Goal: Task Accomplishment & Management: Manage account settings

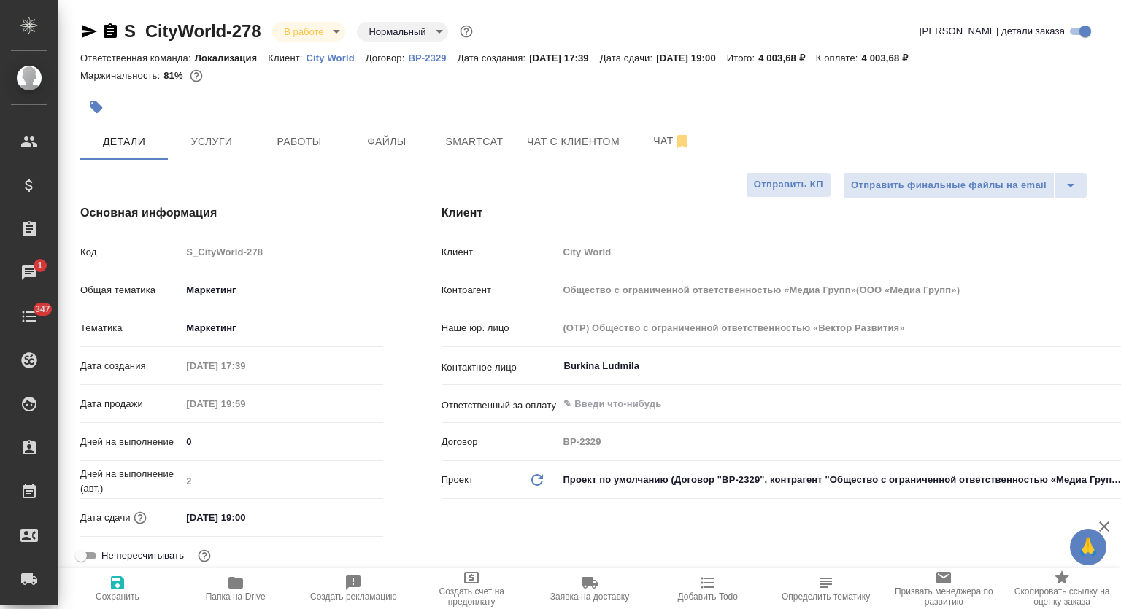
select select "RU"
click at [260, 589] on span "Папка на Drive" at bounding box center [235, 588] width 101 height 28
type input "Общество с ограниченной ответственностью «Медиа Групп»(ООО «Медиа Групп»)"
click at [282, 139] on span "Работы" at bounding box center [299, 142] width 70 height 18
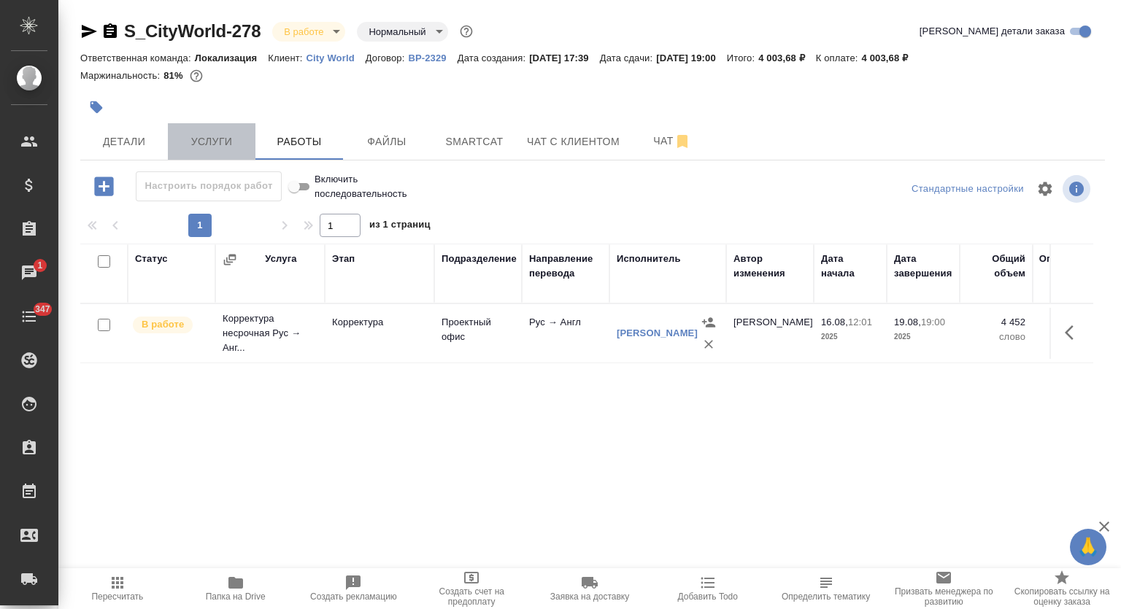
click at [206, 136] on span "Услуги" at bounding box center [212, 142] width 70 height 18
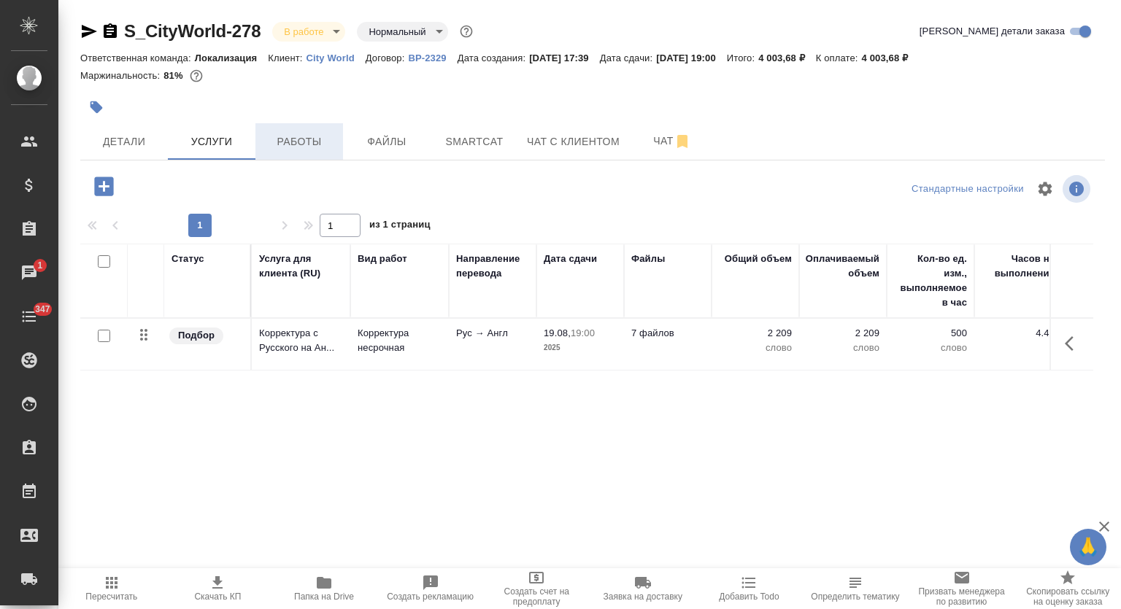
click at [318, 147] on span "Работы" at bounding box center [299, 142] width 70 height 18
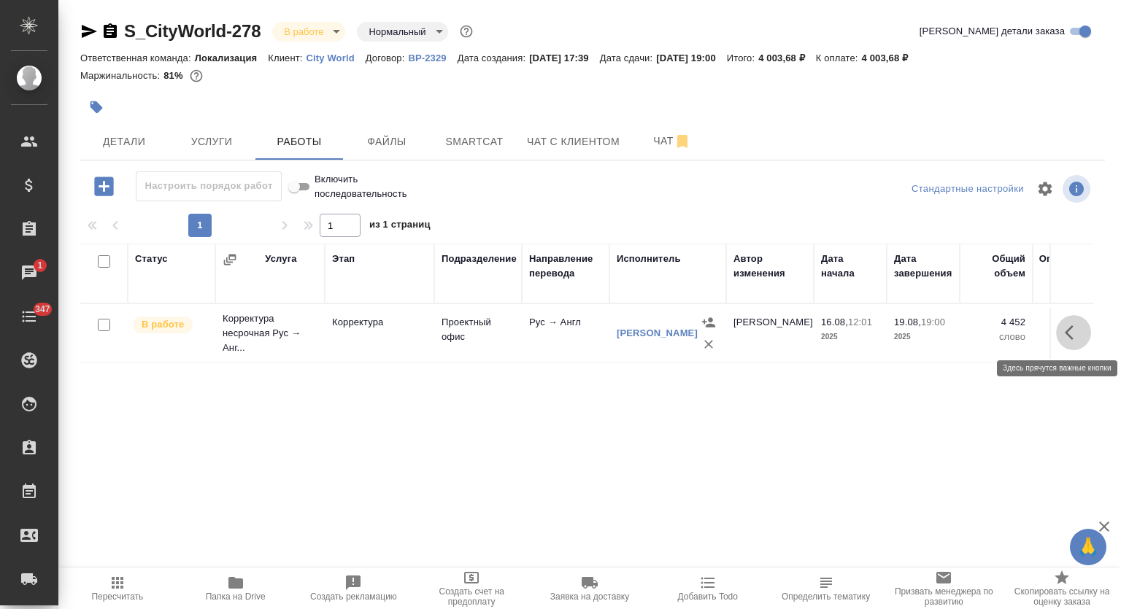
click at [1077, 333] on icon "button" at bounding box center [1074, 333] width 18 height 18
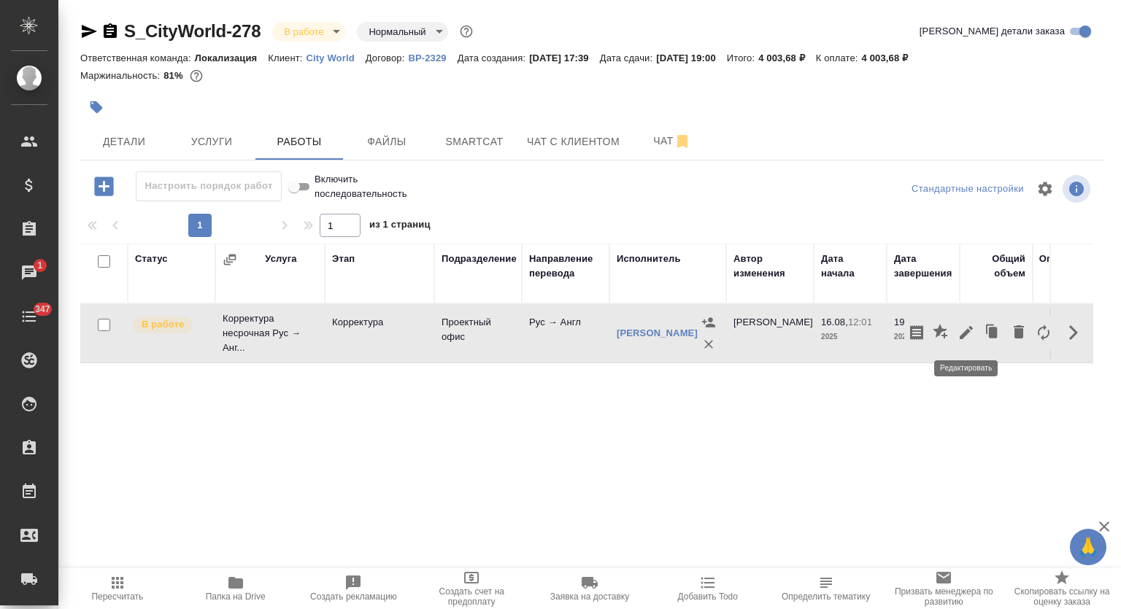
click at [965, 335] on icon "button" at bounding box center [966, 332] width 13 height 13
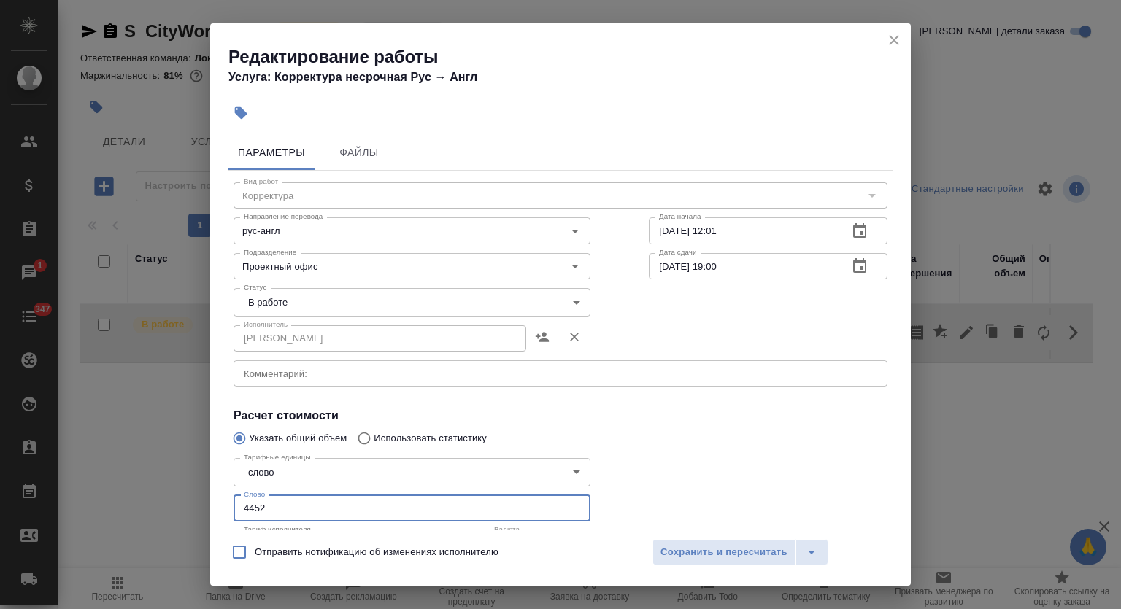
drag, startPoint x: 300, startPoint y: 498, endPoint x: 184, endPoint y: 493, distance: 116.1
click at [184, 493] on div "Редактирование работы Услуга: Корректура несрочная Рус → Англ Параметры Файлы В…" at bounding box center [560, 304] width 1121 height 609
type input "2209"
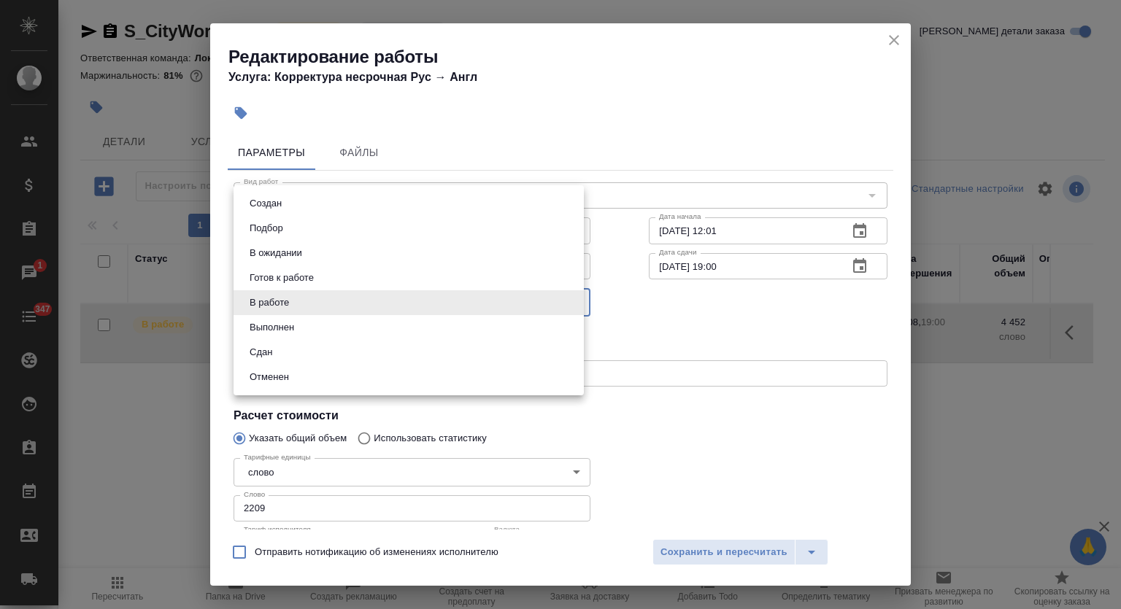
click at [256, 295] on body "🙏 .cls-1 fill:#fff; AWATERA Mutalimov Mark Клиенты Спецификации Заказы 1 Чаты 3…" at bounding box center [560, 304] width 1121 height 609
click at [285, 342] on li "Сдан" at bounding box center [409, 352] width 350 height 25
type input "closed"
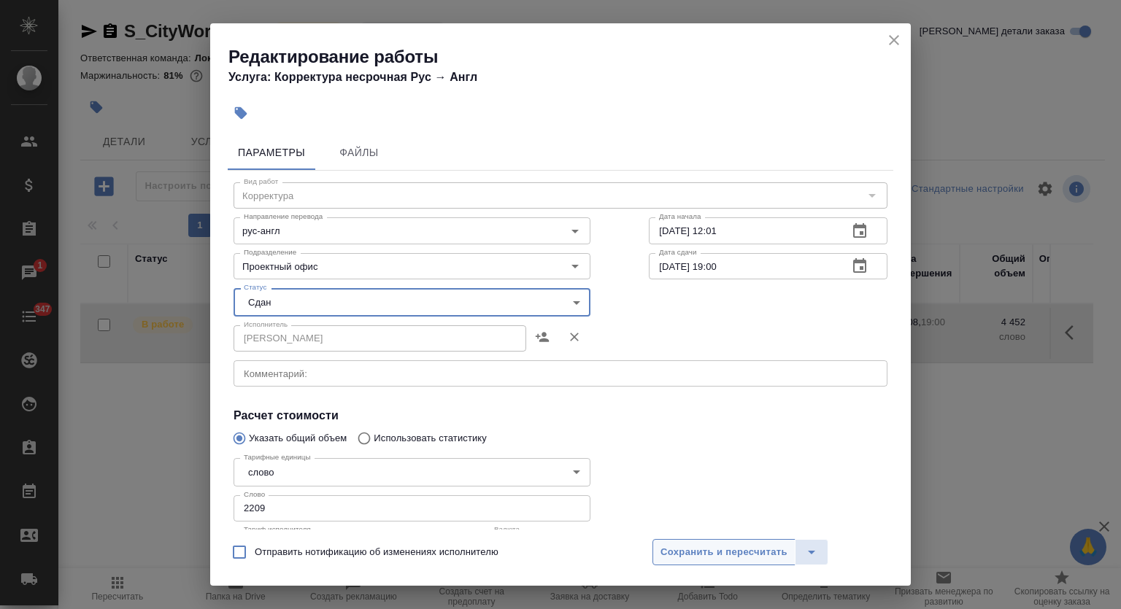
click at [687, 544] on span "Сохранить и пересчитать" at bounding box center [723, 552] width 127 height 17
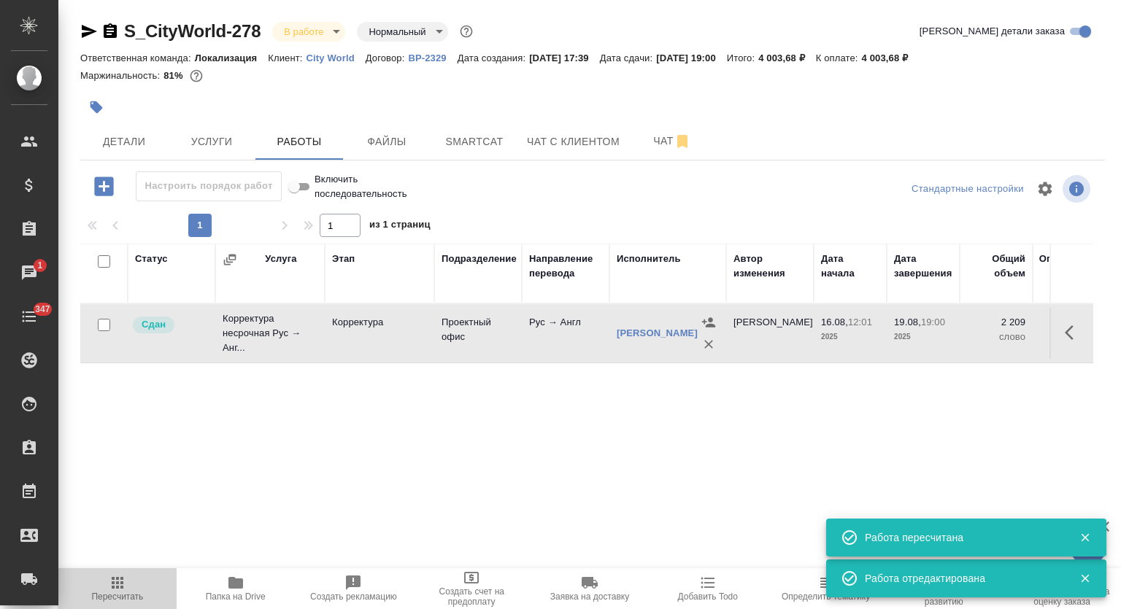
click at [144, 586] on span "Пересчитать" at bounding box center [117, 588] width 101 height 28
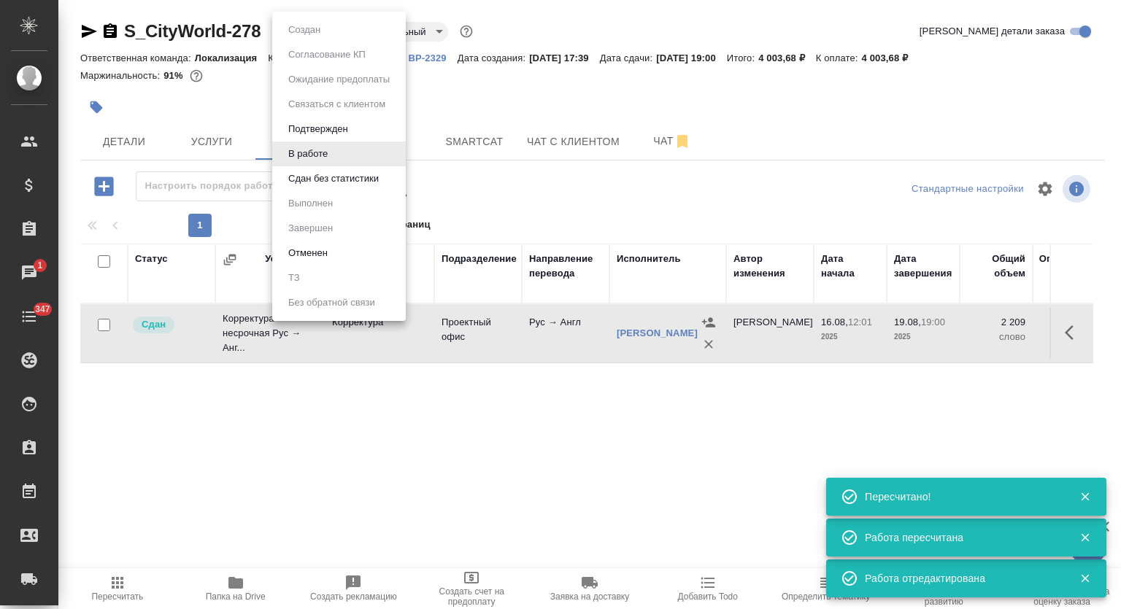
click at [320, 23] on body "🙏 .cls-1 fill:#fff; AWATERA Mutalimov Mark Клиенты Спецификации Заказы 1 Чаты 3…" at bounding box center [560, 304] width 1121 height 609
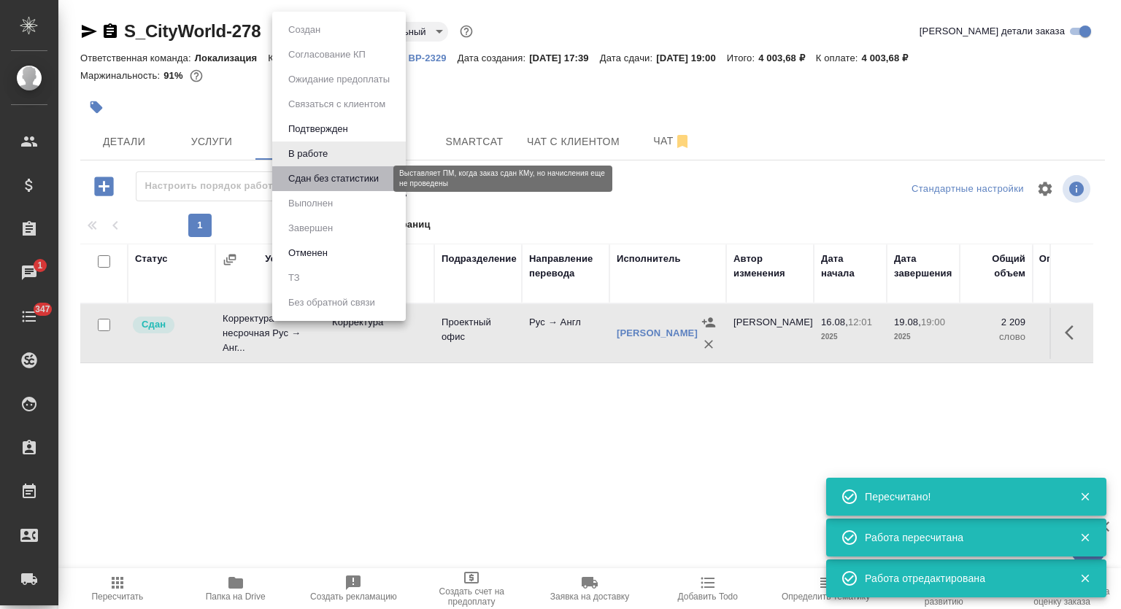
click at [344, 182] on button "Сдан без статистики" at bounding box center [333, 179] width 99 height 16
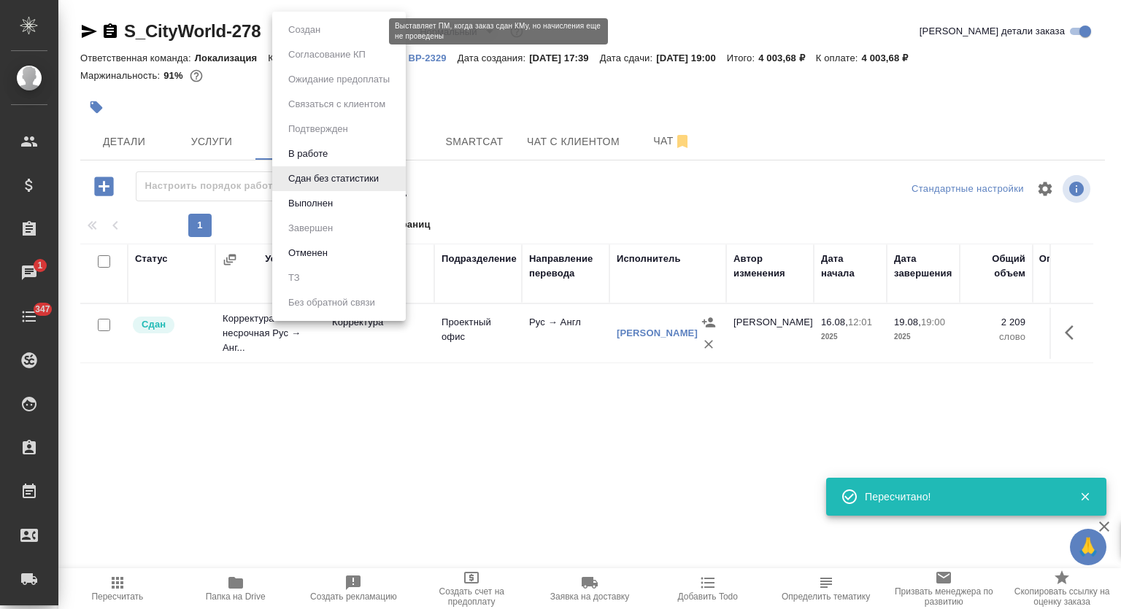
click at [337, 34] on body "🙏 .cls-1 fill:#fff; AWATERA Mutalimov Mark Клиенты Спецификации Заказы 1 Чаты 3…" at bounding box center [560, 304] width 1121 height 609
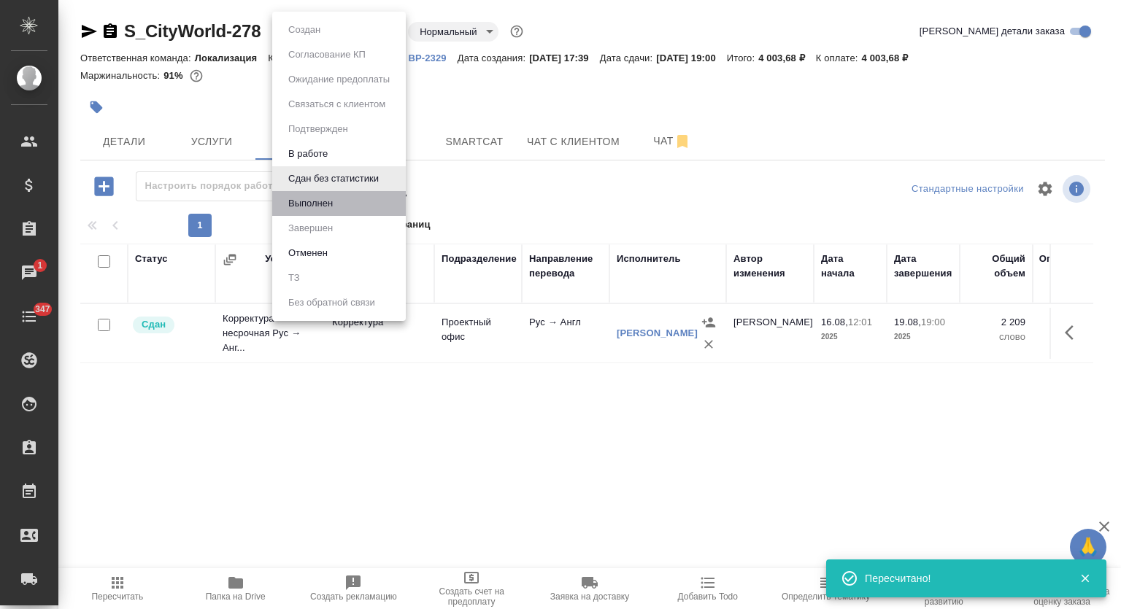
click at [355, 196] on li "Выполнен" at bounding box center [339, 203] width 134 height 25
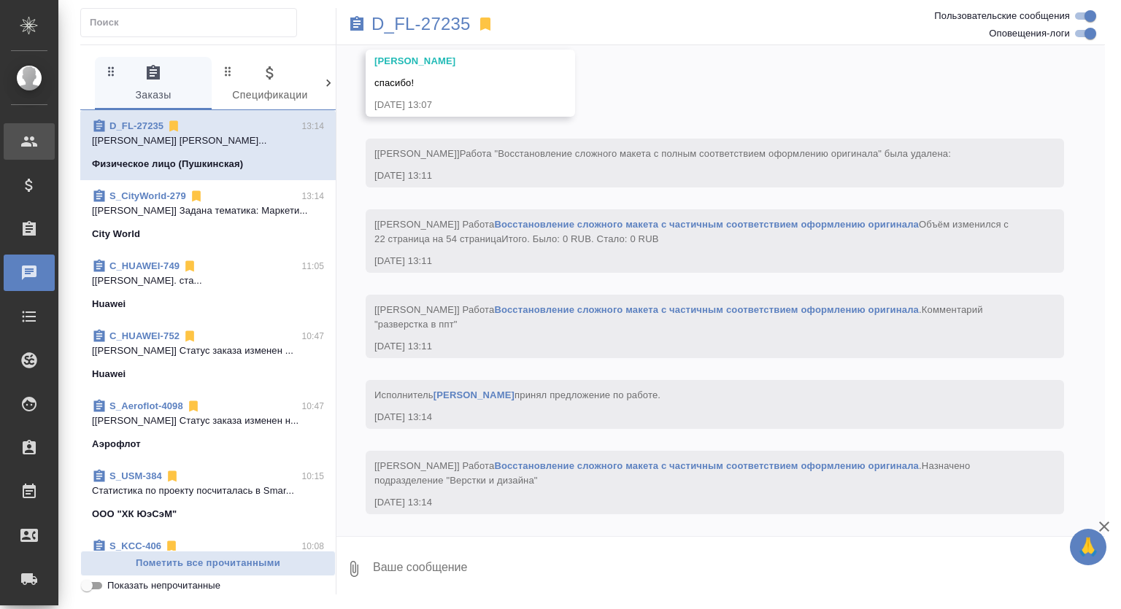
scroll to position [5129, 0]
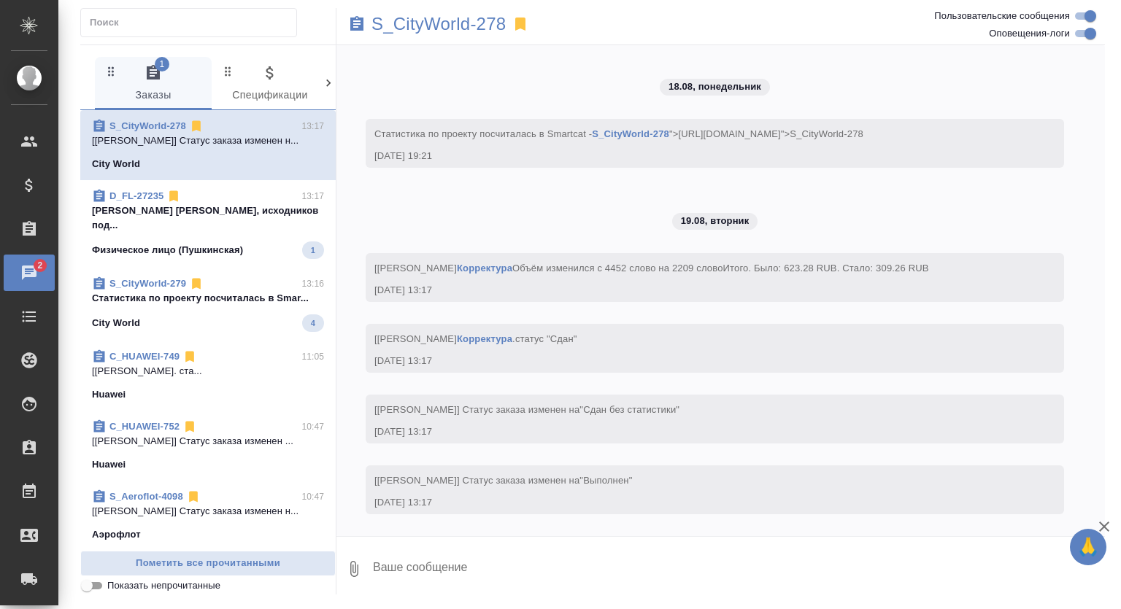
scroll to position [1138, 0]
click at [450, 22] on p "S_CityWorld-278" at bounding box center [438, 24] width 134 height 15
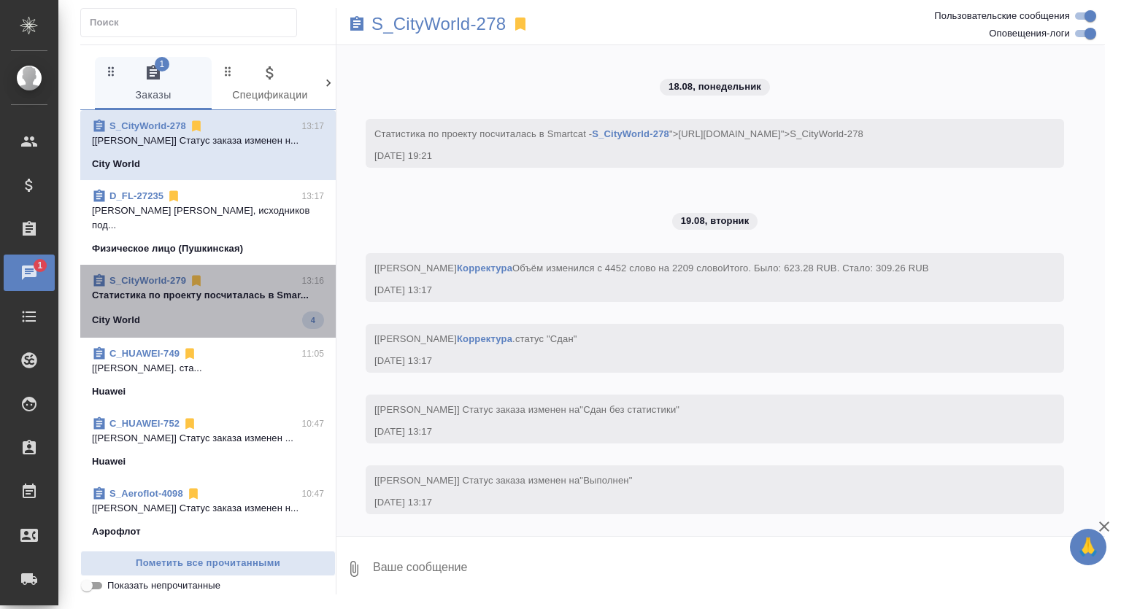
click at [249, 294] on span "S_CityWorld-279 13:16 Cтатистика по проекту посчиталась в Smar... City World 4" at bounding box center [208, 301] width 232 height 55
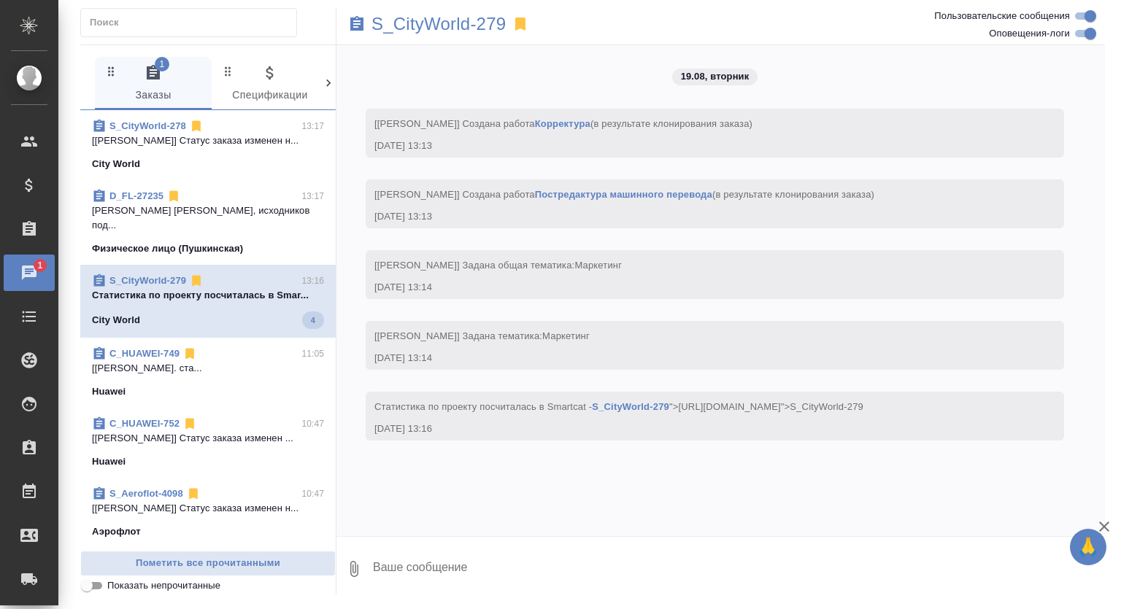
scroll to position [0, 0]
click at [290, 157] on div "City World" at bounding box center [208, 164] width 232 height 15
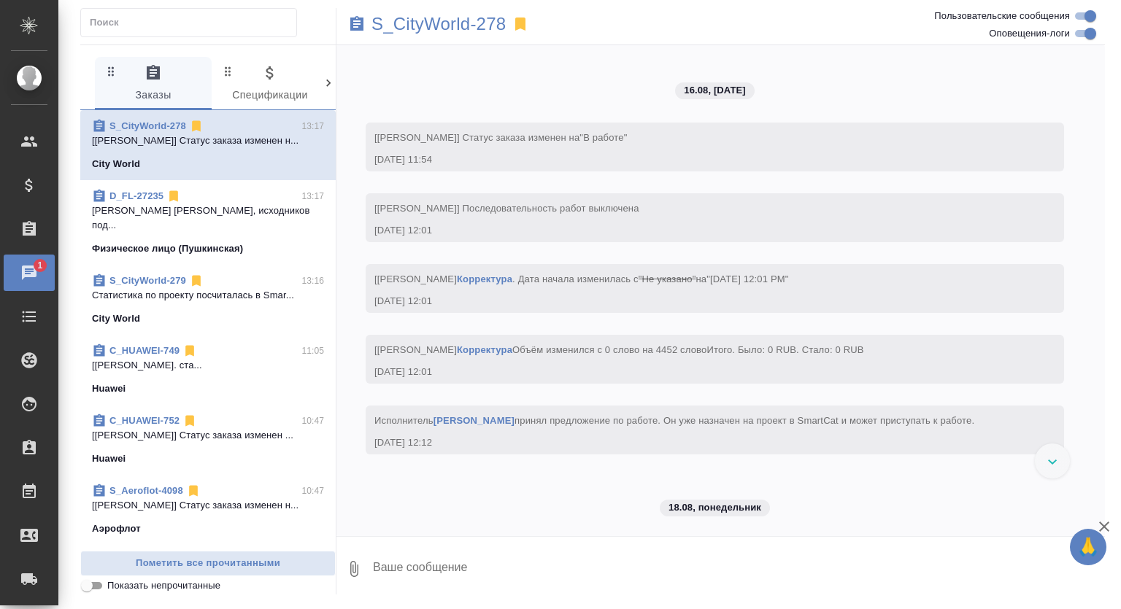
scroll to position [1138, 0]
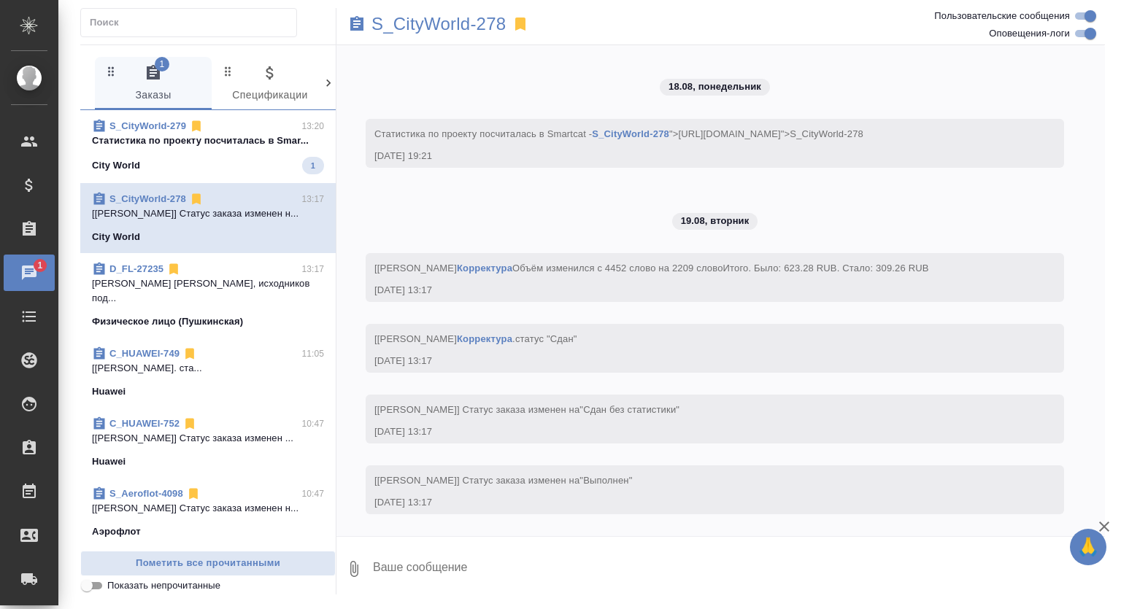
click at [250, 315] on div "Физическое лицо (Пушкинская)" at bounding box center [208, 322] width 232 height 15
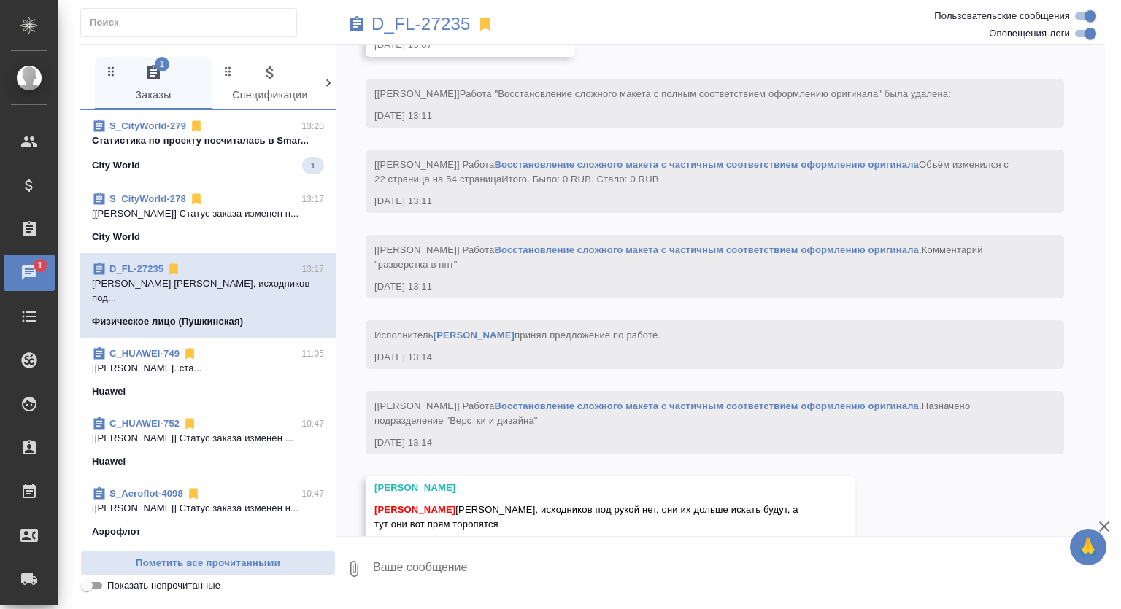
scroll to position [5233, 0]
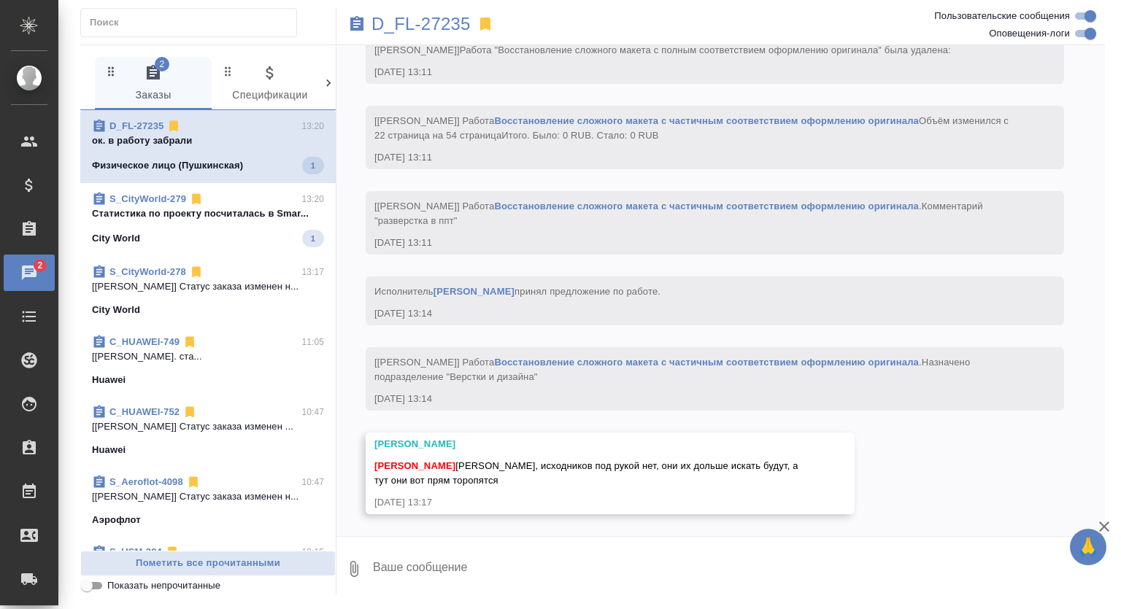
click at [250, 223] on span "S_CityWorld-279 13:20 Cтатистика по проекту посчиталась в Smar... City World 1" at bounding box center [208, 219] width 232 height 55
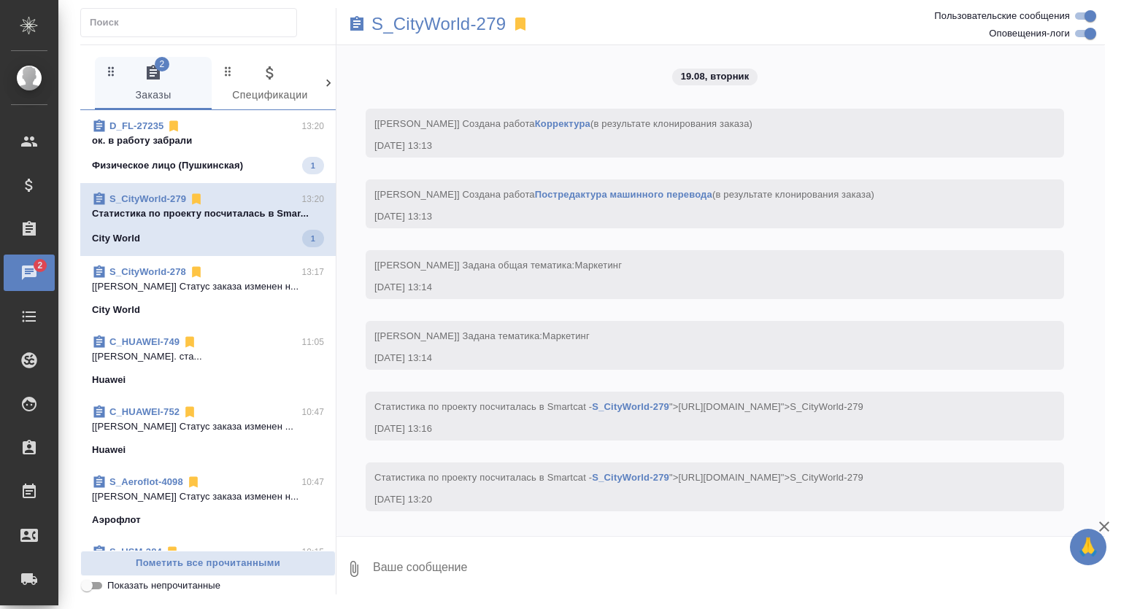
scroll to position [26, 0]
click at [257, 149] on span "D_FL-27235 13:20 ок. в работу забрали Физическое лицо (Пушкинская) 1" at bounding box center [208, 146] width 232 height 55
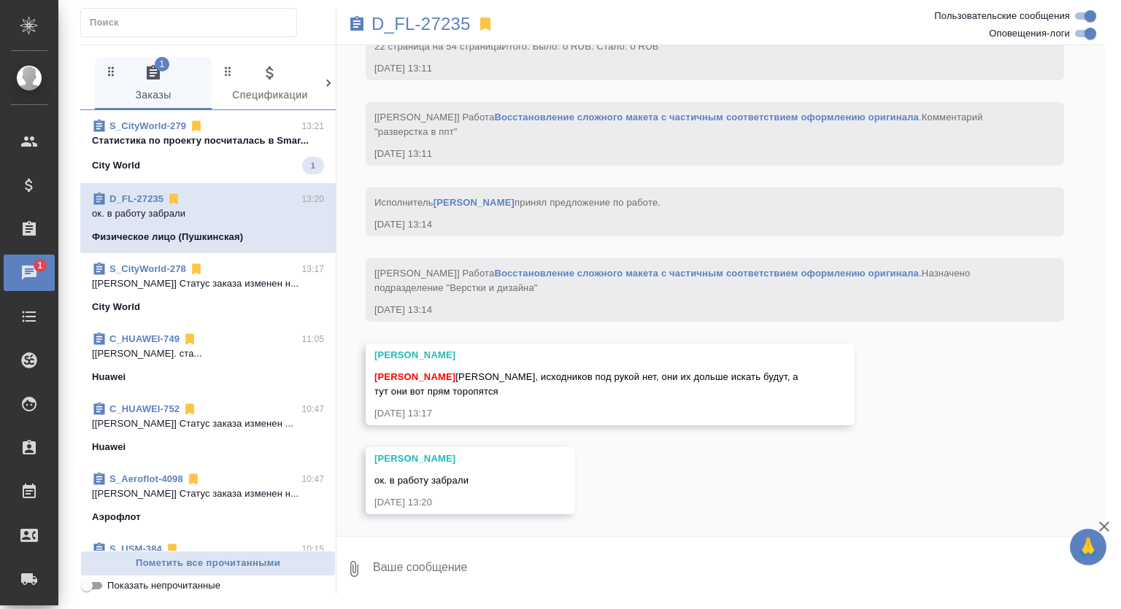
scroll to position [5322, 0]
click at [217, 174] on div "S_CityWorld-279 13:25 Cтатистика по проекту посчиталась в Smar... City World 3" at bounding box center [207, 146] width 255 height 73
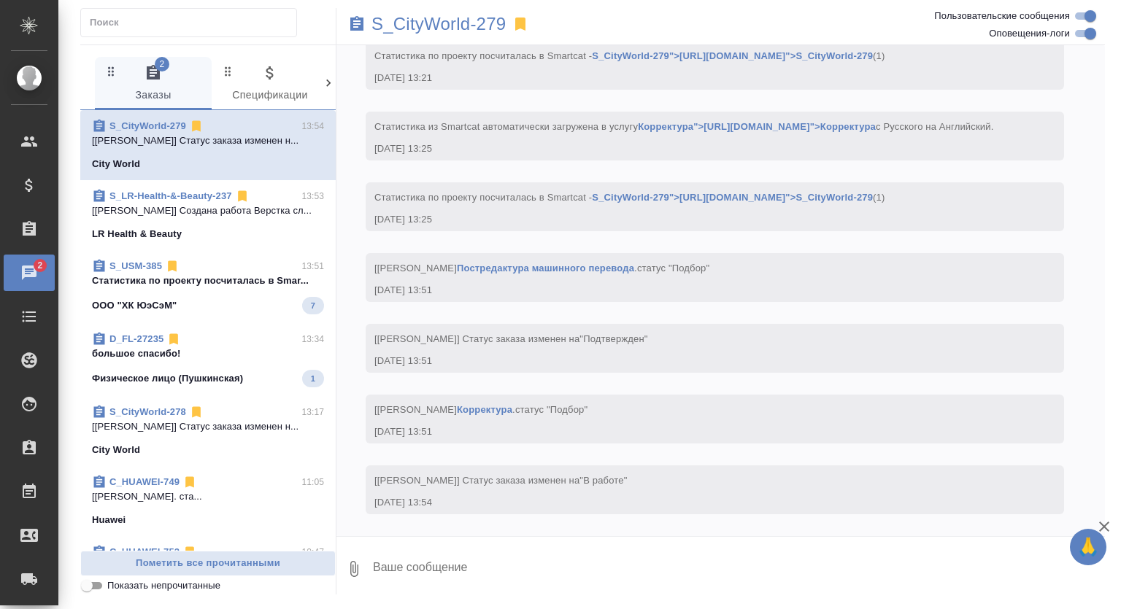
scroll to position [565, 0]
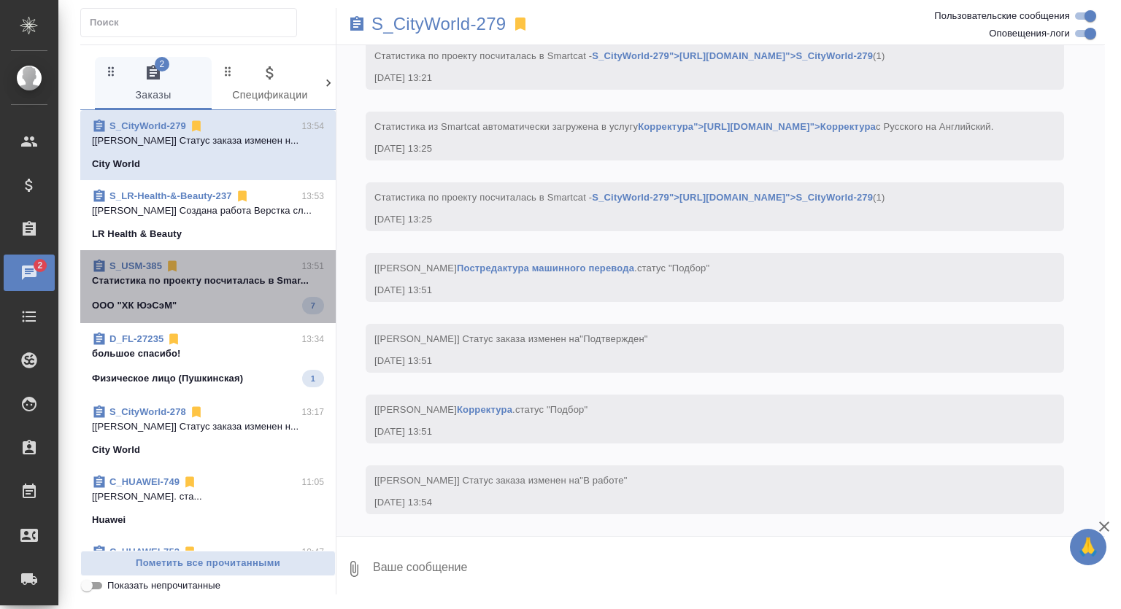
click at [228, 294] on span "S_USM-385 13:51 Cтатистика по проекту посчиталась в Smar... ООО "ХК ЮэСэМ" 7" at bounding box center [208, 286] width 232 height 55
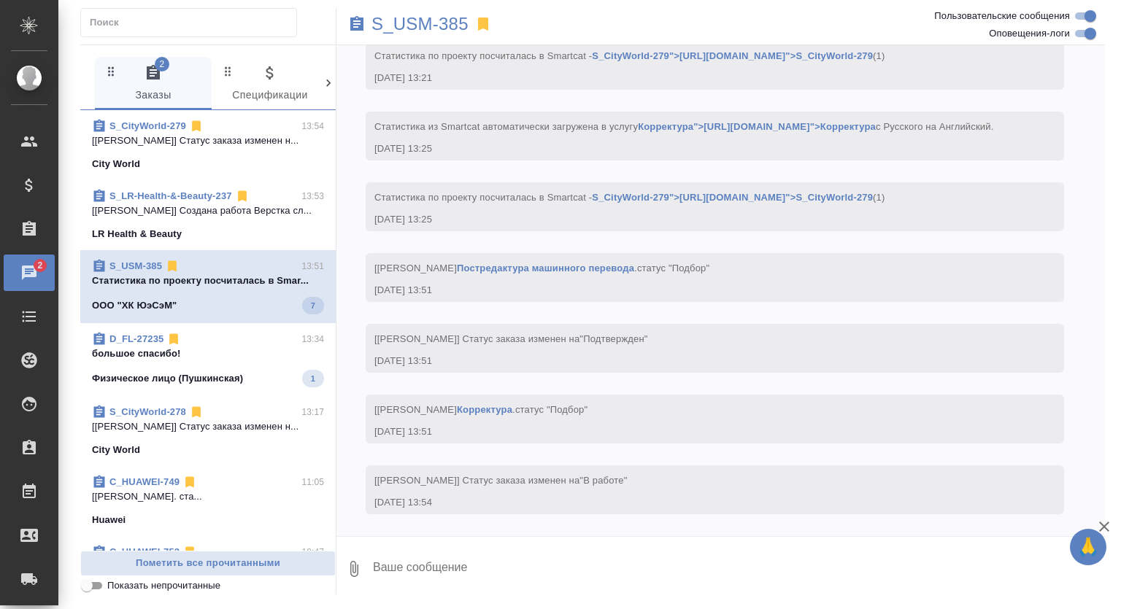
scroll to position [167, 0]
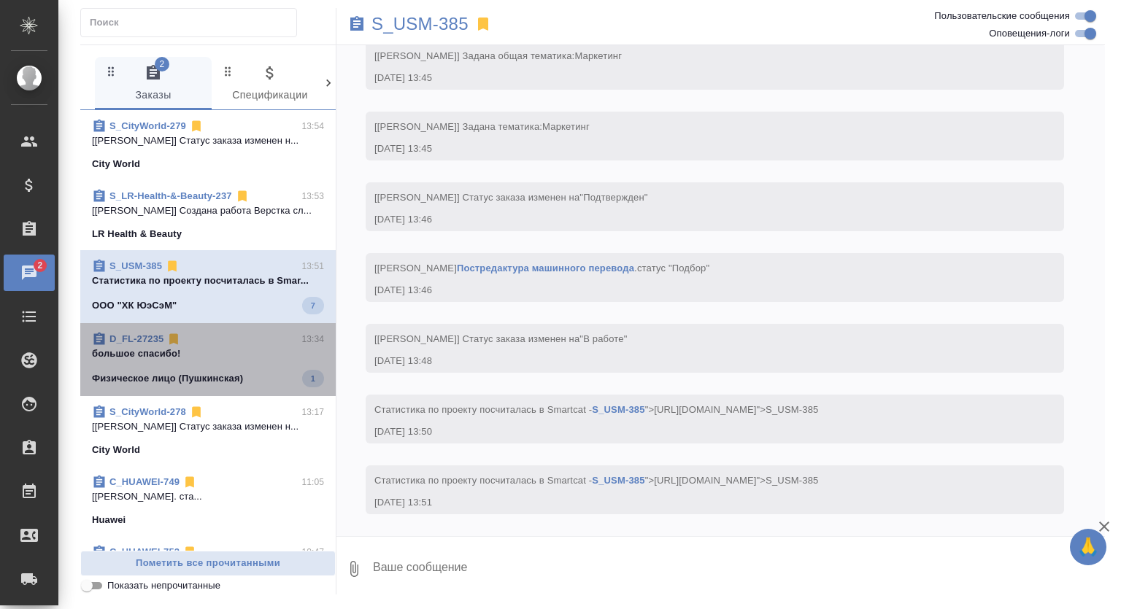
click at [233, 367] on span "D_FL-27235 13:34 большое спасибо! Физическое лицо (Пушкинская) 1" at bounding box center [208, 359] width 232 height 55
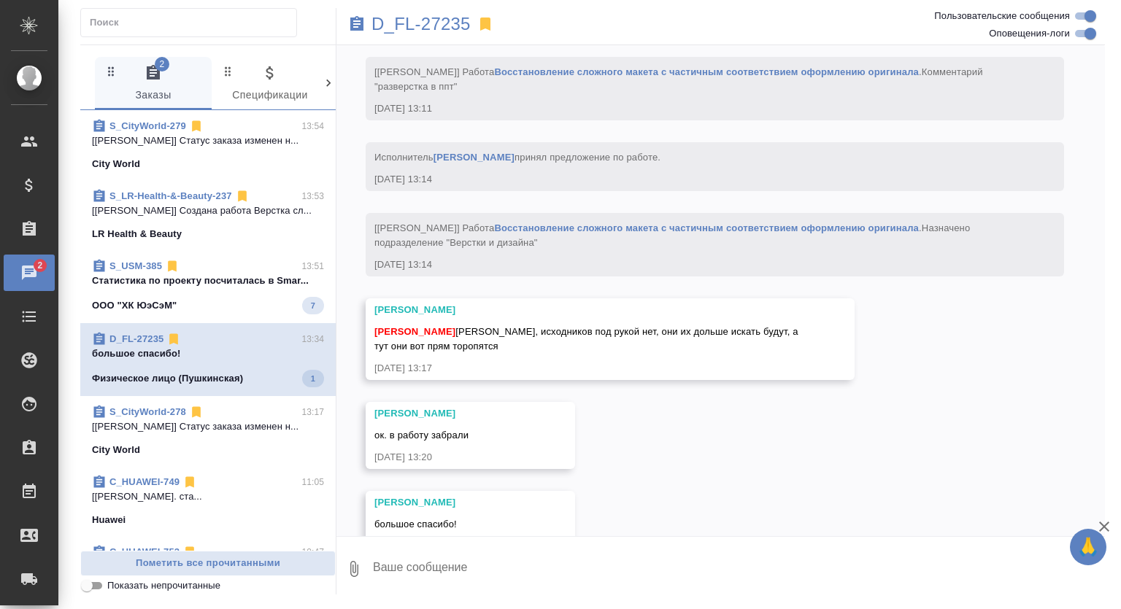
scroll to position [5411, 0]
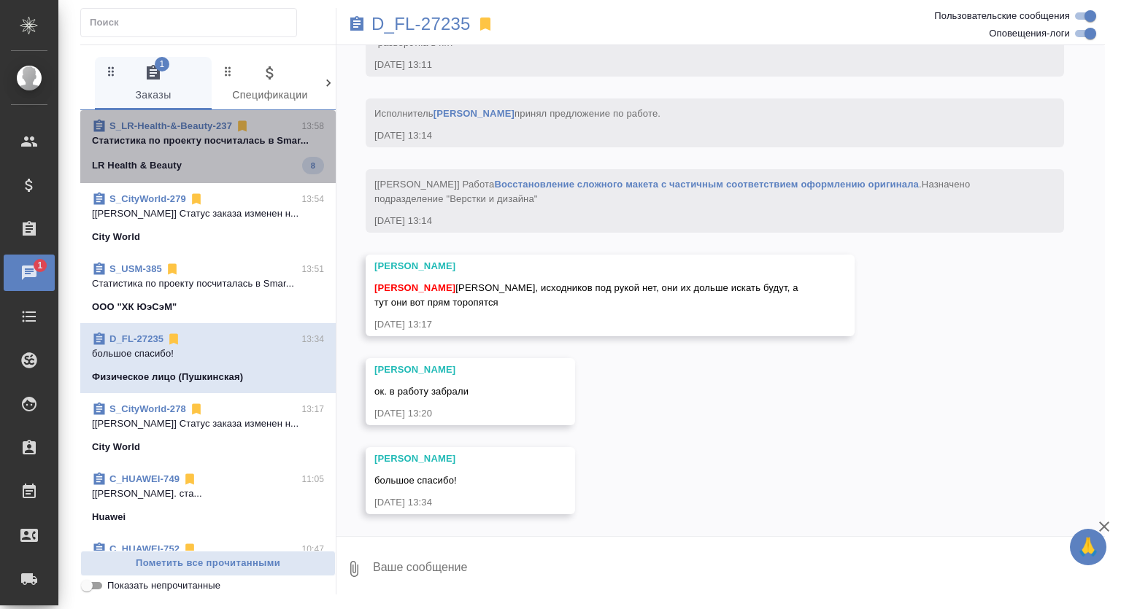
click at [242, 142] on p "Cтатистика по проекту посчиталась в Smar..." at bounding box center [208, 141] width 232 height 15
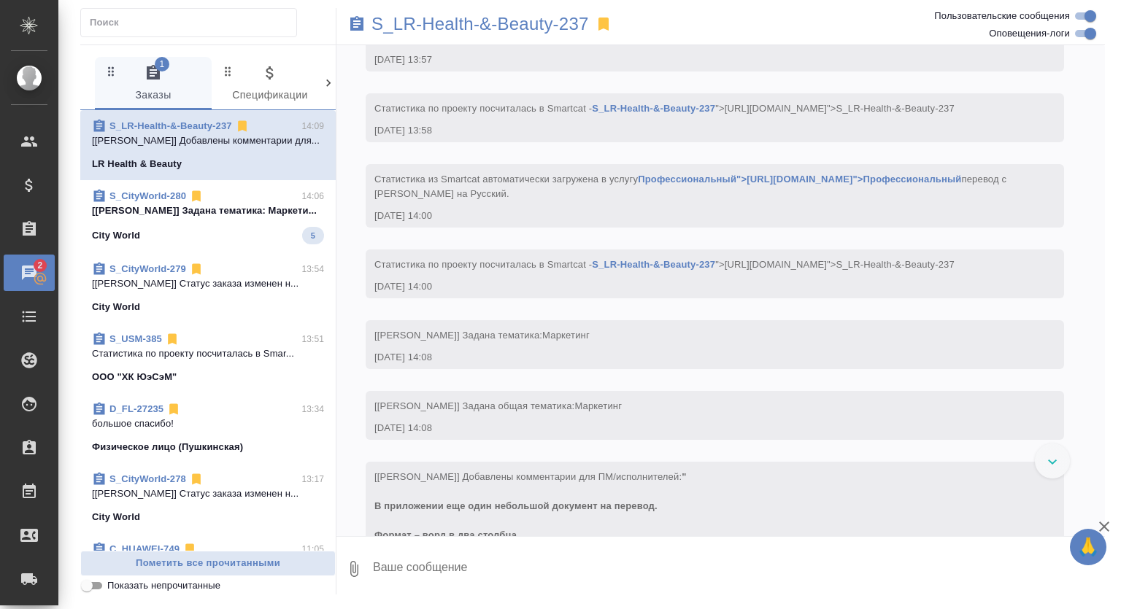
scroll to position [906, 0]
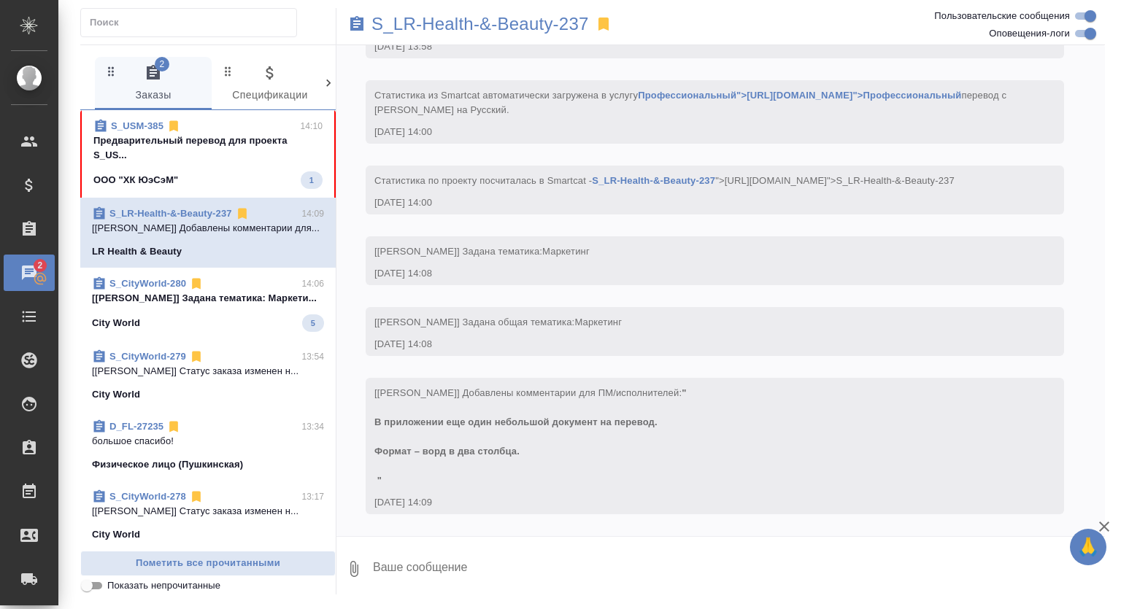
click at [247, 142] on p "Предварительный перевод для проекта S_US..." at bounding box center [207, 148] width 229 height 29
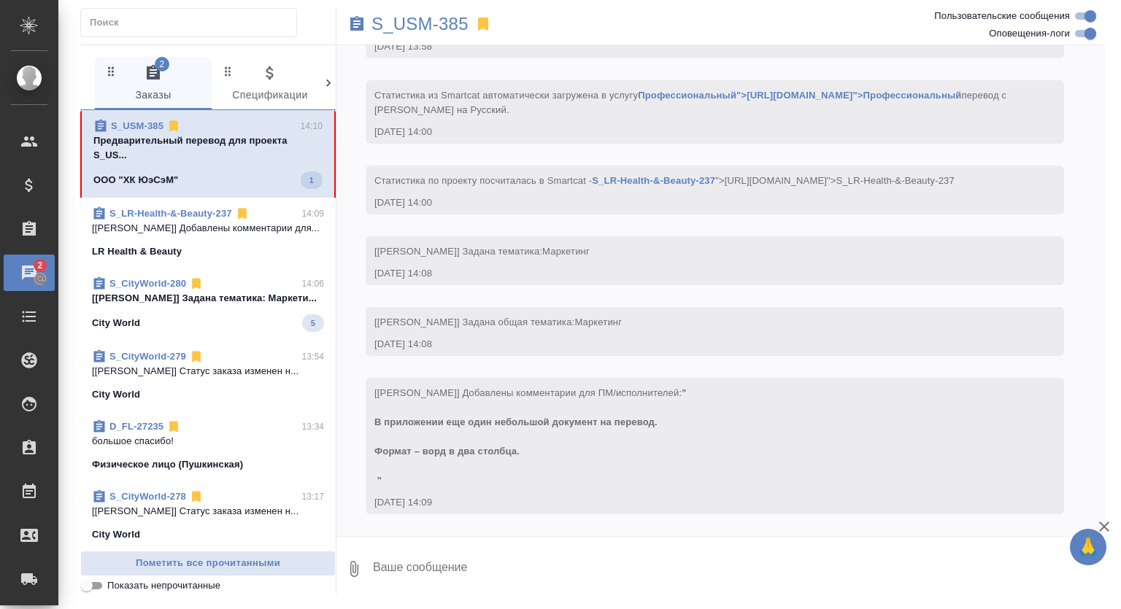
scroll to position [238, 0]
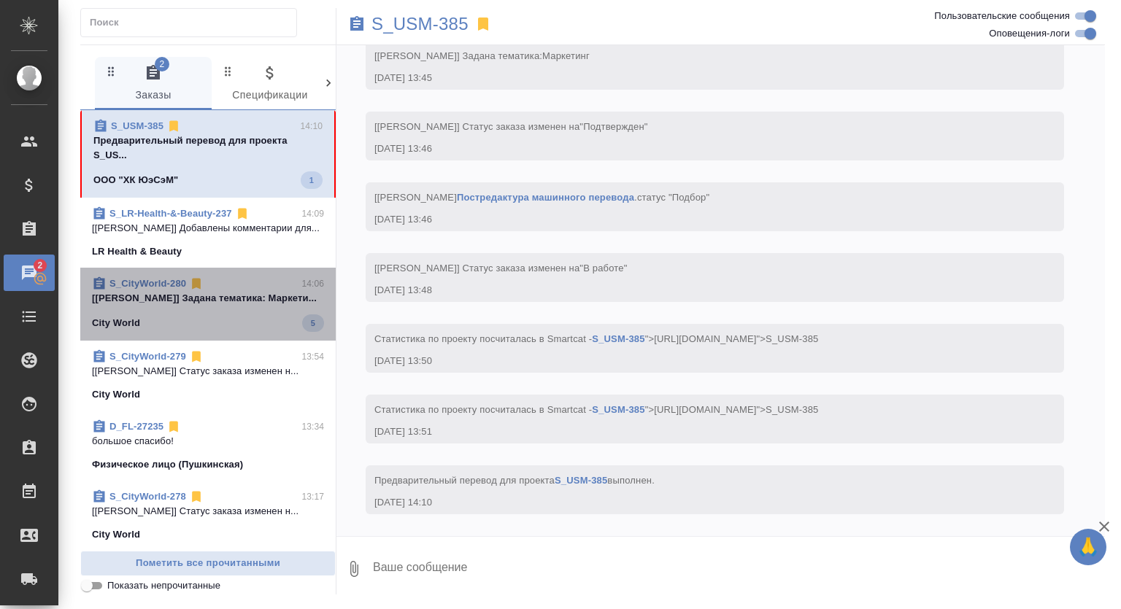
click at [236, 309] on span "S_CityWorld-280 14:06 [Валяева Анна] Задана тематика: Маркети... City World 5" at bounding box center [208, 304] width 232 height 55
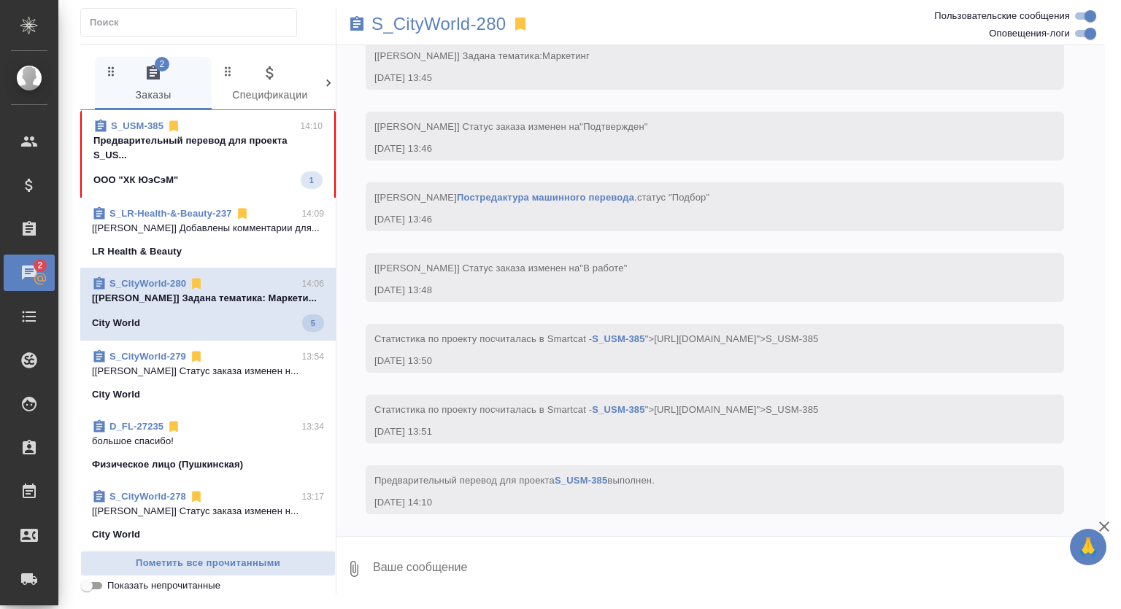
scroll to position [0, 0]
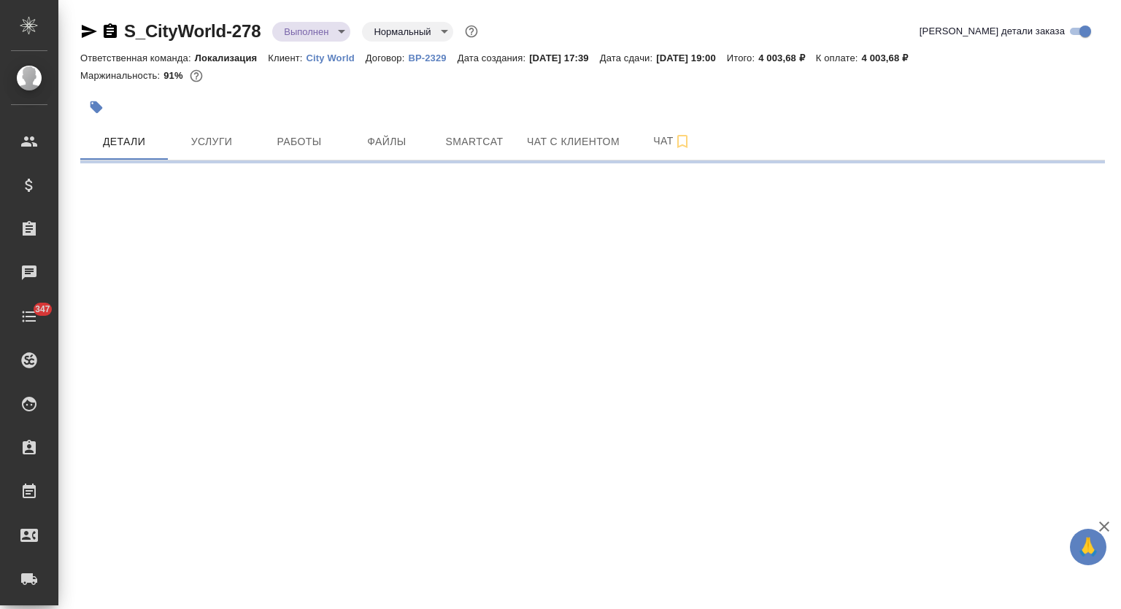
select select "RU"
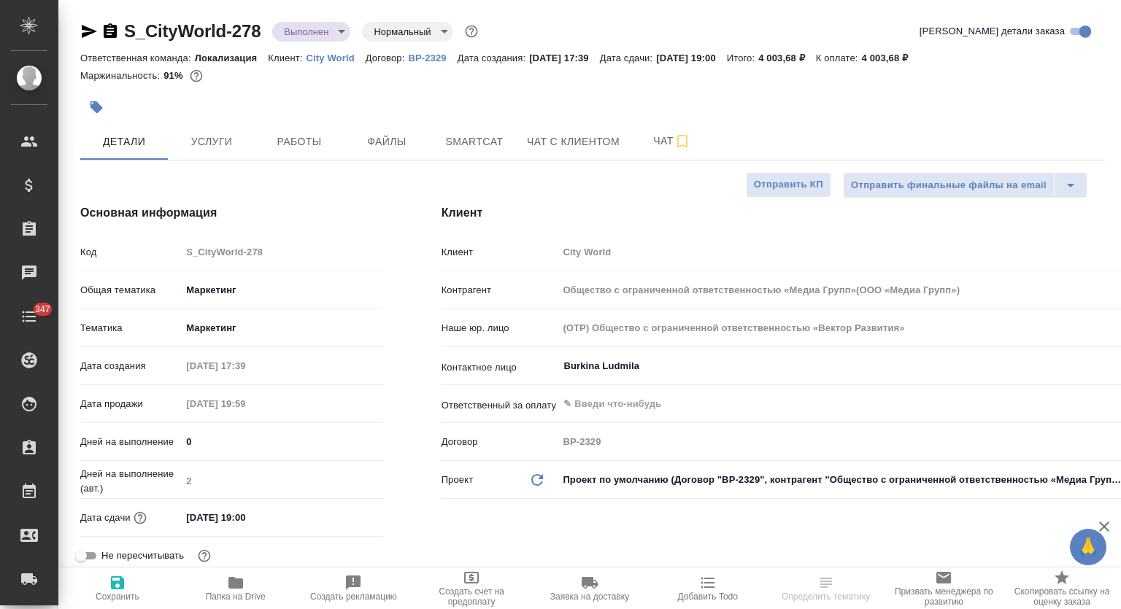
type textarea "x"
type input "Общество с ограниченной ответственностью «Медиа Групп»(ООО «Медиа Групп»)"
type textarea "x"
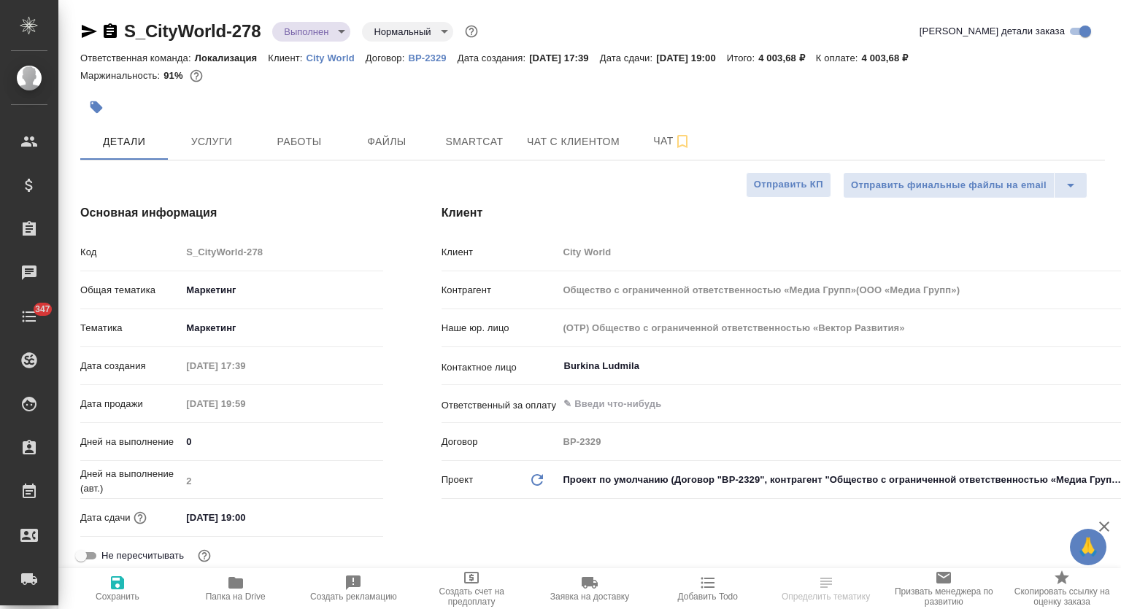
type textarea "x"
type input "Общество с ограниченной ответственностью «Медиа Групп»(ООО «Медиа Групп»)"
type textarea "x"
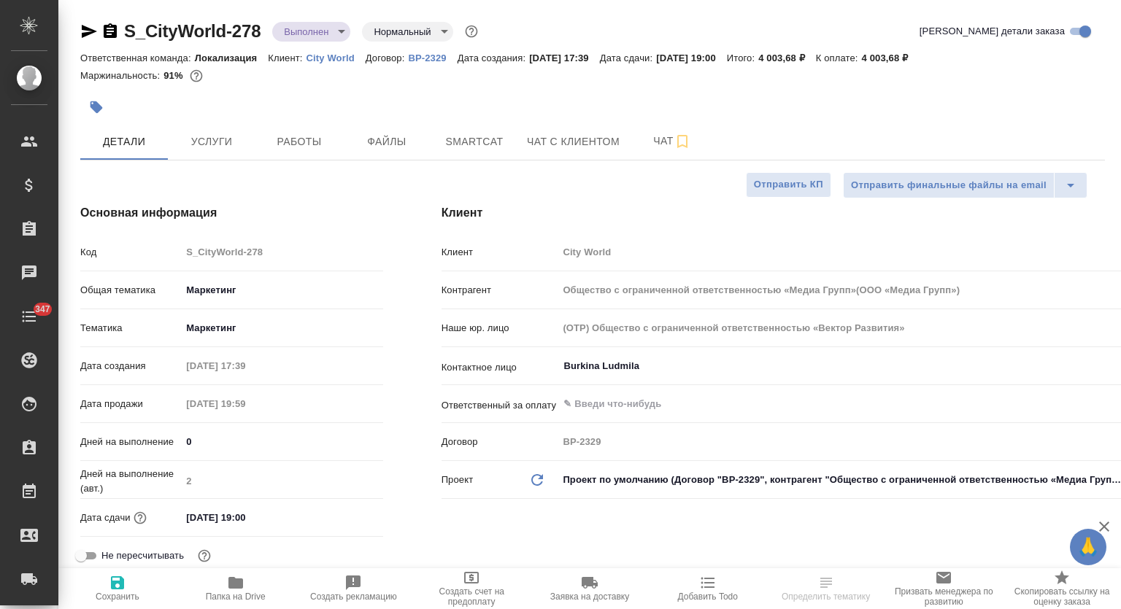
type textarea "x"
click at [85, 30] on icon "button" at bounding box center [89, 31] width 15 height 13
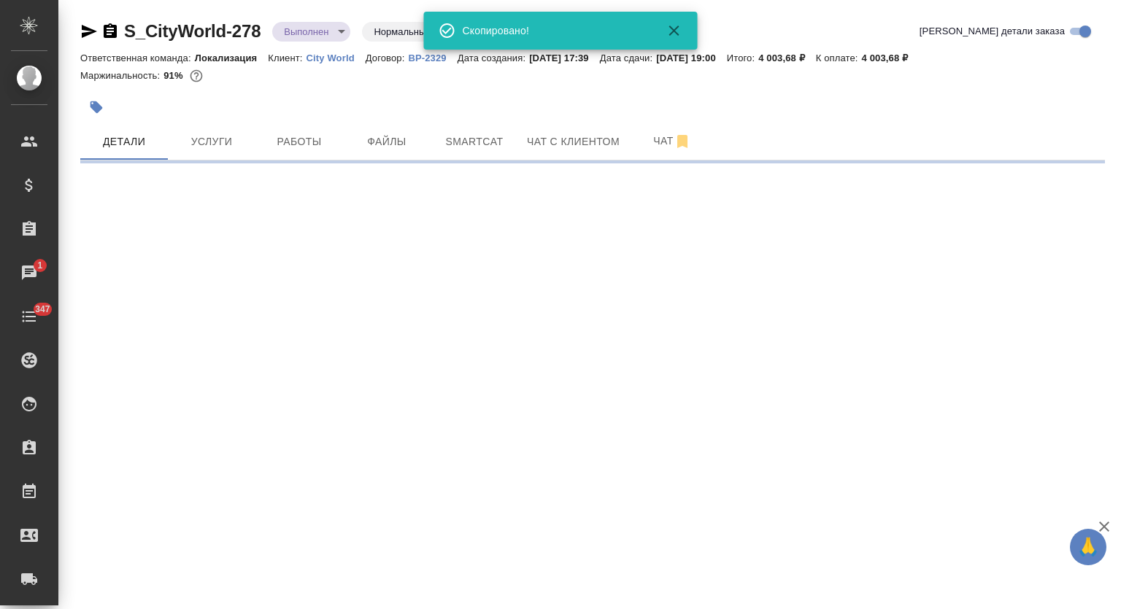
select select "RU"
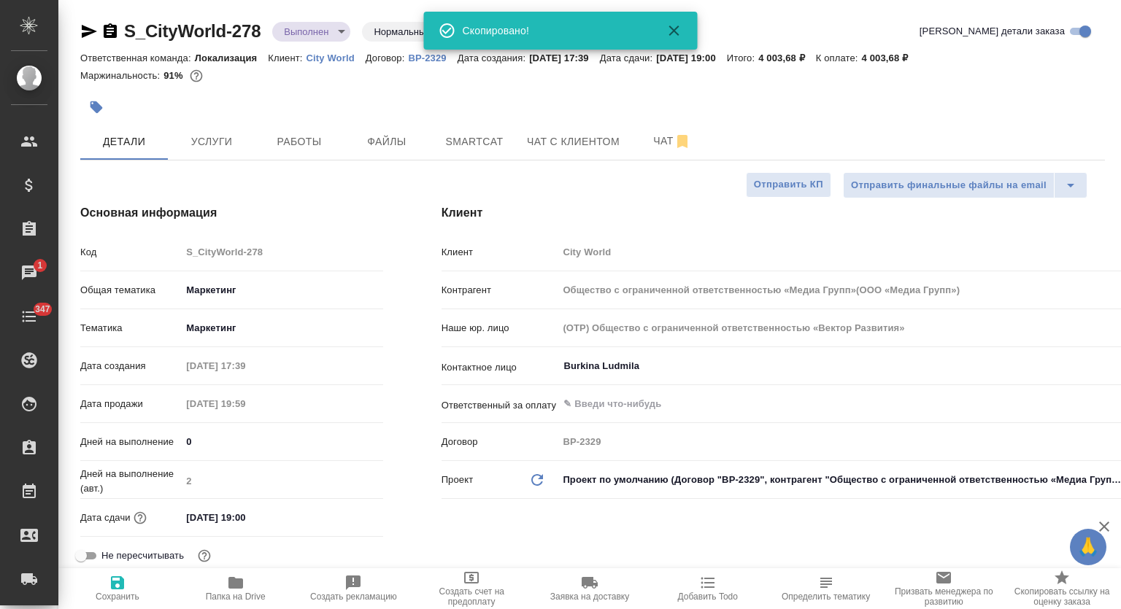
type textarea "x"
type input "Общество с ограниченной ответственностью «Медиа Групп»(ООО «Медиа Групп»)"
type textarea "x"
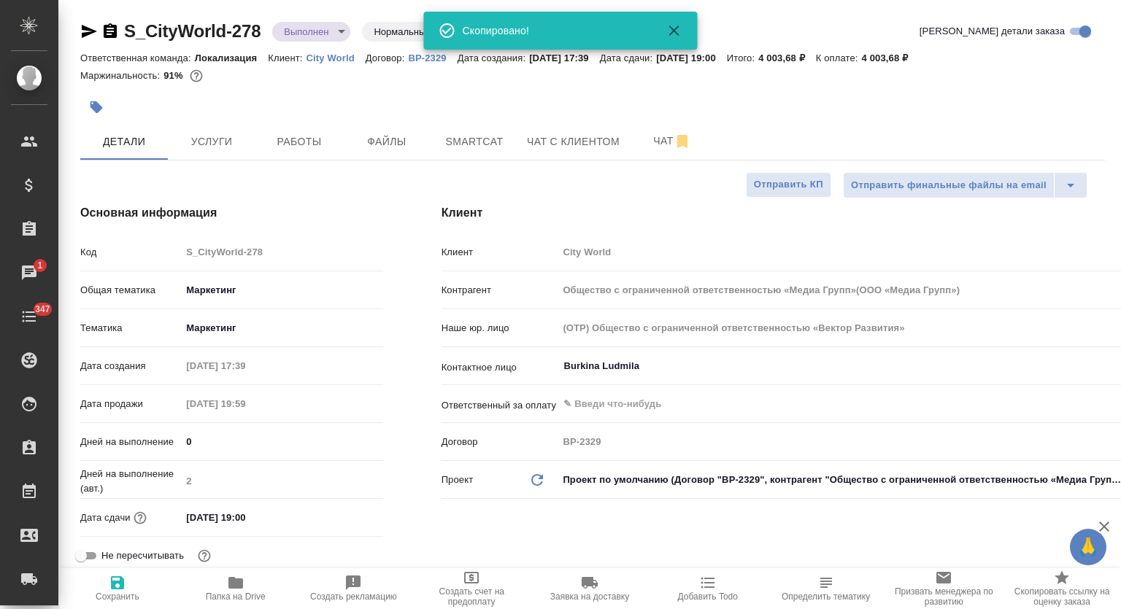
type textarea "x"
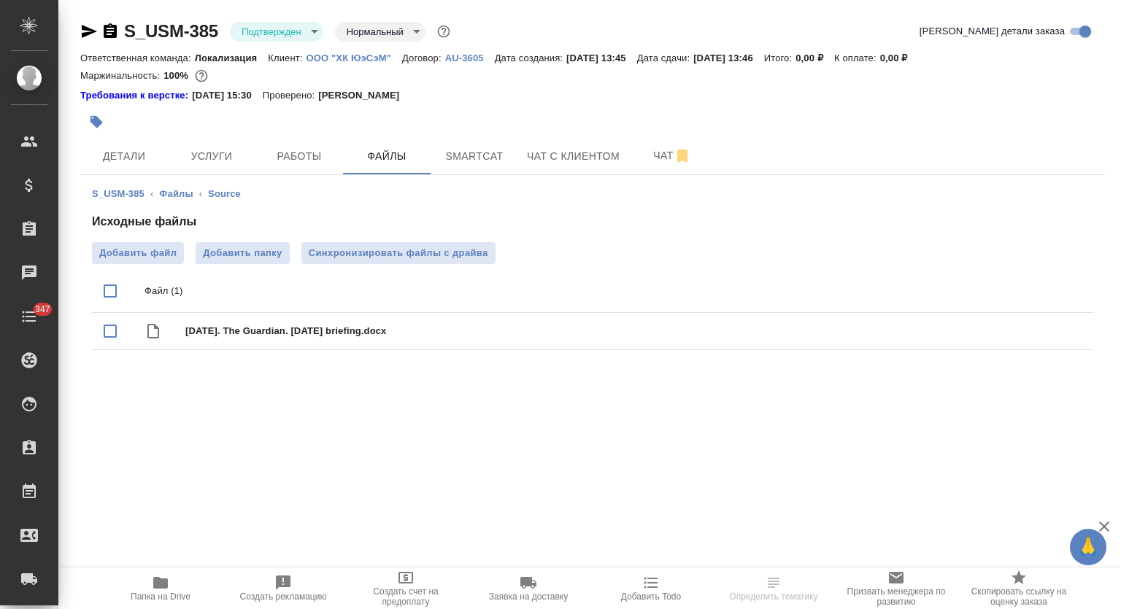
click at [285, 34] on body "🙏 .cls-1 fill:#fff; AWATERA Mutalimov [PERSON_NAME] Спецификации Заказы Чаты 34…" at bounding box center [560, 304] width 1121 height 609
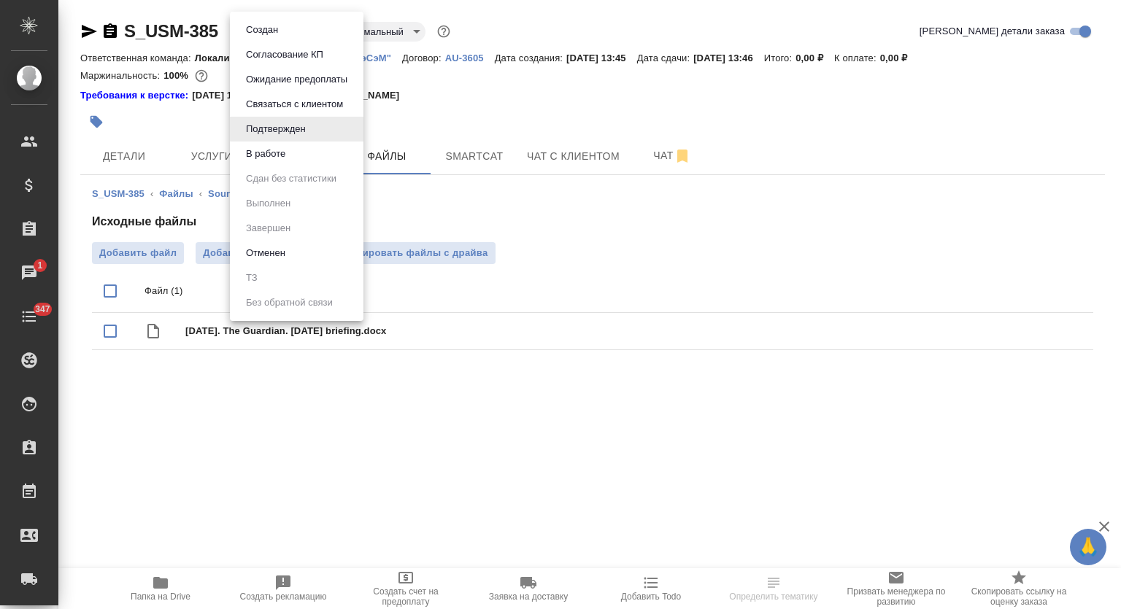
click at [294, 159] on li "В работе" at bounding box center [297, 154] width 134 height 25
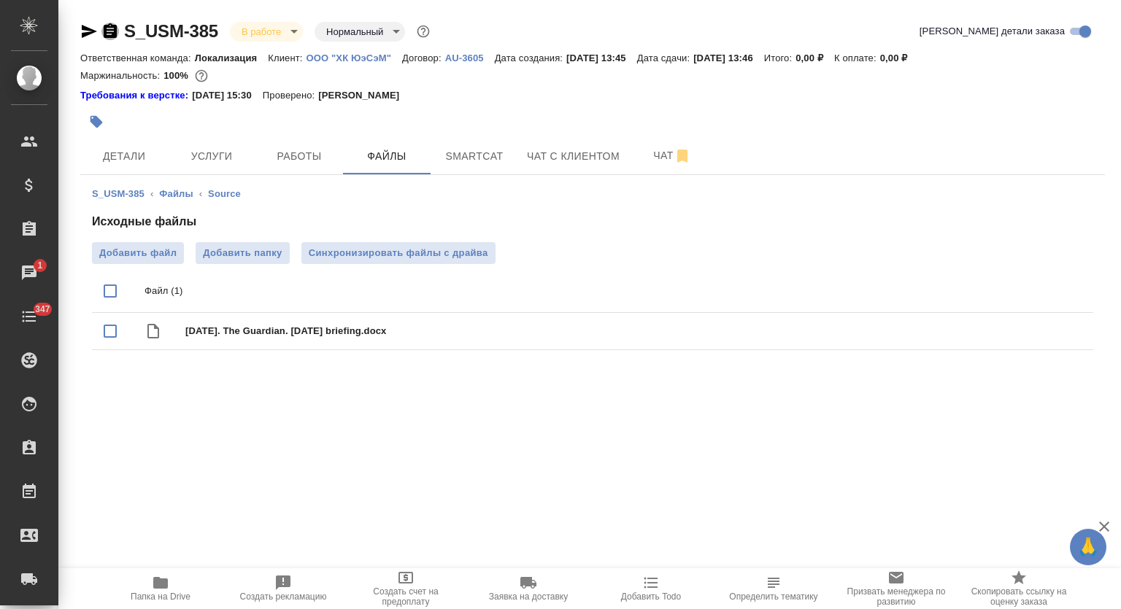
click at [115, 28] on icon "button" at bounding box center [110, 30] width 13 height 15
click at [503, 150] on span "Smartcat" at bounding box center [474, 156] width 70 height 18
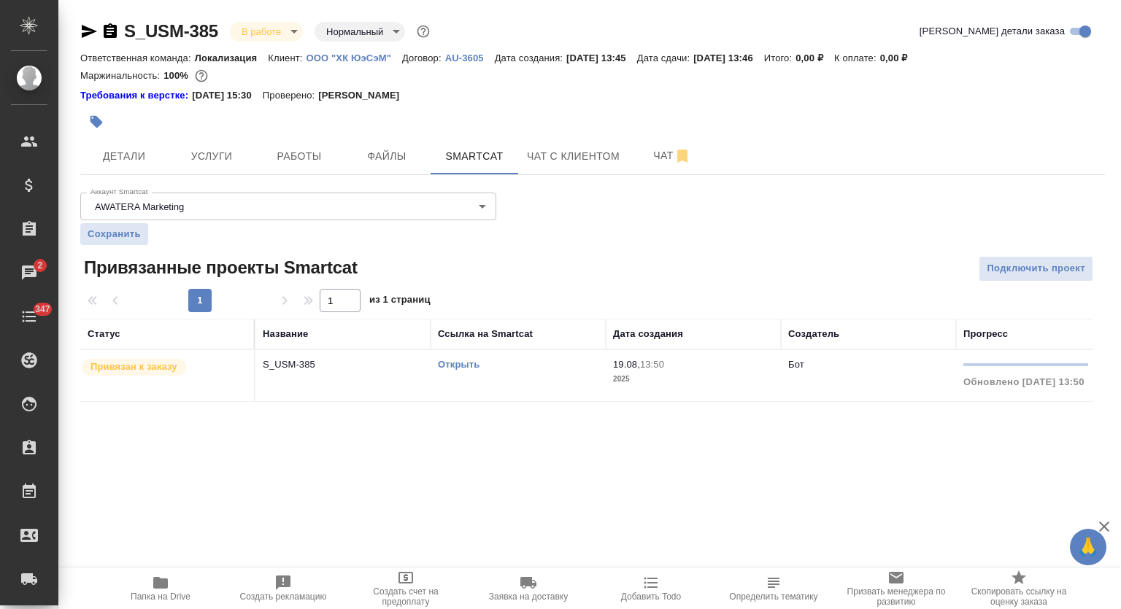
click at [371, 374] on td "S_USM-385" at bounding box center [342, 375] width 175 height 51
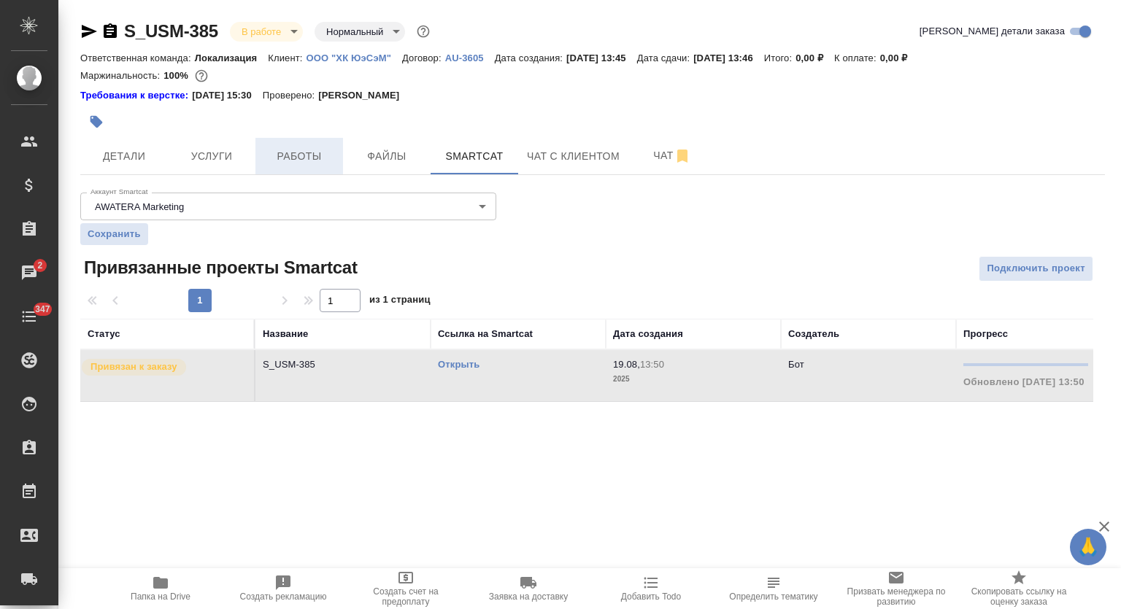
click at [304, 162] on span "Работы" at bounding box center [299, 156] width 70 height 18
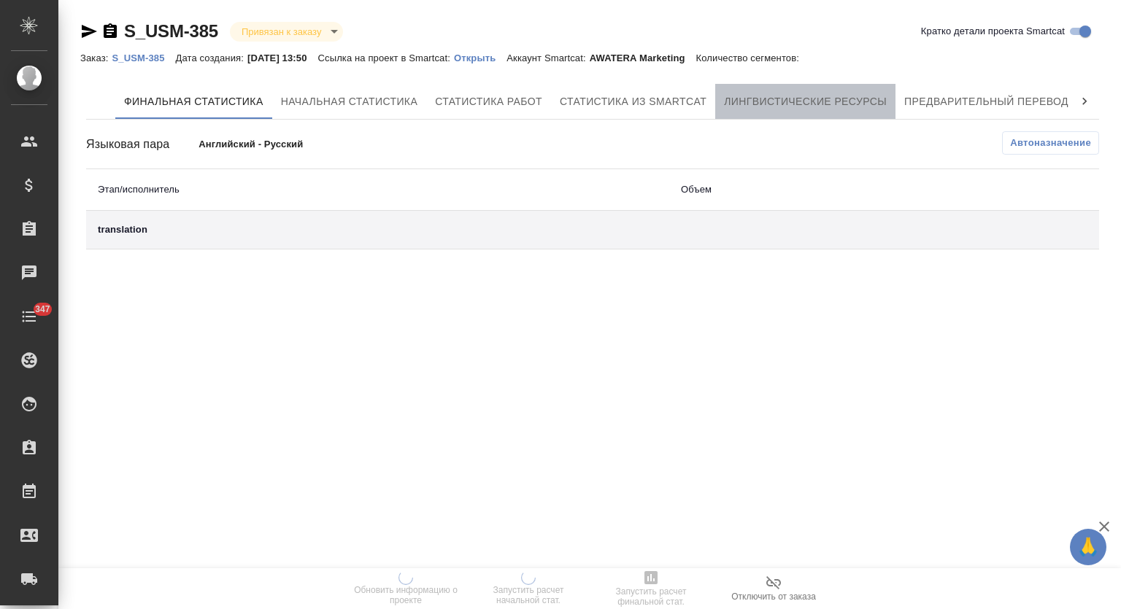
click at [862, 101] on span "Лингвистические ресурсы" at bounding box center [805, 102] width 163 height 18
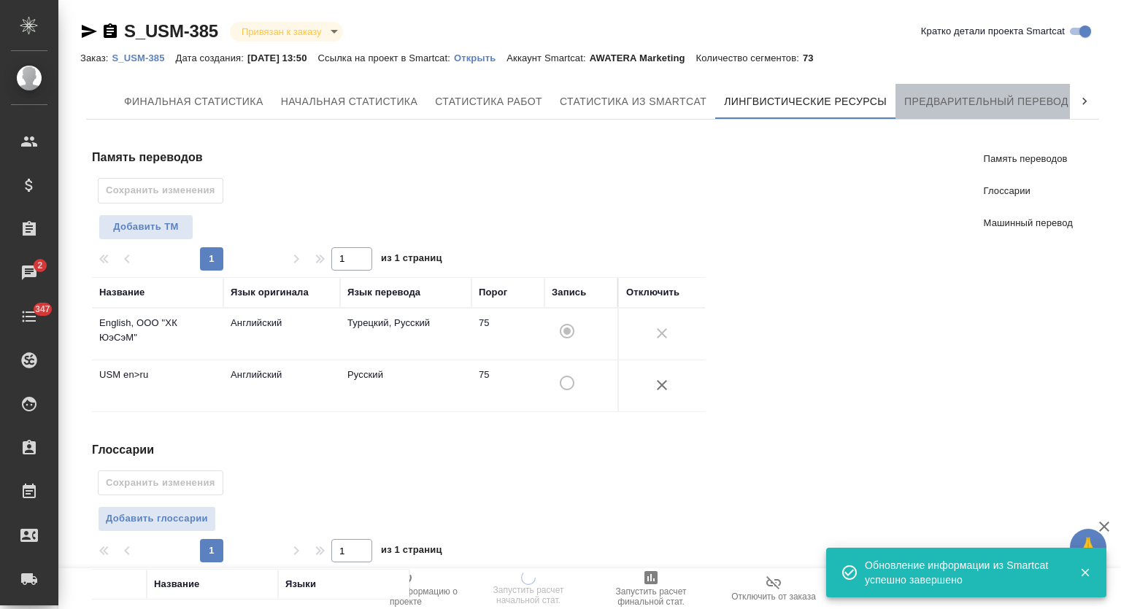
click at [943, 117] on button "Предварительный перевод" at bounding box center [986, 101] width 182 height 35
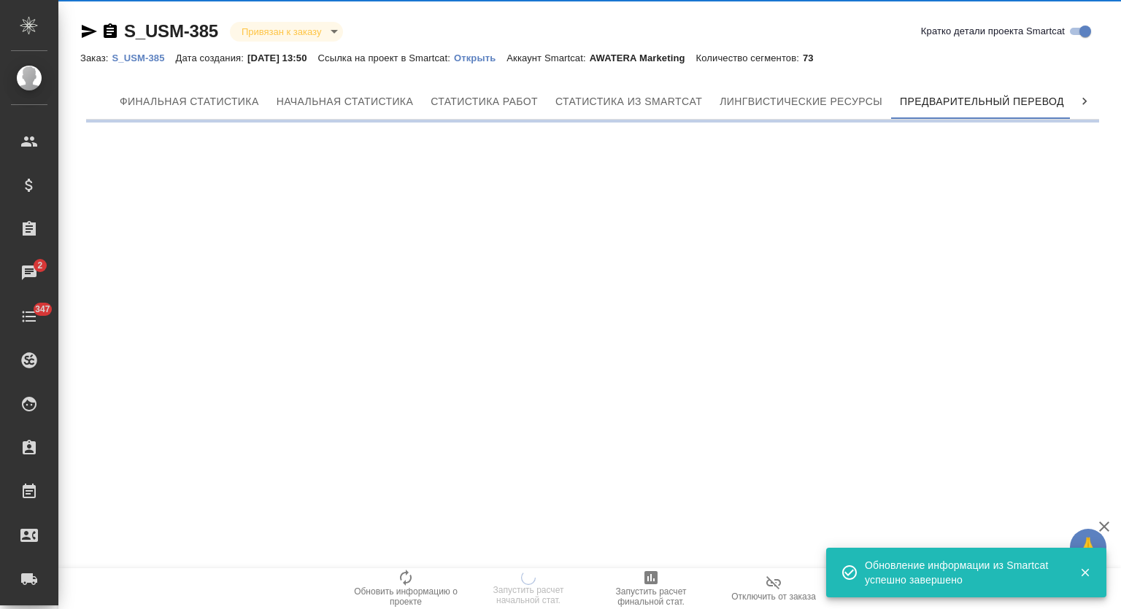
scroll to position [0, 7]
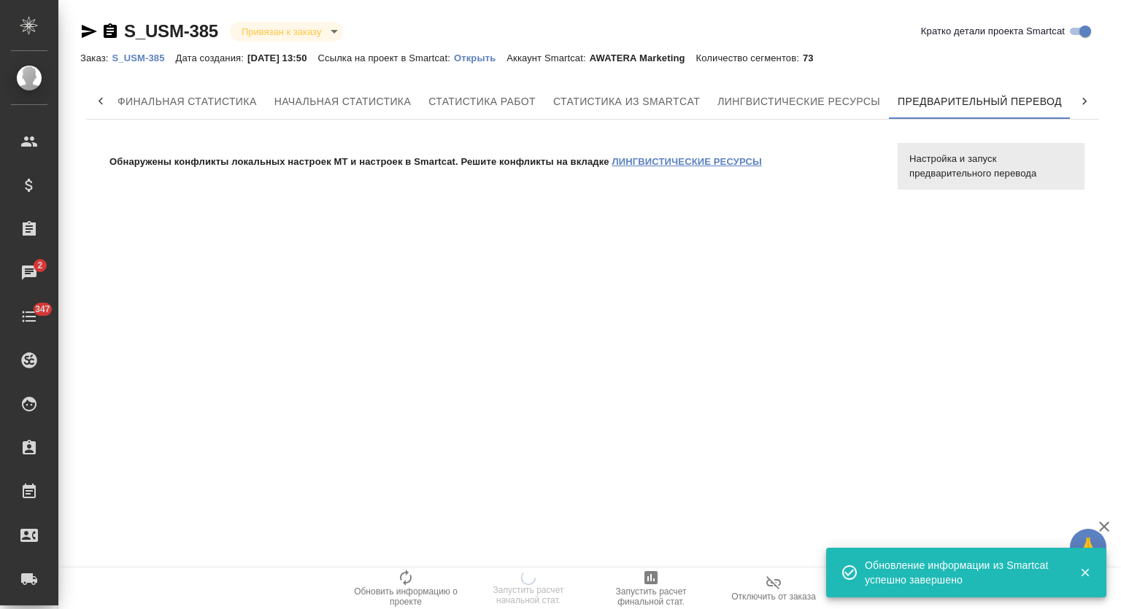
click at [734, 156] on link "ЛИНГВИСТИЧЕСКИЕ РЕСУРСЫ" at bounding box center [687, 161] width 150 height 11
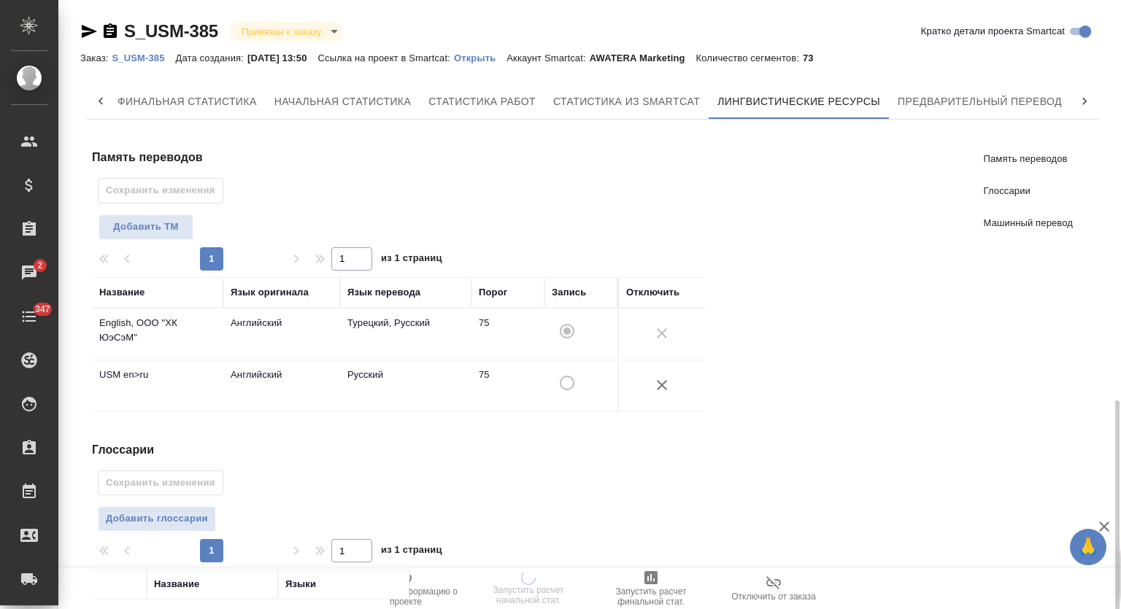
scroll to position [322, 0]
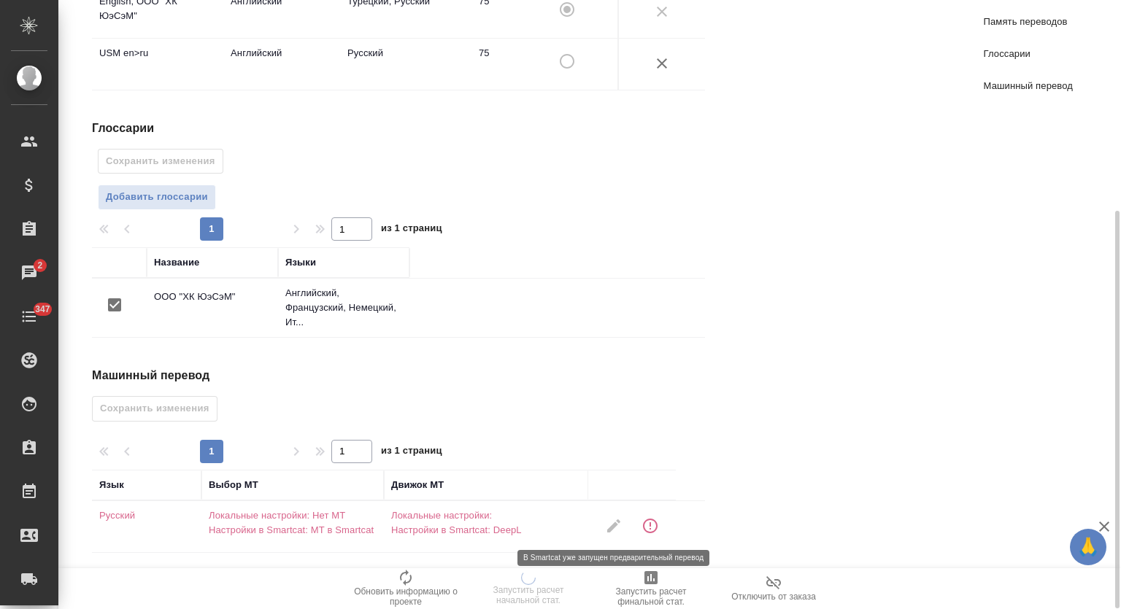
click at [619, 523] on span at bounding box center [613, 526] width 35 height 35
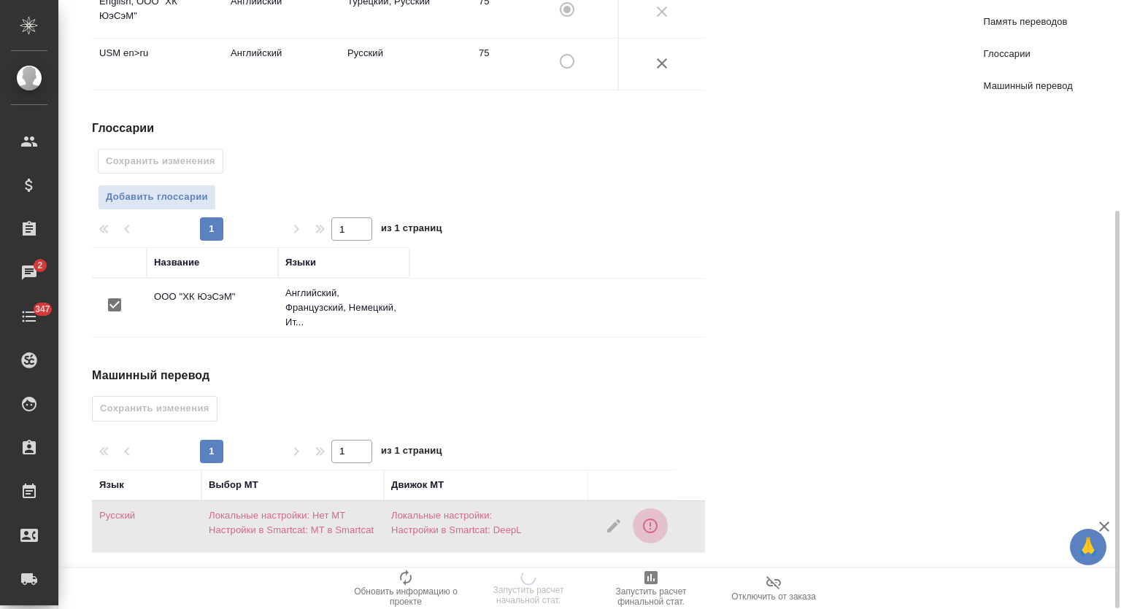
click at [657, 525] on icon "button" at bounding box center [650, 526] width 18 height 18
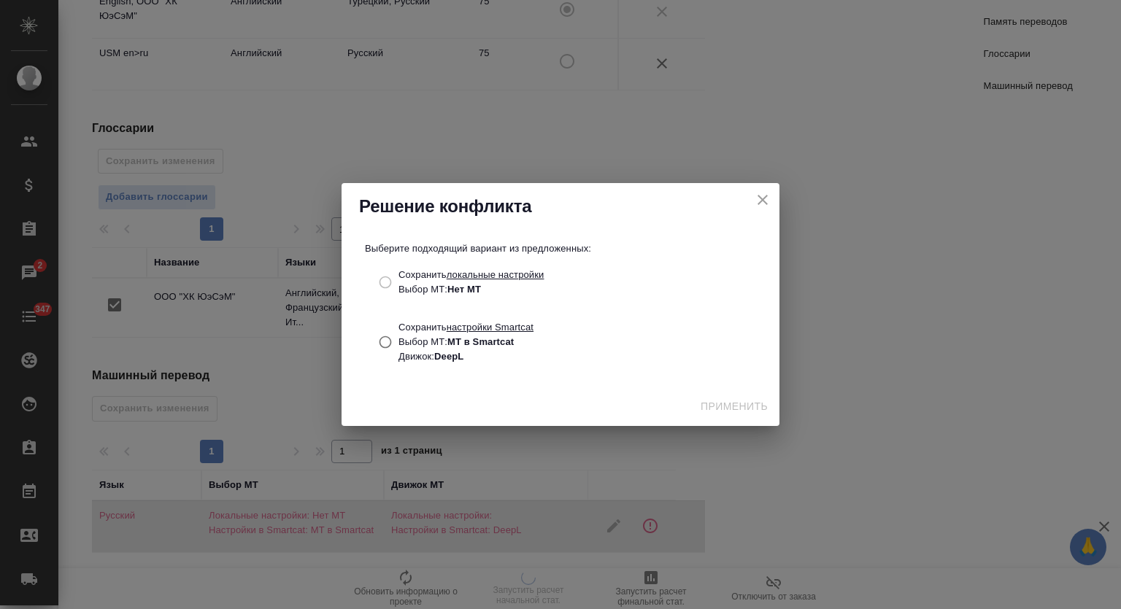
click at [388, 339] on input "Сохранить настройки Smartcat Выбор МТ: МТ в Smartcat Движок: DeepL" at bounding box center [384, 342] width 27 height 28
radio input "true"
click at [722, 404] on span "Применить" at bounding box center [734, 407] width 67 height 18
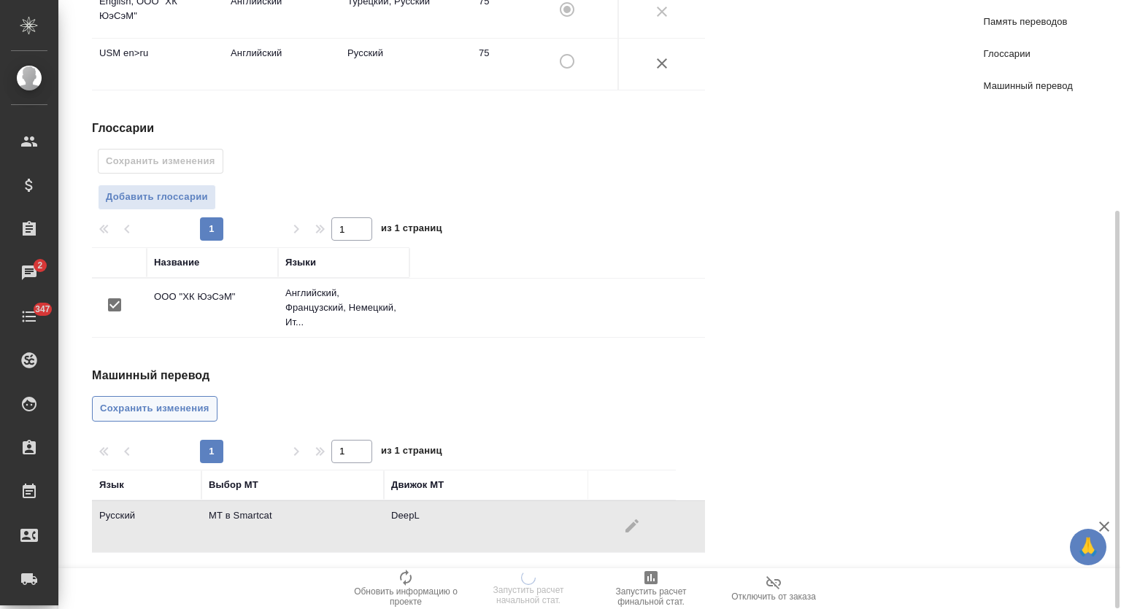
click at [206, 405] on span "Сохранить изменения" at bounding box center [154, 409] width 109 height 17
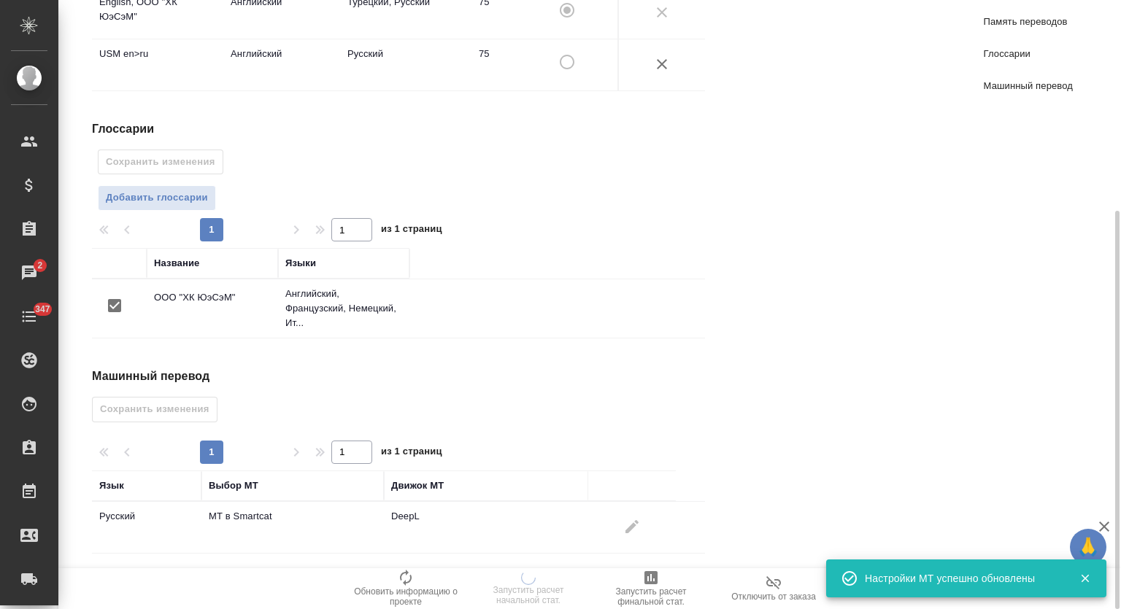
scroll to position [0, 0]
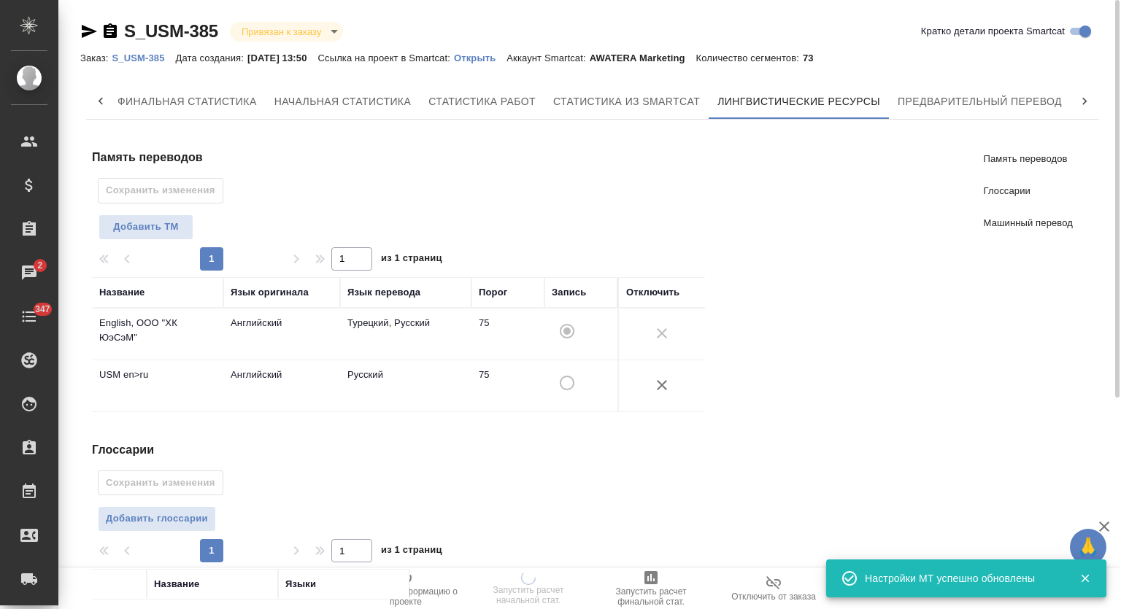
click at [977, 119] on hr at bounding box center [592, 119] width 1013 height 1
click at [976, 107] on span "Предварительный перевод" at bounding box center [980, 102] width 164 height 18
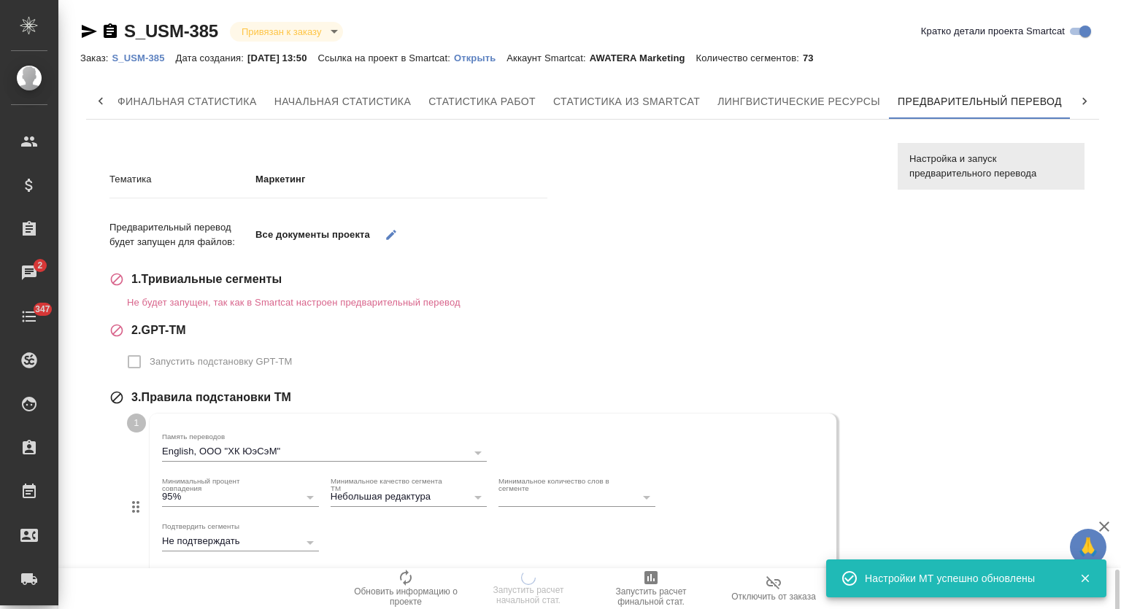
scroll to position [468, 0]
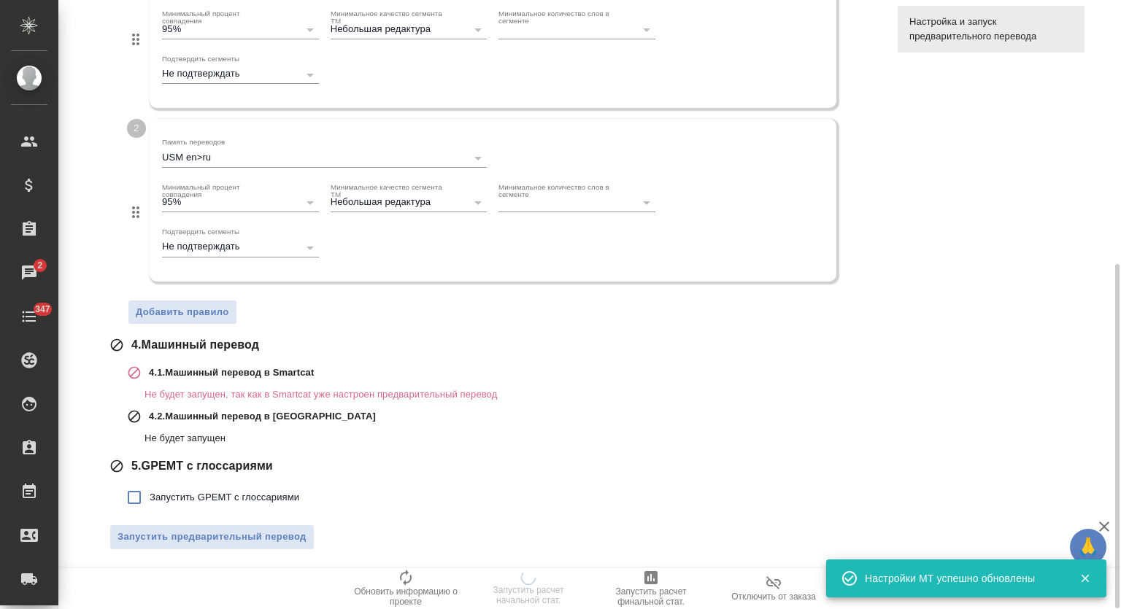
click at [207, 496] on span "Запустить GPEMT с глоссариями" at bounding box center [225, 497] width 150 height 15
click at [150, 496] on input "Запустить GPEMT с глоссариями" at bounding box center [134, 497] width 31 height 31
checkbox input "true"
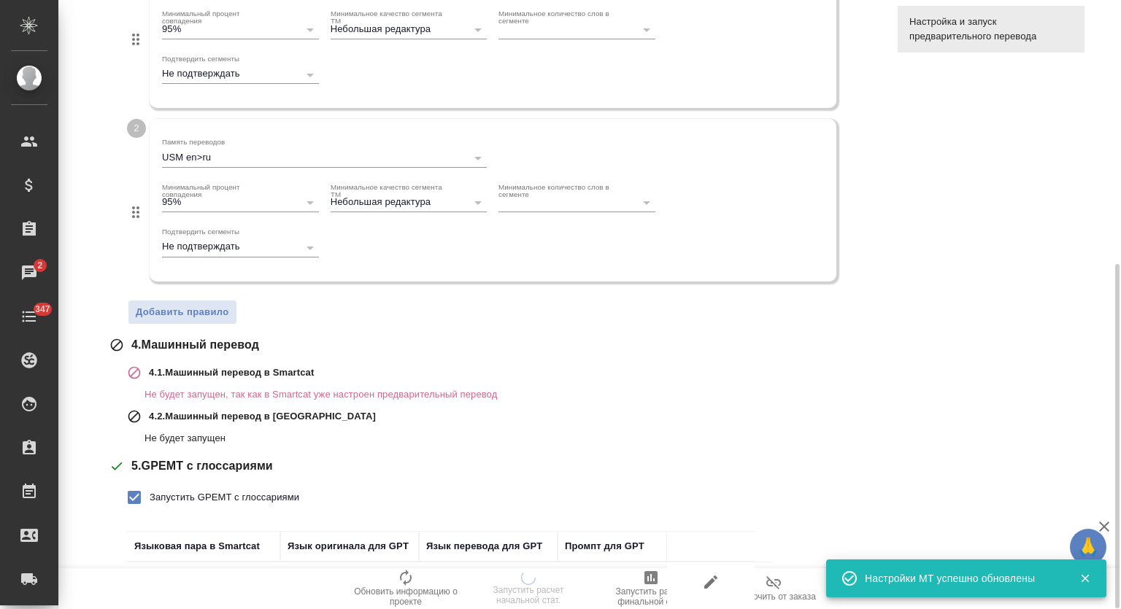
scroll to position [568, 0]
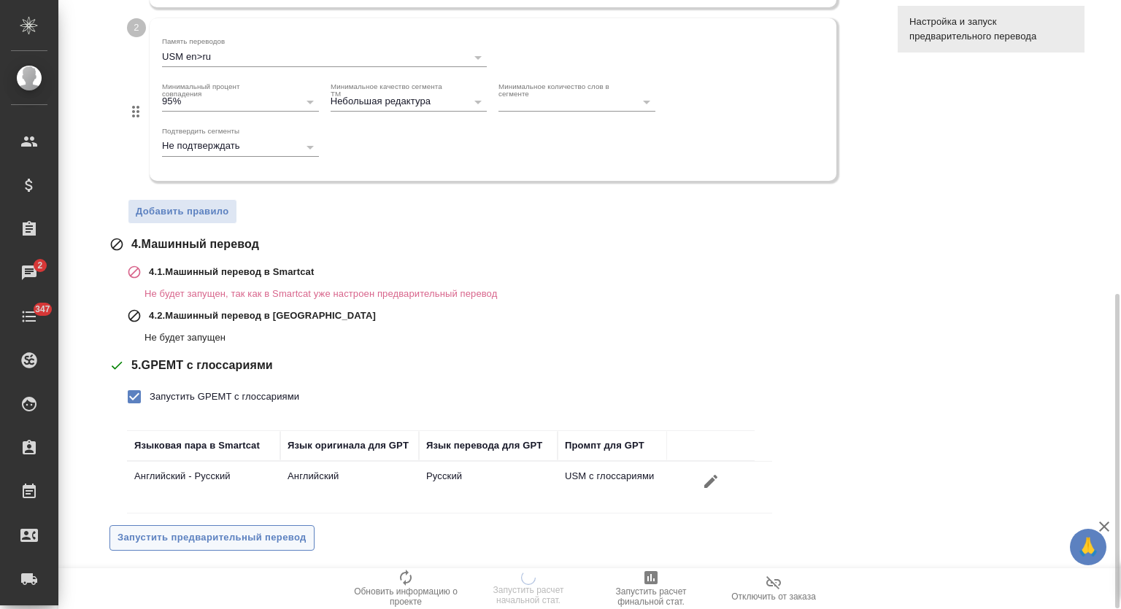
click at [208, 531] on span "Запустить предварительный перевод" at bounding box center [211, 538] width 189 height 17
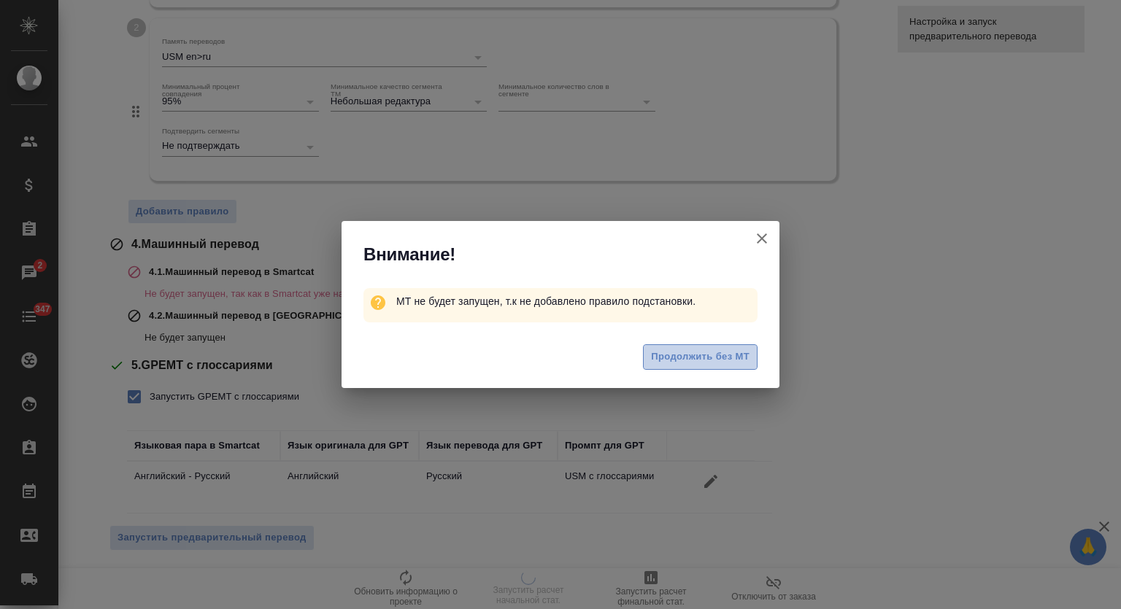
click at [706, 347] on button "Продолжить без МТ" at bounding box center [700, 357] width 115 height 26
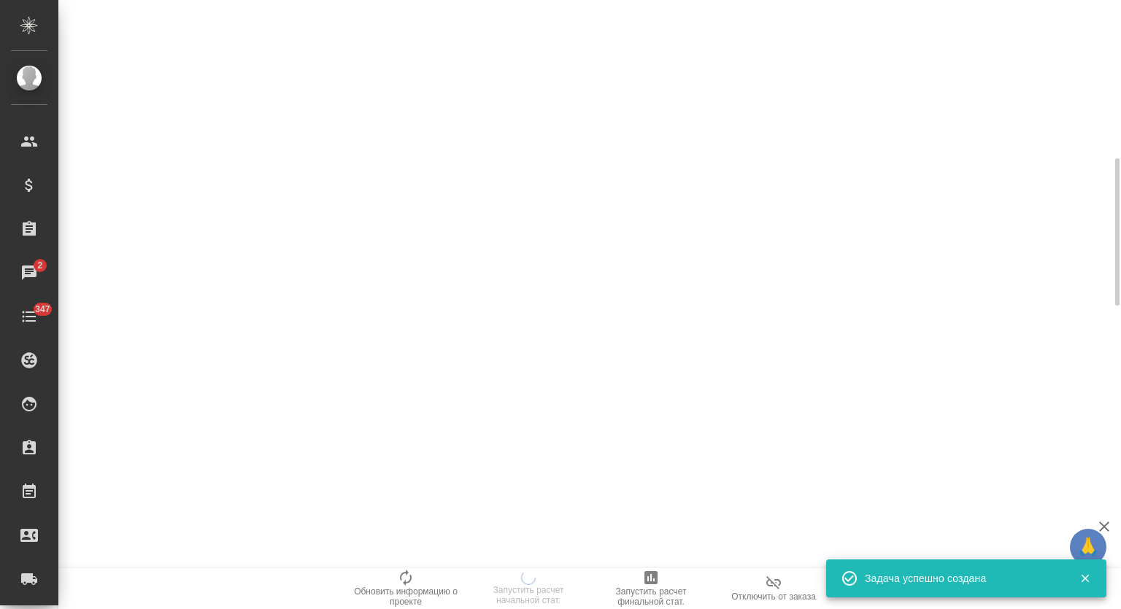
scroll to position [0, 0]
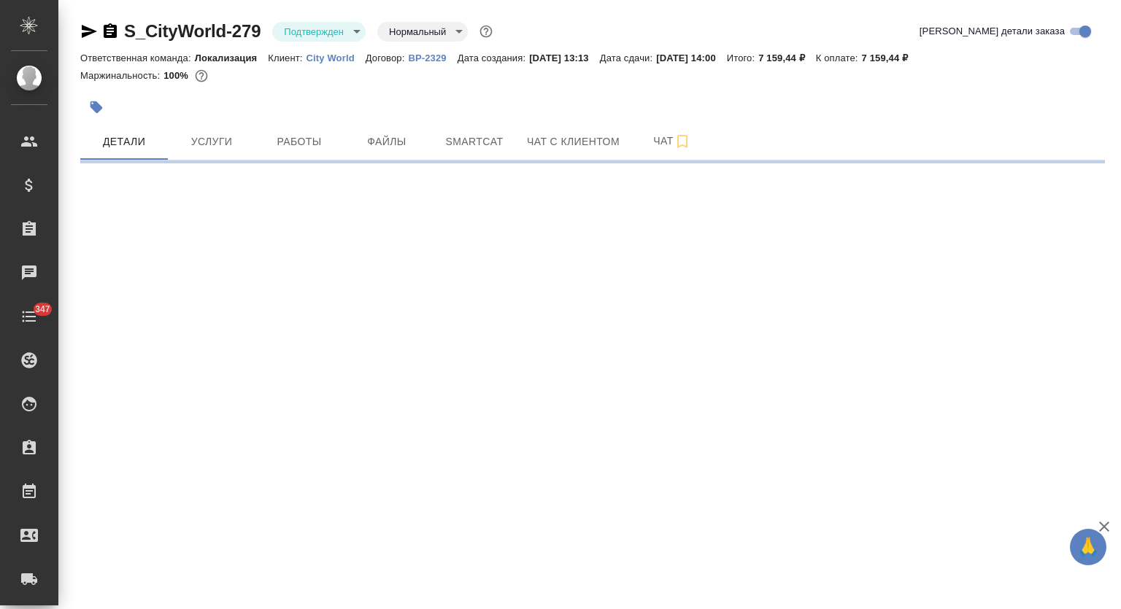
select select "RU"
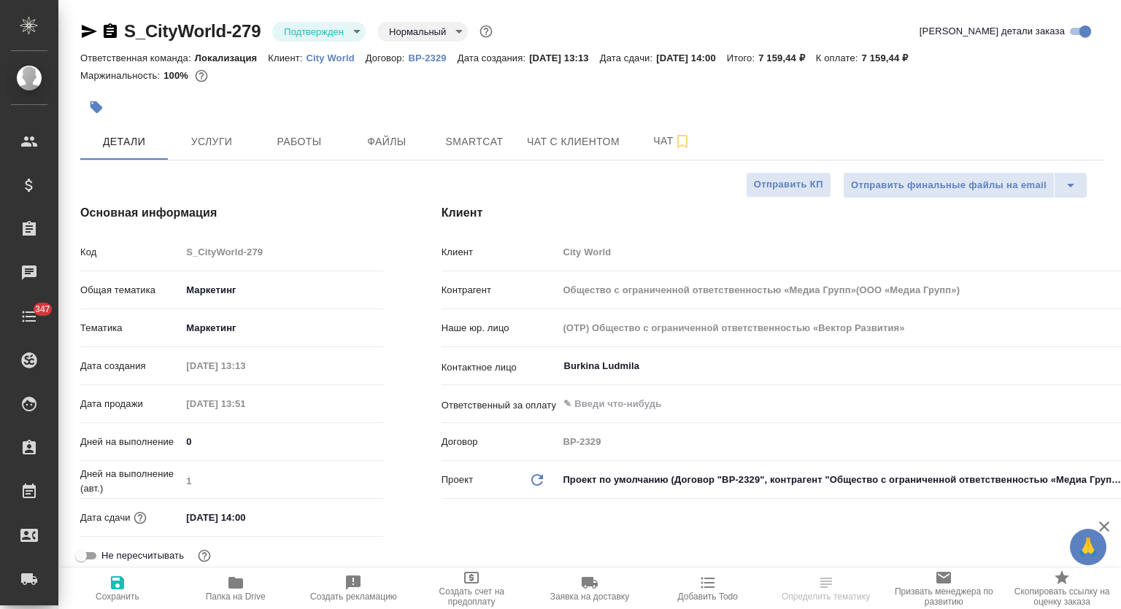
type input "Общество с ограниченной ответственностью «Медиа Групп»(ООО «Медиа Групп»)"
type textarea "x"
type input "Общество с ограниченной ответственностью «Медиа Групп»(ООО «Медиа Групп»)"
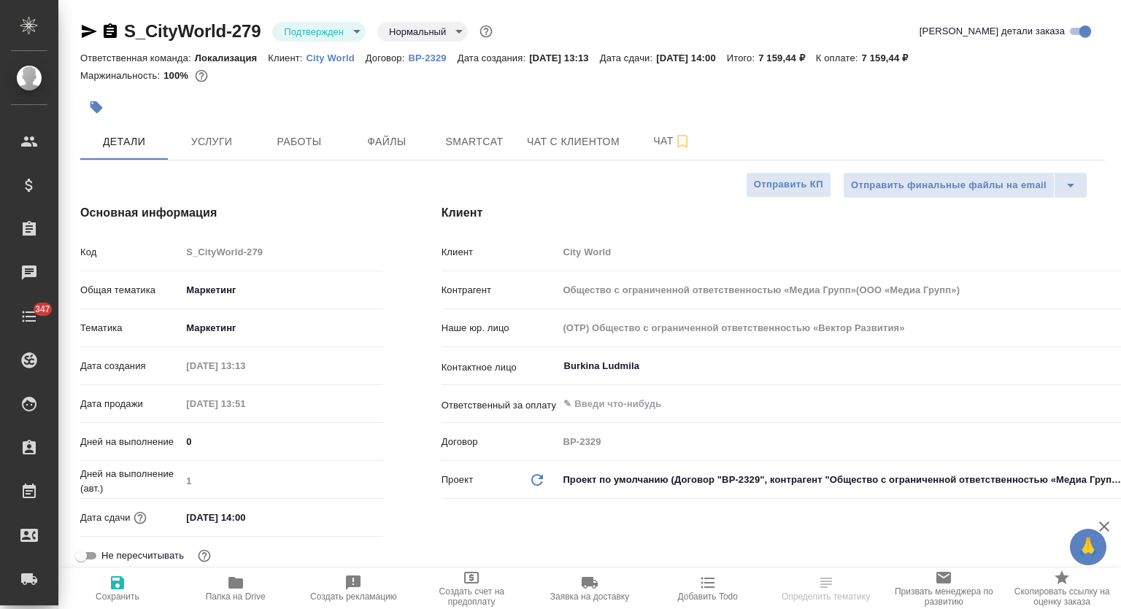
type textarea "x"
click at [352, 31] on body "🙏 .cls-1 fill:#fff; AWATERA Mutalimov Mark Клиенты Спецификации Заказы Чаты 347…" at bounding box center [560, 304] width 1121 height 609
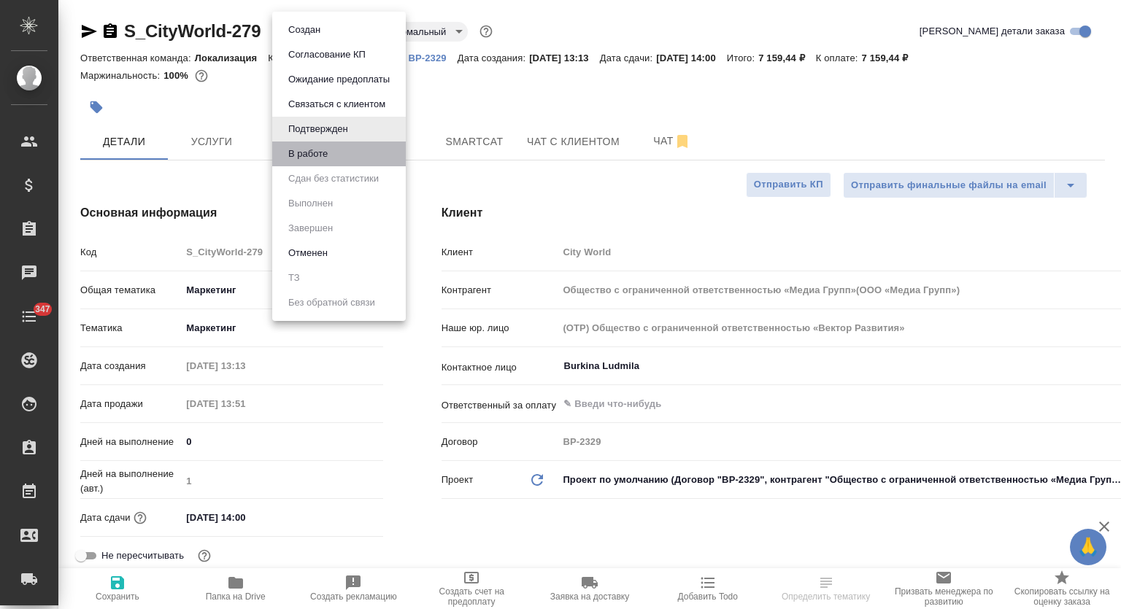
click at [355, 159] on li "В работе" at bounding box center [339, 154] width 134 height 25
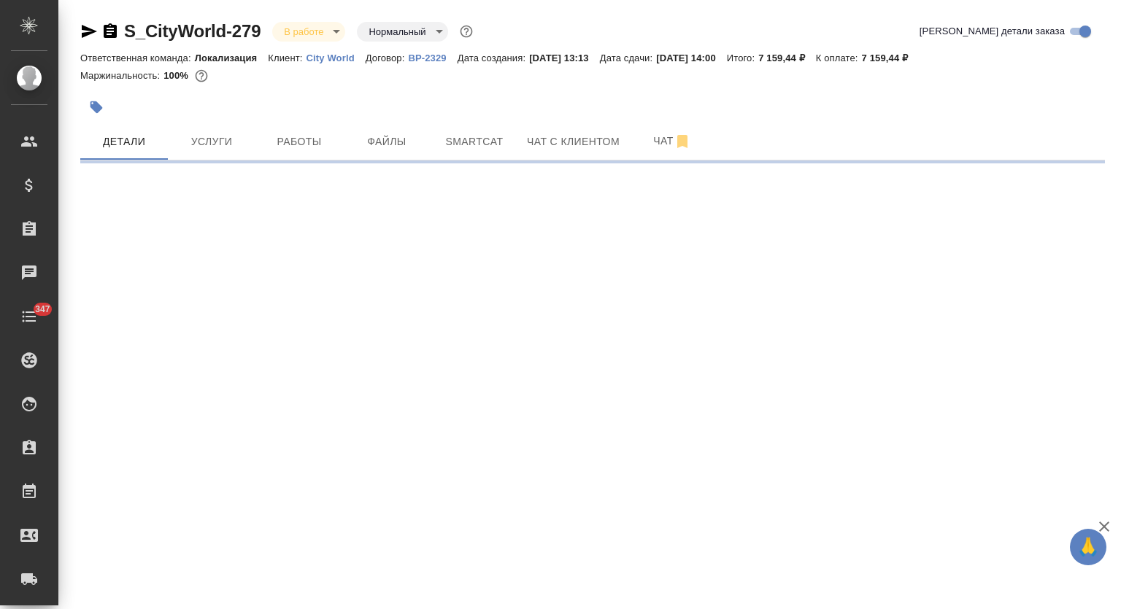
select select "RU"
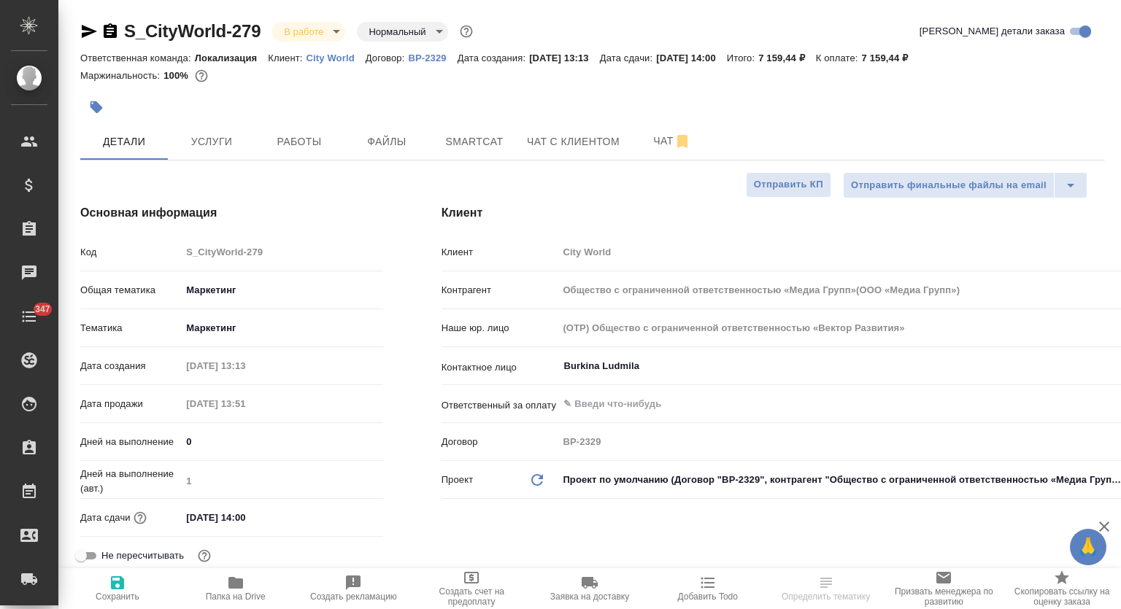
type textarea "x"
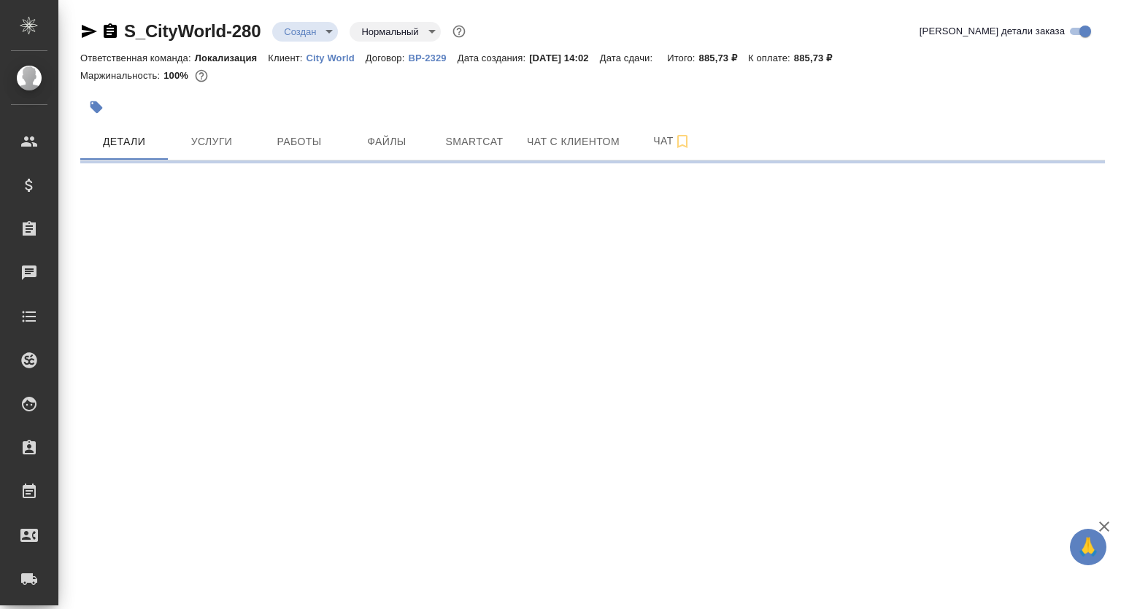
select select "RU"
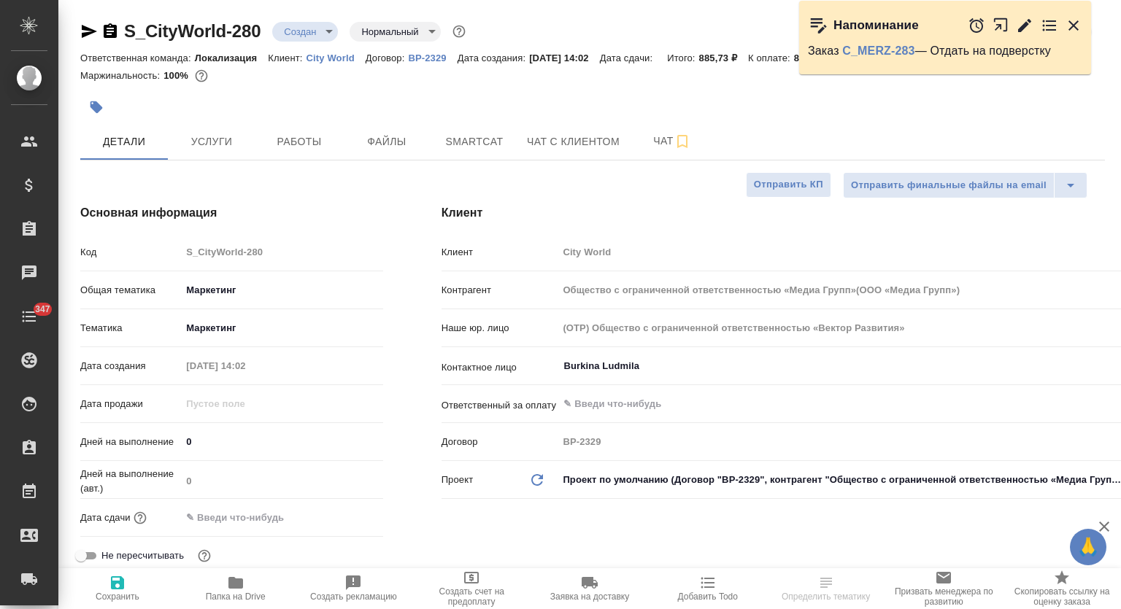
type textarea "x"
type input "Общество с ограниченной ответственностью «Медиа Групп»(ООО «Медиа Групп»)"
type textarea "x"
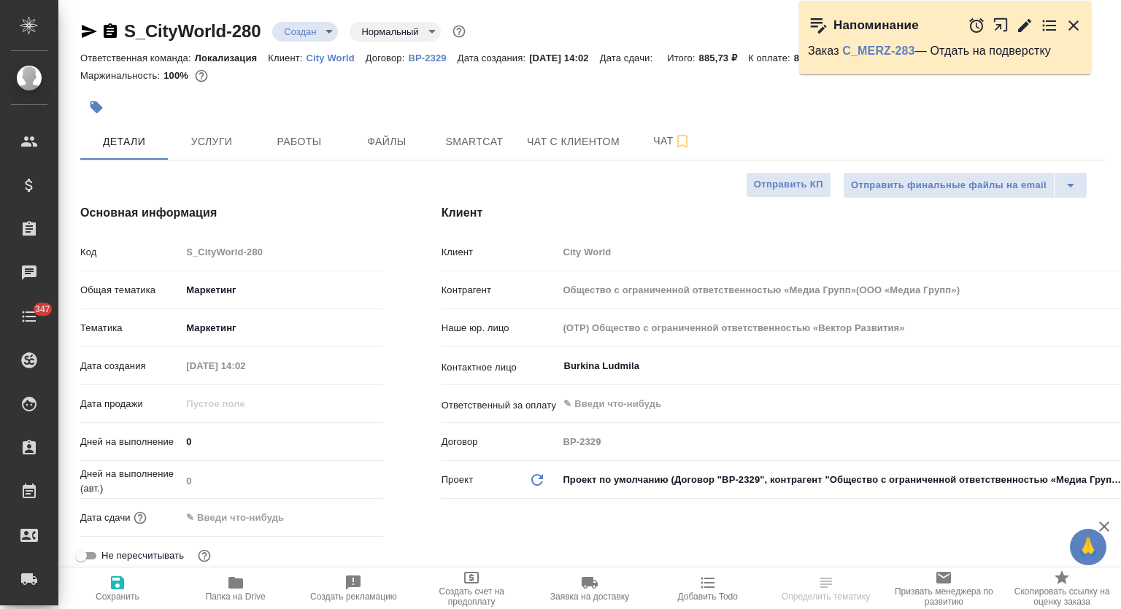
type textarea "x"
type input "Общество с ограниченной ответственностью «Медиа Групп»(ООО «Медиа Групп»)"
type textarea "x"
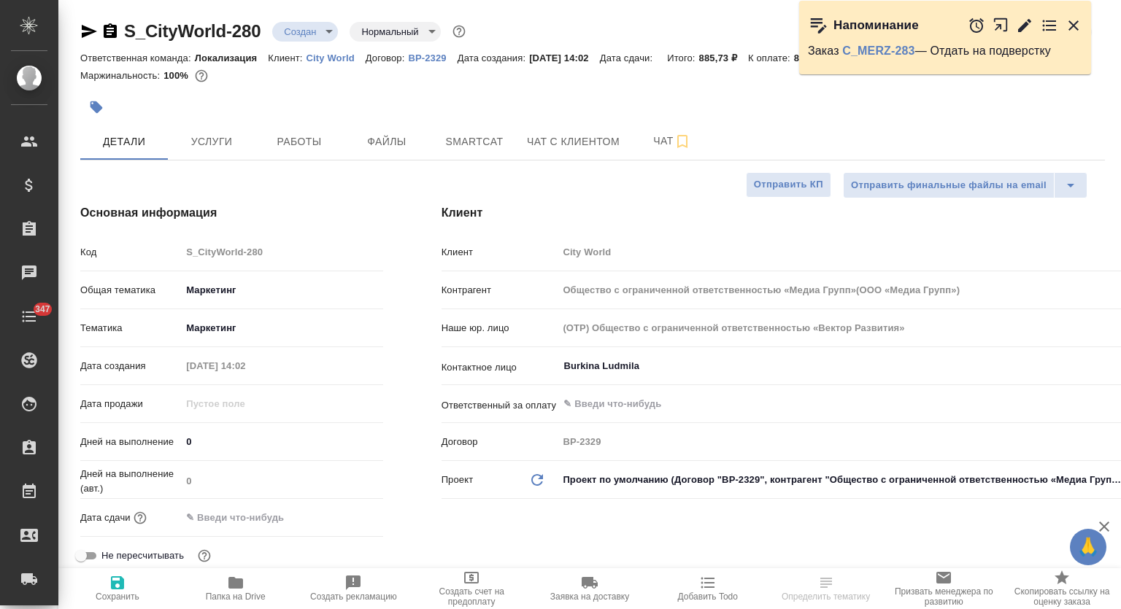
type textarea "x"
click at [205, 153] on button "Услуги" at bounding box center [212, 141] width 88 height 36
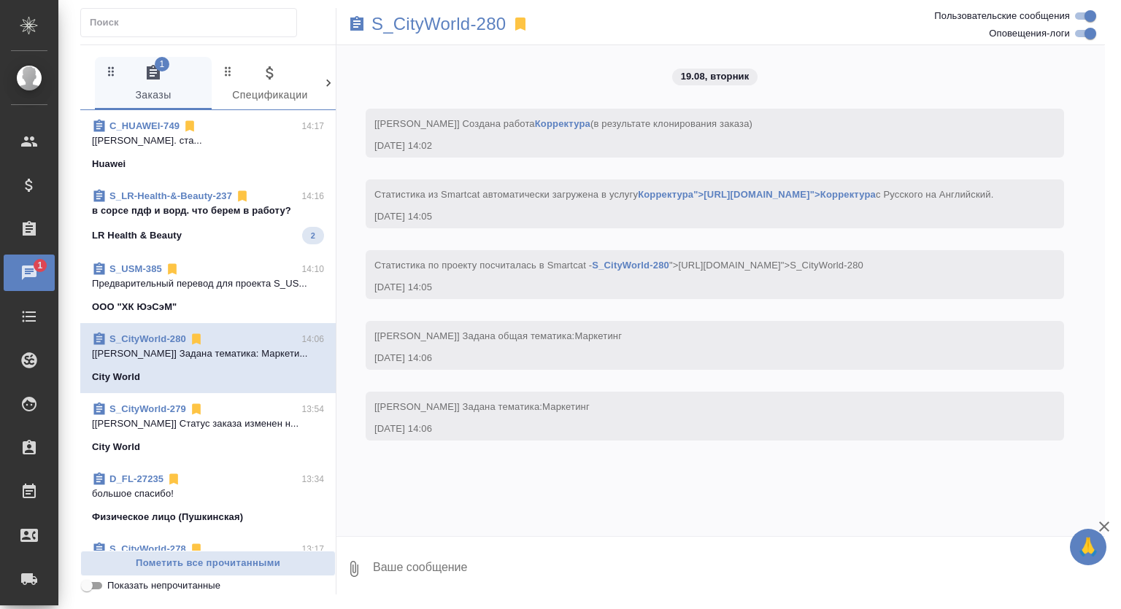
click at [223, 228] on div "LR Health & Beauty 2" at bounding box center [208, 236] width 232 height 18
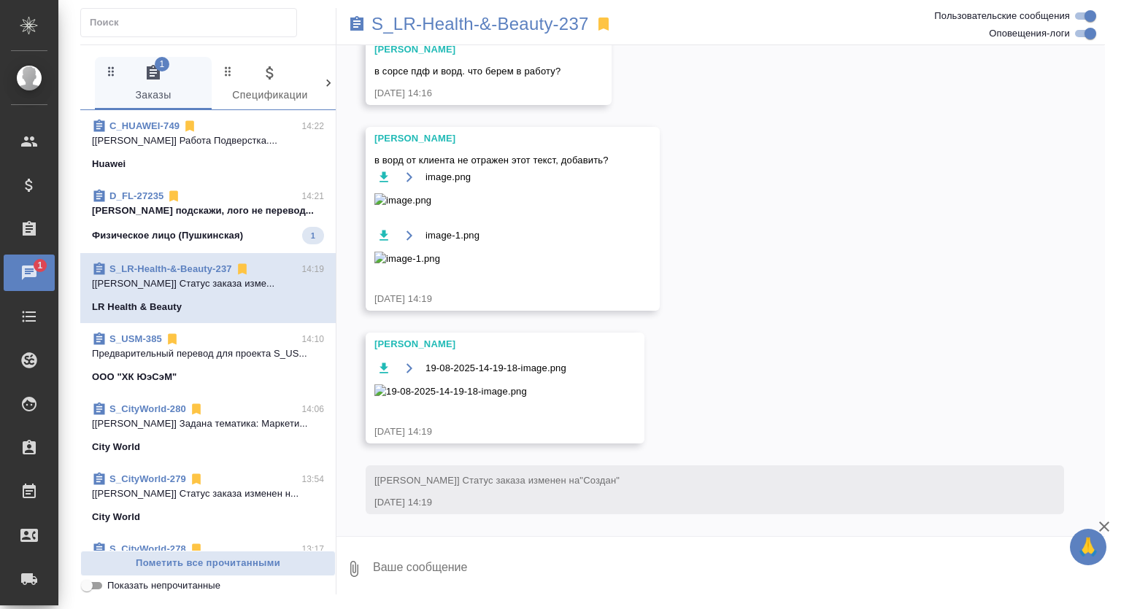
scroll to position [1461, 0]
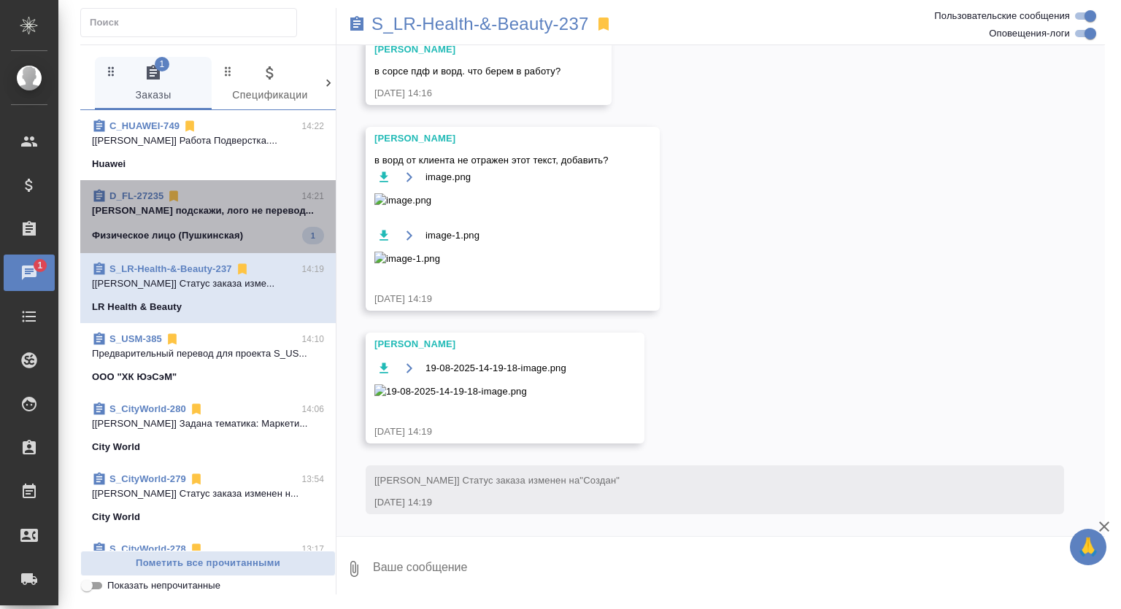
click at [213, 239] on span "D_FL-27235 14:21 Давыдова Елена подскажи, лого не перевод... Физическое лицо (П…" at bounding box center [208, 216] width 232 height 55
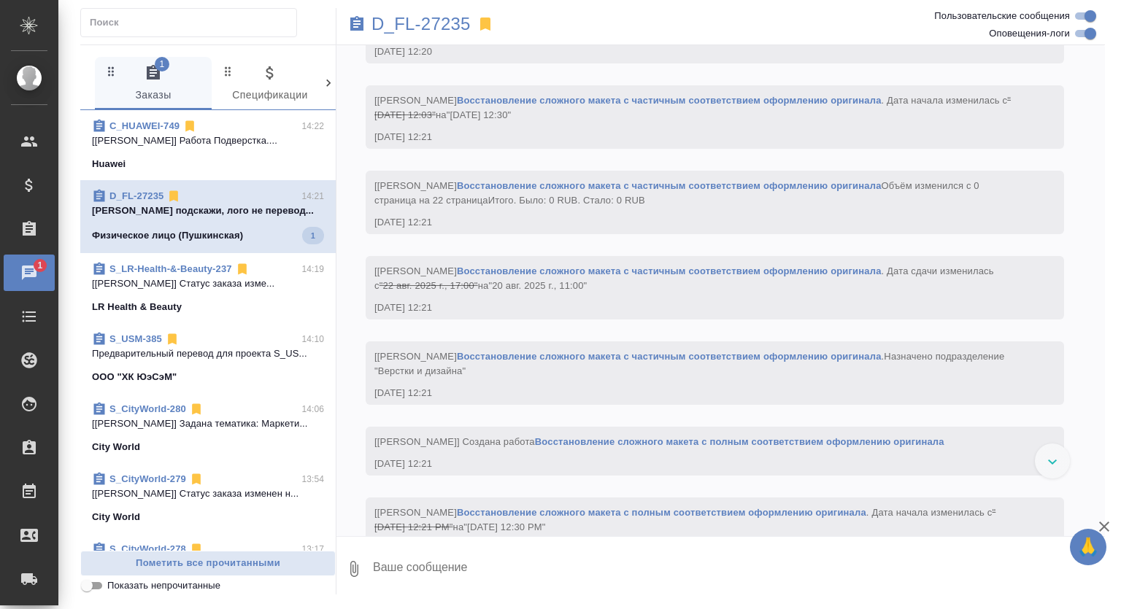
scroll to position [3011, 0]
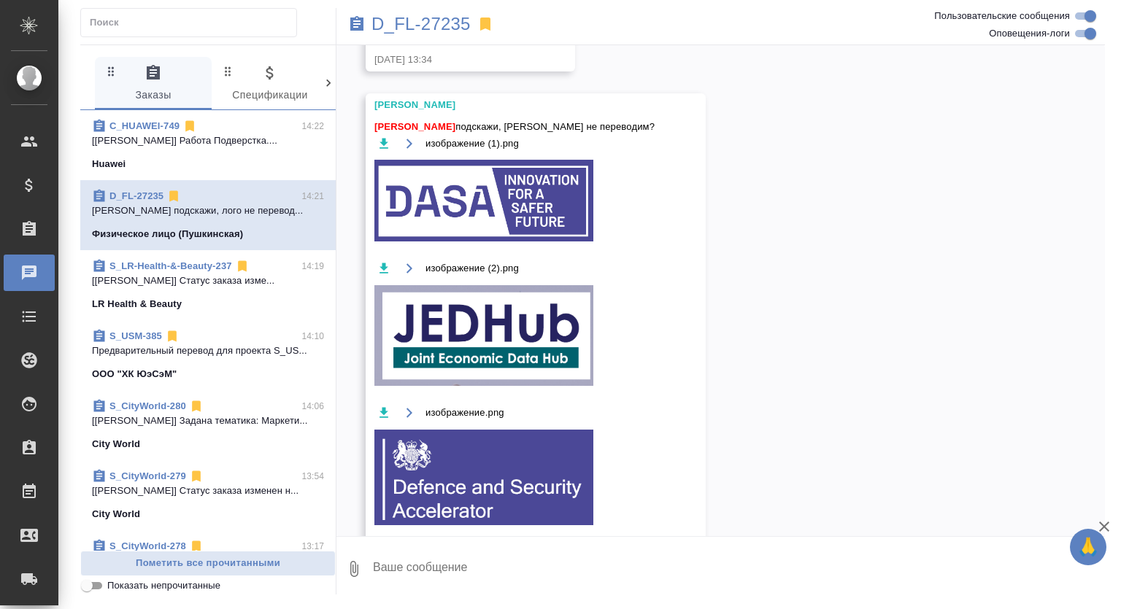
scroll to position [5909, 0]
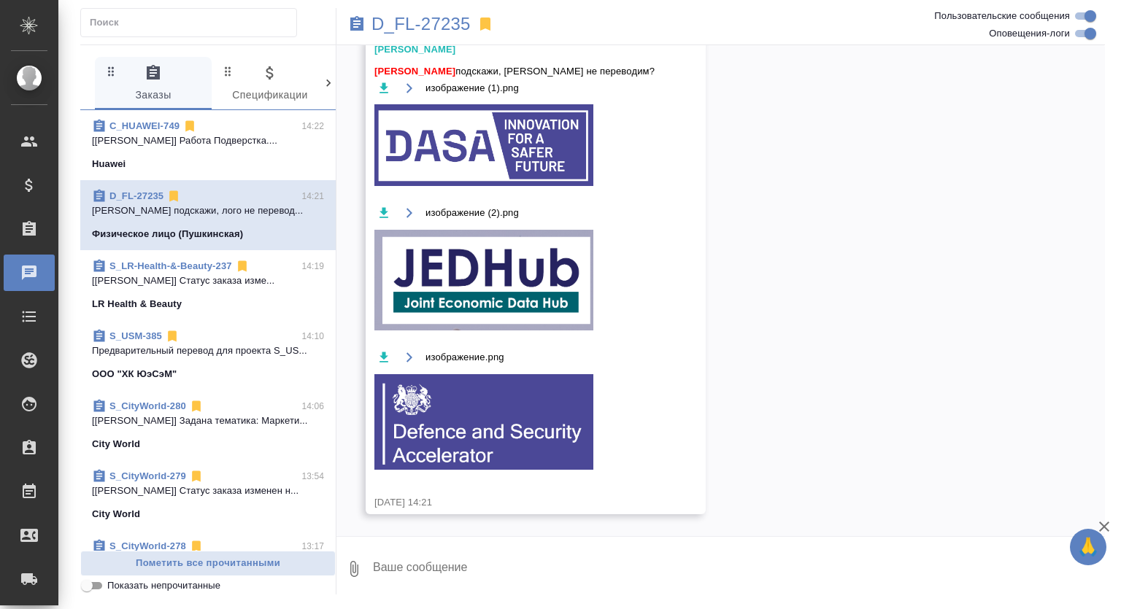
click at [259, 148] on span "C_HUAWEI-749 14:22 [Заборова Александра] Работа Подверстка.... Huawei" at bounding box center [208, 145] width 232 height 53
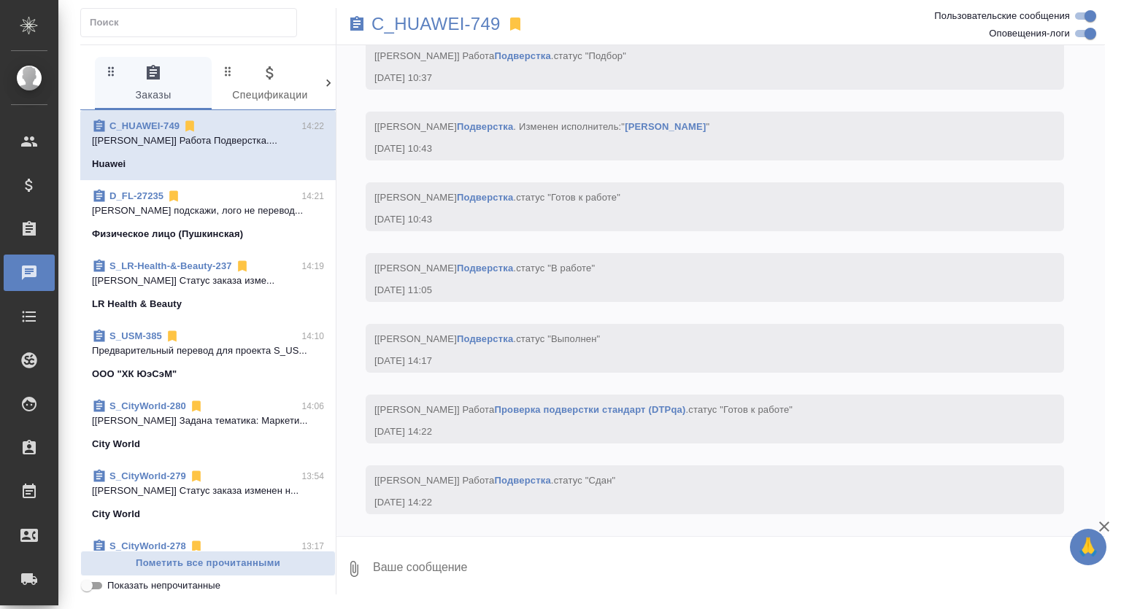
scroll to position [7563, 0]
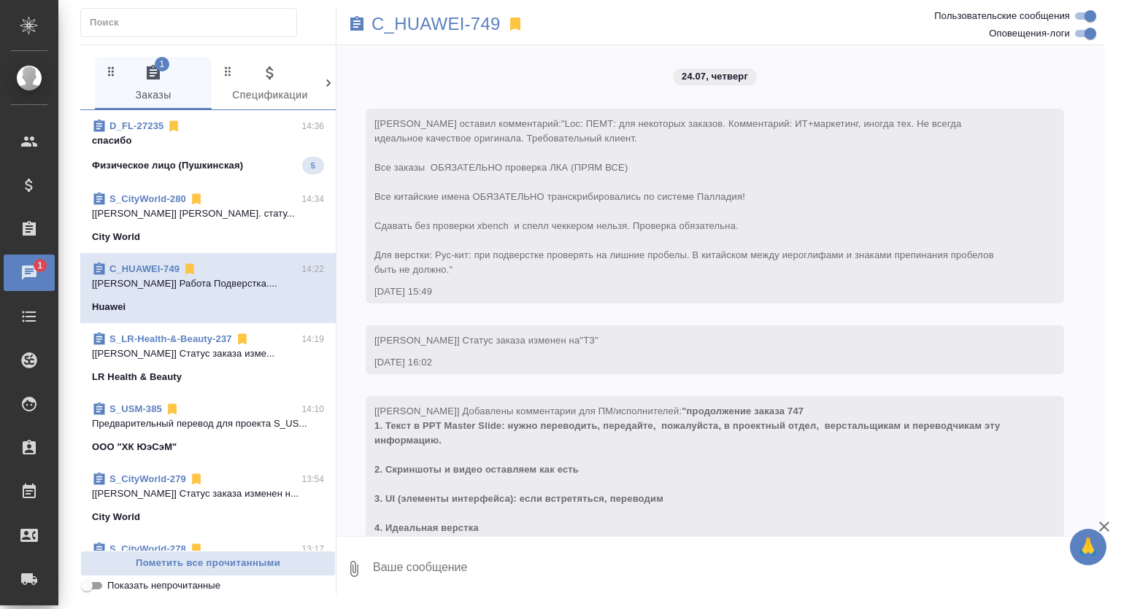
scroll to position [7563, 0]
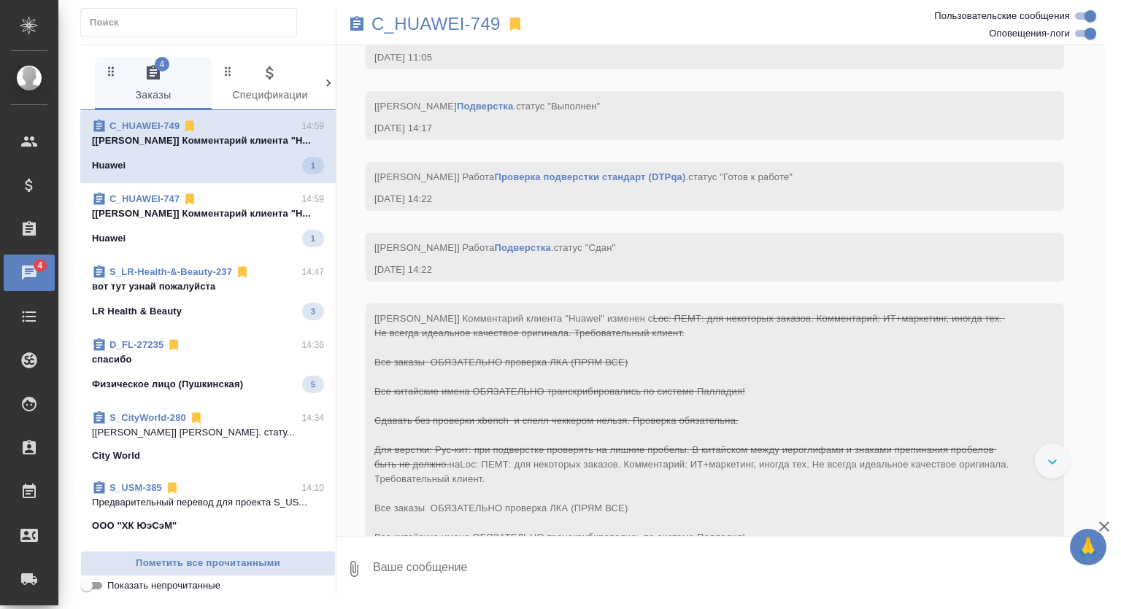
scroll to position [7941, 0]
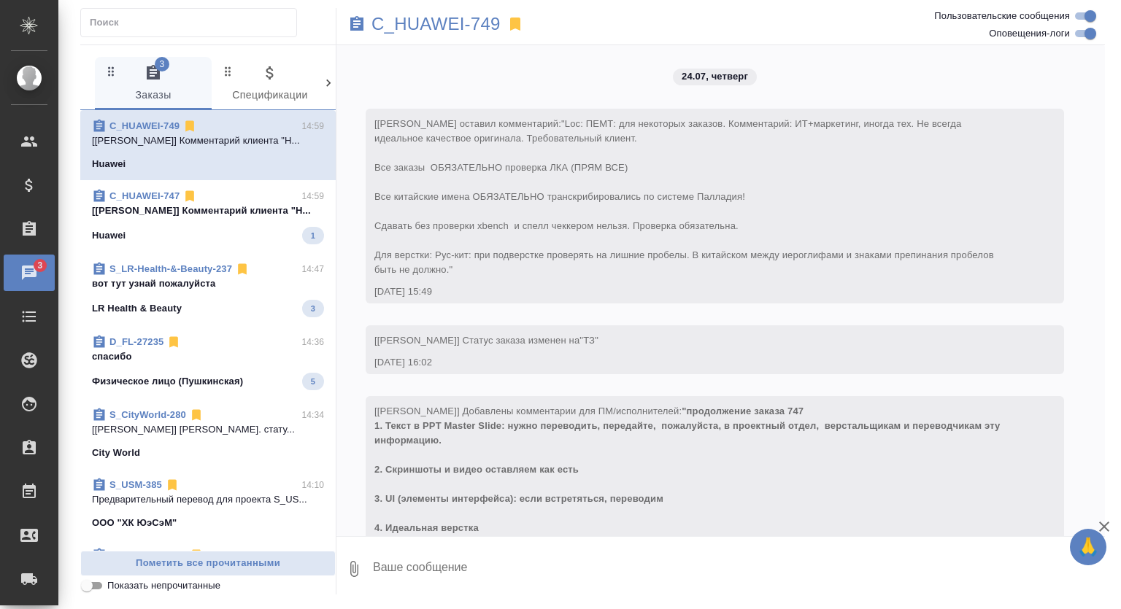
scroll to position [7941, 0]
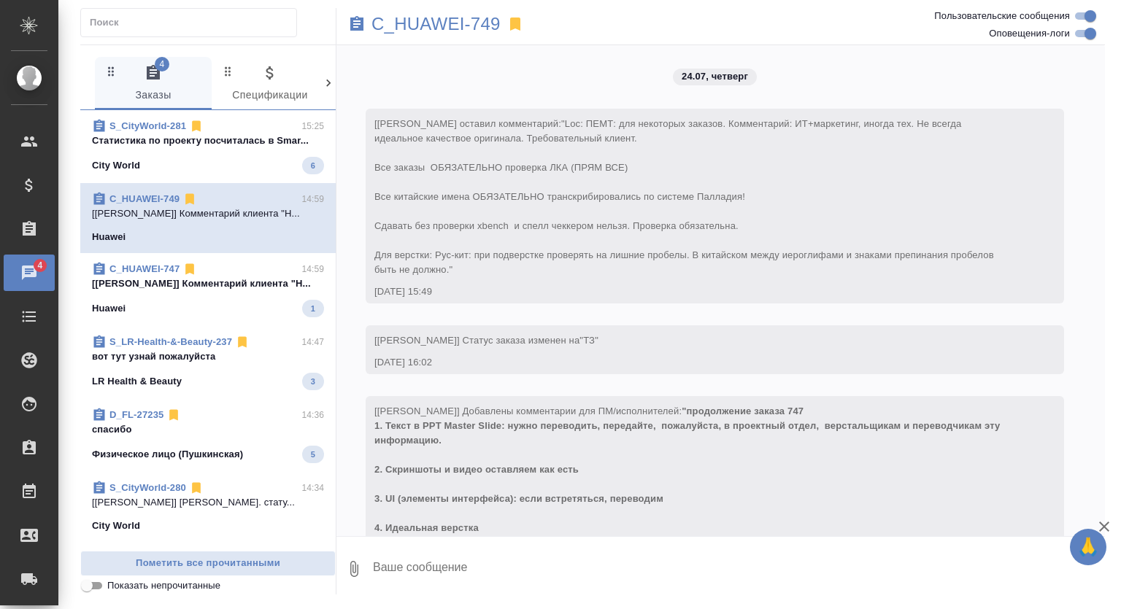
scroll to position [7941, 0]
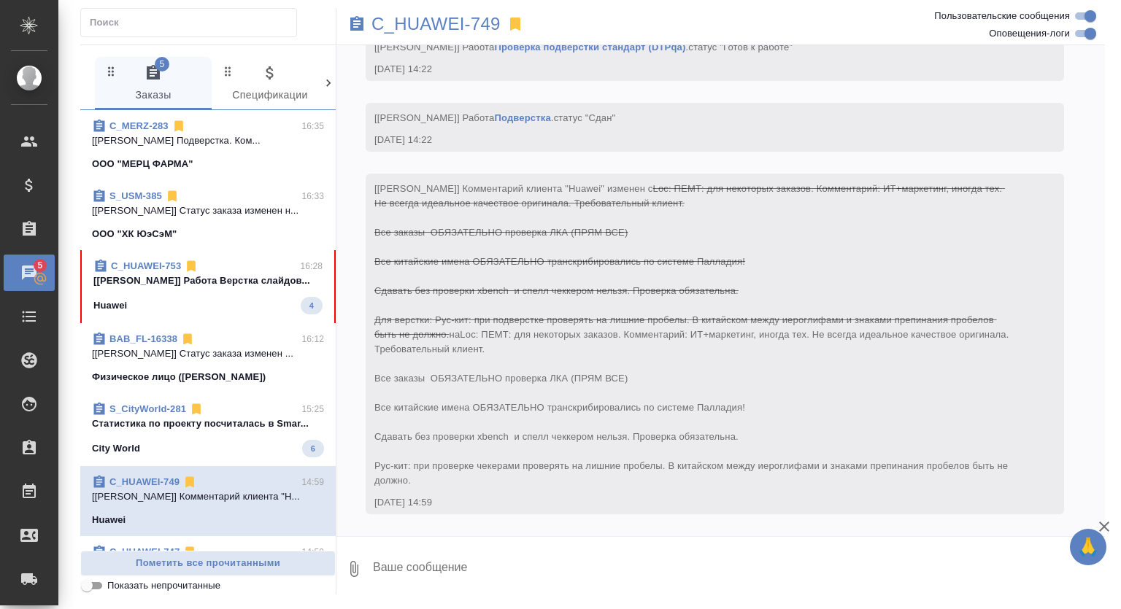
scroll to position [7941, 0]
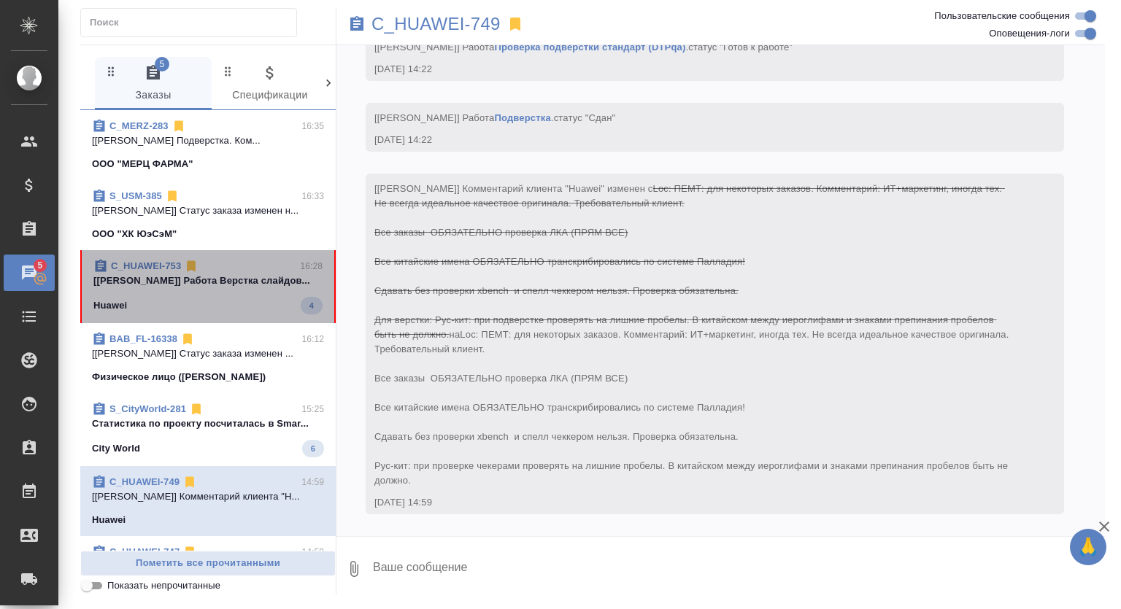
click at [268, 302] on span "C_HUAWEI-753 16:28 [Петрова Валерия] Работа Верстка слайдов... Huawei 4" at bounding box center [207, 286] width 229 height 55
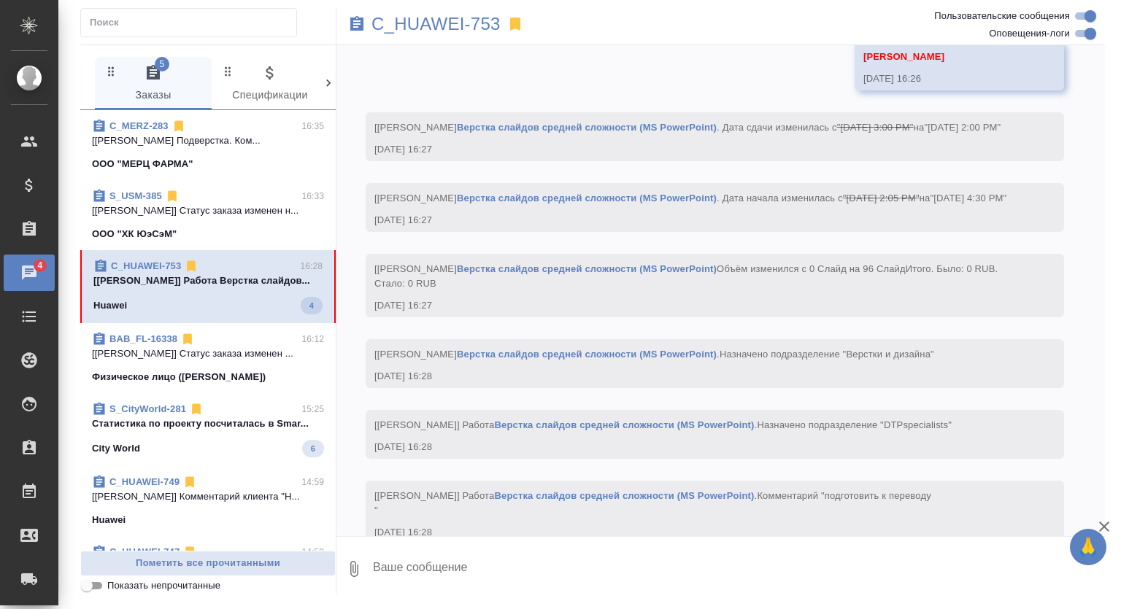
scroll to position [2874, 0]
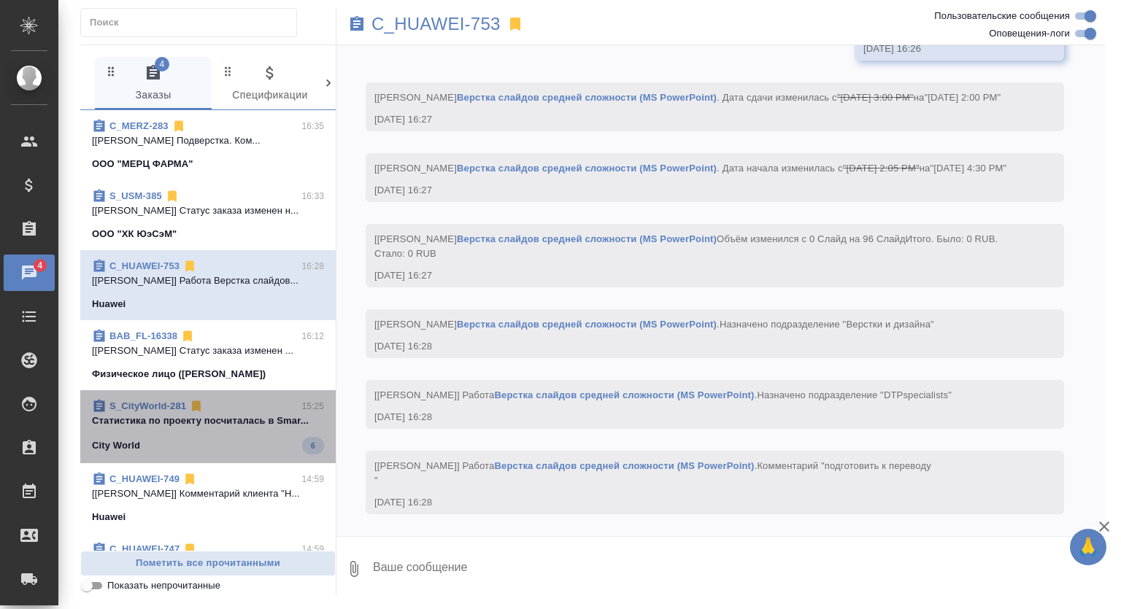
click at [277, 444] on div "City World 6" at bounding box center [208, 446] width 232 height 18
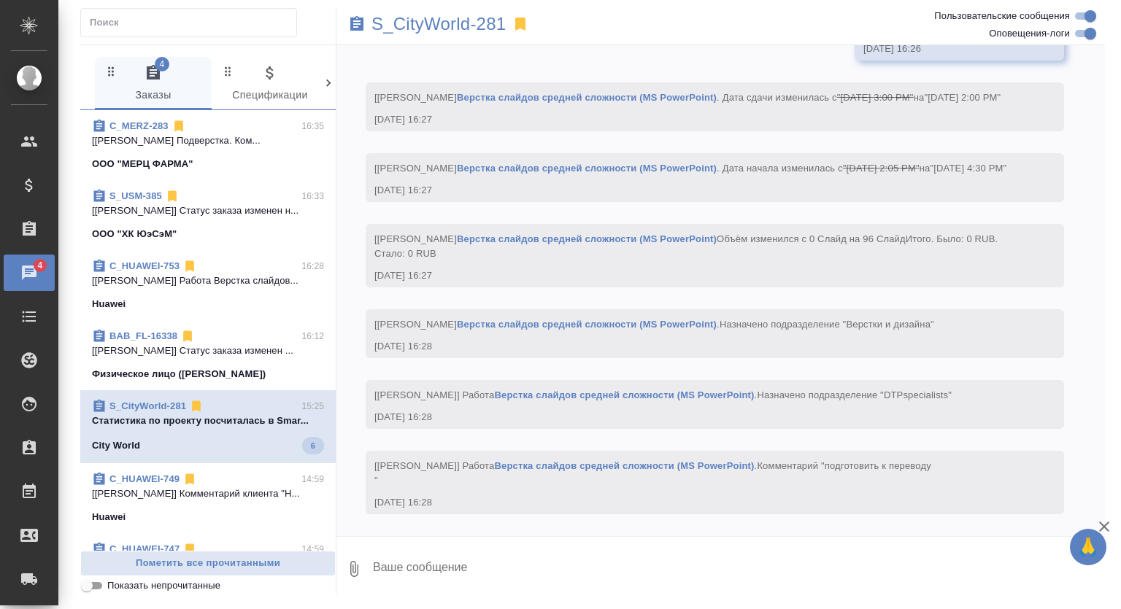
scroll to position [167, 0]
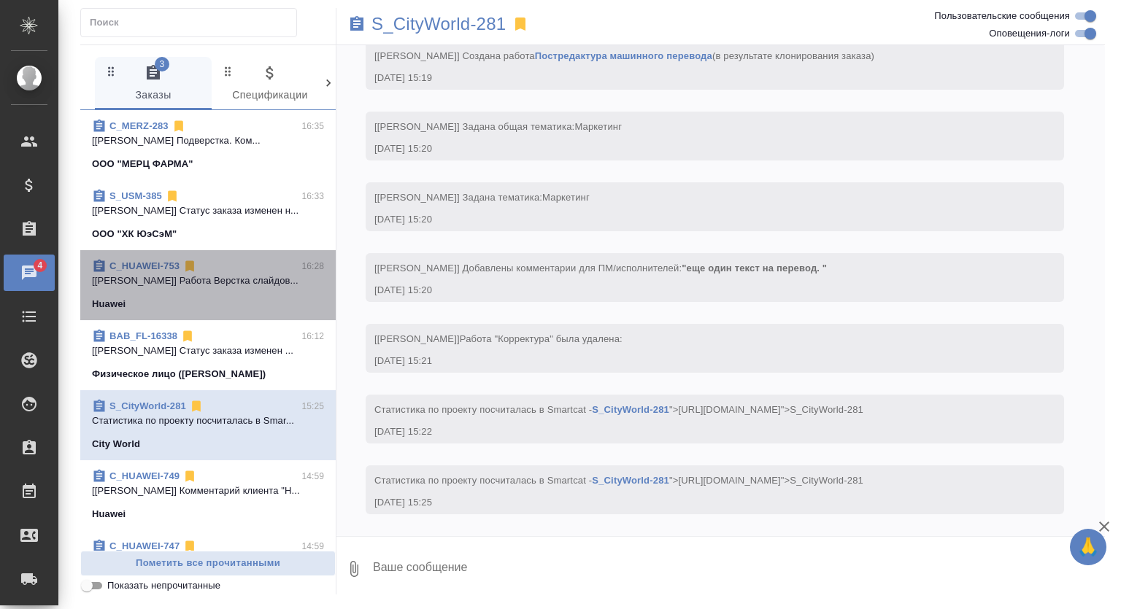
click at [287, 283] on p "[Петрова Валерия] Работа Верстка слайдов..." at bounding box center [208, 281] width 232 height 15
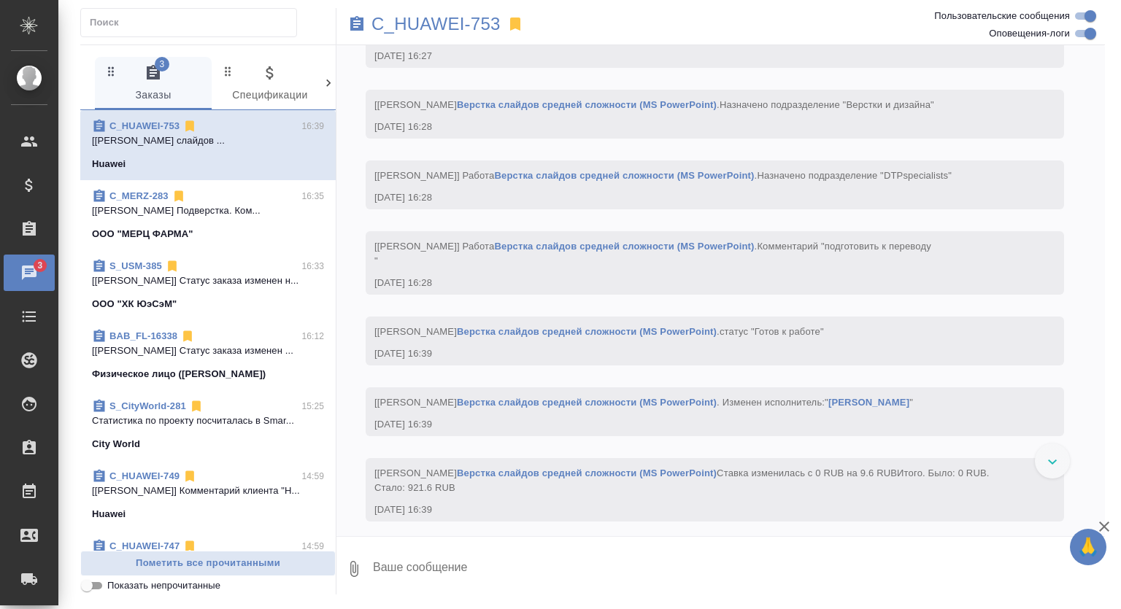
scroll to position [3115, 0]
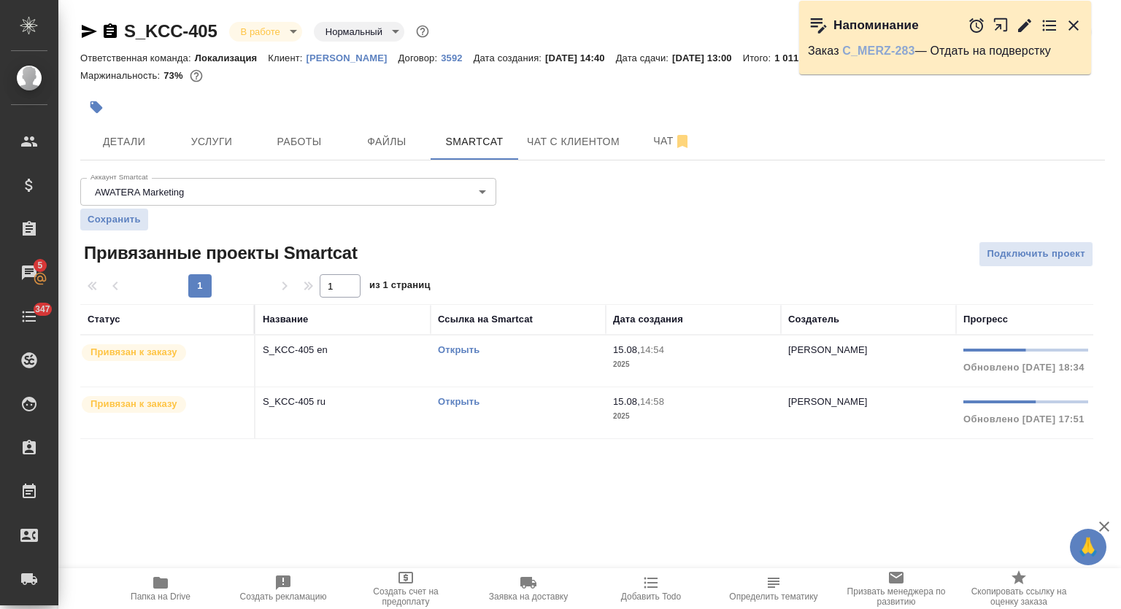
click at [880, 45] on link "C_MERZ-283" at bounding box center [878, 51] width 72 height 12
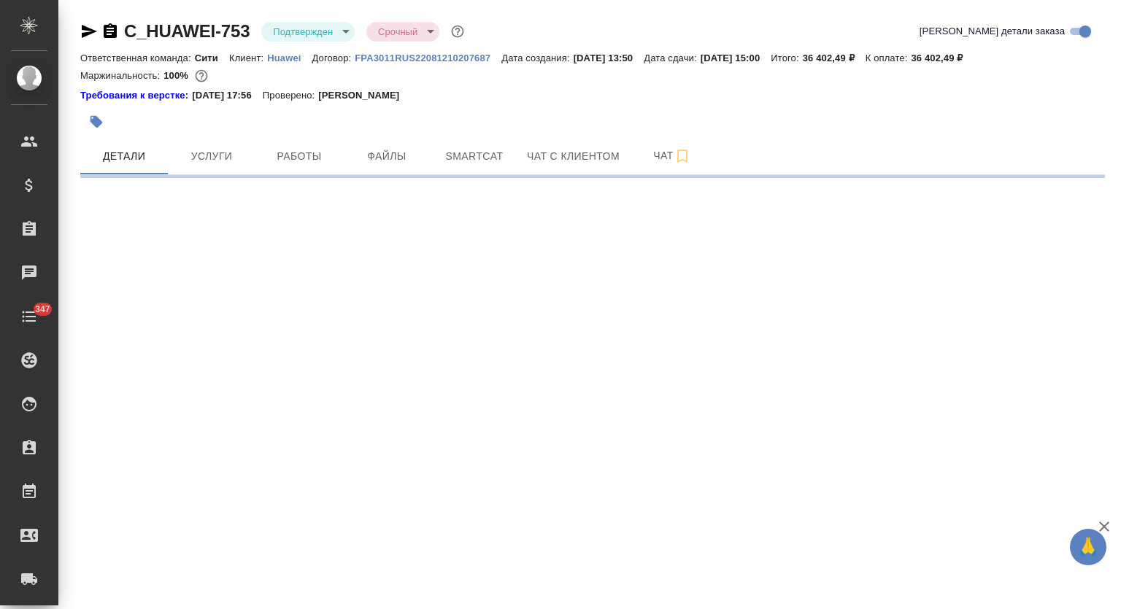
select select "RU"
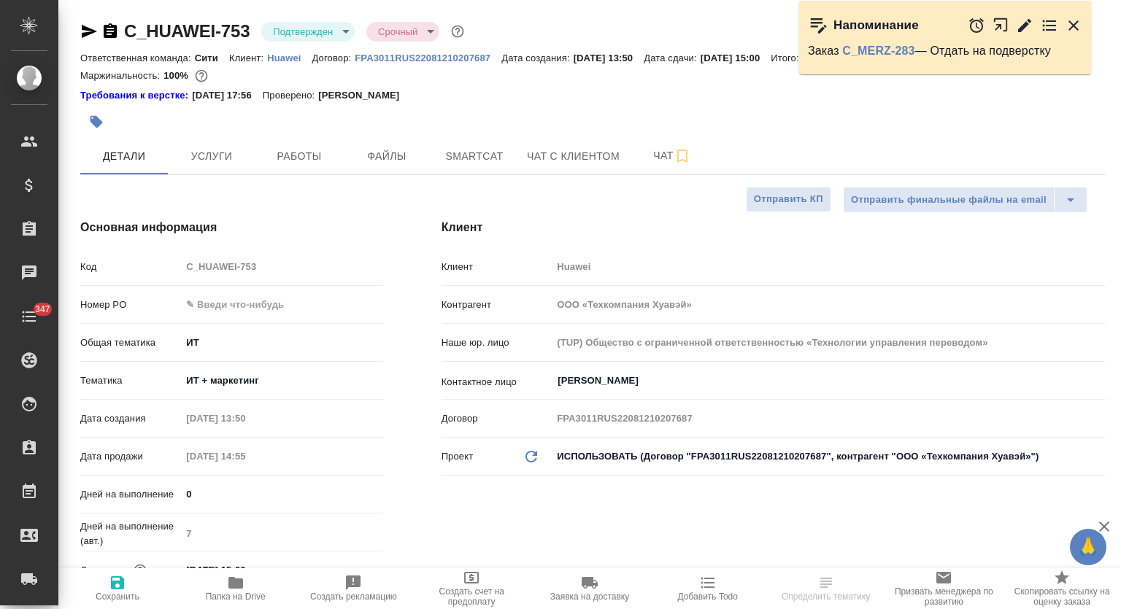
type textarea "x"
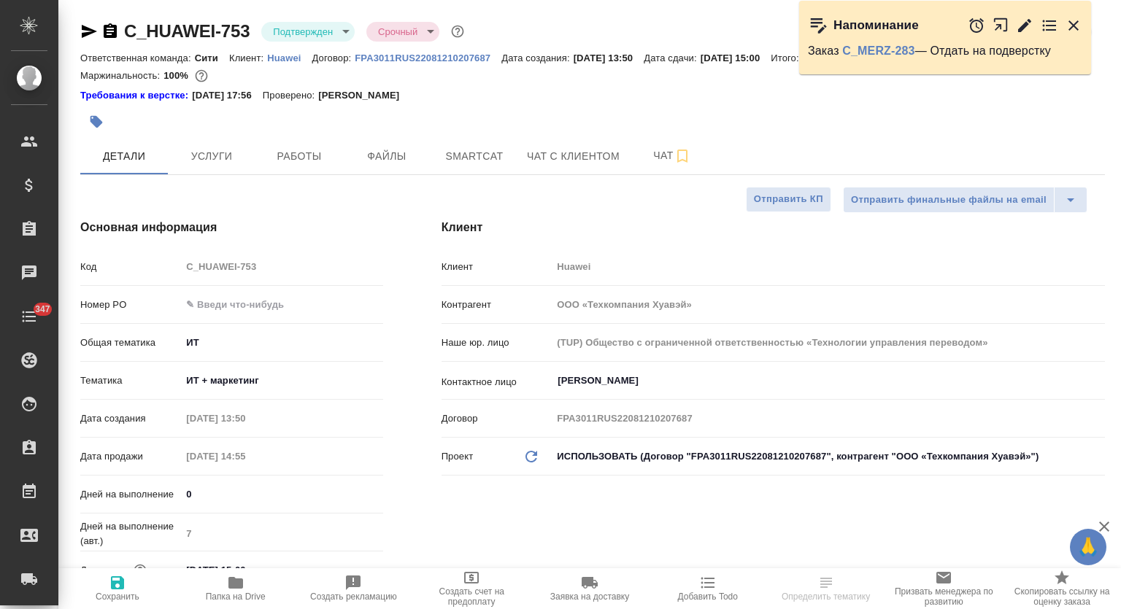
type textarea "x"
type input "Павлова Антонина a.pavlova"
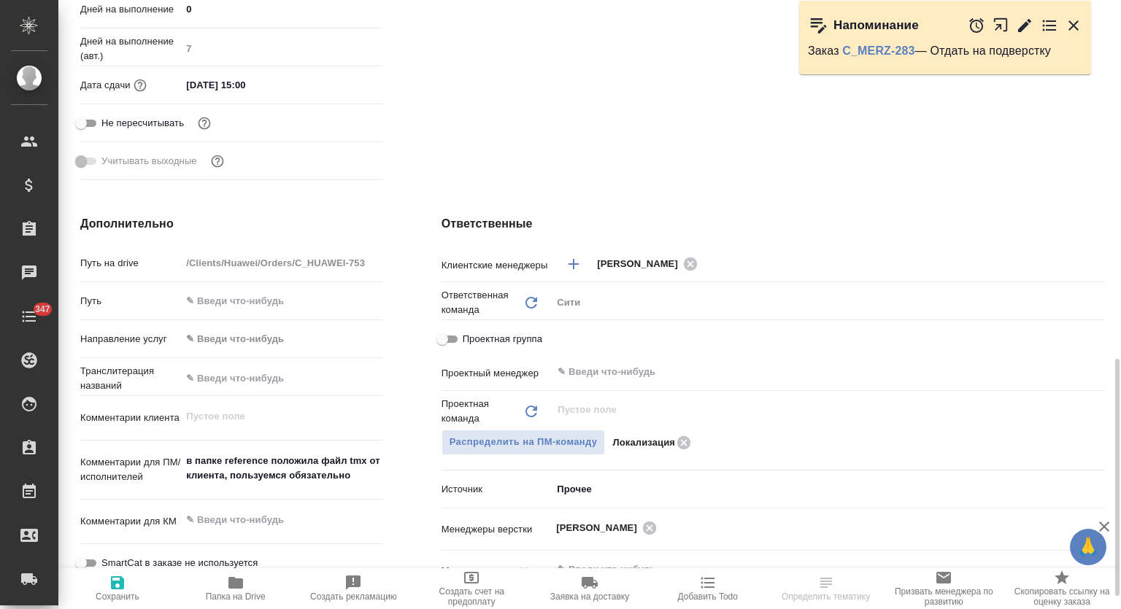
scroll to position [607, 0]
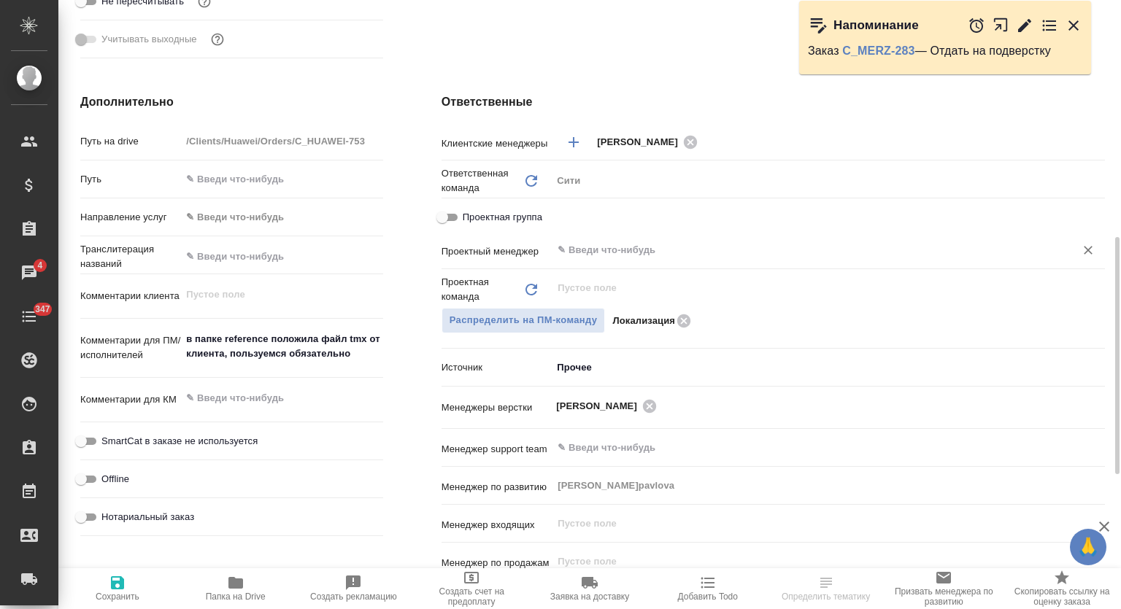
click at [660, 262] on div "​" at bounding box center [828, 250] width 553 height 26
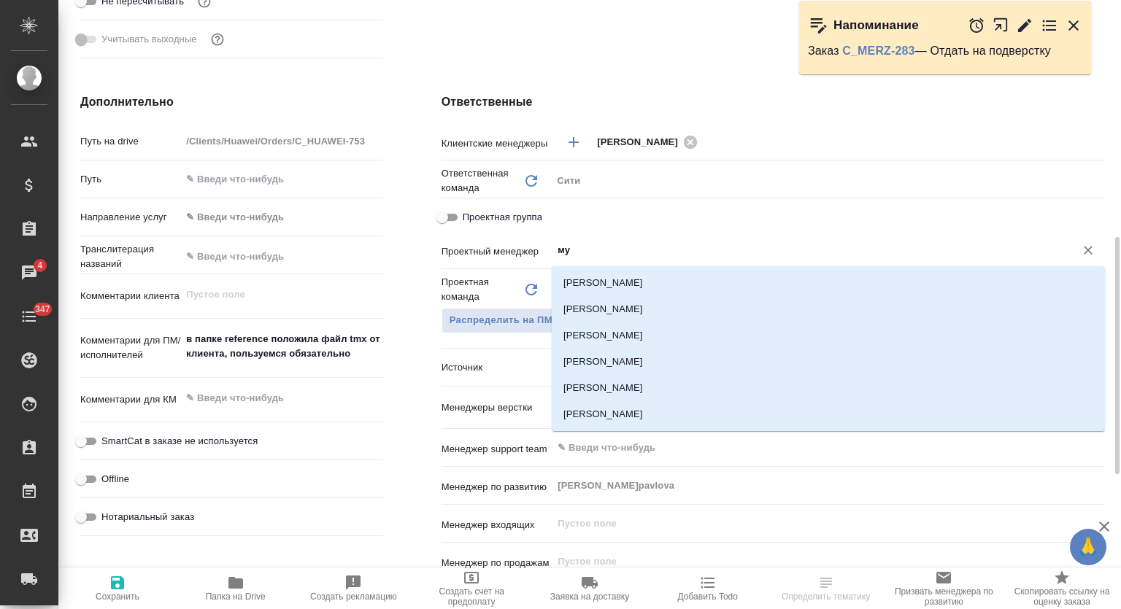
type input "мут"
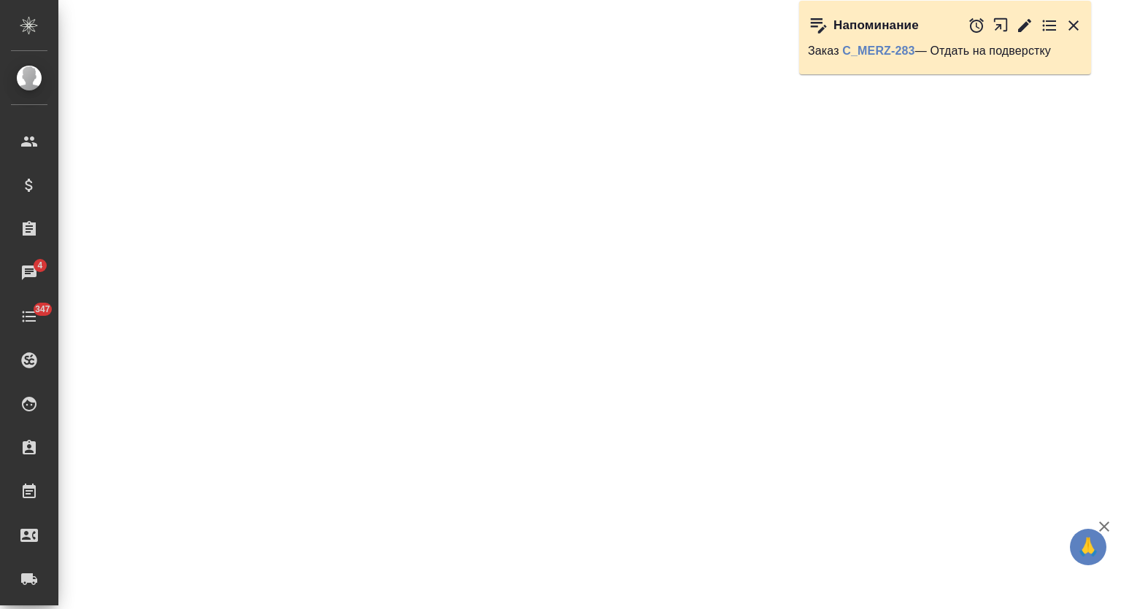
select select "RU"
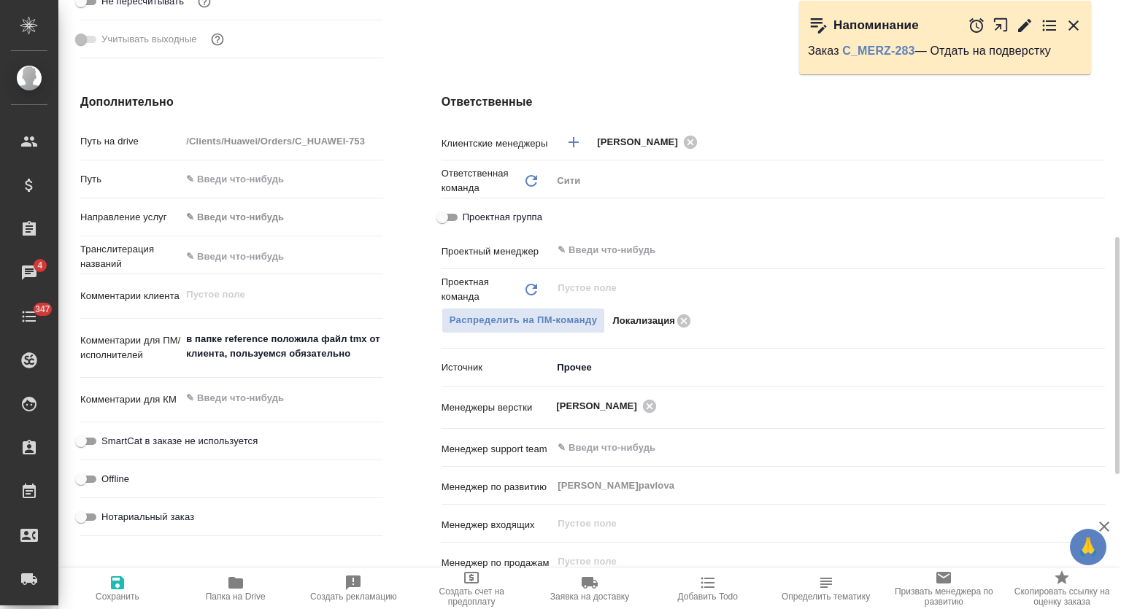
type textarea "x"
click at [654, 261] on div "​" at bounding box center [828, 250] width 553 height 26
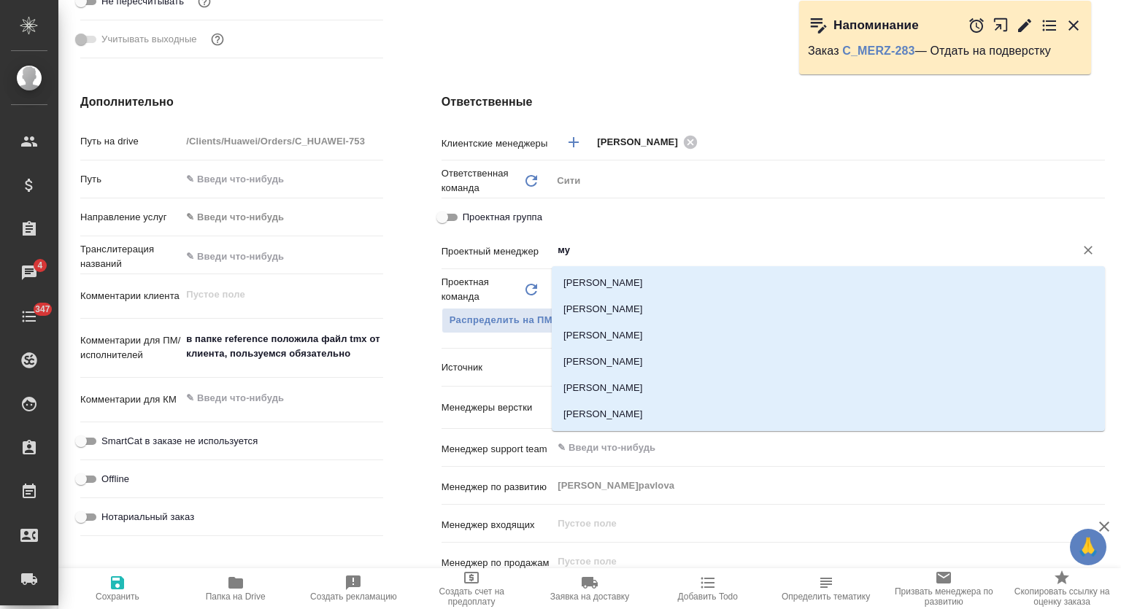
type input "мут"
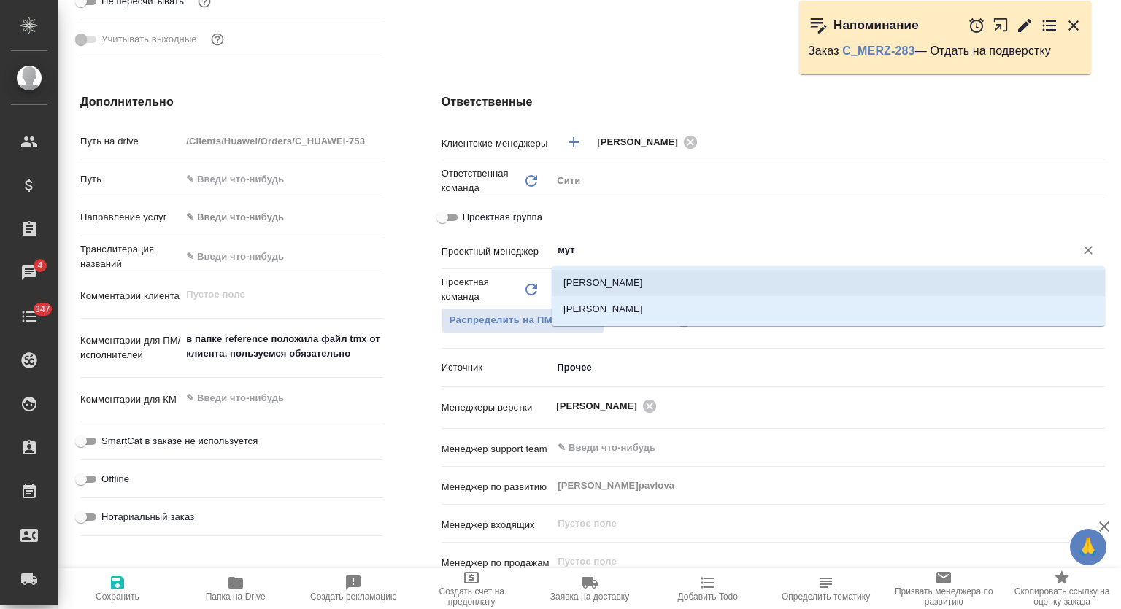
click at [654, 280] on li "[PERSON_NAME]" at bounding box center [828, 283] width 553 height 26
type textarea "x"
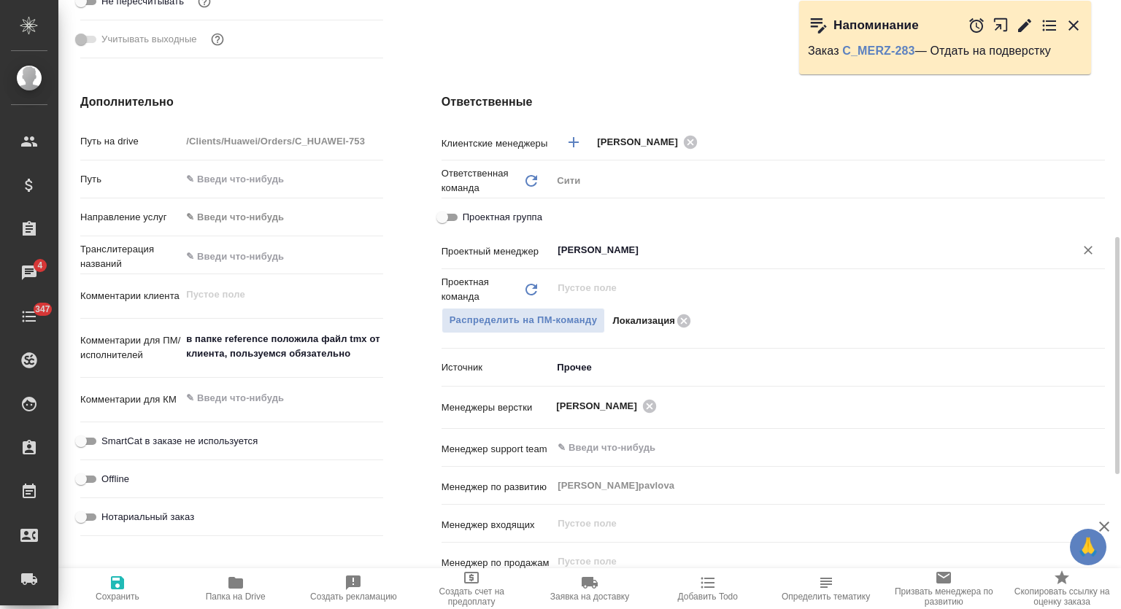
type input "[PERSON_NAME]"
click at [134, 593] on span "Сохранить" at bounding box center [117, 588] width 101 height 28
type textarea "x"
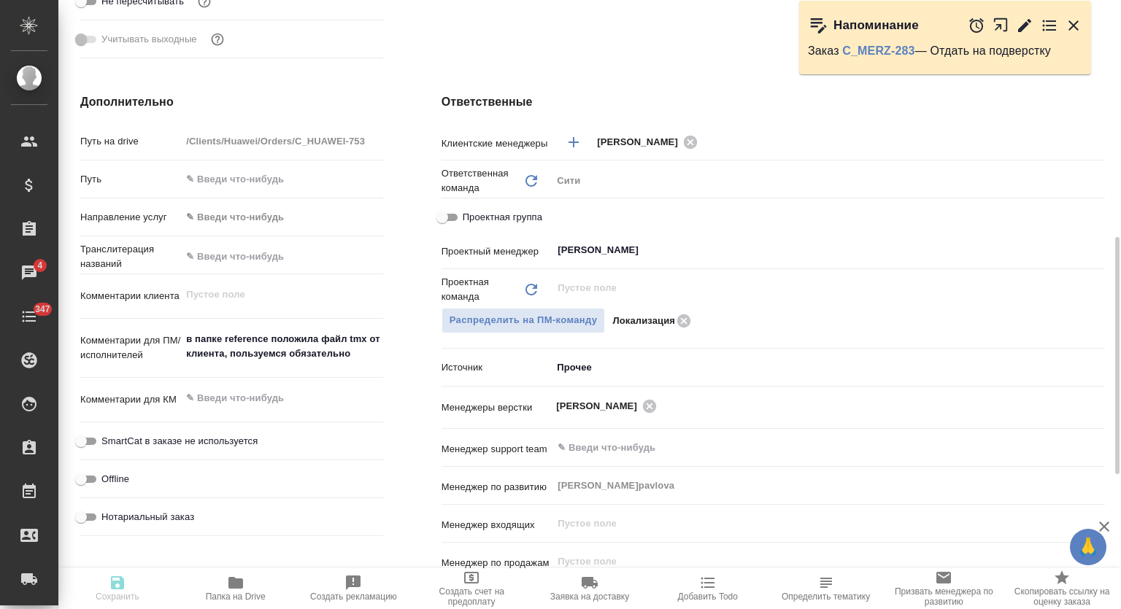
type textarea "x"
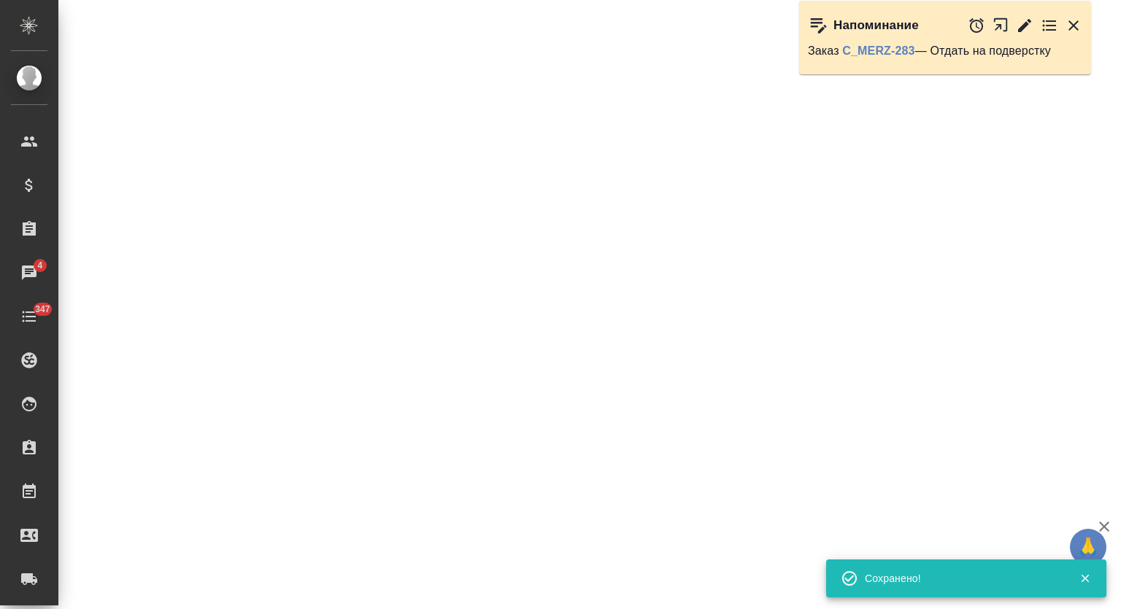
select select "RU"
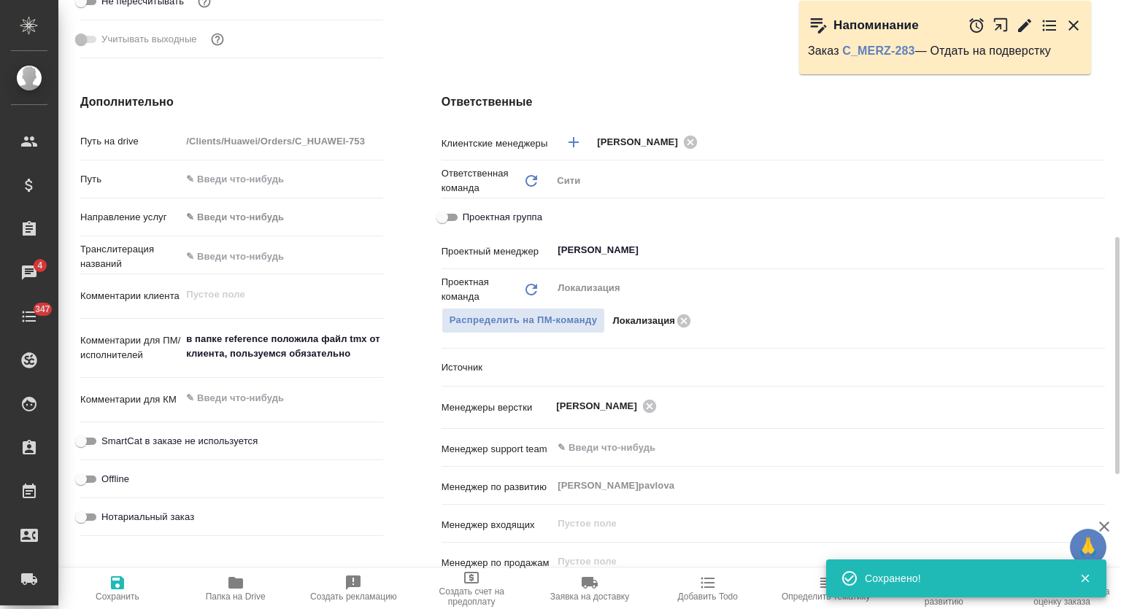
type textarea "x"
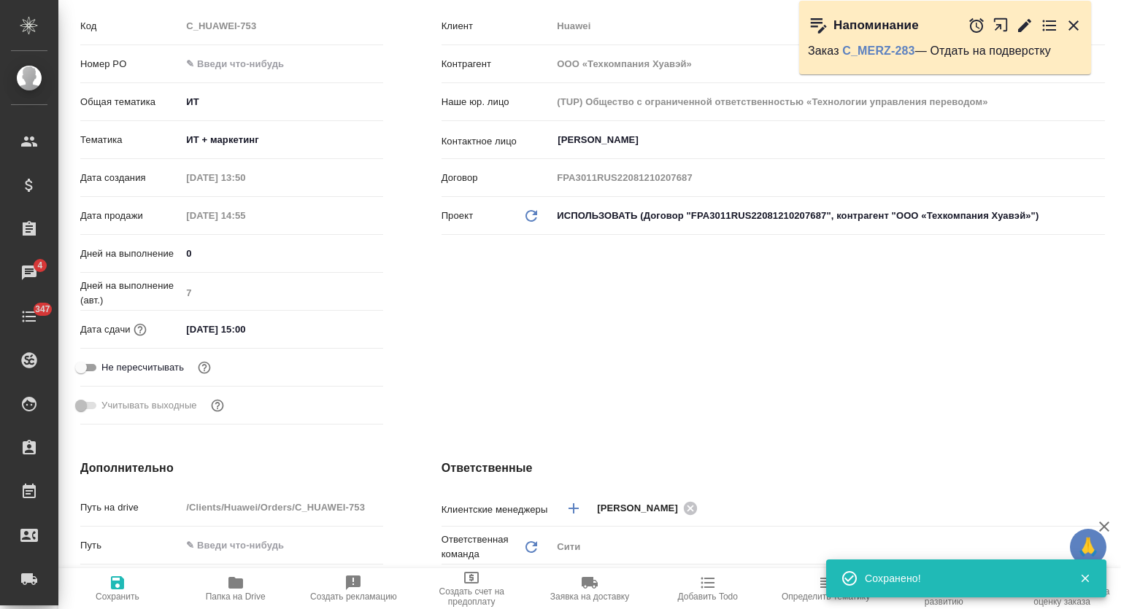
scroll to position [0, 0]
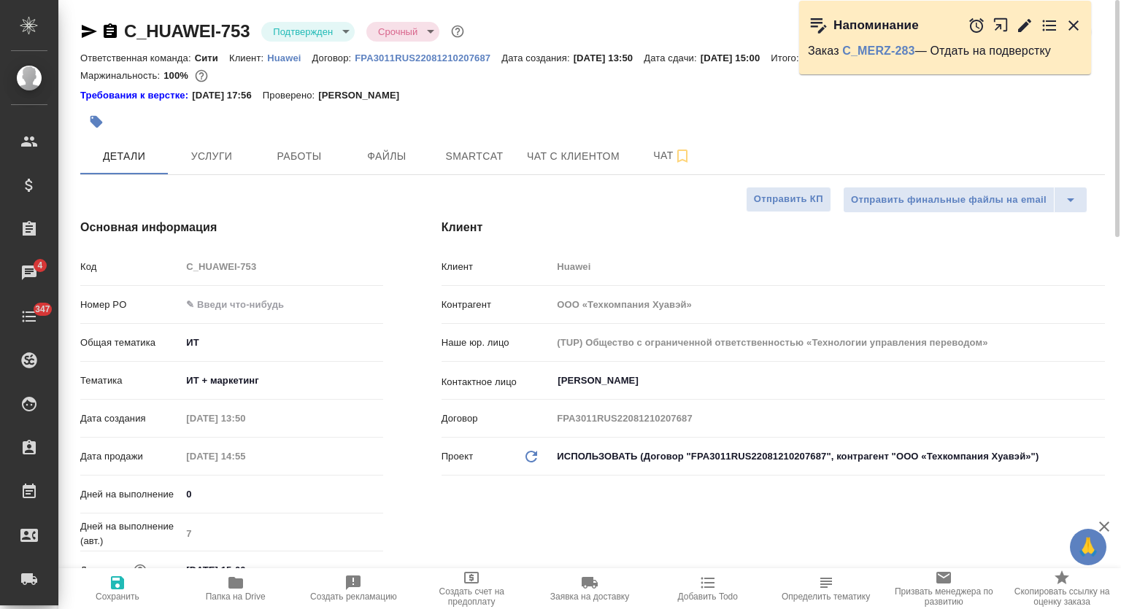
click at [344, 28] on body "🙏 .cls-1 fill:#fff; AWATERA Mutalimov Mark Клиенты Спецификации Заказы 4 Чаты 3…" at bounding box center [560, 304] width 1121 height 609
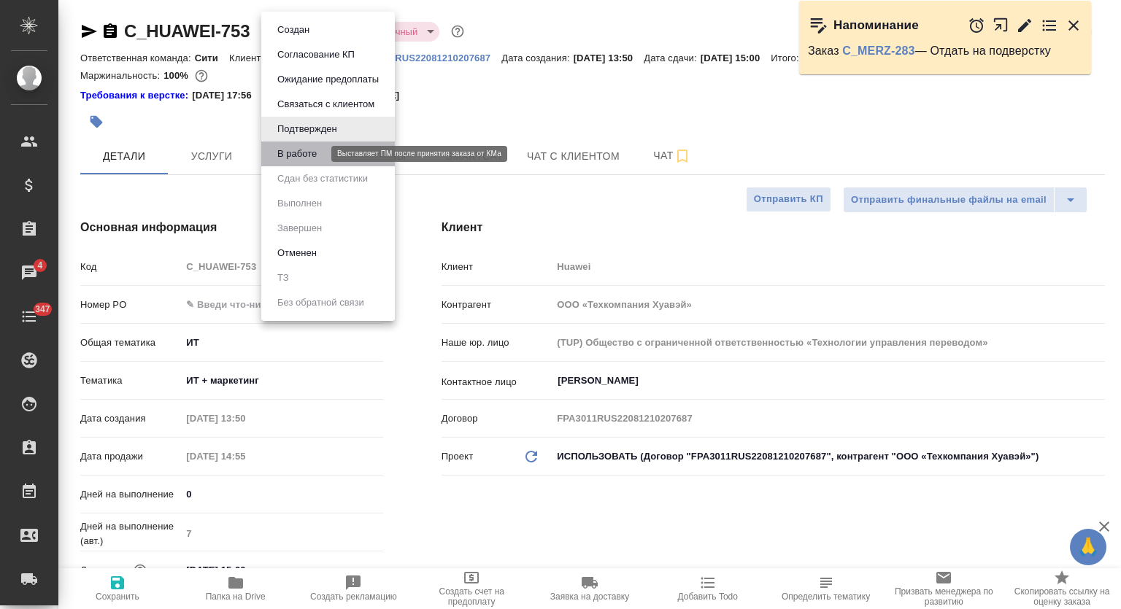
click at [316, 160] on button "В работе" at bounding box center [297, 154] width 48 height 16
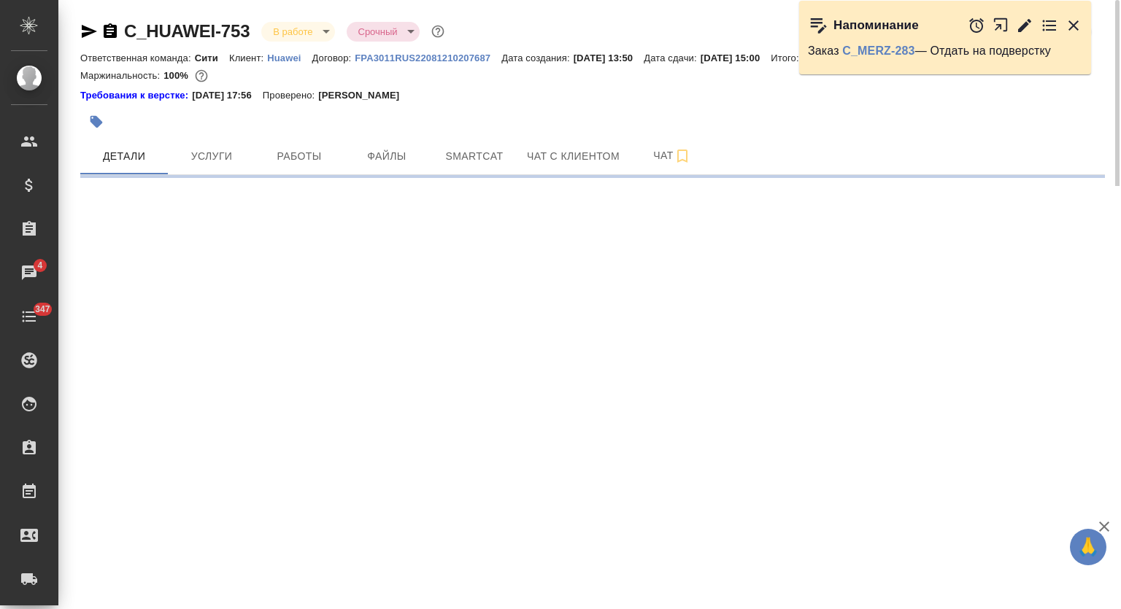
select select "RU"
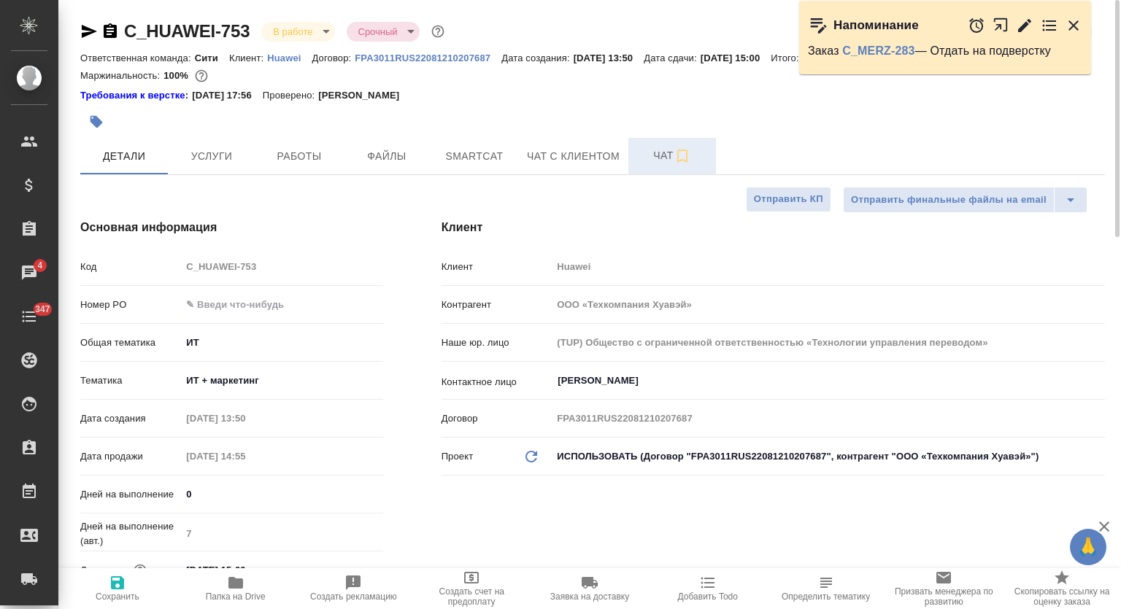
type textarea "x"
click at [655, 160] on span "Чат" at bounding box center [672, 156] width 70 height 18
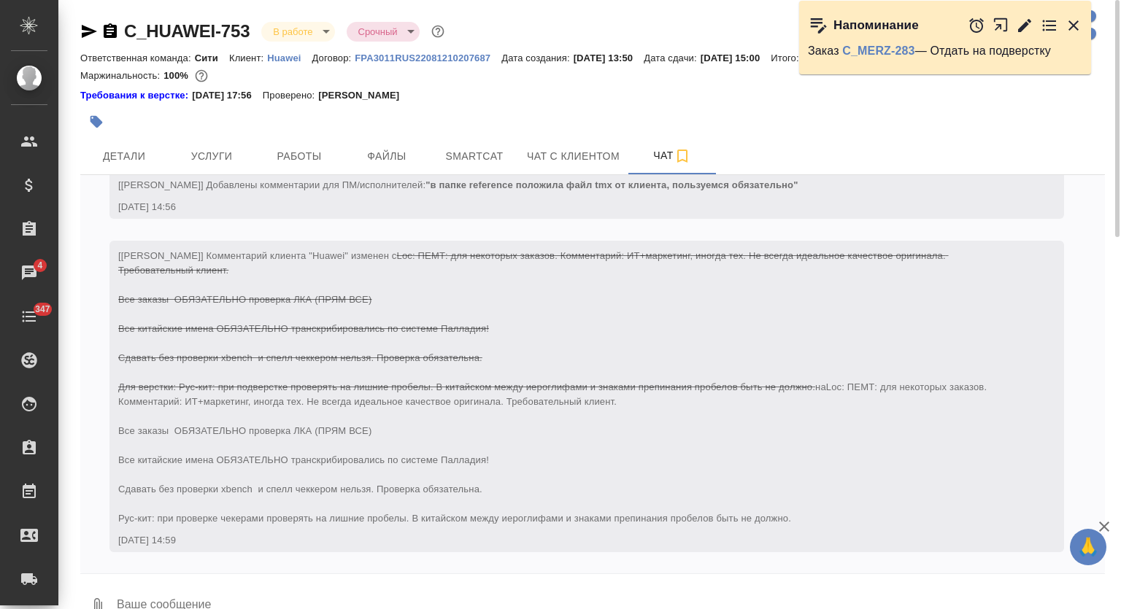
scroll to position [2326, 0]
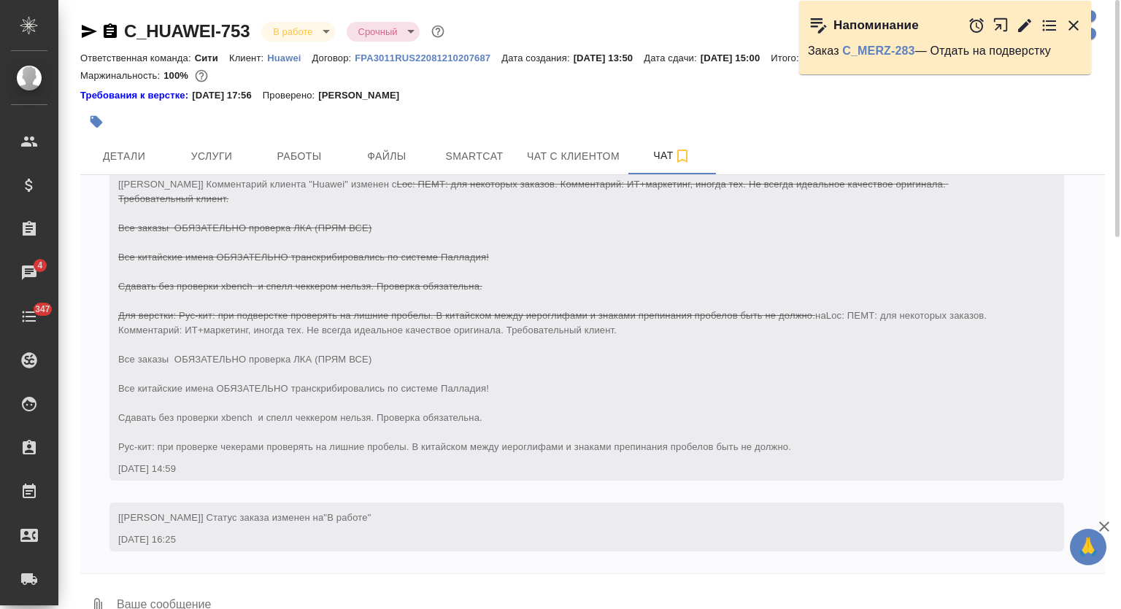
click at [440, 595] on textarea at bounding box center [610, 607] width 990 height 50
click at [433, 601] on textarea at bounding box center [610, 607] width 990 height 50
click at [434, 604] on textarea at bounding box center [610, 607] width 990 height 50
type textarea """
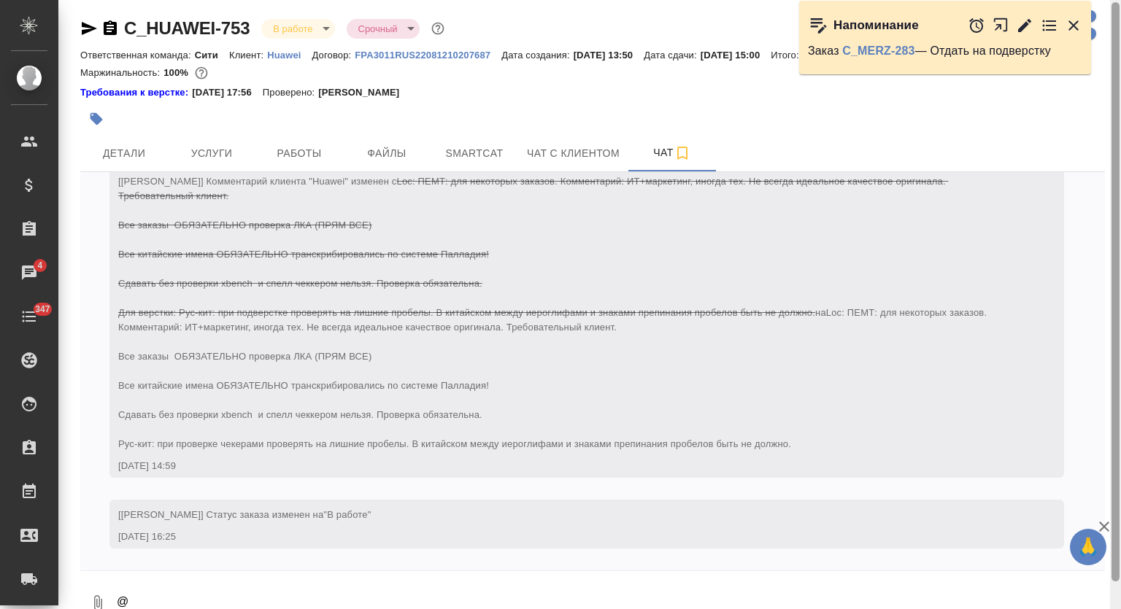
scroll to position [15, 0]
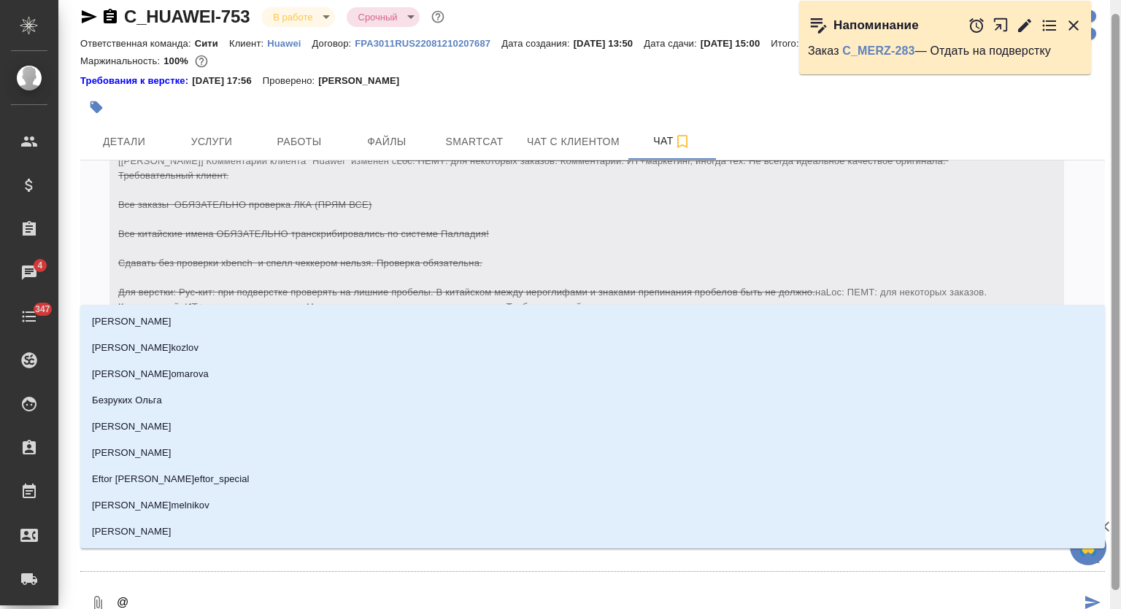
type textarea "@"
type textarea "@v"
type input "v"
type textarea "@ve"
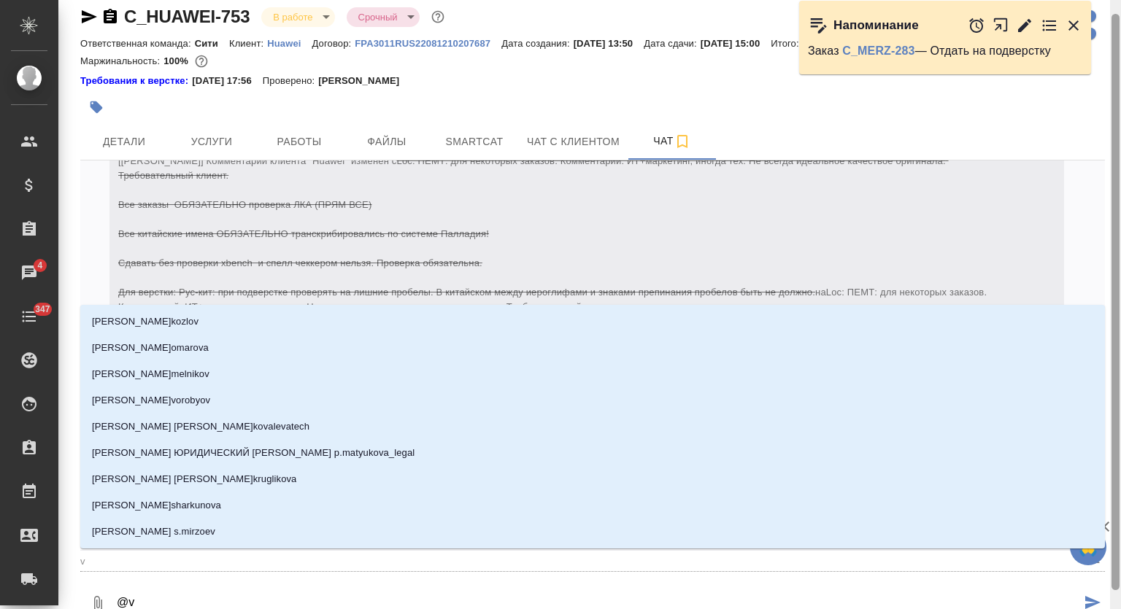
type input "ve"
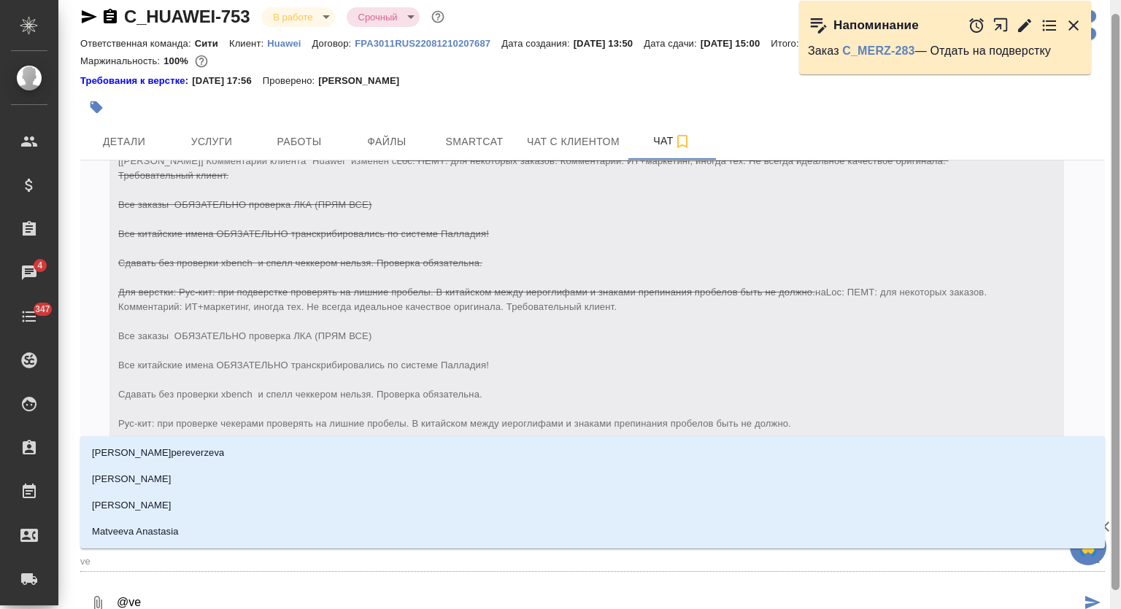
type textarea "@ven"
type input "ven"
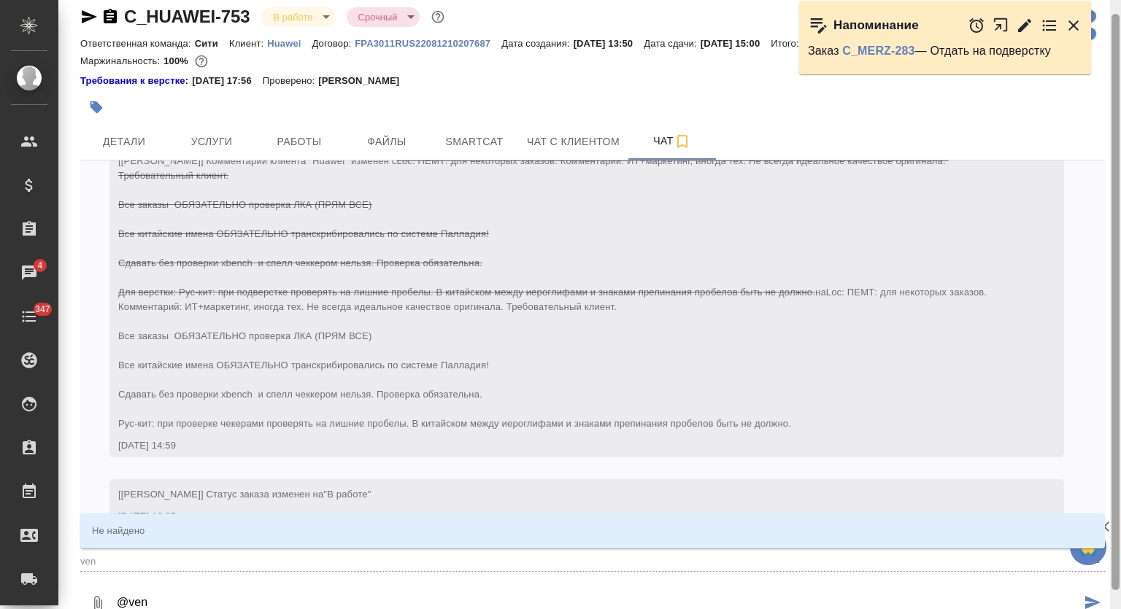
type textarea "@venf"
type input "venf"
type textarea "@ven"
type input "ven"
type textarea "@ve"
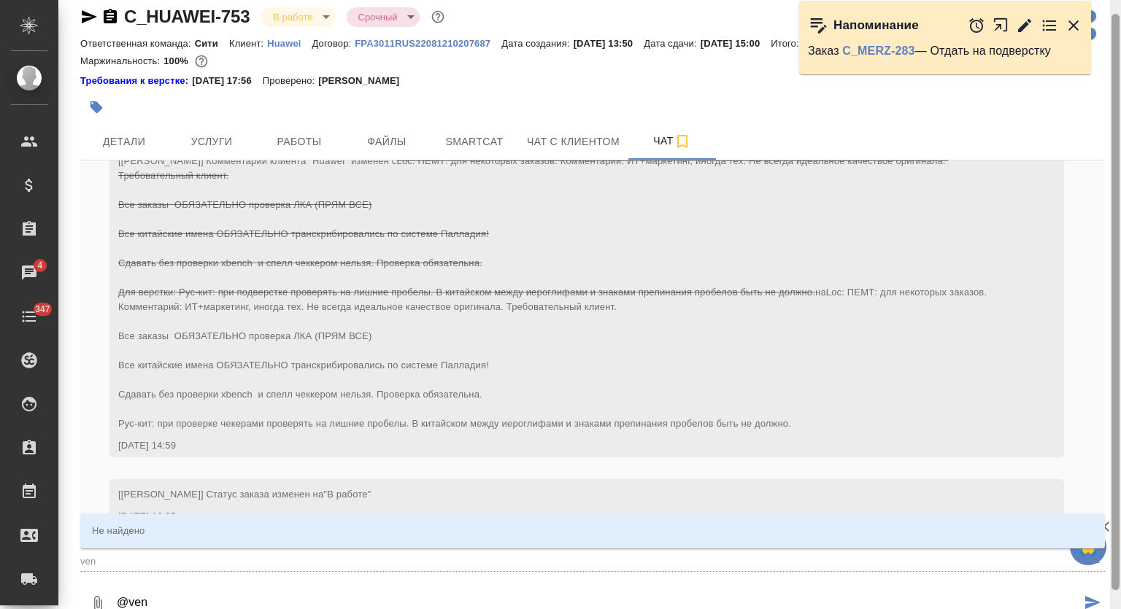
type input "ve"
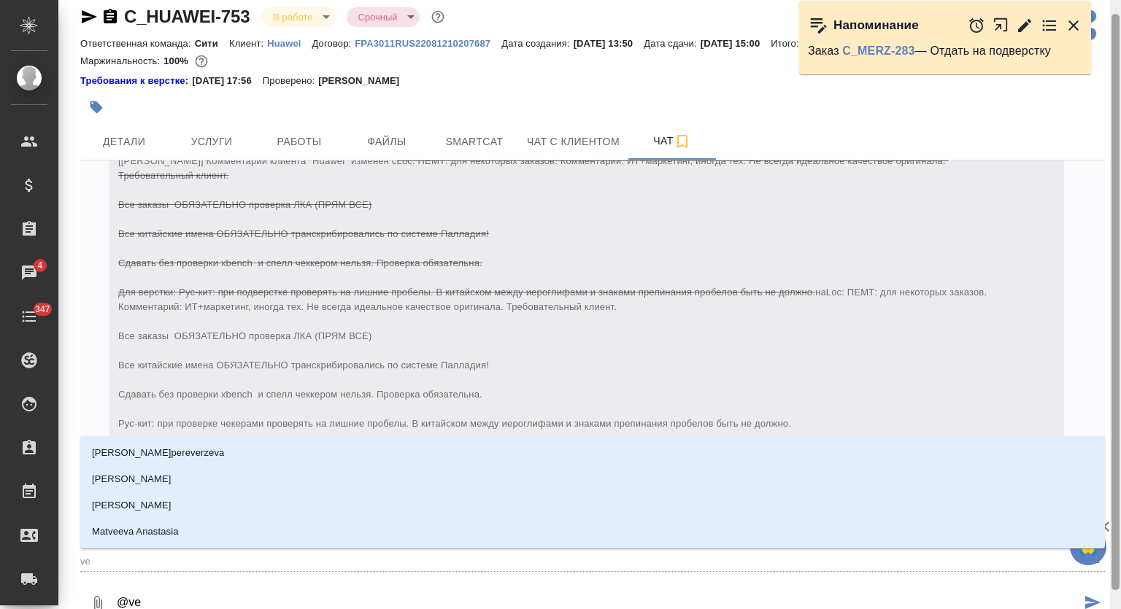
type textarea "@v"
type input "v"
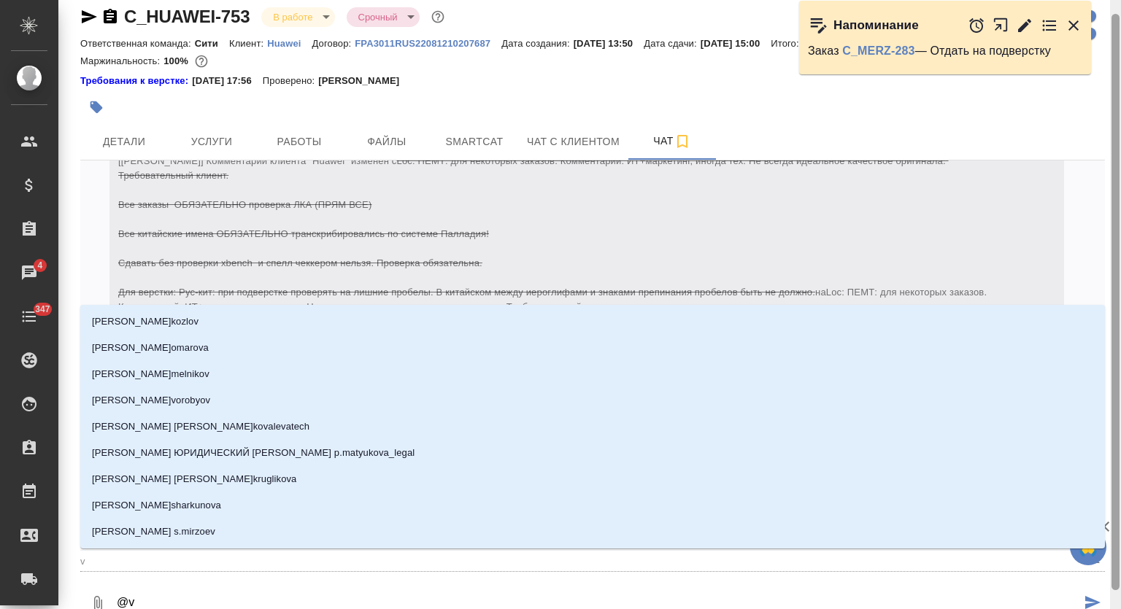
type textarea "@"
type textarea "@м"
type input "м"
type textarea "@му"
type input "му"
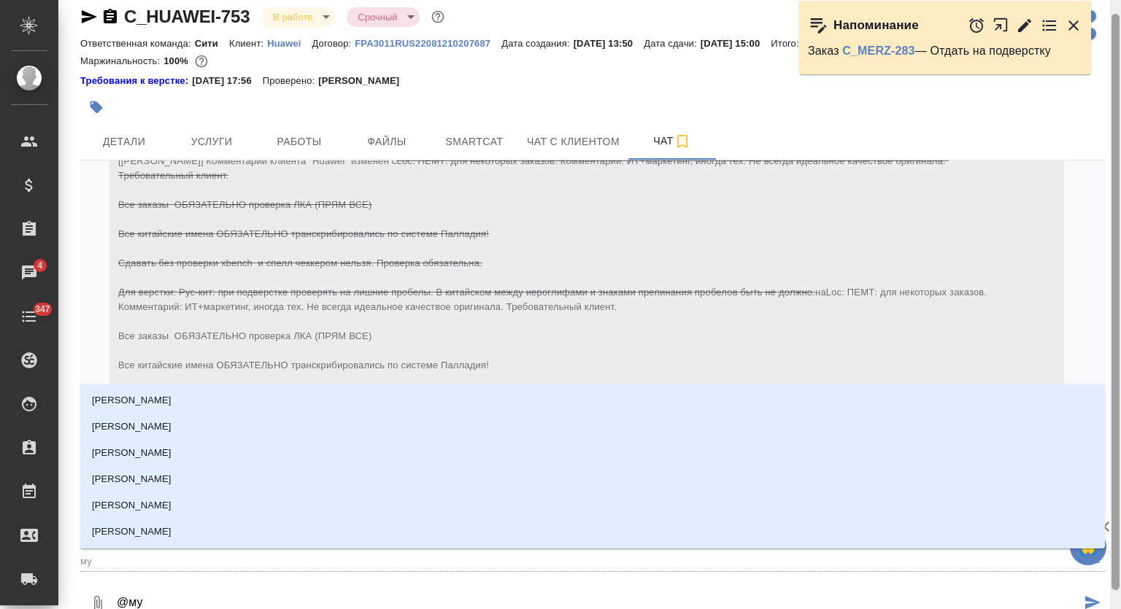
type textarea "@мут"
type input "мут"
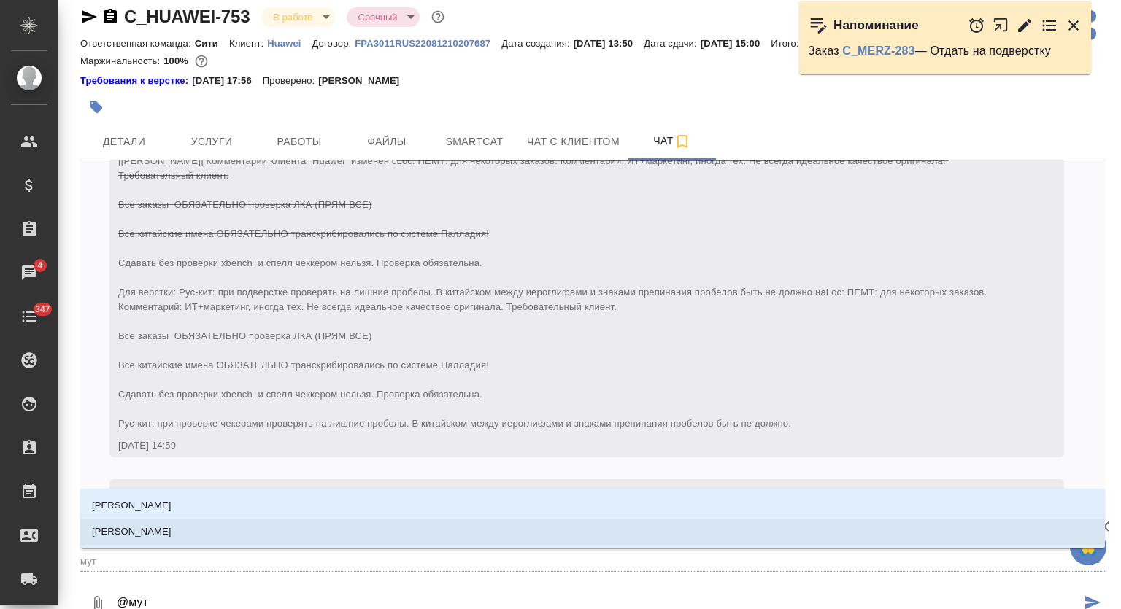
click at [166, 536] on p "[PERSON_NAME]" at bounding box center [132, 532] width 80 height 15
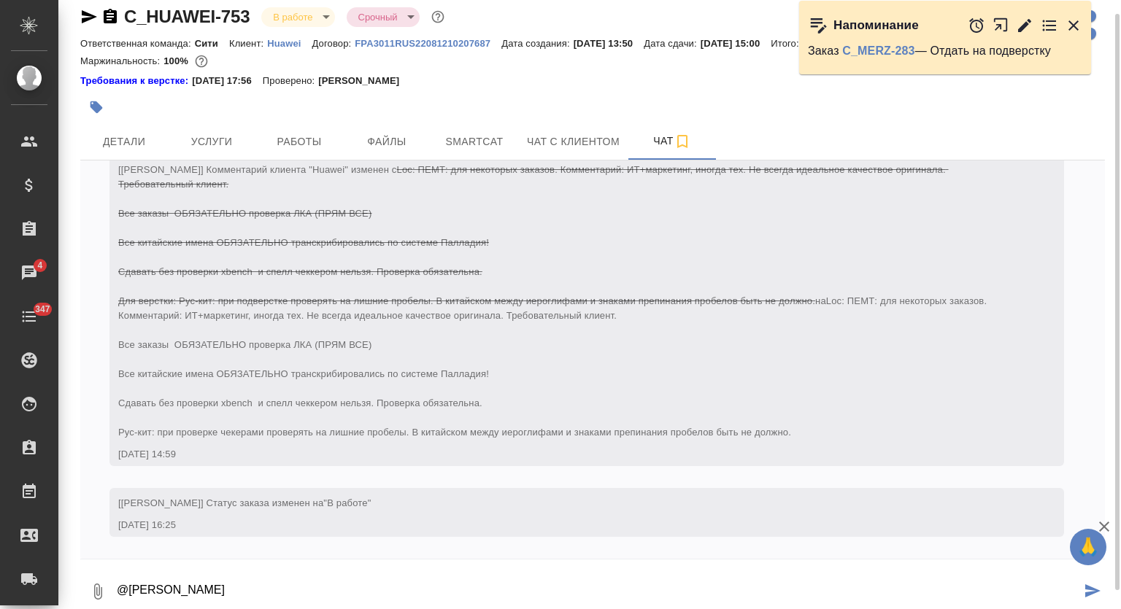
type textarea "@Муталимов Марк"
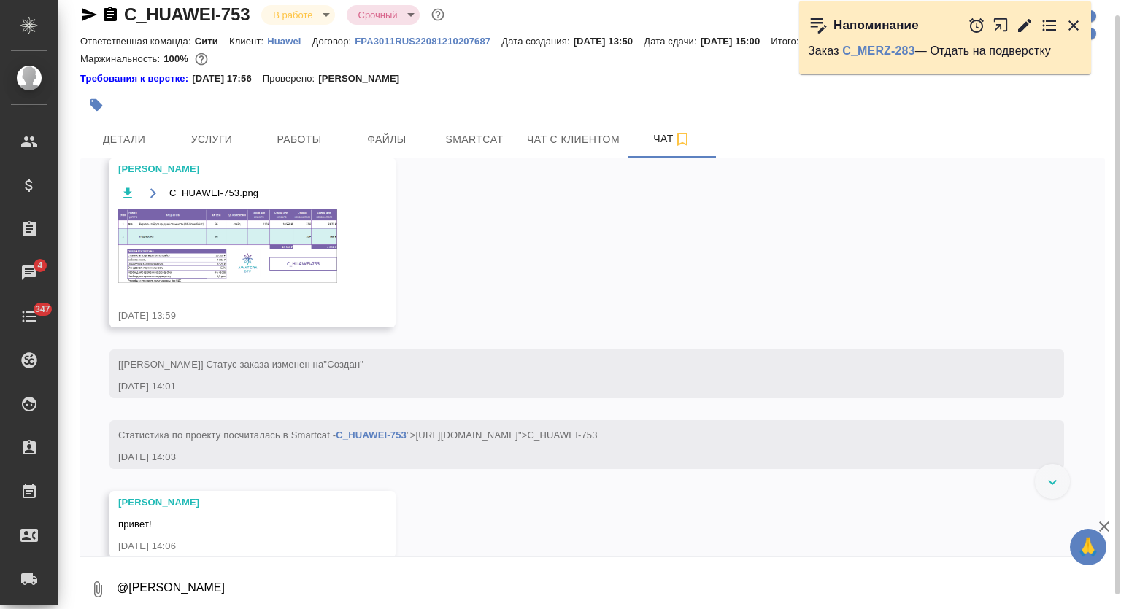
scroll to position [255, 0]
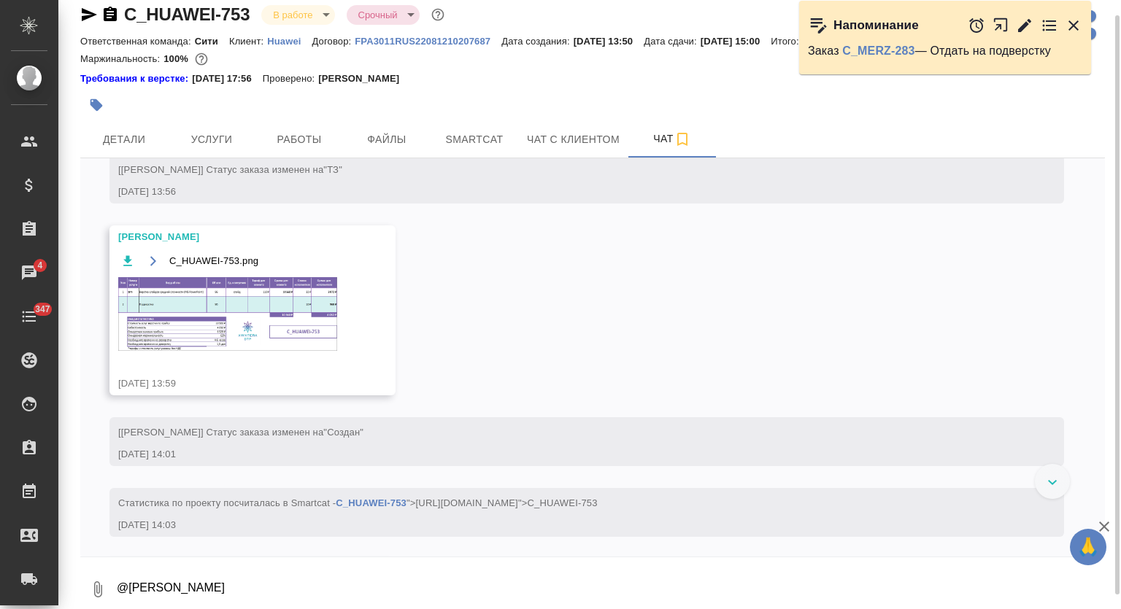
click at [289, 338] on img at bounding box center [227, 314] width 219 height 74
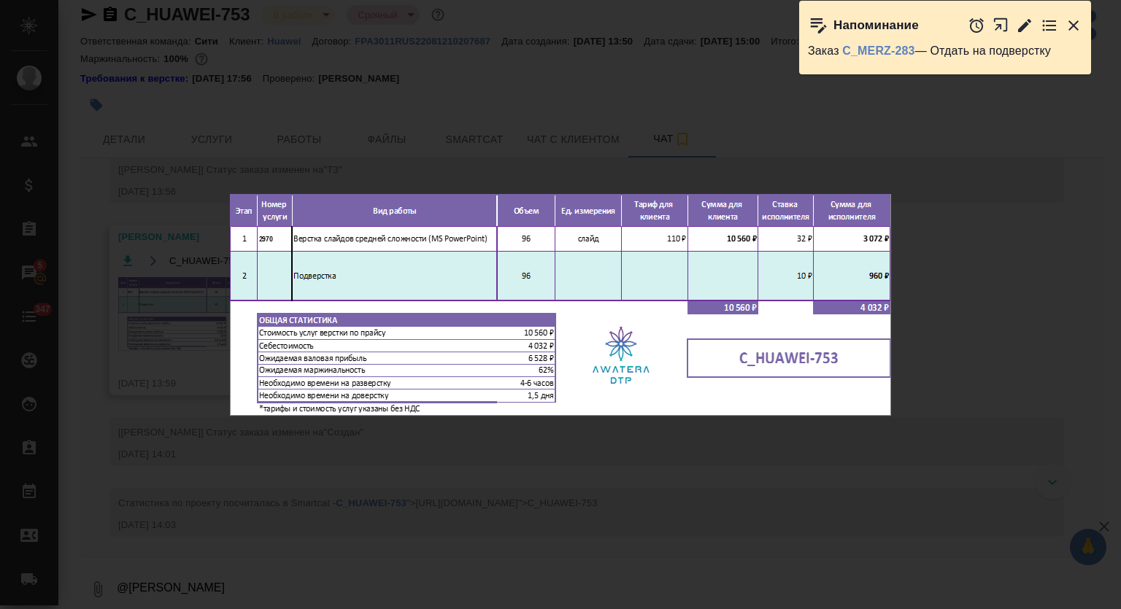
click at [562, 471] on div "C_HUAWEI-753.png 1 of 1" at bounding box center [560, 304] width 1121 height 609
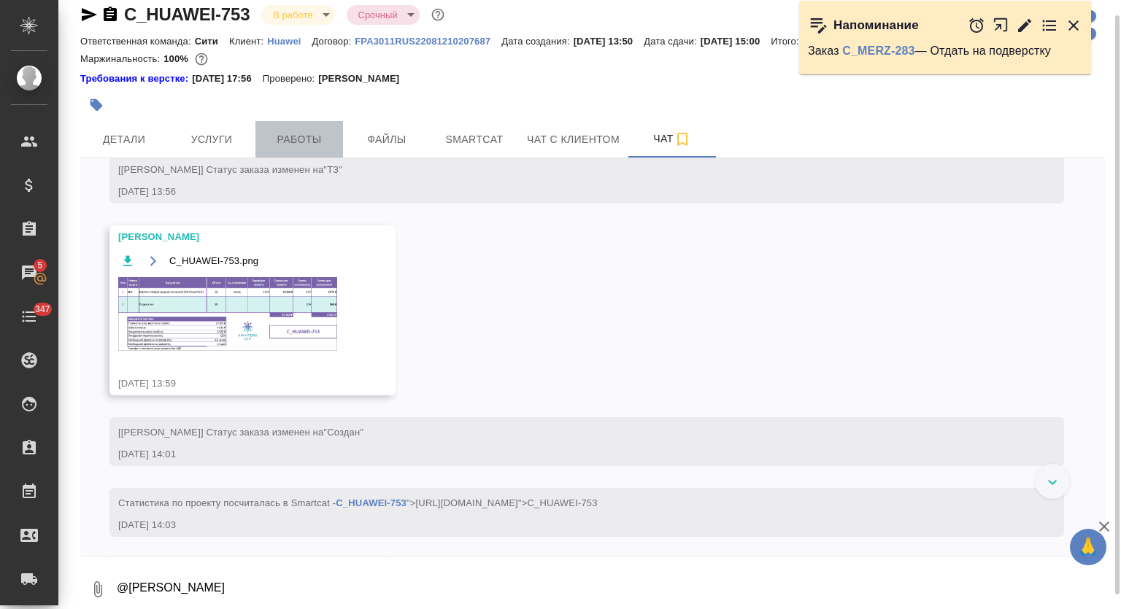
click at [289, 150] on button "Работы" at bounding box center [299, 139] width 88 height 36
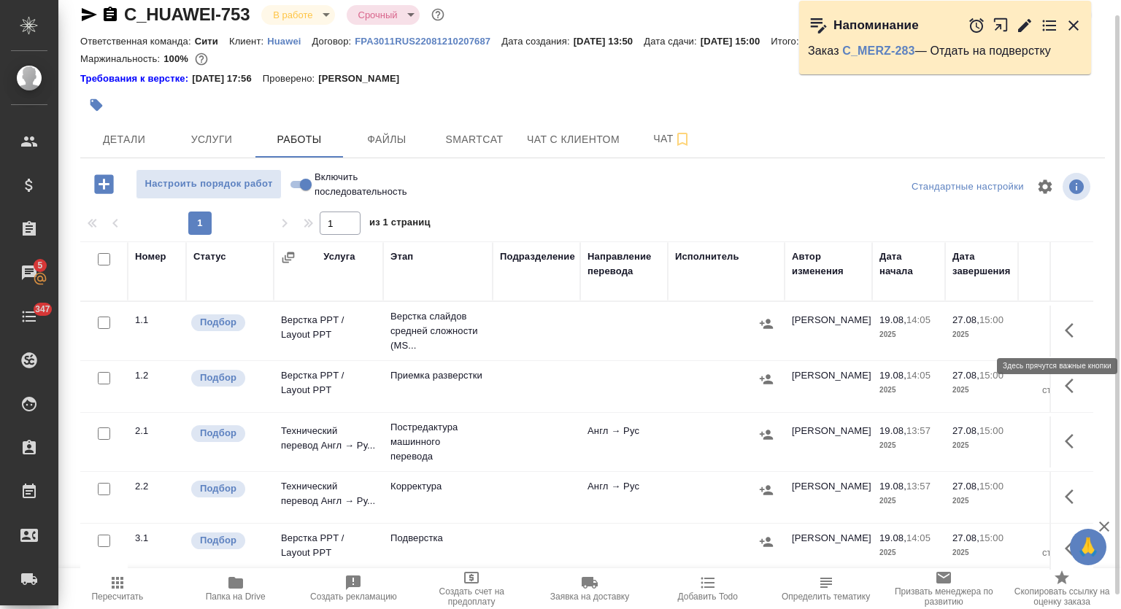
click at [1065, 325] on icon "button" at bounding box center [1074, 331] width 18 height 18
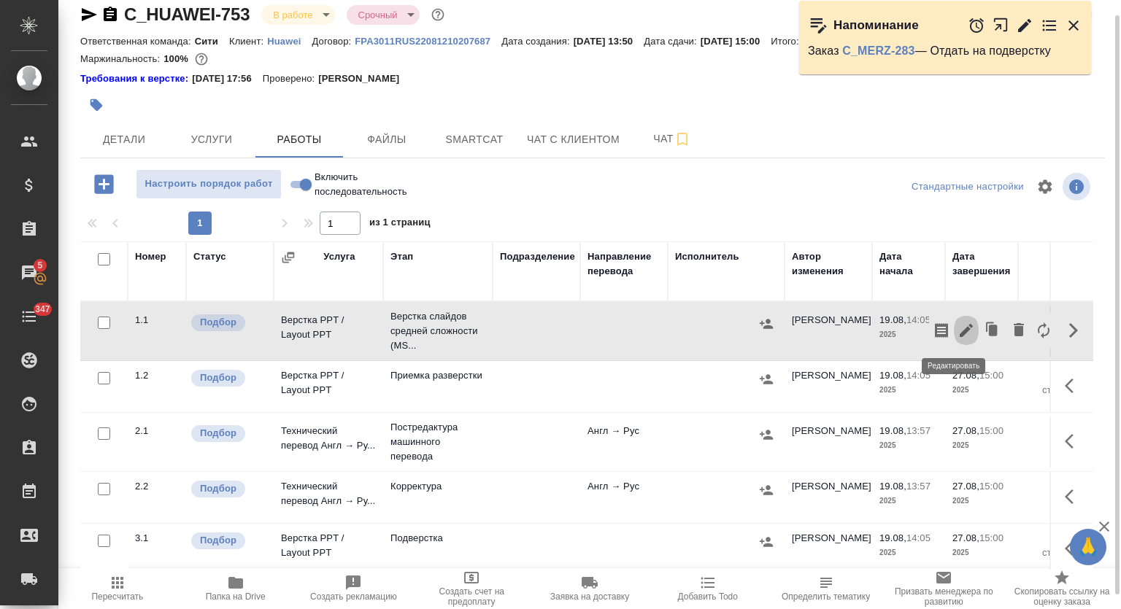
click at [957, 329] on icon "button" at bounding box center [966, 331] width 18 height 18
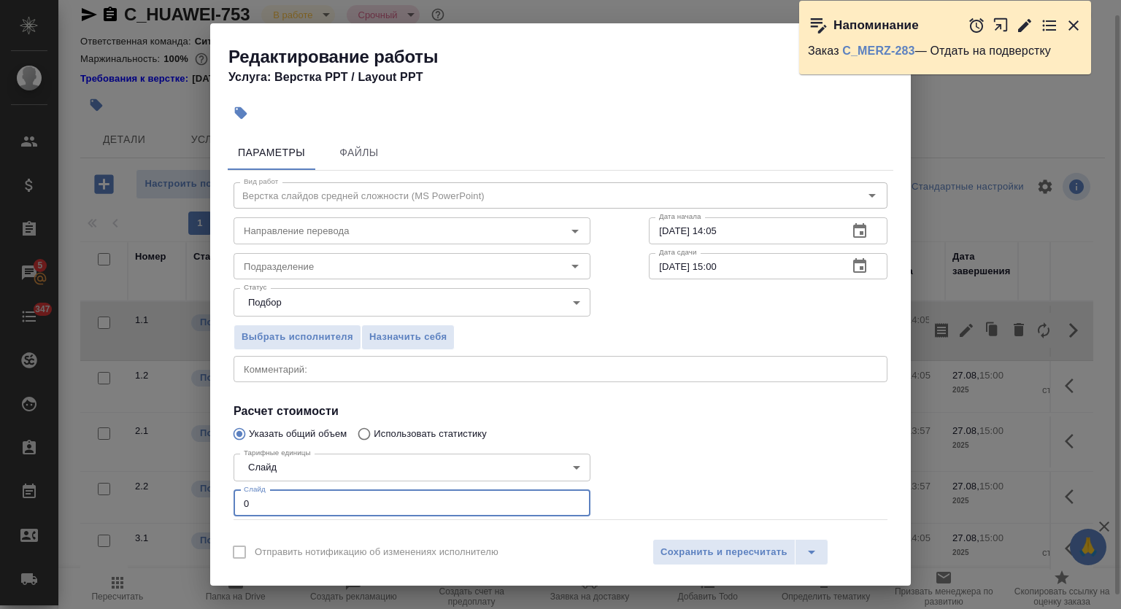
drag, startPoint x: 277, startPoint y: 501, endPoint x: 146, endPoint y: 496, distance: 131.5
click at [147, 497] on div "Редактирование работы Услуга: Верстка PPT / Layout PPT Параметры Файлы Вид рабо…" at bounding box center [560, 304] width 1121 height 609
type input "96"
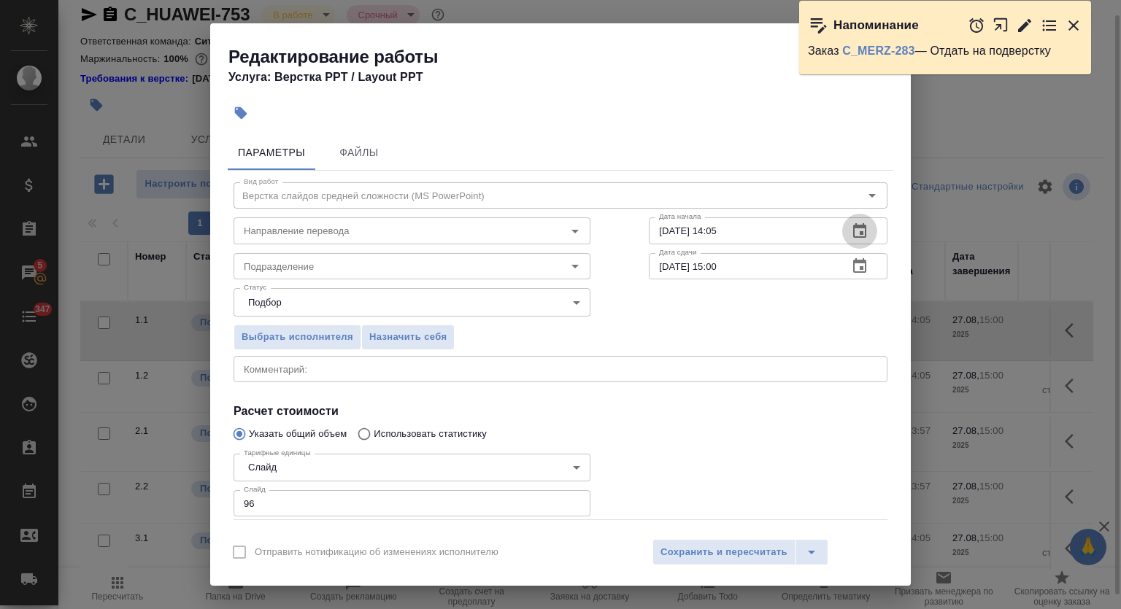
click at [851, 230] on icon "button" at bounding box center [860, 232] width 18 height 18
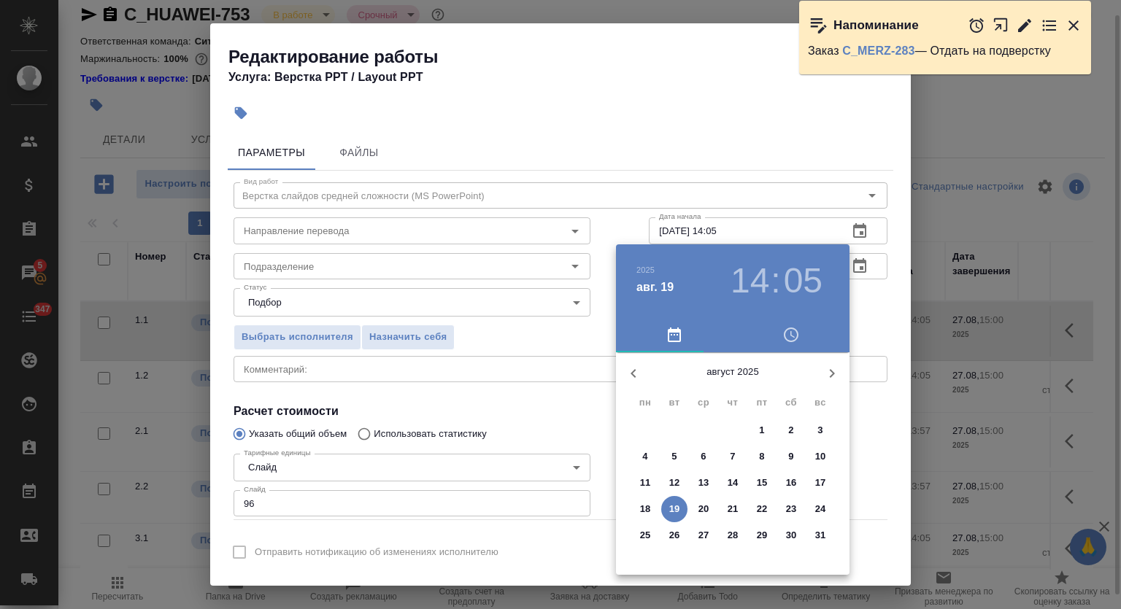
click at [679, 505] on p "19" at bounding box center [674, 509] width 11 height 15
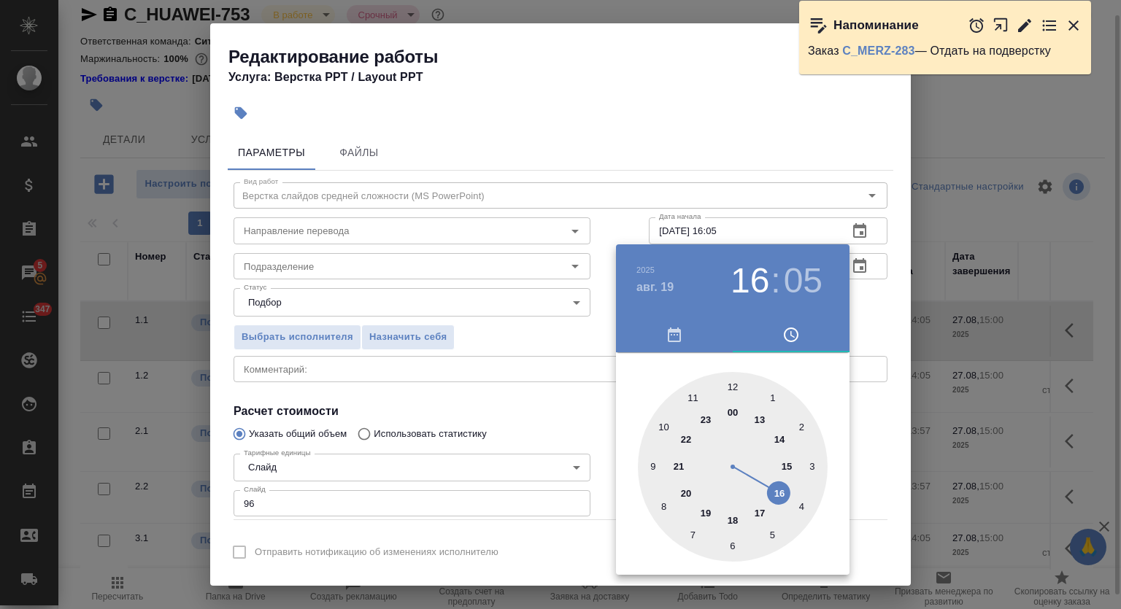
click at [779, 494] on div at bounding box center [733, 467] width 190 height 190
type input "19.08.2025 16:30"
click at [733, 551] on div at bounding box center [733, 467] width 190 height 190
click at [763, 176] on div at bounding box center [560, 304] width 1121 height 609
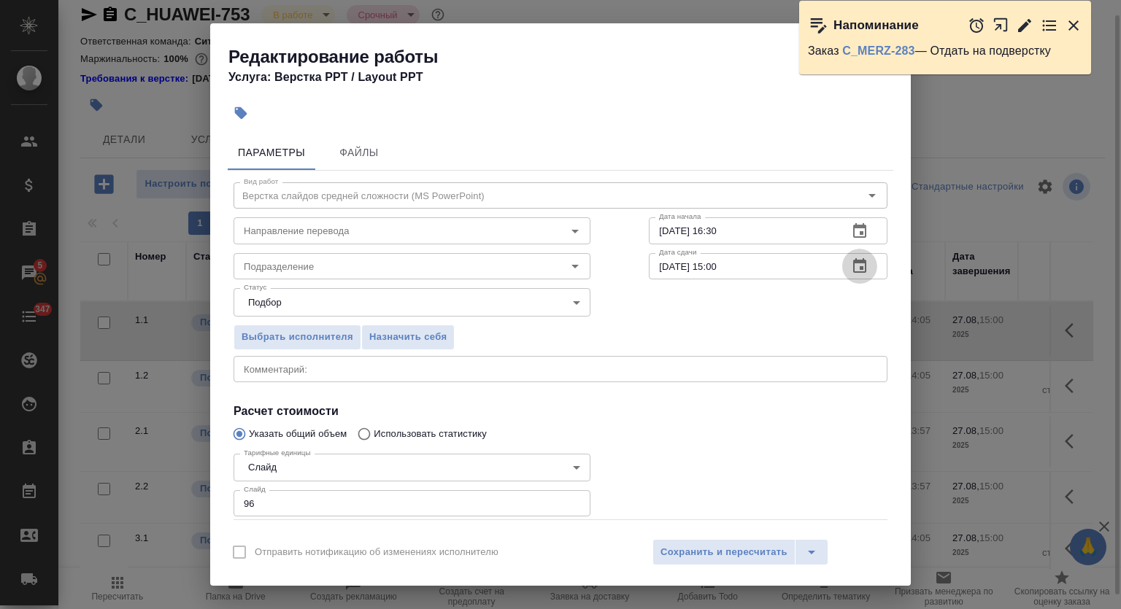
click at [851, 266] on icon "button" at bounding box center [860, 267] width 18 height 18
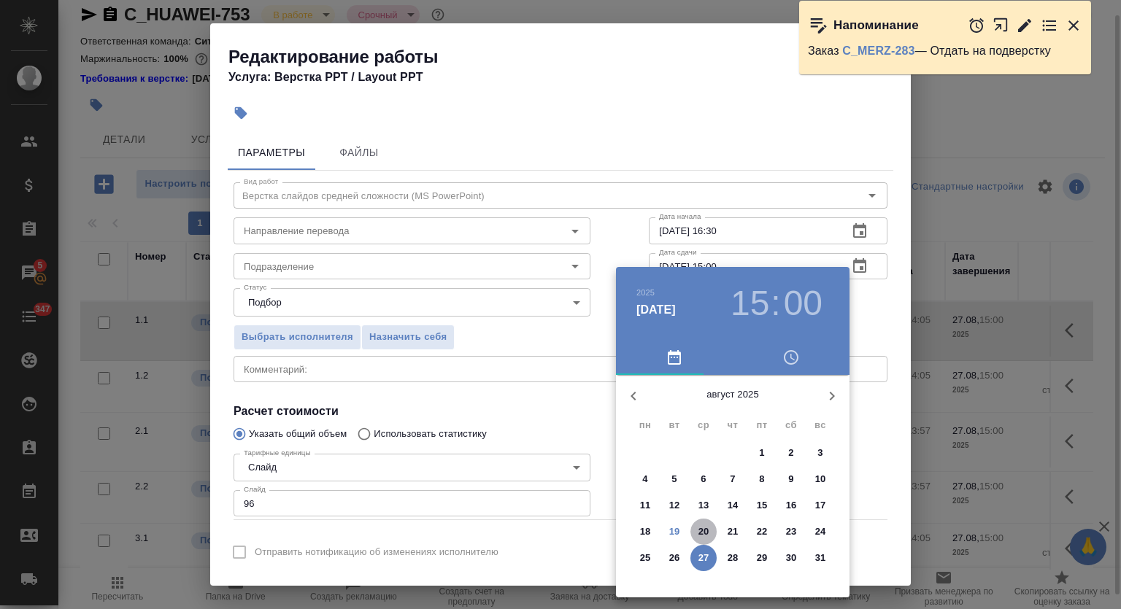
click at [702, 531] on p "20" at bounding box center [703, 532] width 11 height 15
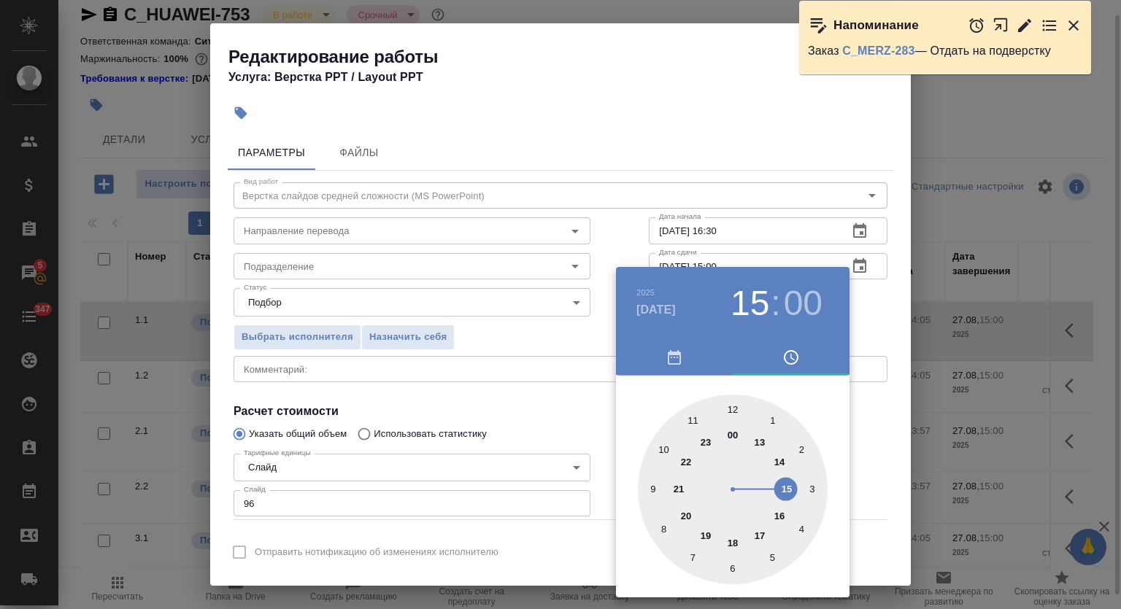
click at [780, 457] on div at bounding box center [733, 490] width 190 height 190
type input "20.08.2025 14:00"
click at [741, 190] on div at bounding box center [560, 304] width 1121 height 609
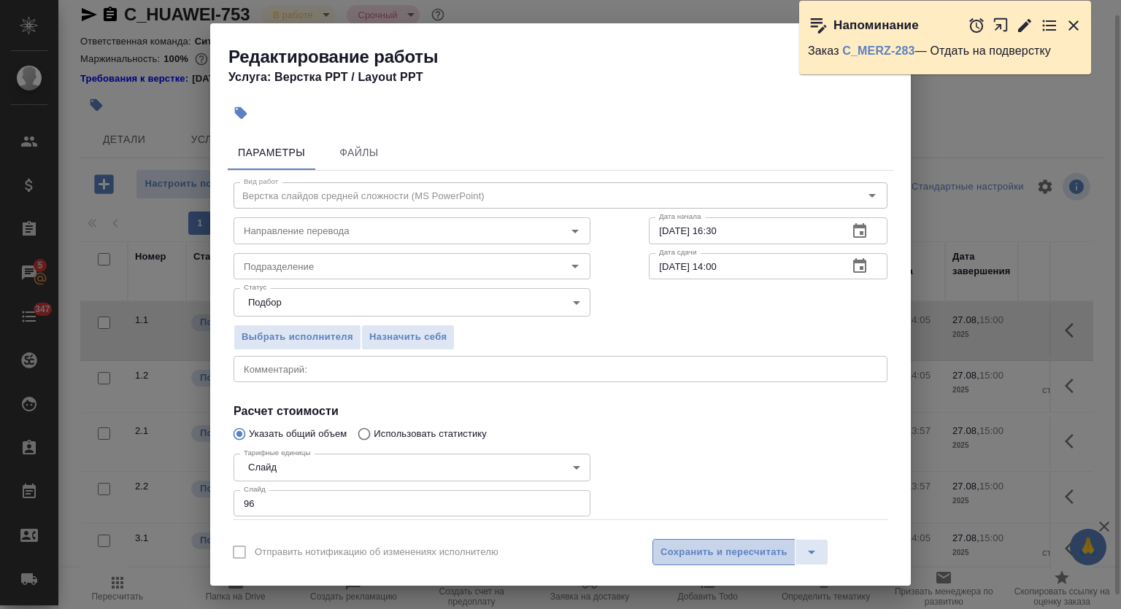
click at [686, 557] on span "Сохранить и пересчитать" at bounding box center [723, 552] width 127 height 17
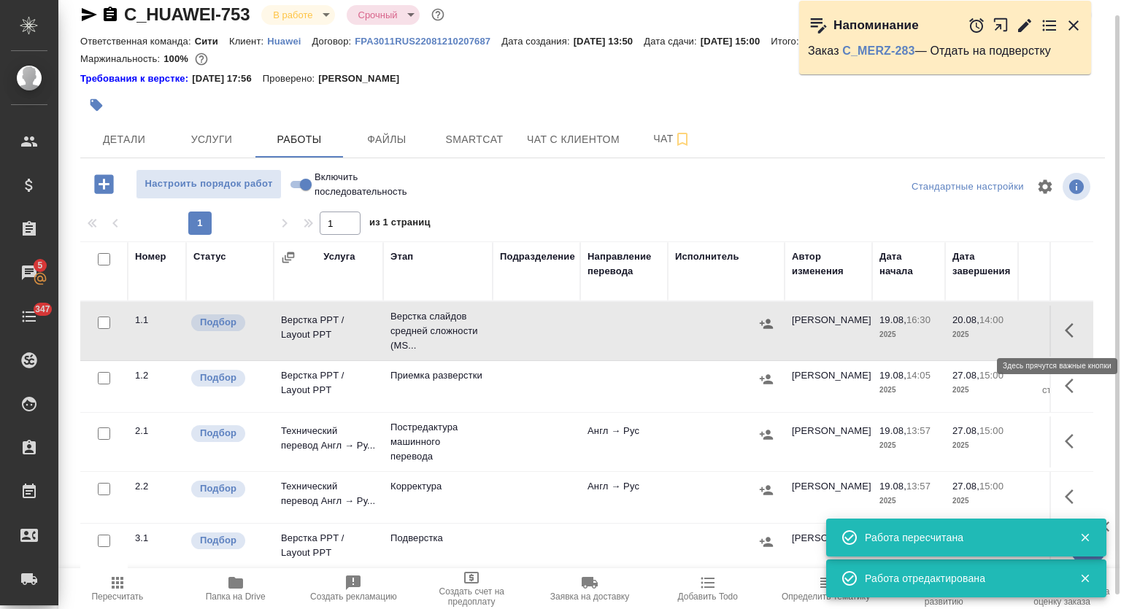
click at [1056, 328] on button "button" at bounding box center [1073, 330] width 35 height 35
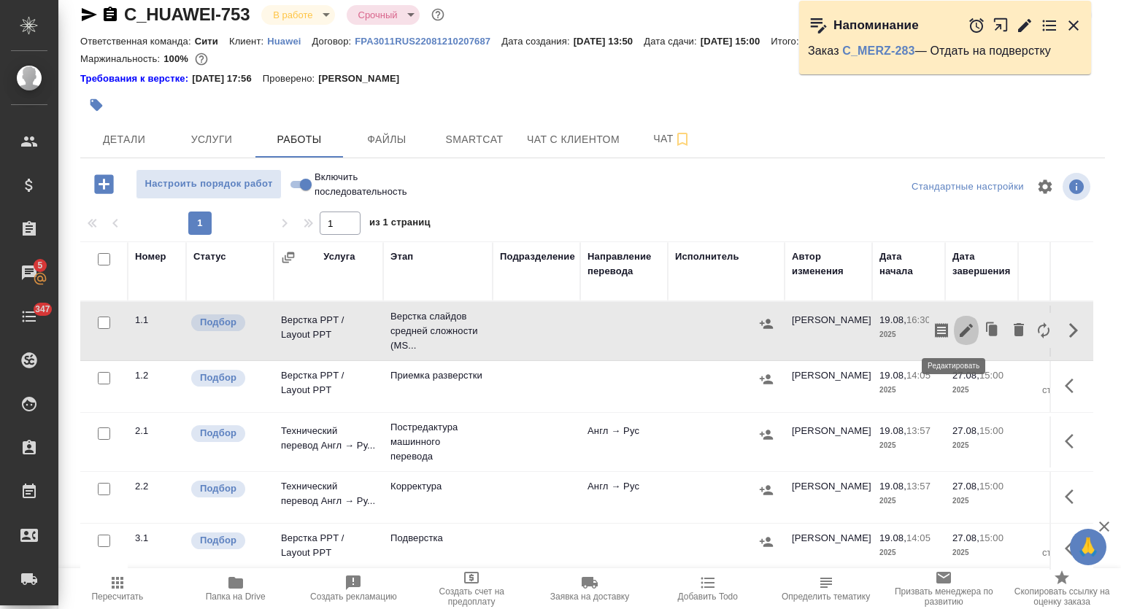
click at [958, 331] on icon "button" at bounding box center [966, 331] width 18 height 18
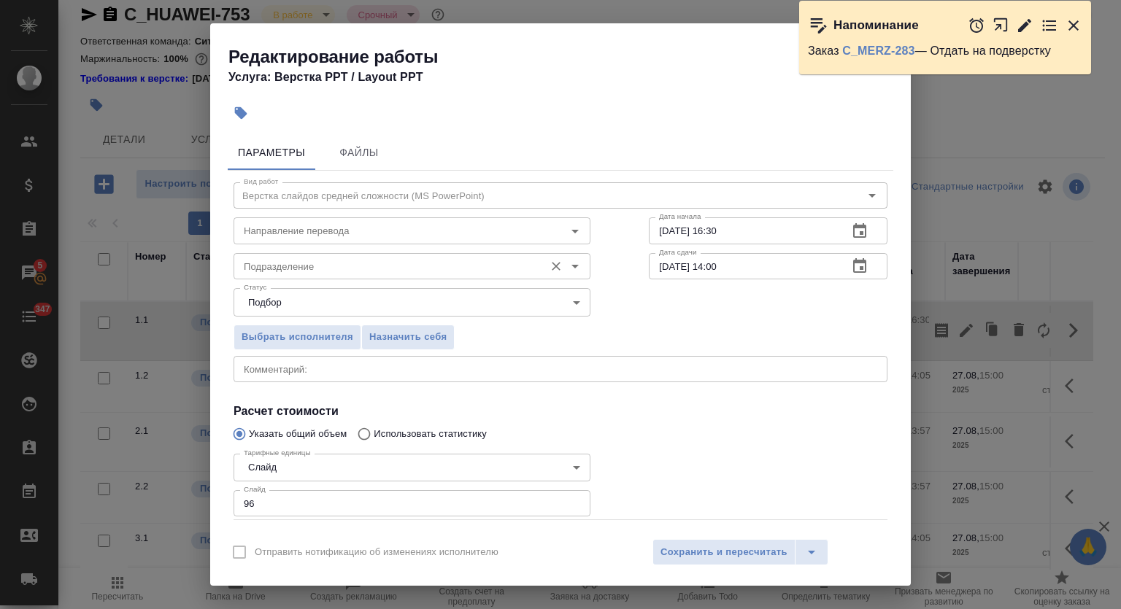
click at [406, 249] on div "Подразделение Подразделение" at bounding box center [412, 264] width 357 height 35
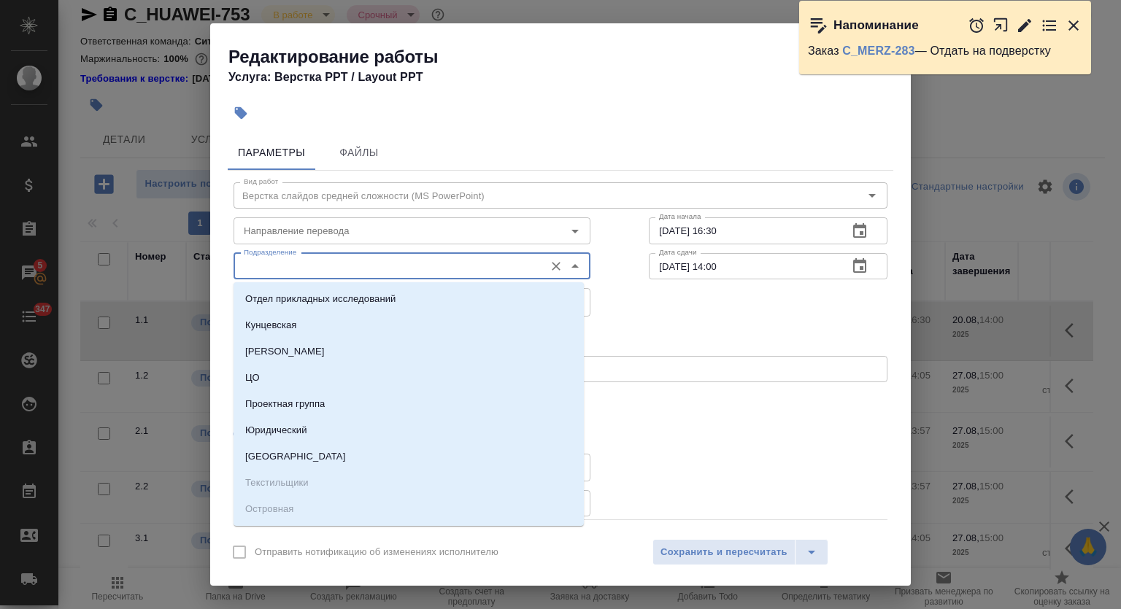
click at [400, 262] on input "Подразделение" at bounding box center [387, 267] width 299 height 18
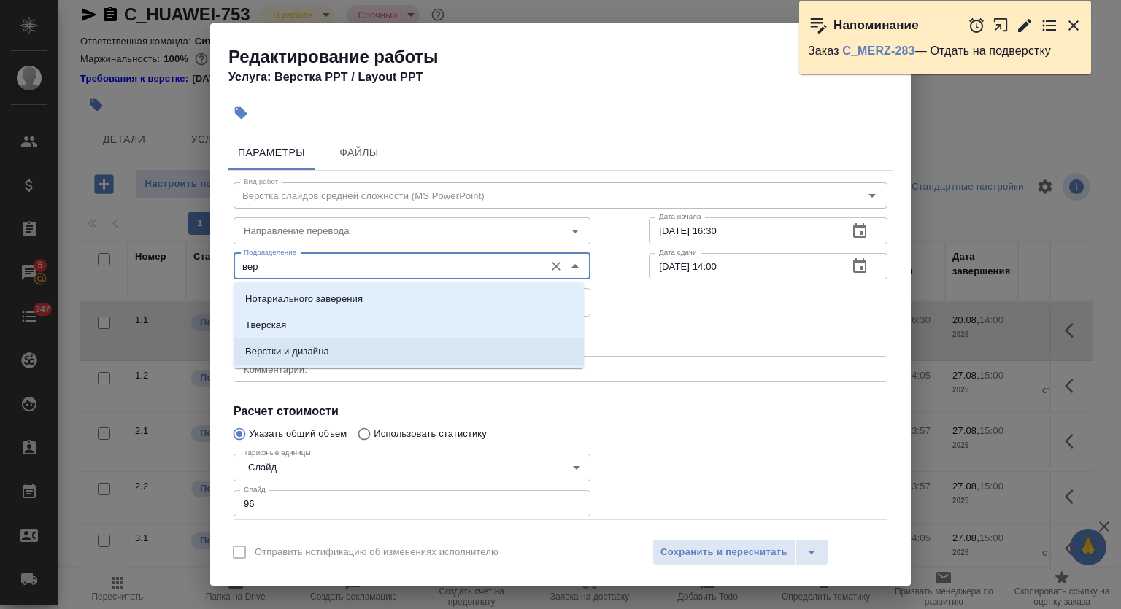
click at [379, 346] on li "Верстки и дизайна" at bounding box center [409, 352] width 350 height 26
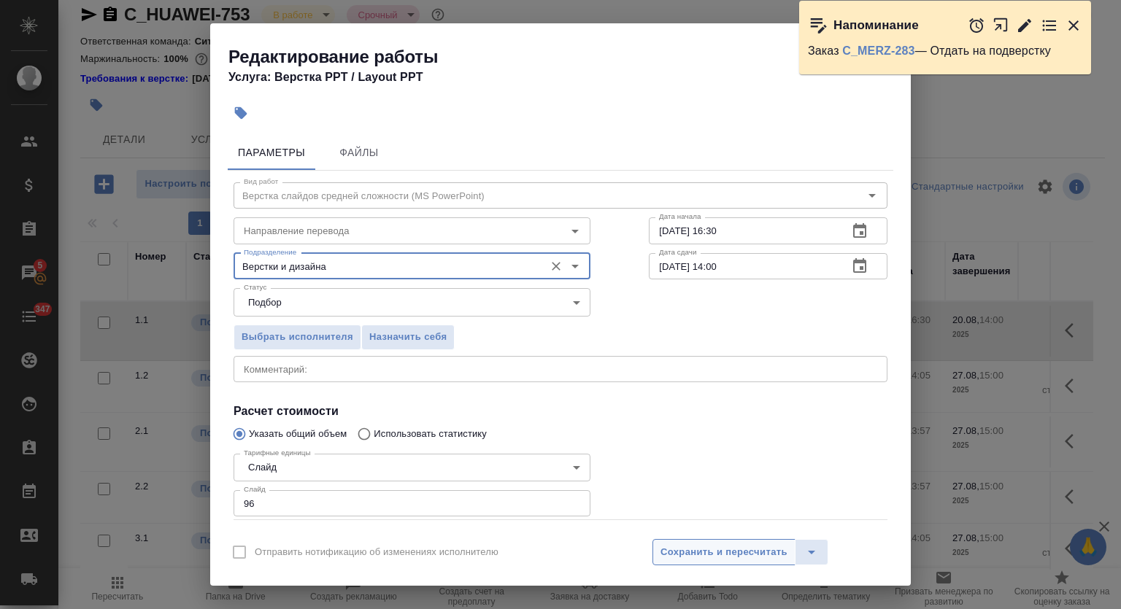
type input "Верстки и дизайна"
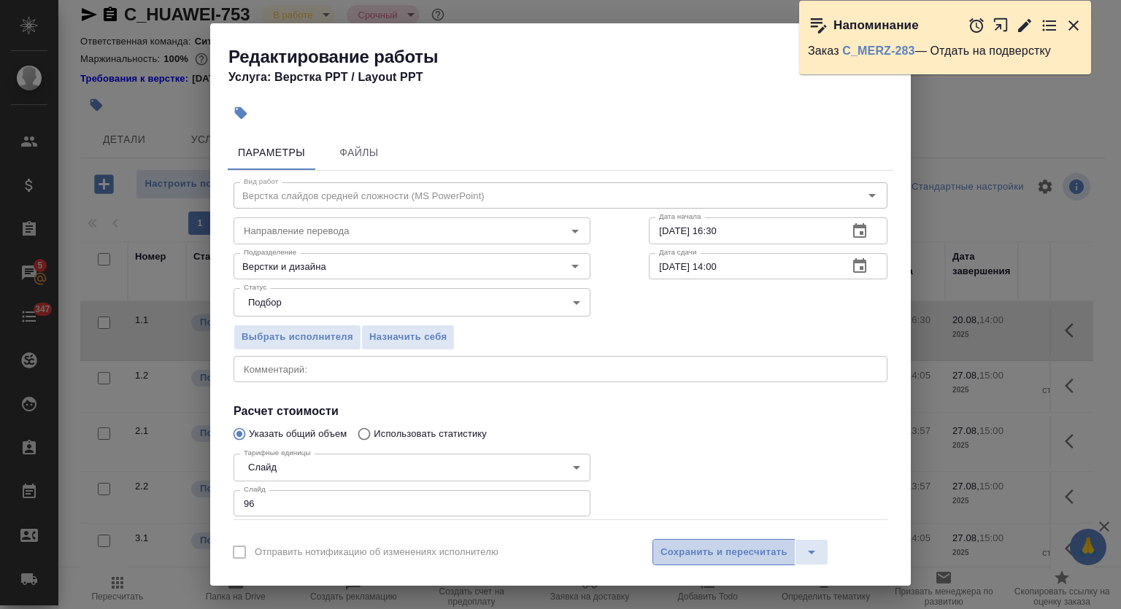
click at [683, 550] on span "Сохранить и пересчитать" at bounding box center [723, 552] width 127 height 17
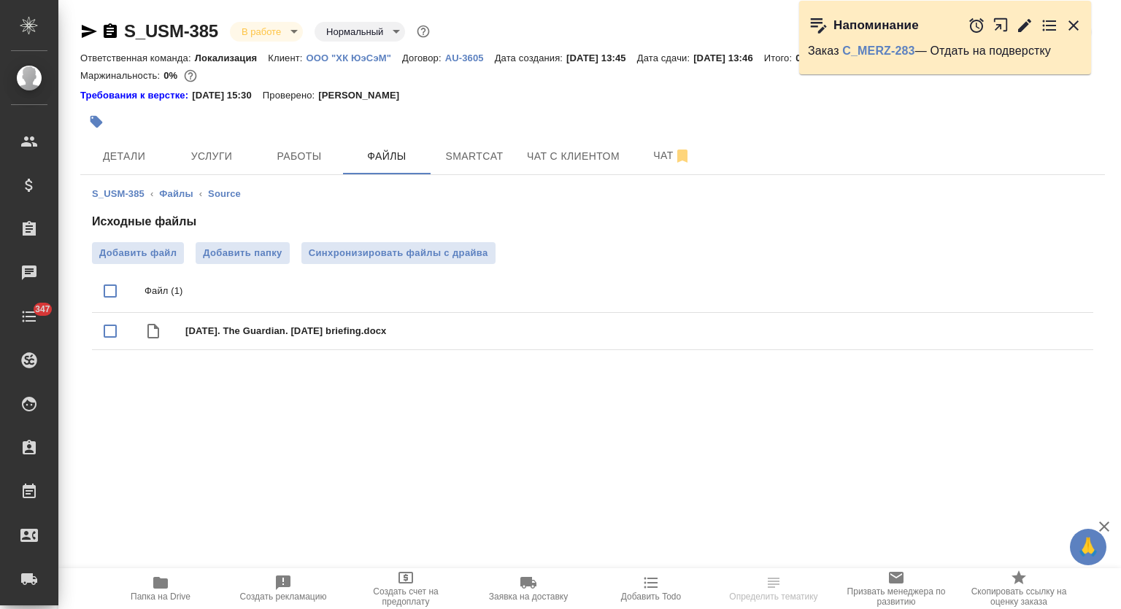
click at [484, 176] on div "S_USM-385 ‹ Файлы ‹ Source Исходные файлы Добавить файл Добавить папку Синхрони…" at bounding box center [592, 271] width 1025 height 193
click at [485, 159] on span "Smartcat" at bounding box center [474, 156] width 70 height 18
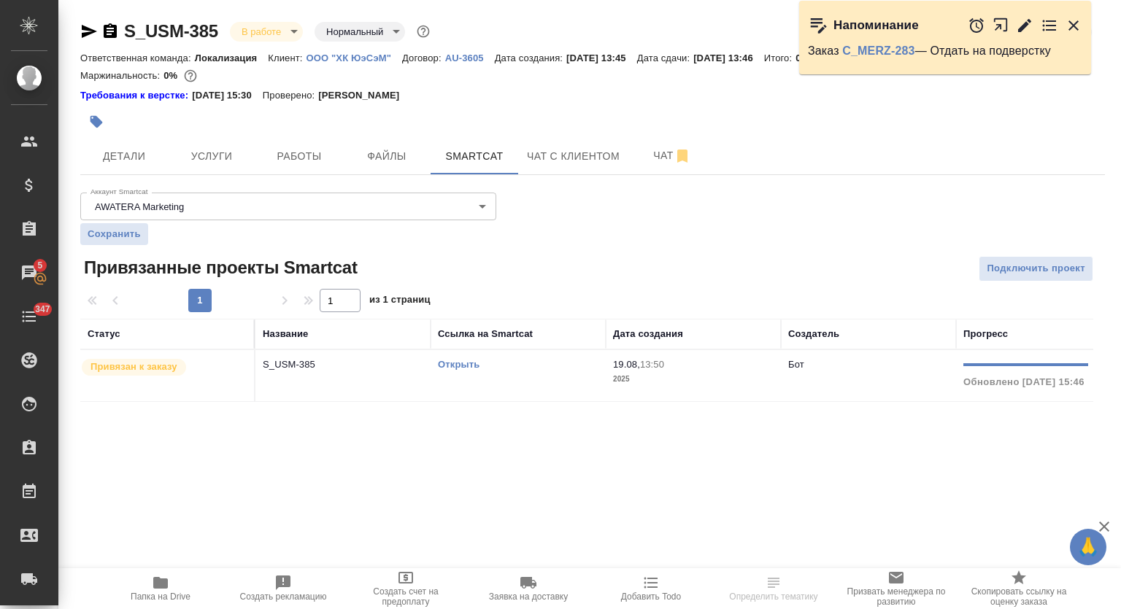
click at [460, 364] on link "Открыть" at bounding box center [459, 364] width 42 height 11
click at [165, 590] on icon "button" at bounding box center [161, 583] width 18 height 18
click at [331, 166] on button "Работы" at bounding box center [299, 156] width 88 height 36
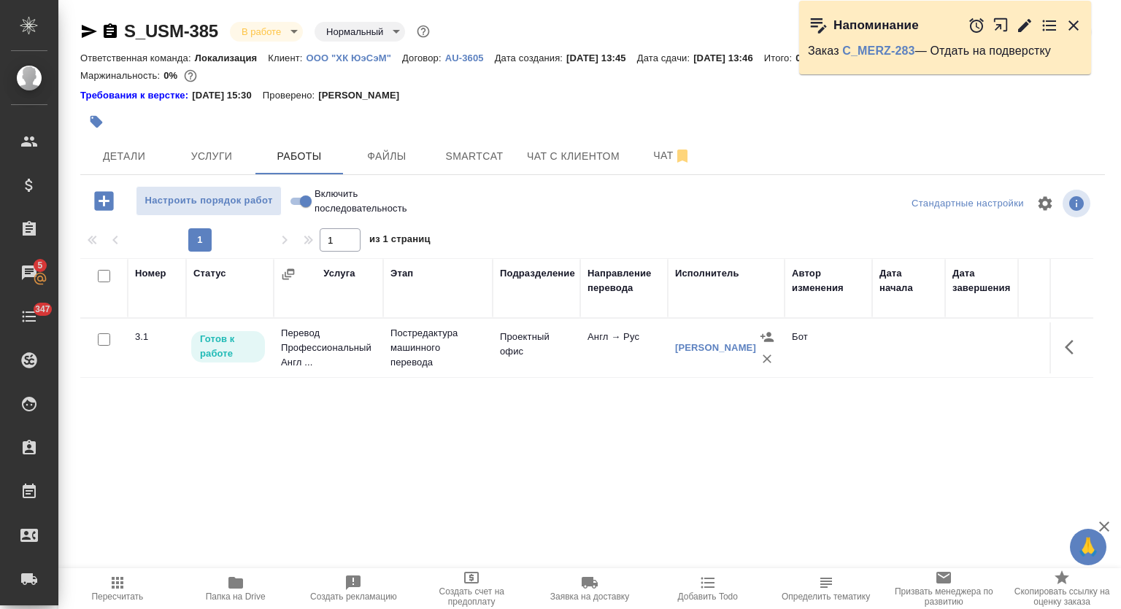
click at [90, 29] on icon "button" at bounding box center [89, 31] width 15 height 13
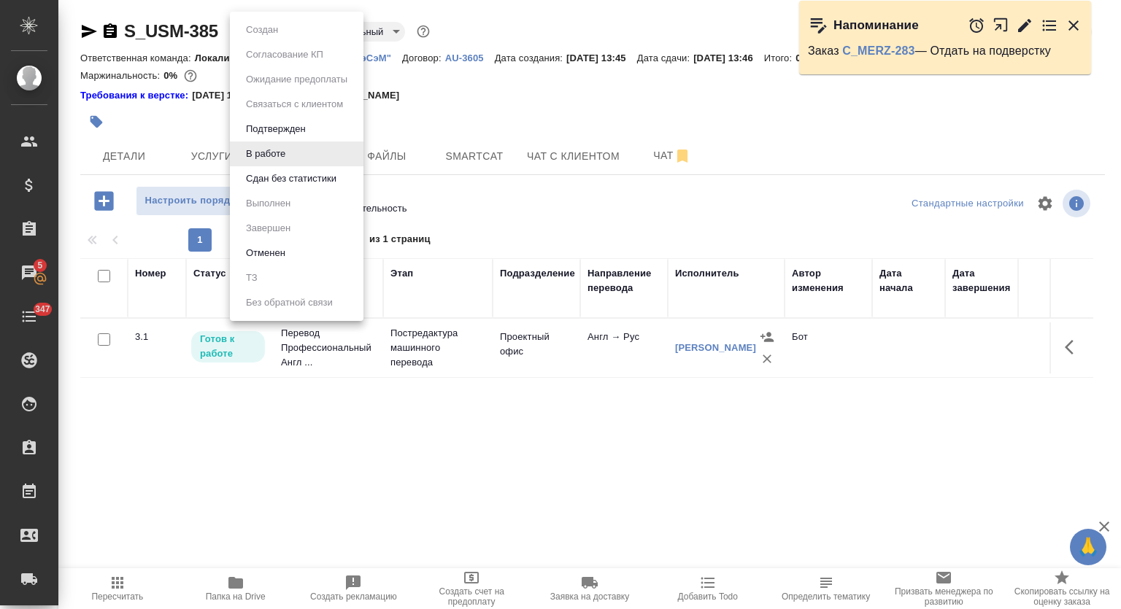
click at [266, 26] on body "🙏 .cls-1 fill:#fff; AWATERA Mutalimov [PERSON_NAME] Спецификации Заказы 5 Чаты …" at bounding box center [560, 304] width 1121 height 609
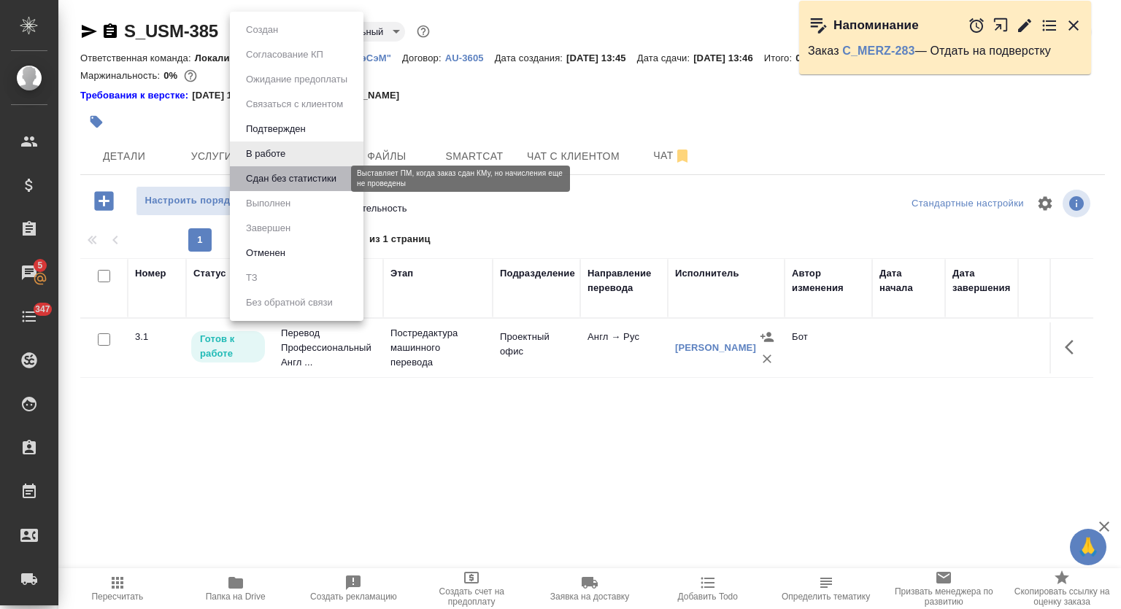
click at [290, 182] on button "Сдан без статистики" at bounding box center [291, 179] width 99 height 16
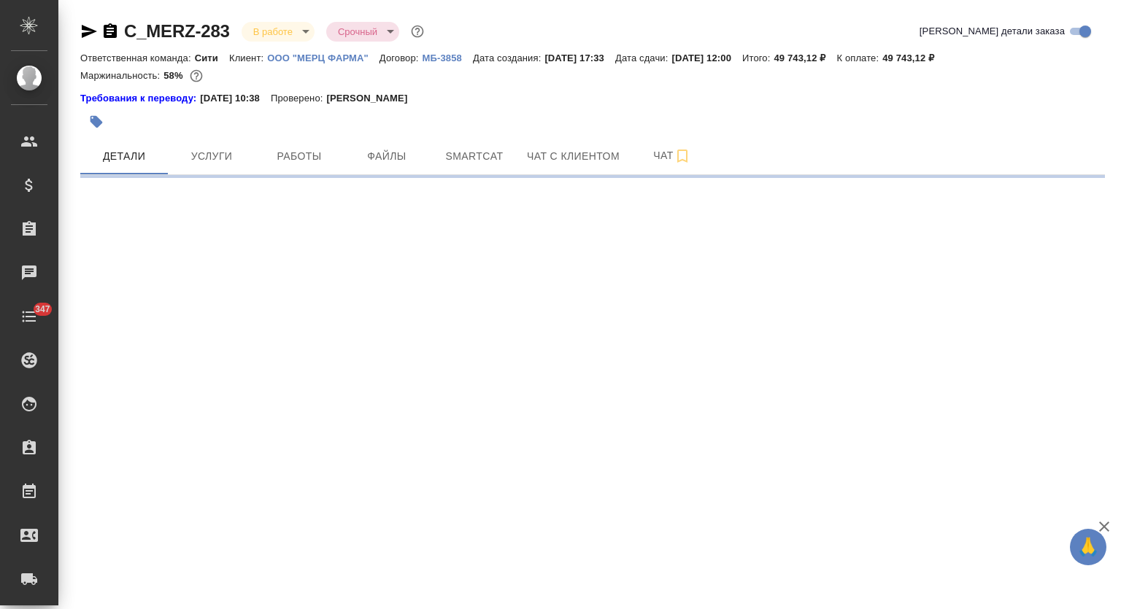
select select "RU"
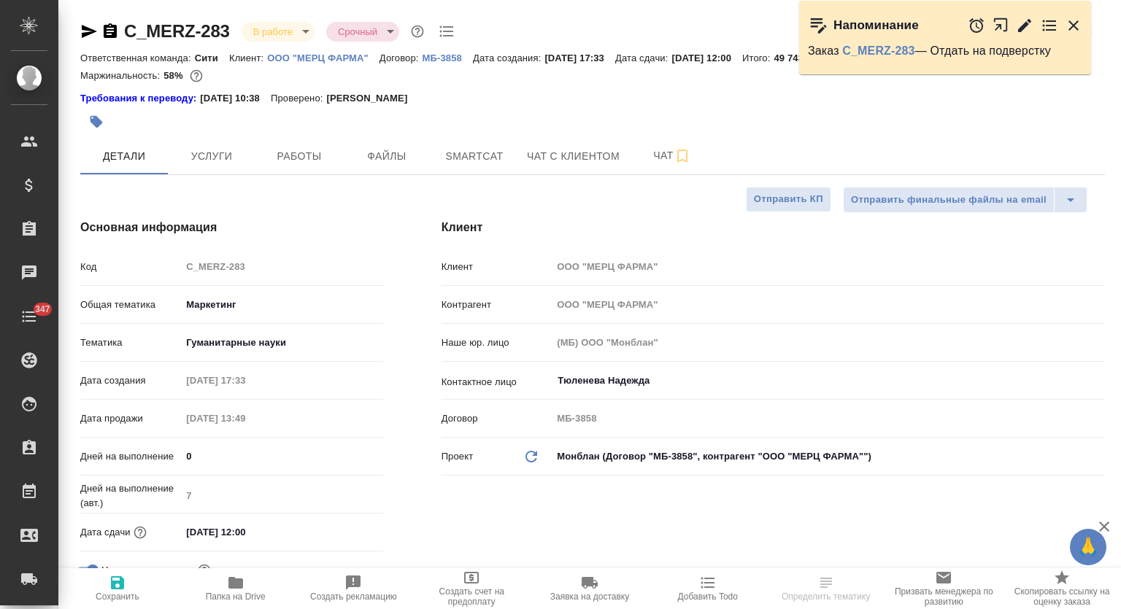
type textarea "x"
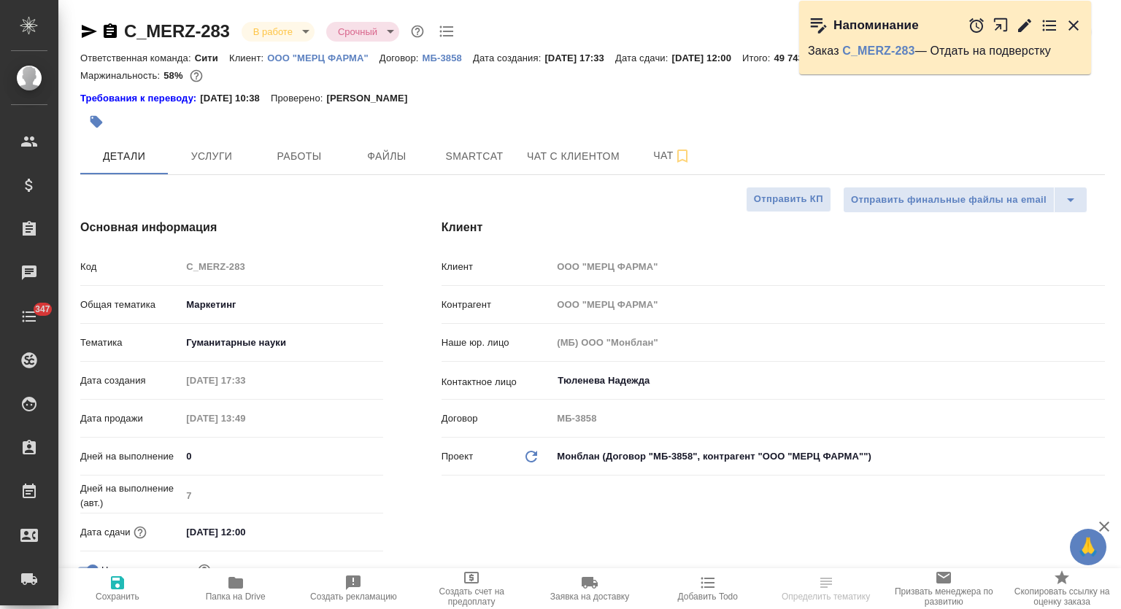
type textarea "x"
click at [452, 144] on button "Smartcat" at bounding box center [475, 156] width 88 height 36
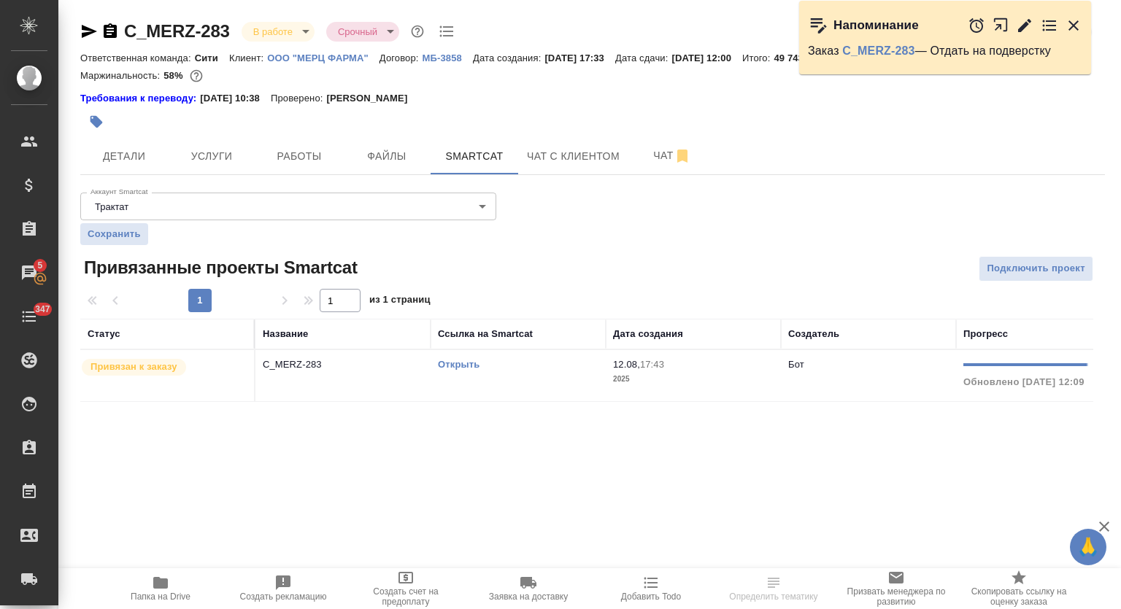
click at [462, 370] on div "Открыть" at bounding box center [518, 365] width 161 height 15
click at [469, 363] on link "Открыть" at bounding box center [459, 364] width 42 height 11
click at [286, 162] on span "Работы" at bounding box center [299, 156] width 70 height 18
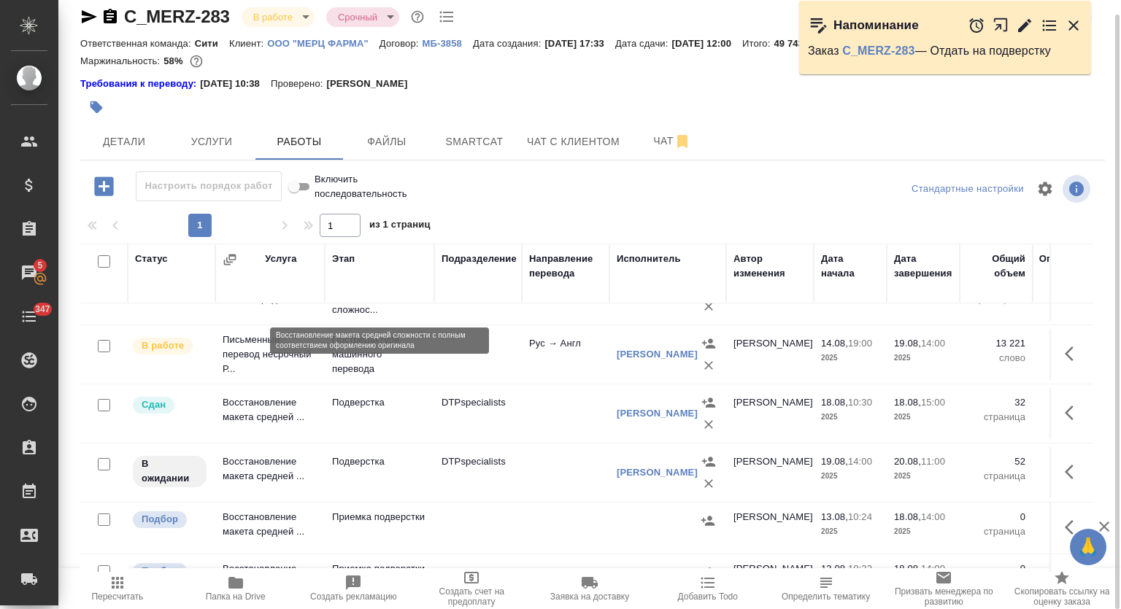
scroll to position [82, 0]
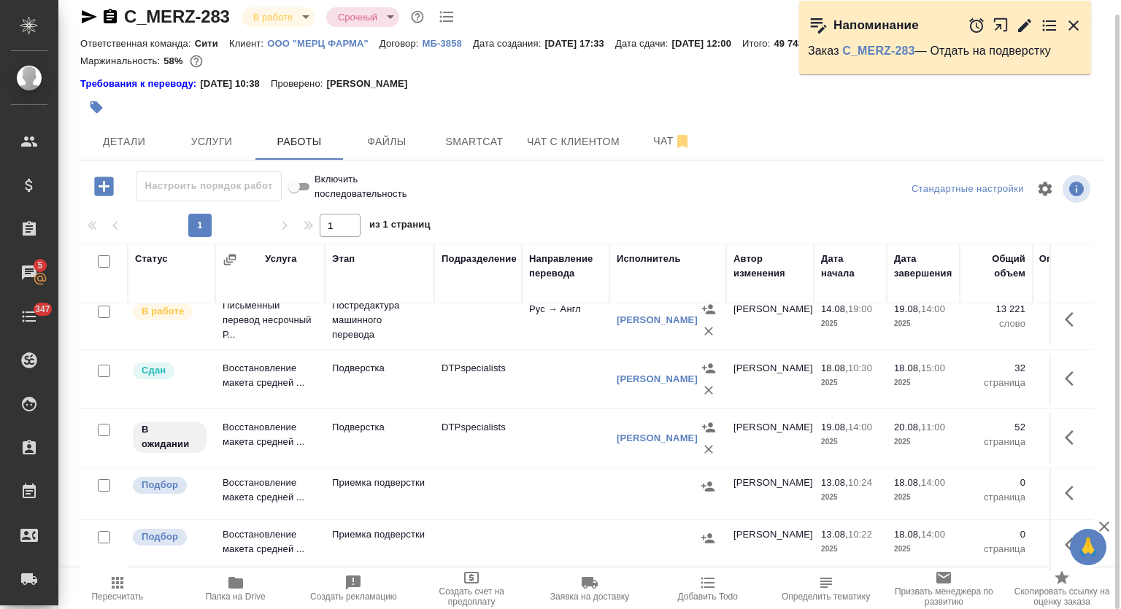
click at [404, 290] on td "Подверстка" at bounding box center [379, 261] width 109 height 58
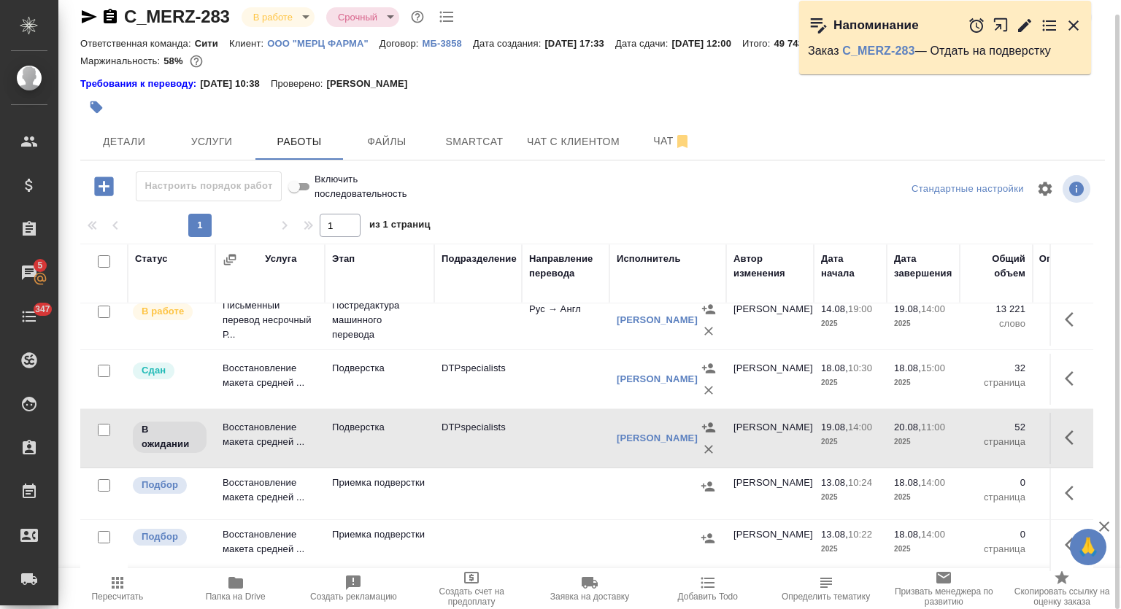
click at [404, 290] on td "Подверстка" at bounding box center [379, 261] width 109 height 58
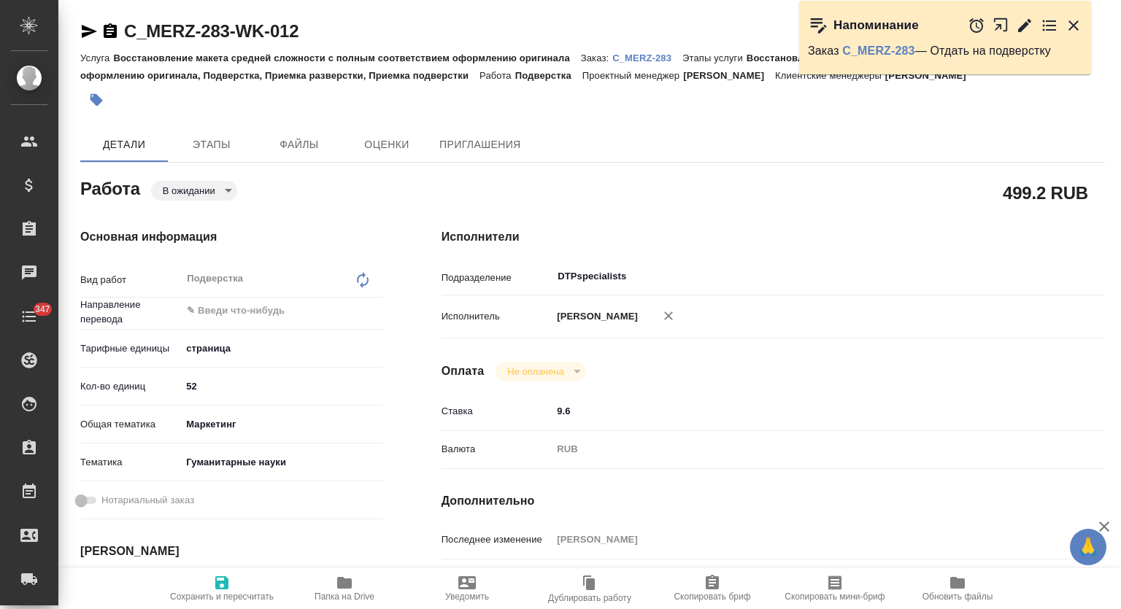
type textarea "x"
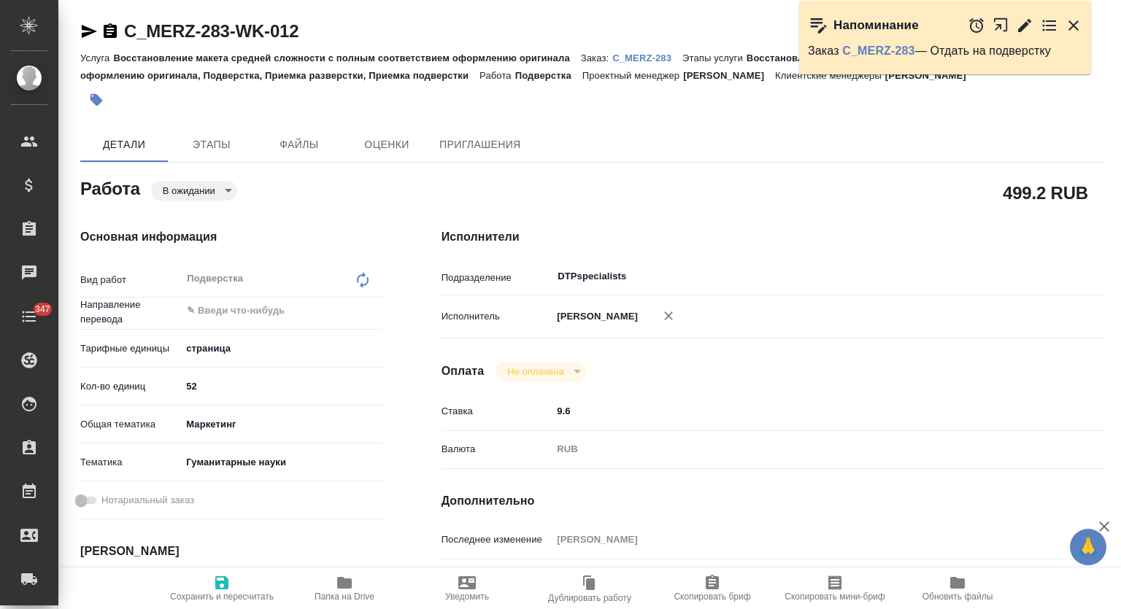
type textarea "x"
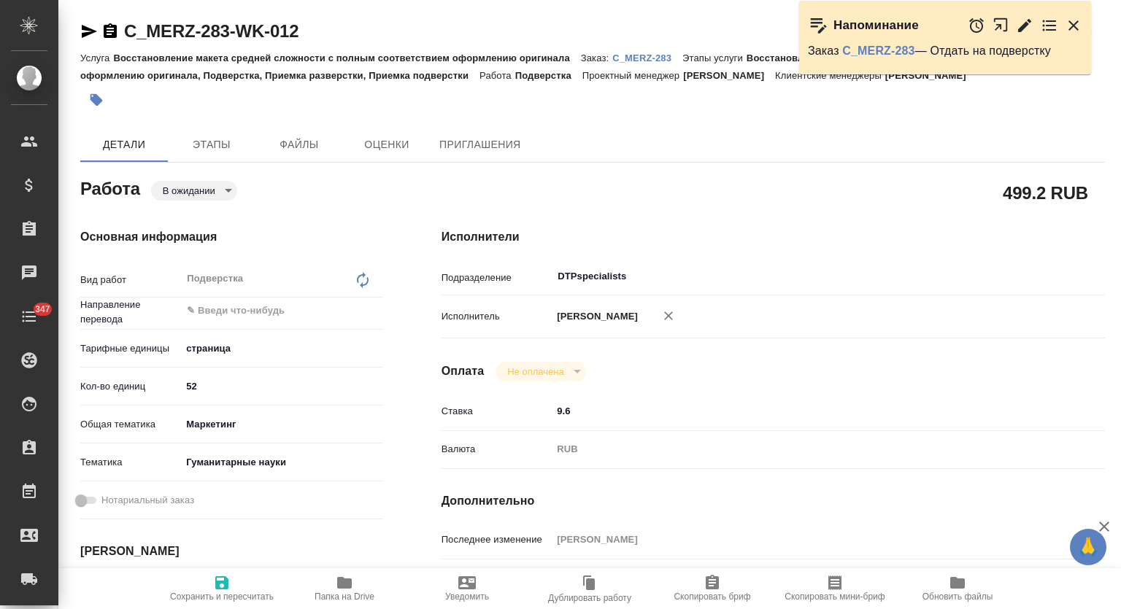
type textarea "x"
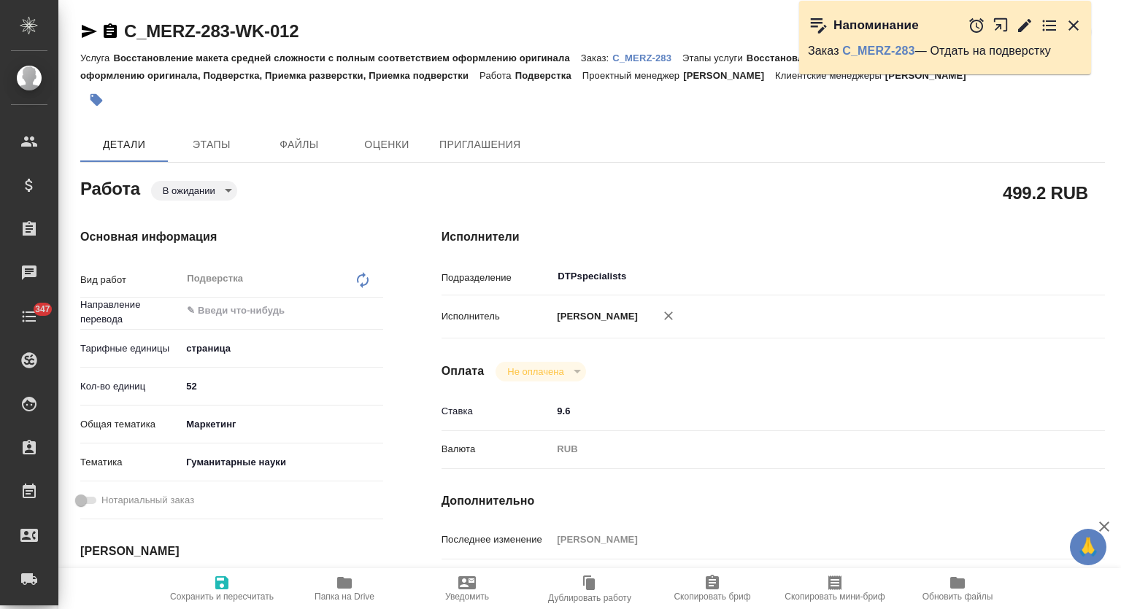
type textarea "x"
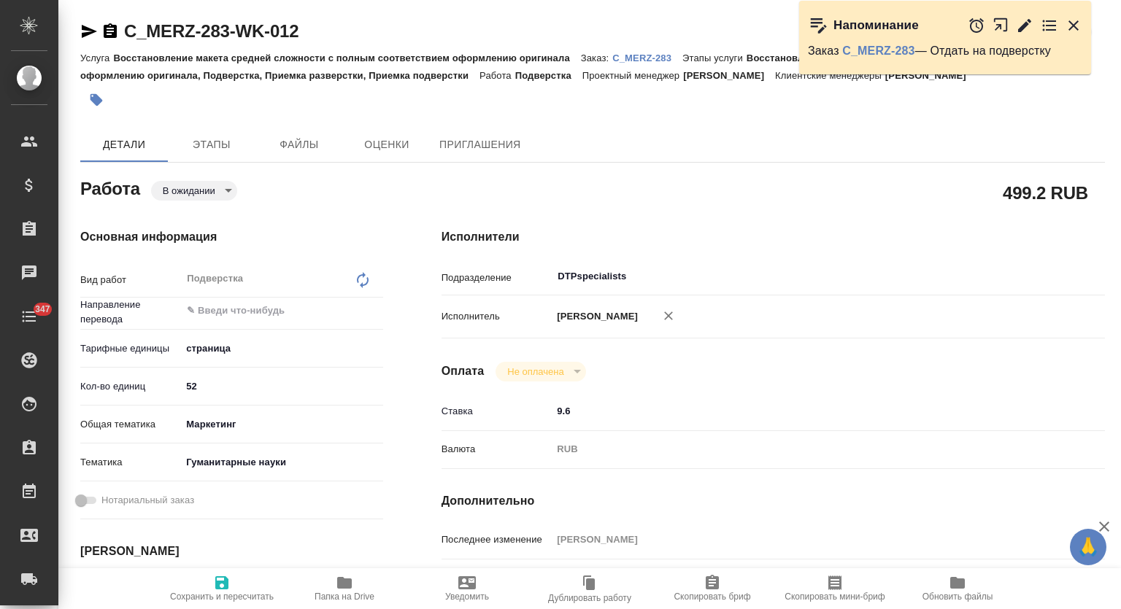
type textarea "x"
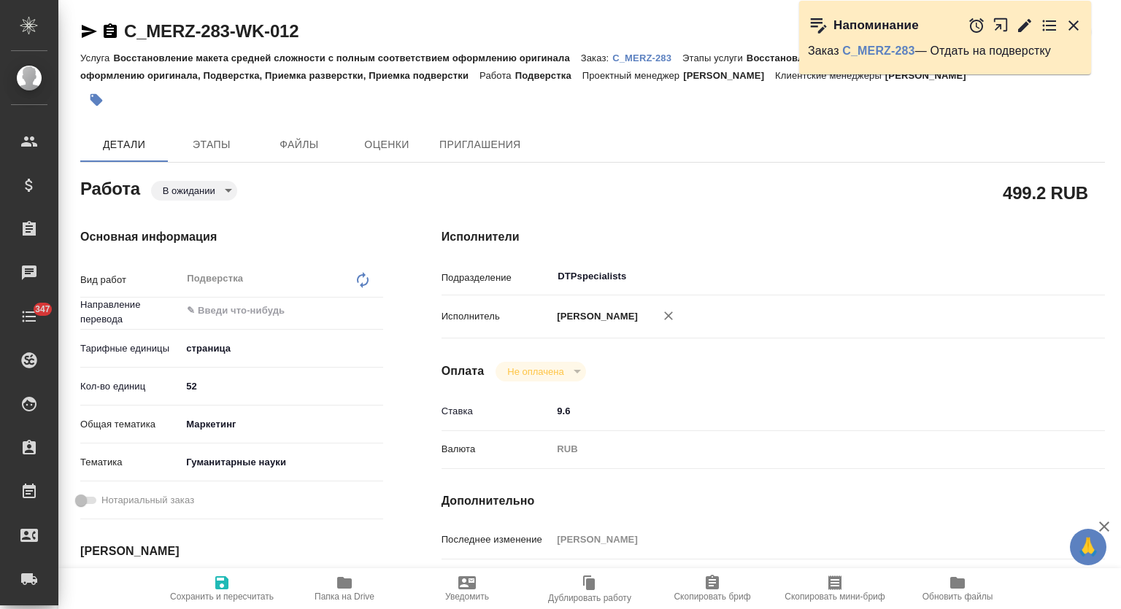
click at [346, 584] on icon "button" at bounding box center [344, 583] width 15 height 12
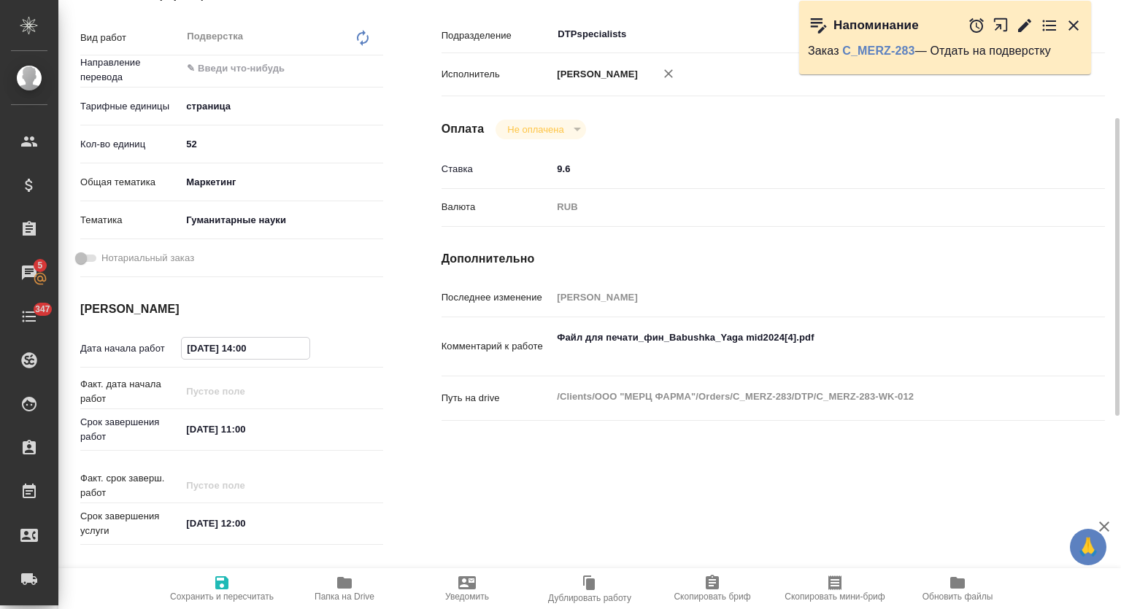
click at [289, 347] on input "19.08.2025 14:00" at bounding box center [246, 348] width 128 height 21
click at [340, 347] on icon "button" at bounding box center [341, 348] width 18 height 18
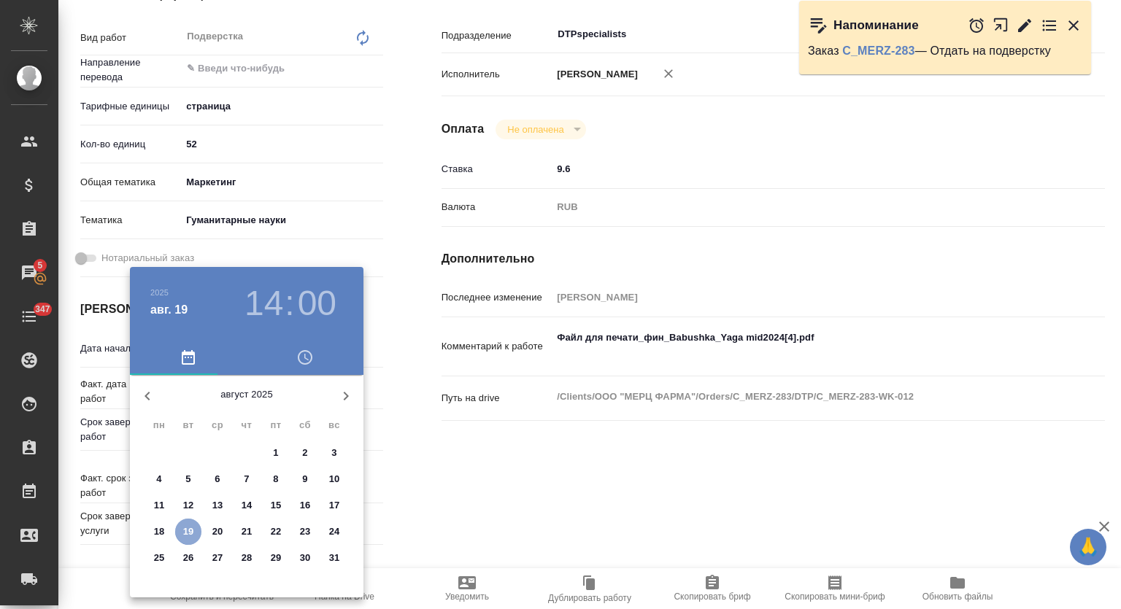
click at [188, 528] on p "19" at bounding box center [188, 532] width 11 height 15
type textarea "x"
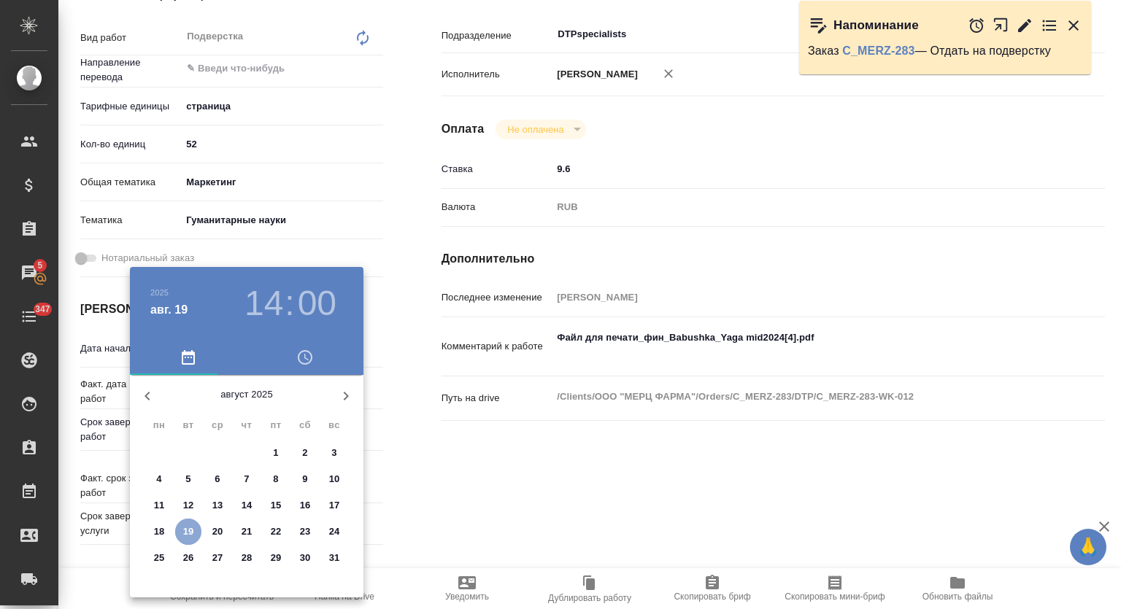
type textarea "x"
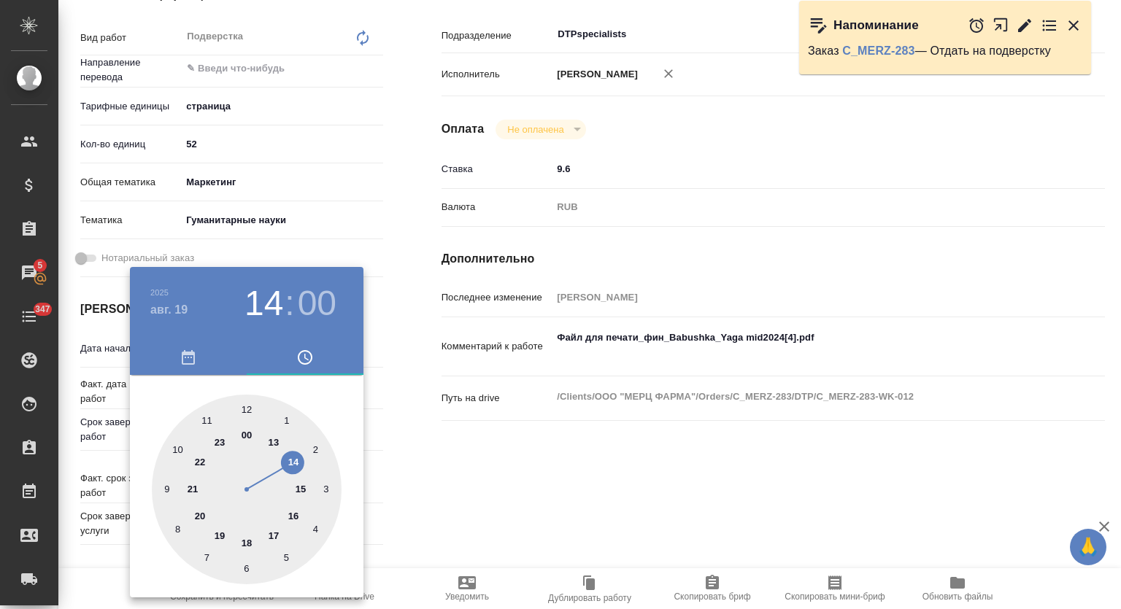
click at [295, 513] on div at bounding box center [247, 490] width 190 height 190
type textarea "x"
type input "19.08.2025 16:00"
type textarea "x"
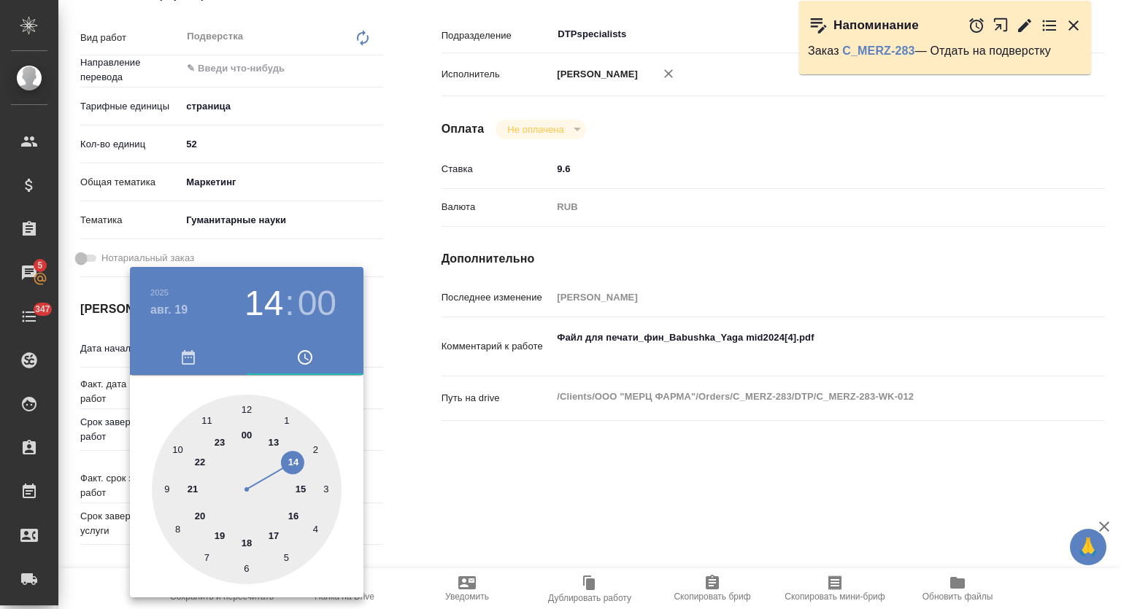
type textarea "x"
type input "19.08.2025 16:40"
type textarea "x"
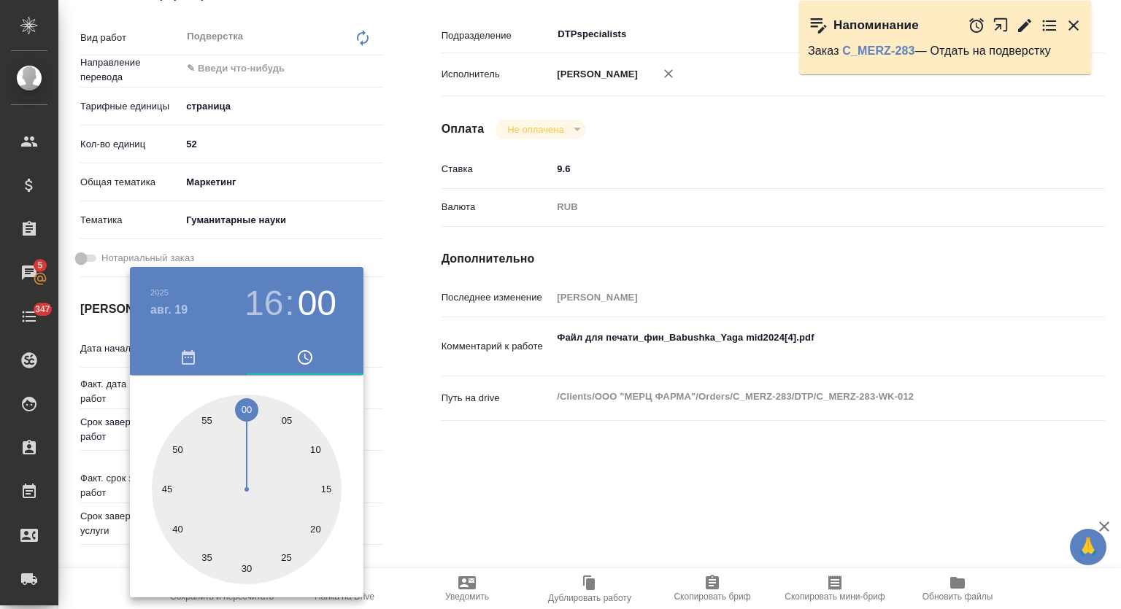
type textarea "x"
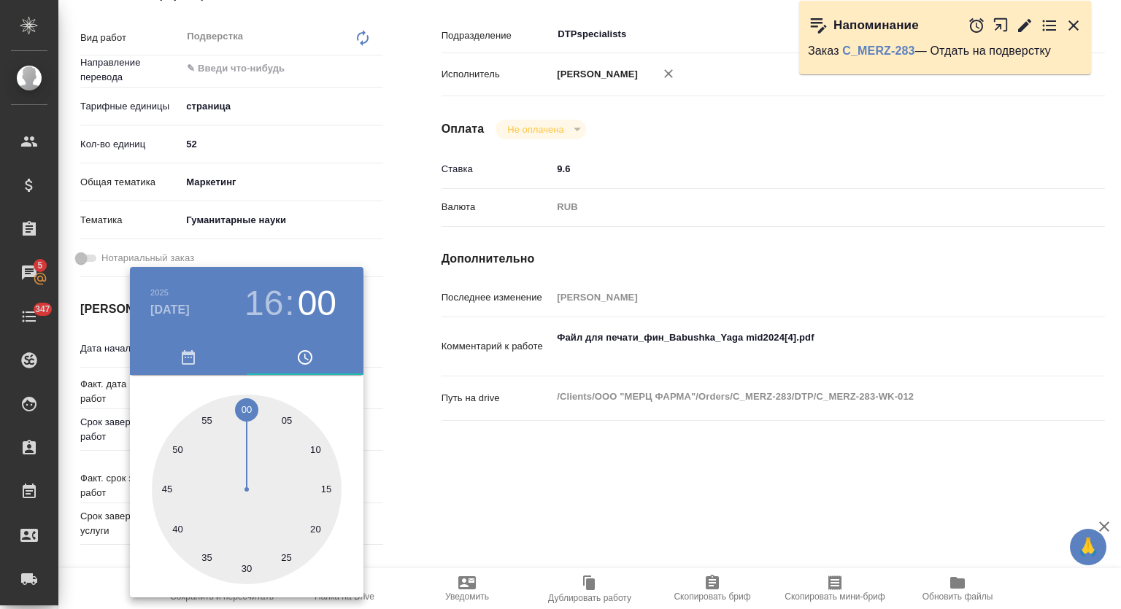
type textarea "x"
click at [176, 529] on div at bounding box center [247, 490] width 190 height 190
type textarea "x"
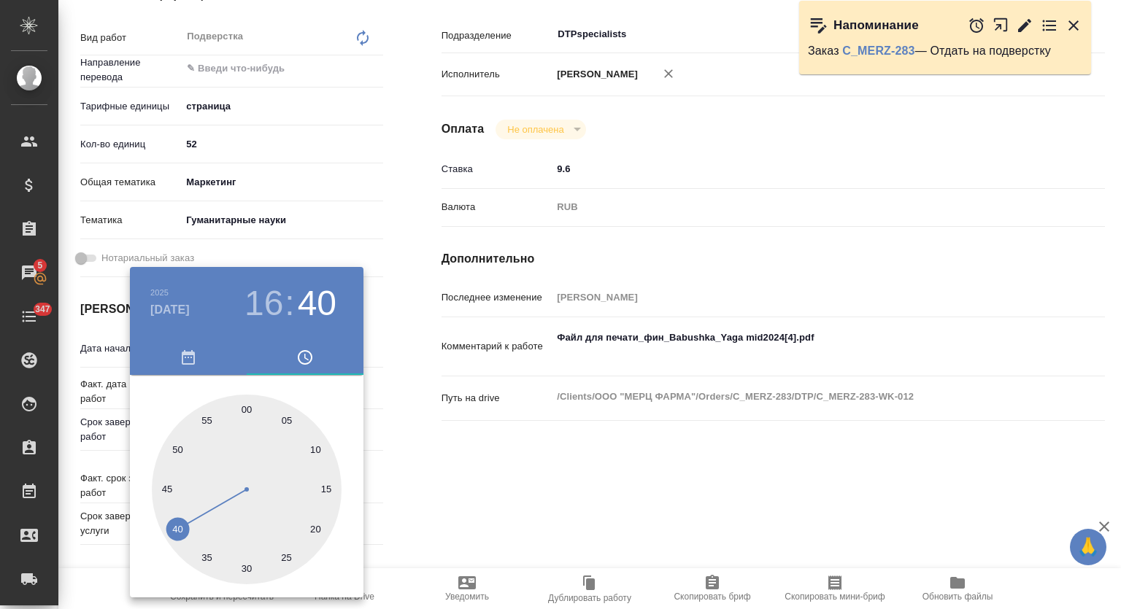
type textarea "x"
click at [483, 510] on div at bounding box center [560, 304] width 1121 height 609
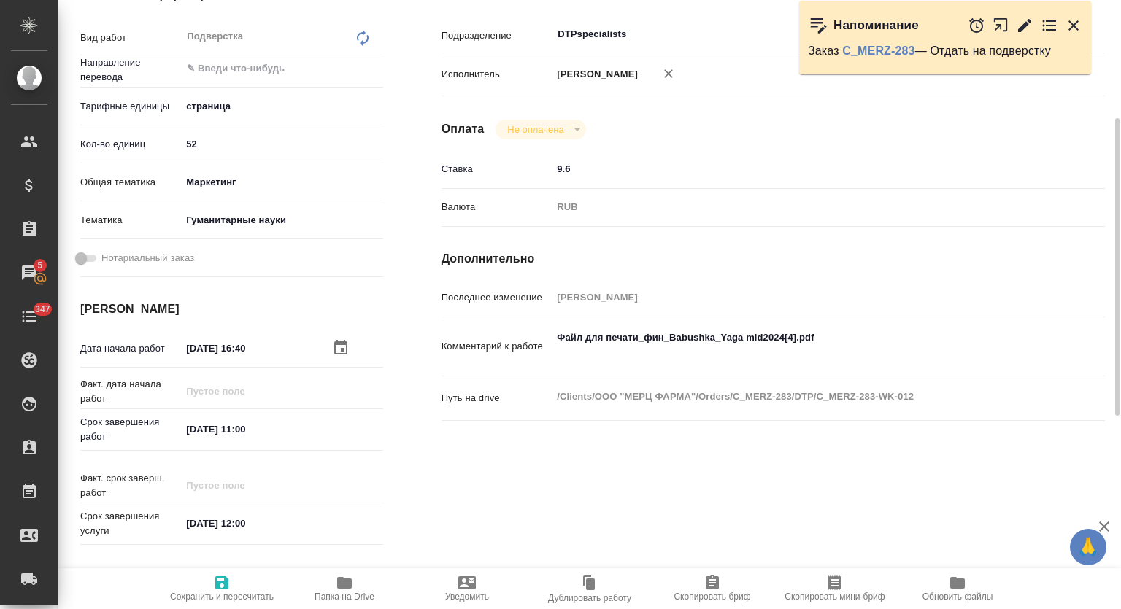
click at [277, 409] on div "Факт. дата начала работ" at bounding box center [231, 396] width 303 height 38
click at [274, 425] on input "20.08.2025 11:00" at bounding box center [245, 429] width 128 height 21
click at [341, 425] on icon "button" at bounding box center [341, 429] width 18 height 18
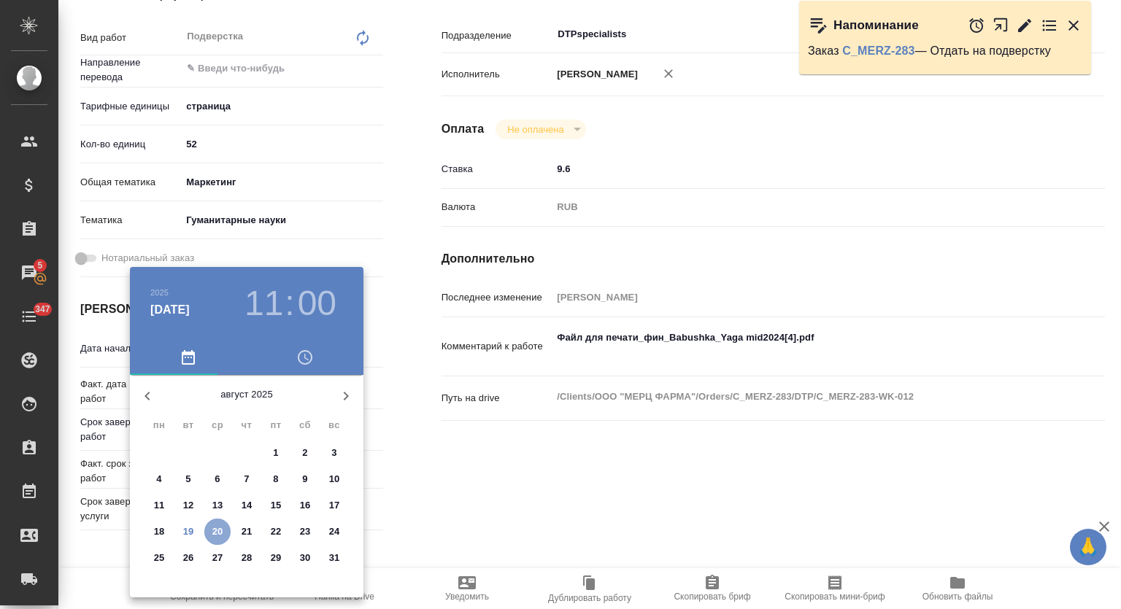
click at [226, 528] on span "20" at bounding box center [217, 532] width 26 height 15
type textarea "x"
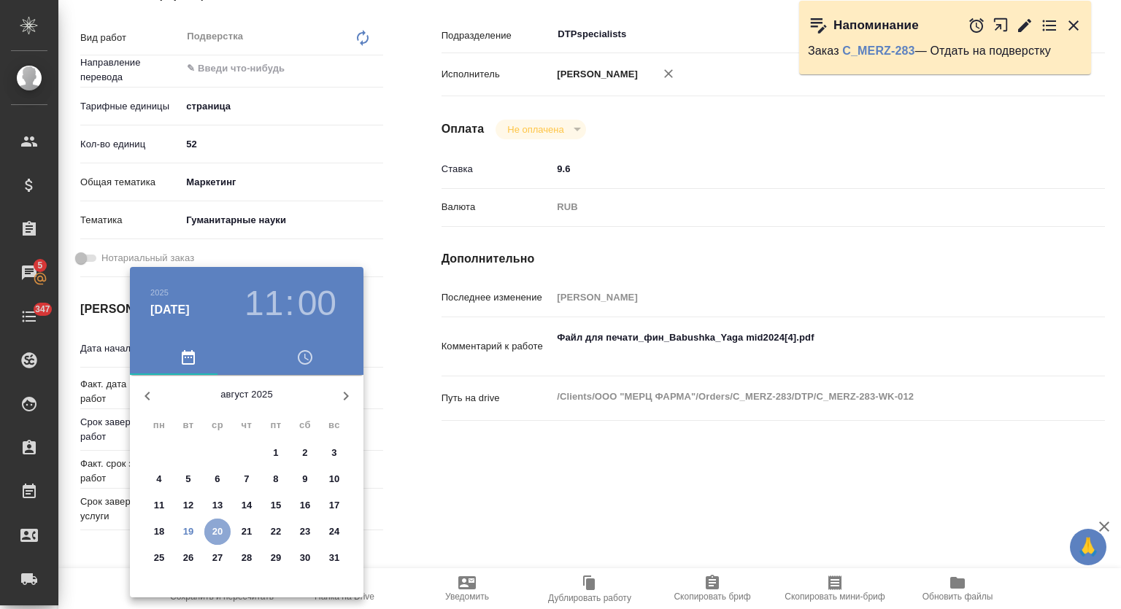
type textarea "x"
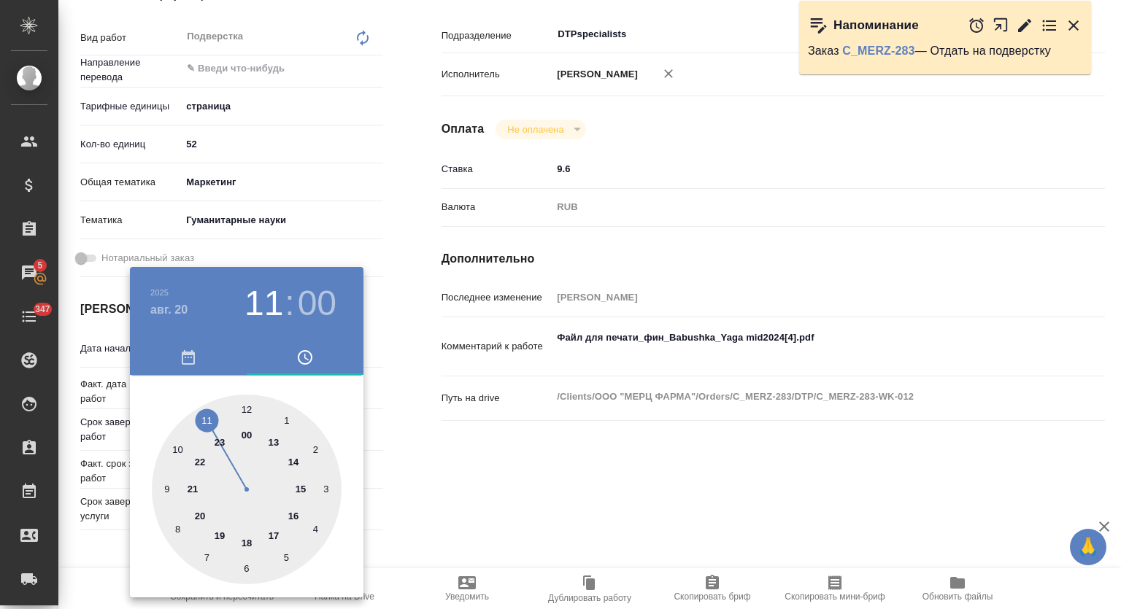
click at [250, 405] on div at bounding box center [247, 490] width 190 height 190
type textarea "x"
type input "20.08.2025 12:00"
type textarea "x"
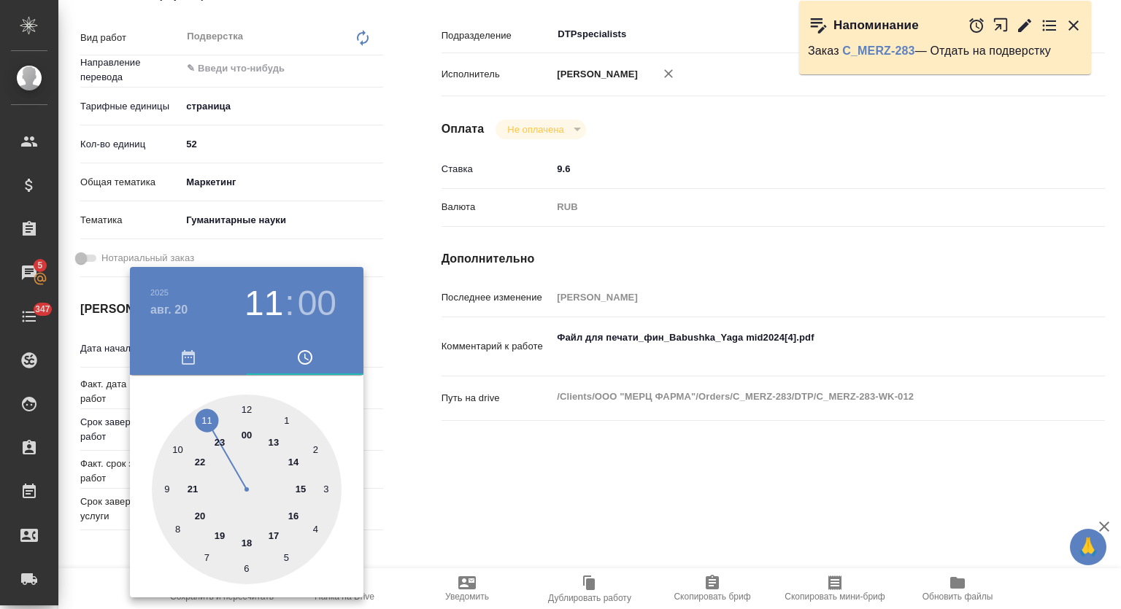
type textarea "x"
click at [601, 489] on div at bounding box center [560, 304] width 1121 height 609
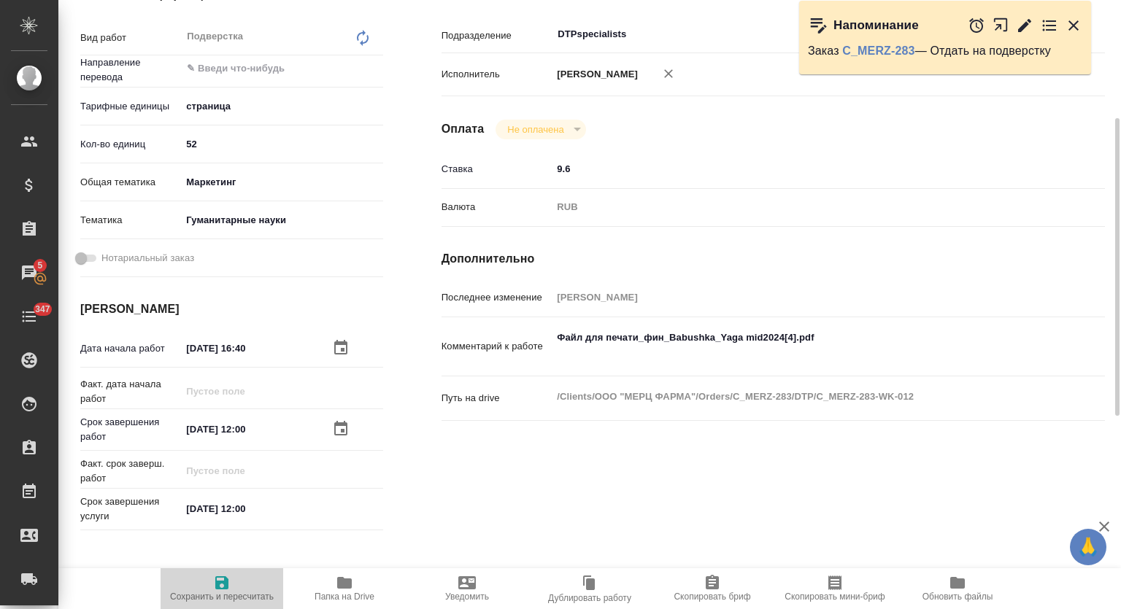
click at [235, 581] on span "Сохранить и пересчитать" at bounding box center [221, 588] width 105 height 28
type textarea "x"
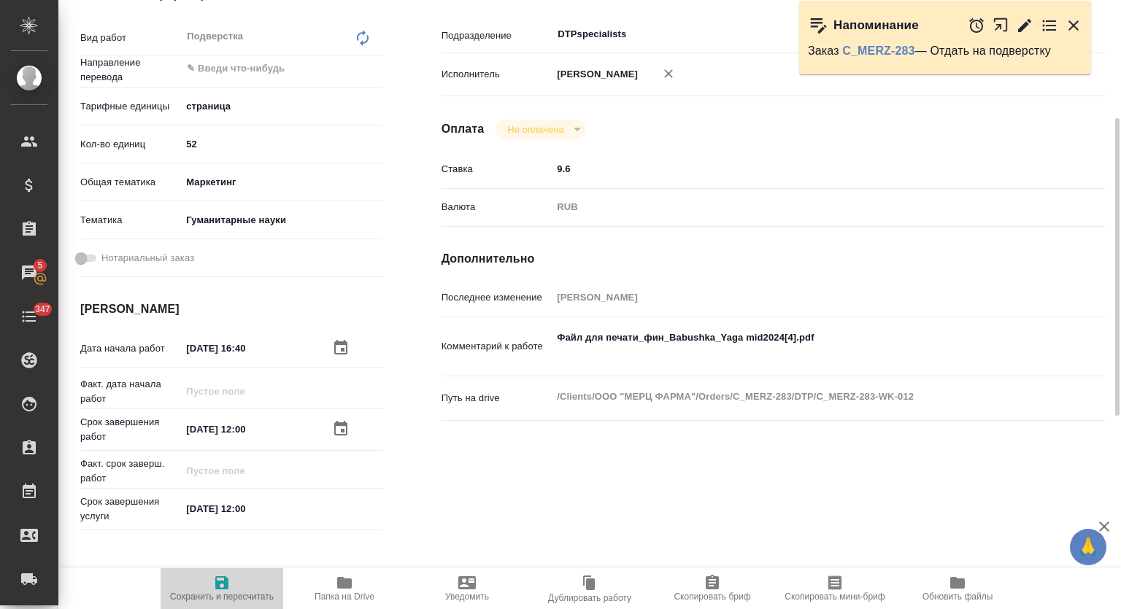
type textarea "x"
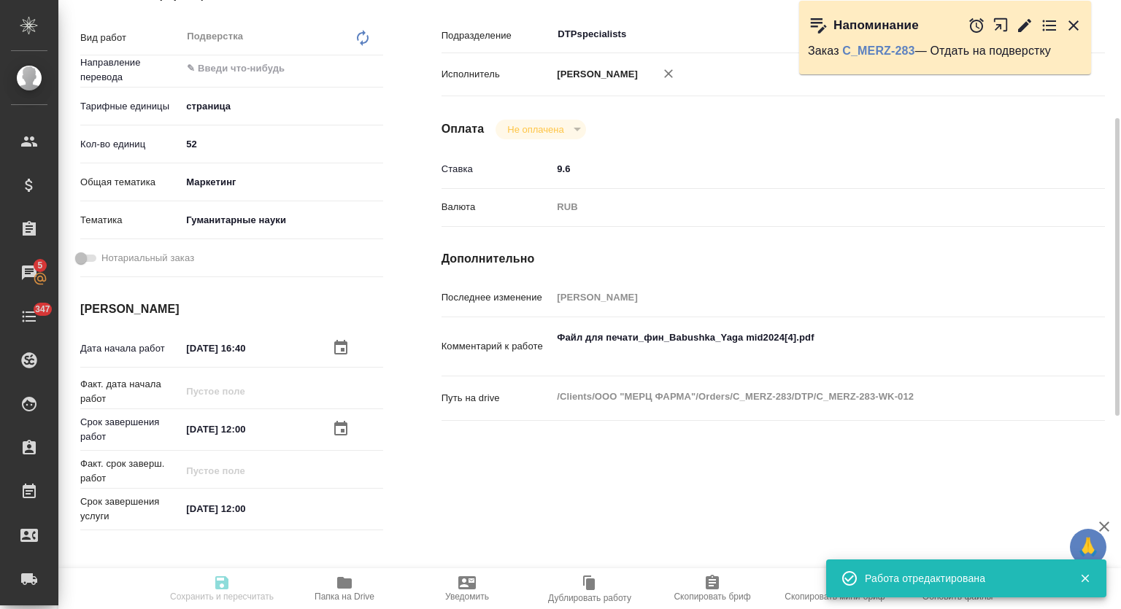
type input "pending"
type textarea "Подверстка"
type textarea "x"
type input "5a8b1489cc6b4906c91bfdb2"
type input "52"
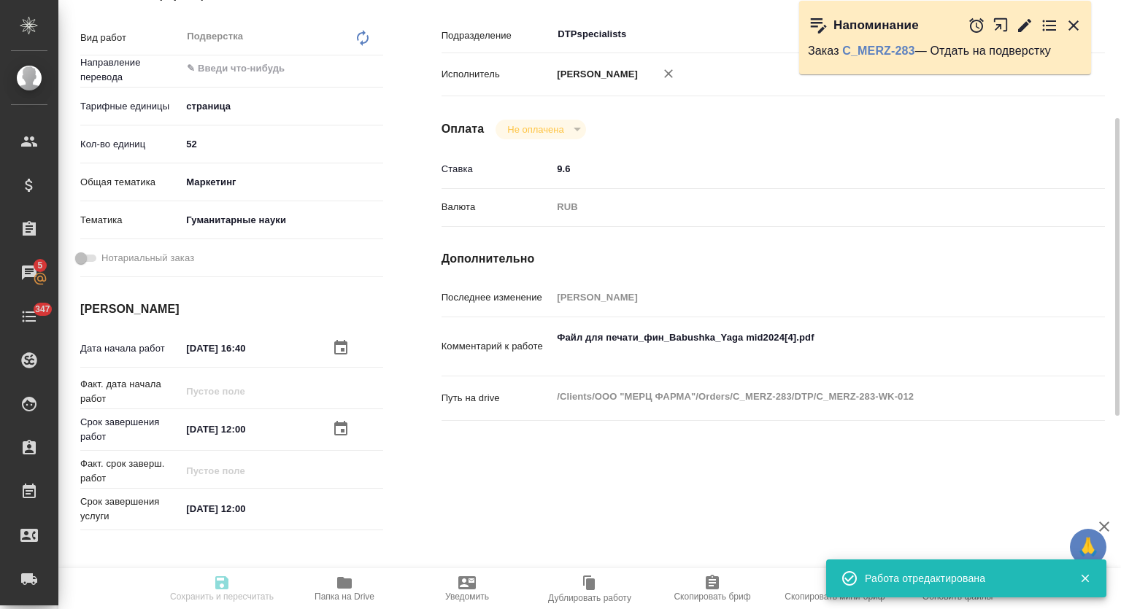
type input "marketing"
type input "5a8b8b956a9677013d343e07"
type input "19.08.2025 16:40"
type input "20.08.2025 12:00"
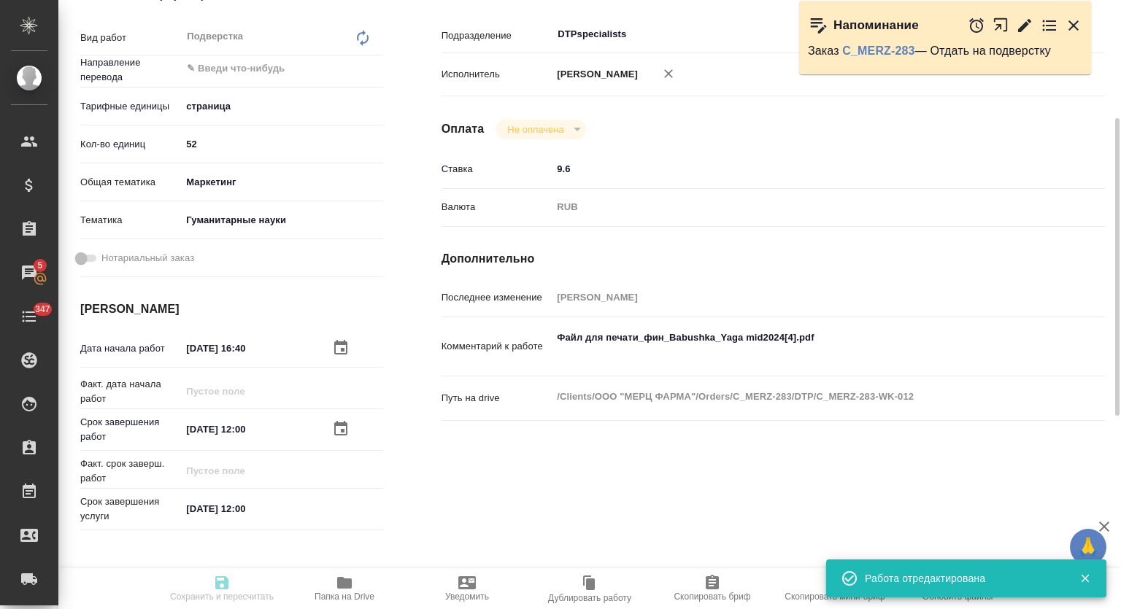
type input "DTPspecialists"
type input "notPayed"
type input "9.6"
type input "RUB"
type input "Оксютович Ирина"
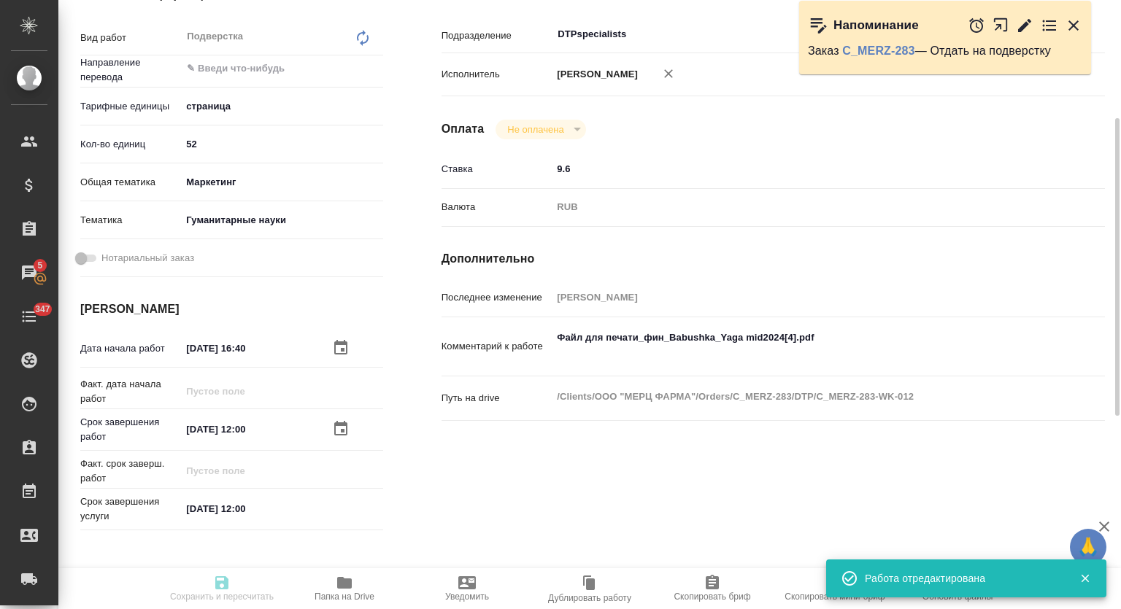
type textarea "Файл для печати_фин_Babushka_Yaga mid2024[4].pdf"
type textarea "x"
type textarea "/Clients/ООО "МЕРЦ ФАРМА"/Orders/C_MERZ-283/DTP/C_MERZ-283-WK-012"
type textarea "x"
type input "C_MERZ-283"
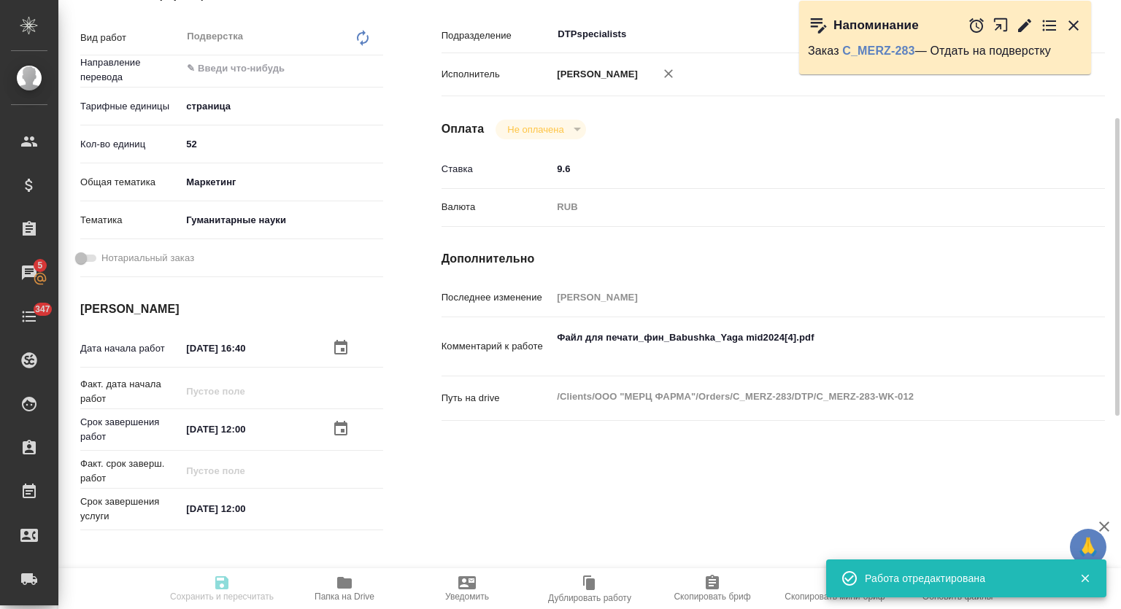
type input "Восстановление макета средней сложности с полным соответствием оформлению ориги…"
type input "Лямина Надежда"
type input "Оксютович Ирина, Заборова Александра"
type input "/Clients/ООО "МЕРЦ ФАРМА"/Orders/C_MERZ-283"
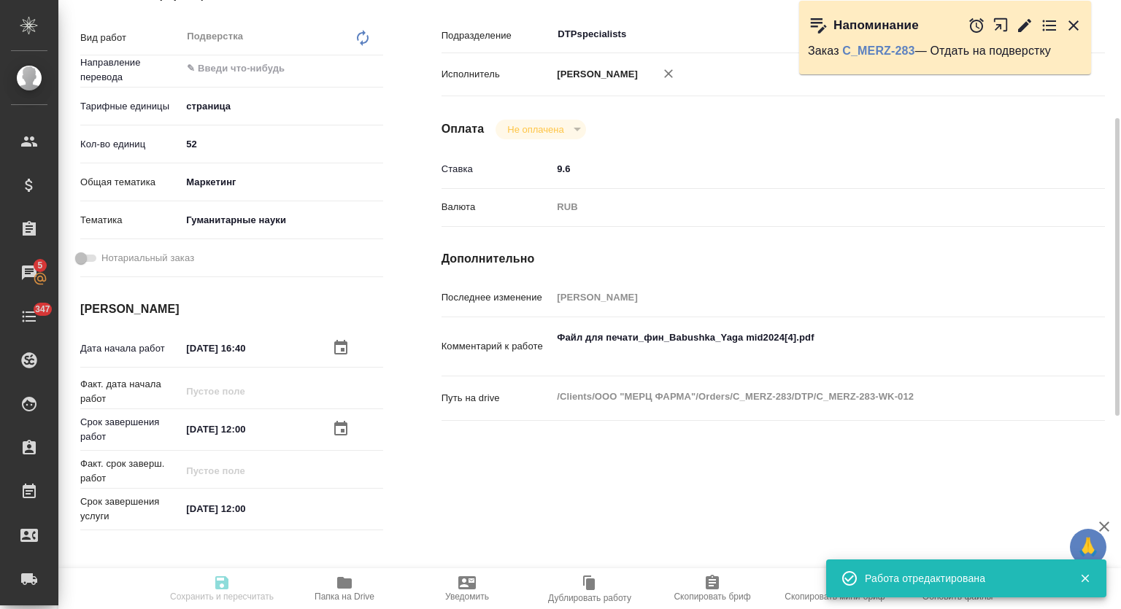
type textarea "x"
type textarea "можно сдать просто в ворде Первый приоритет сказки книги Сиалореи (дата сдачи -…"
type textarea "x"
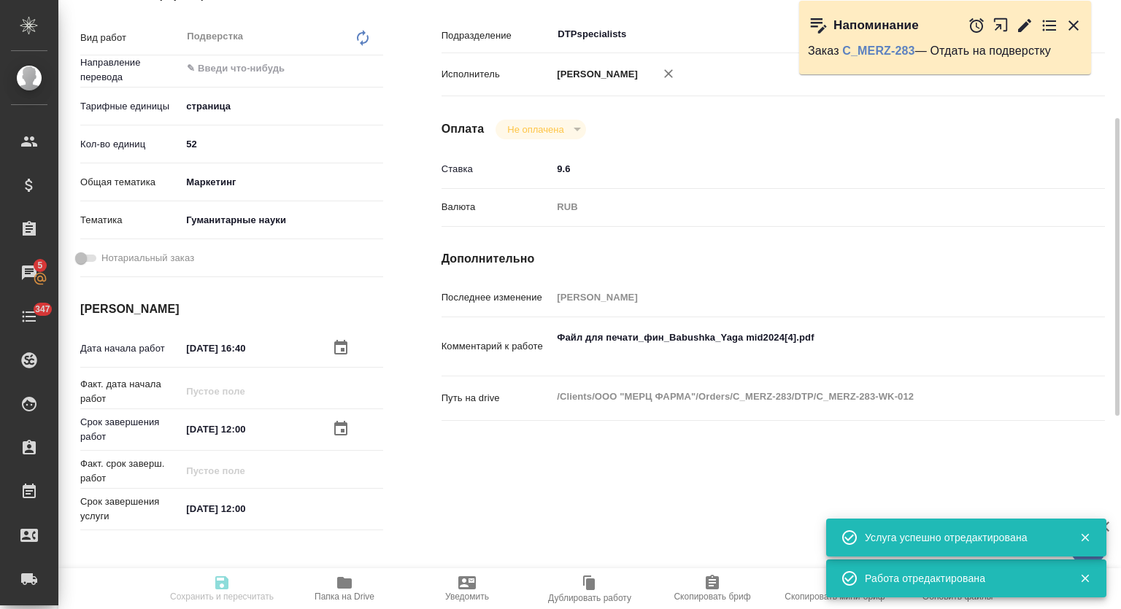
type textarea "x"
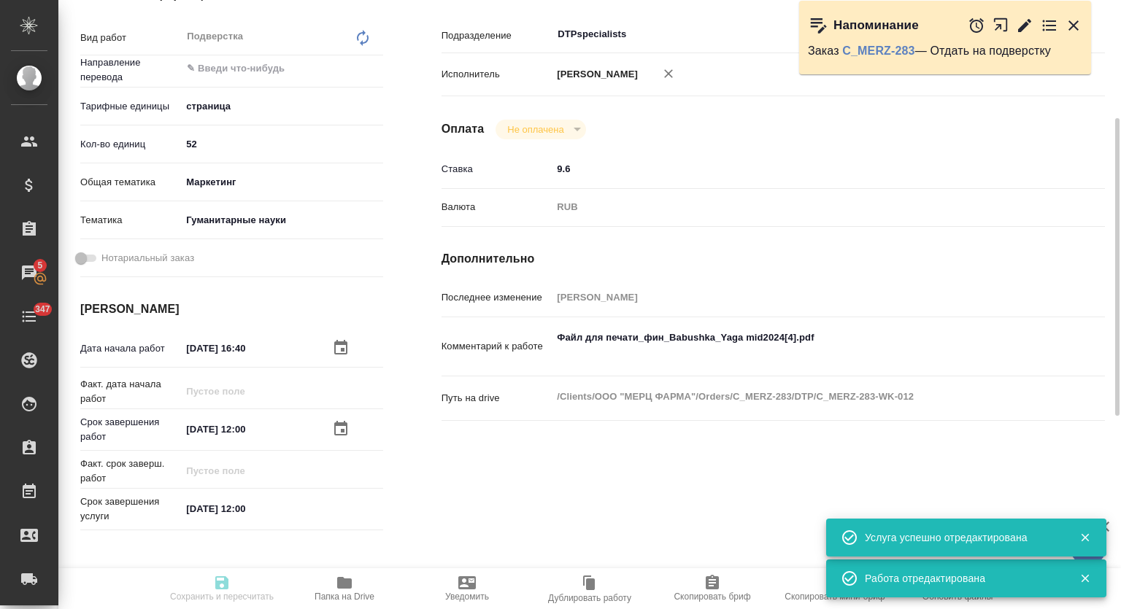
type textarea "x"
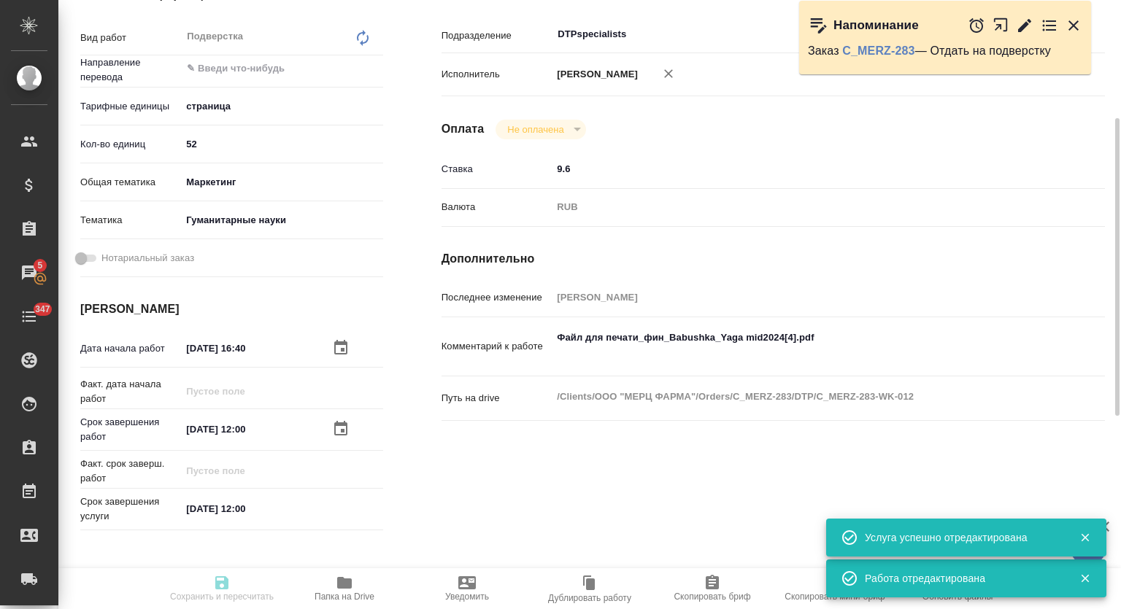
type textarea "x"
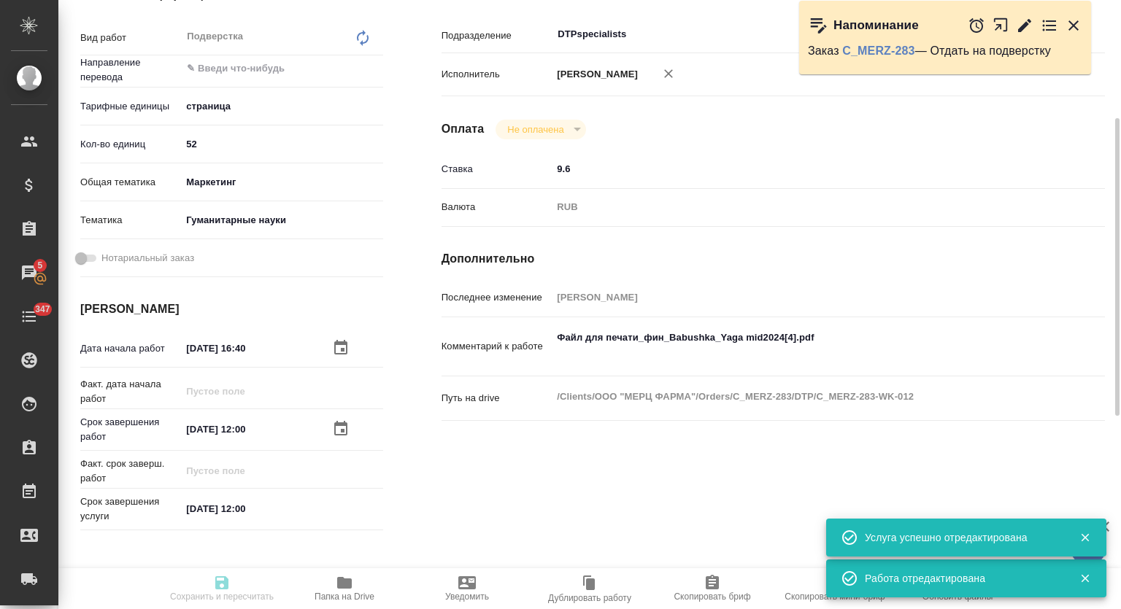
type textarea "x"
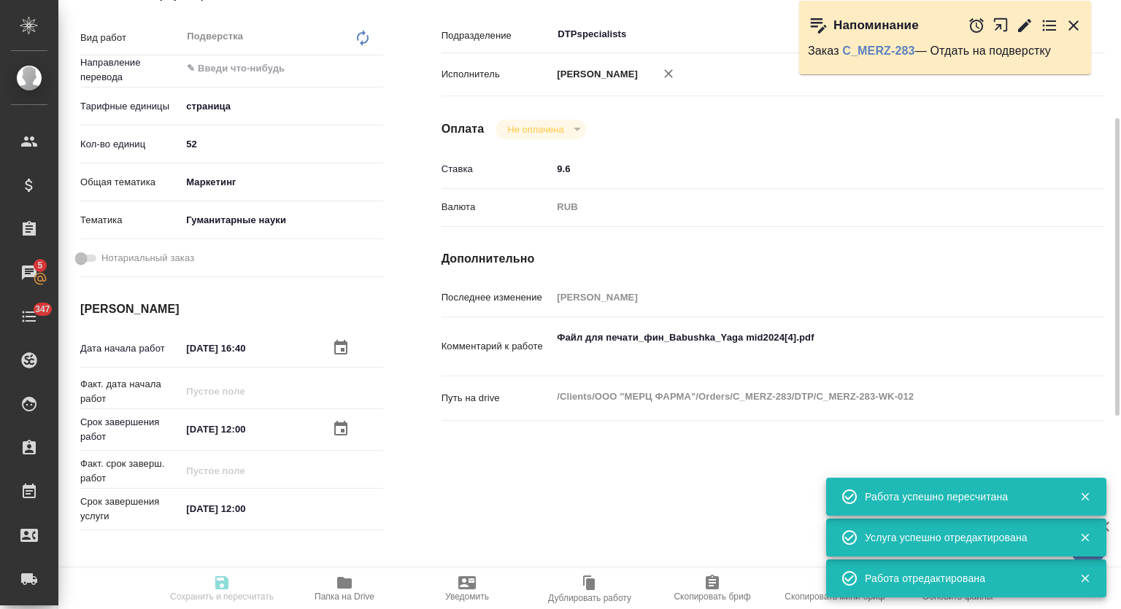
type input "pending"
type textarea "Подверстка"
type textarea "x"
type input "5a8b1489cc6b4906c91bfdb2"
type input "52"
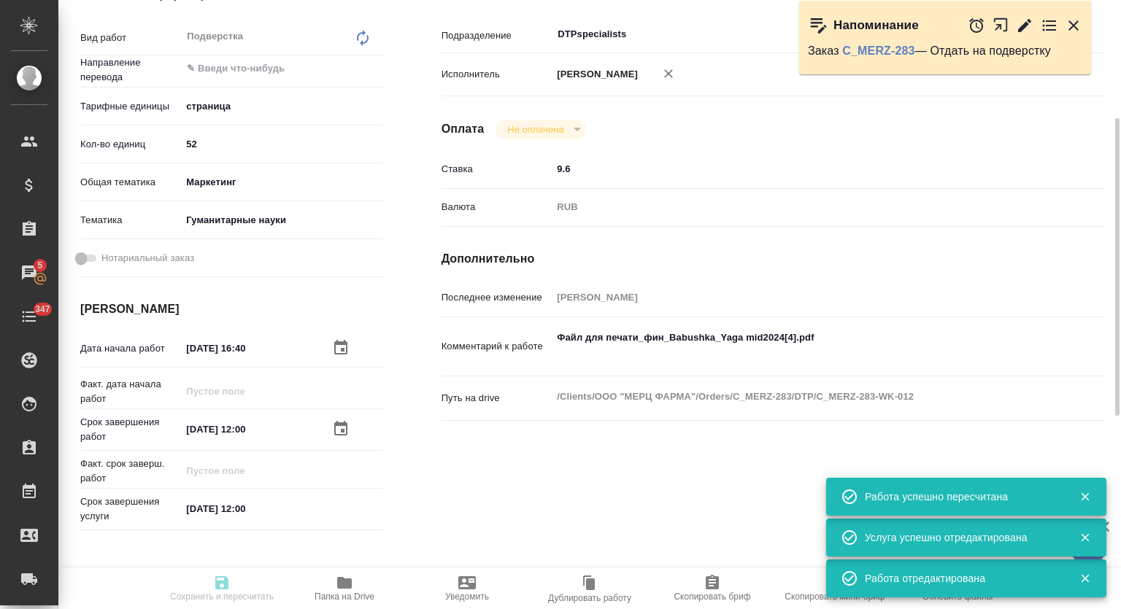
type input "marketing"
type input "5a8b8b956a9677013d343e07"
type input "19.08.2025 16:40"
type input "20.08.2025 12:00"
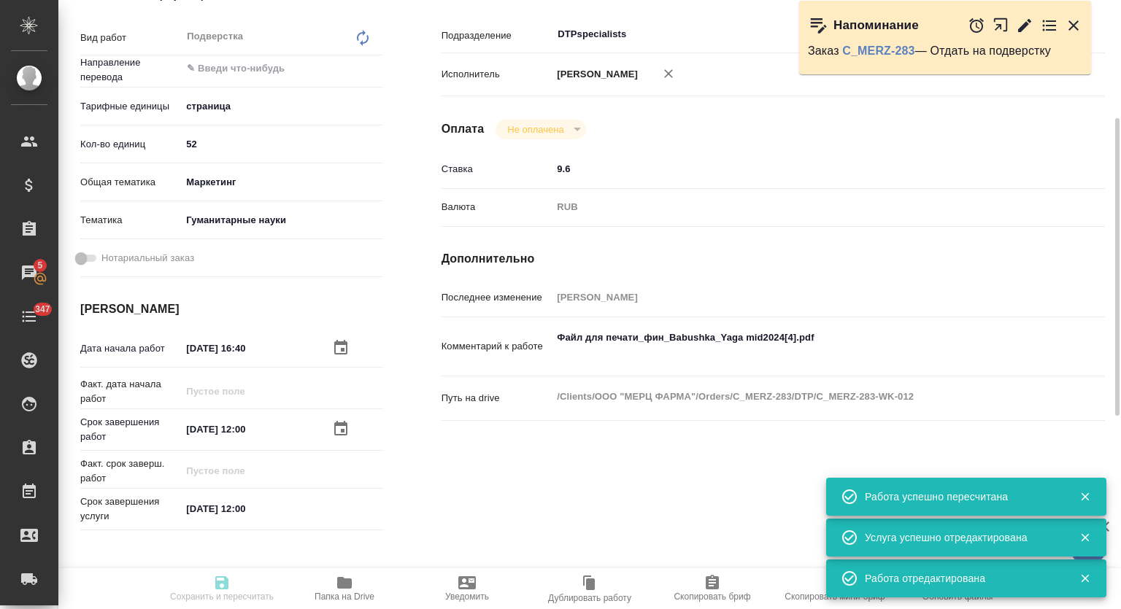
type input "DTPspecialists"
type input "notPayed"
type input "9.6"
type input "RUB"
type input "Оксютович Ирина"
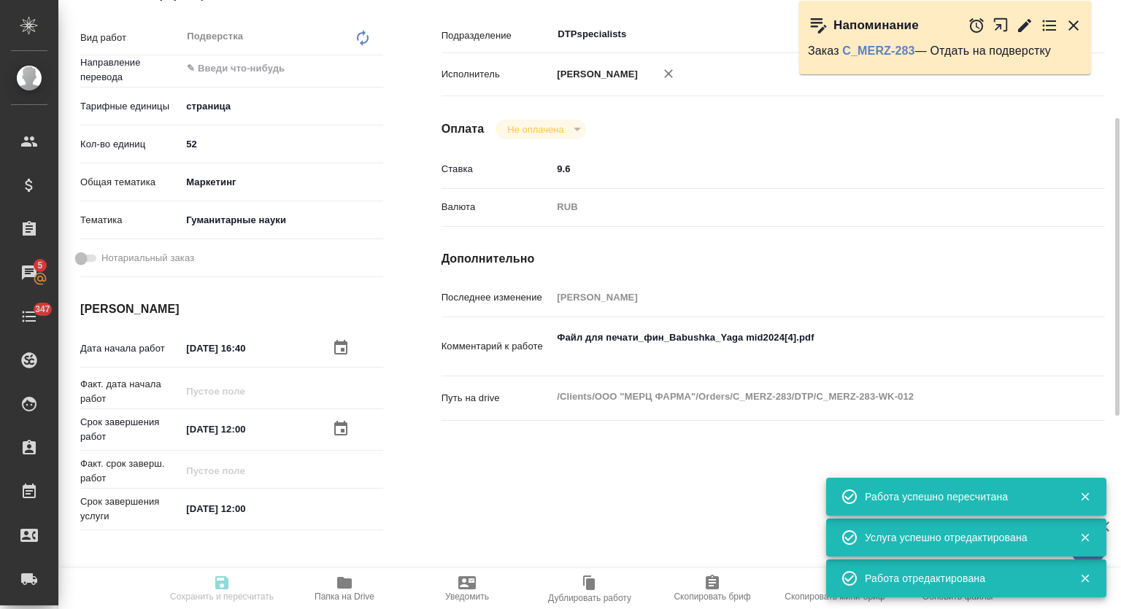
type textarea "Файл для печати_фин_Babushka_Yaga mid2024[4].pdf"
type textarea "x"
type textarea "/Clients/ООО "МЕРЦ ФАРМА"/Orders/C_MERZ-283/DTP/C_MERZ-283-WK-012"
type textarea "x"
type input "C_MERZ-283"
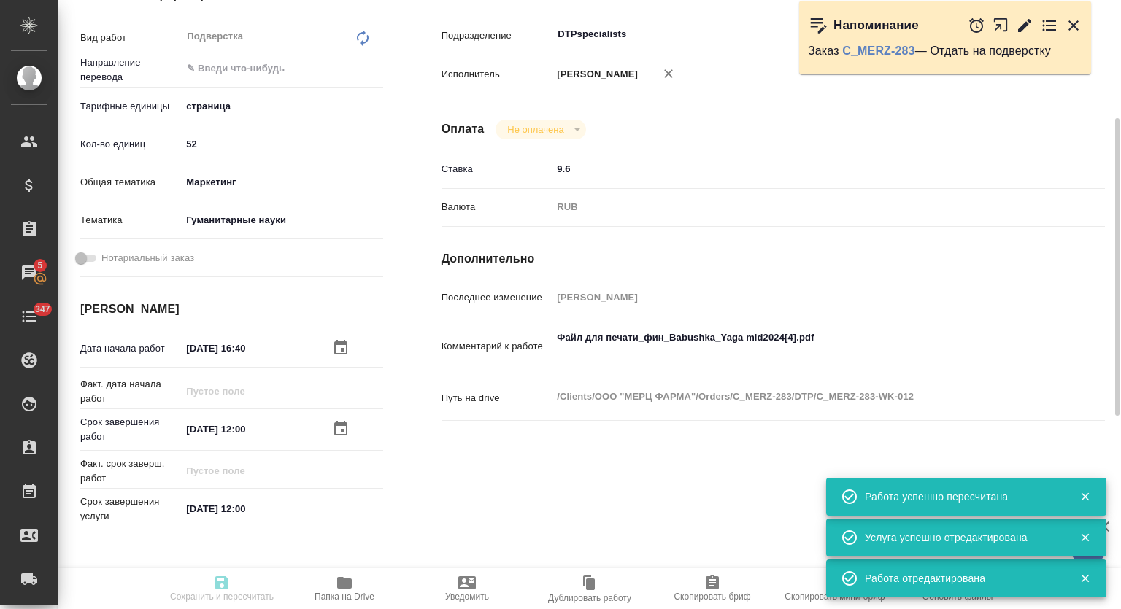
type input "Восстановление макета средней сложности с полным соответствием оформлению ориги…"
type input "Лямина Надежда"
type input "Оксютович Ирина, Заборова Александра"
type input "/Clients/ООО "МЕРЦ ФАРМА"/Orders/C_MERZ-283"
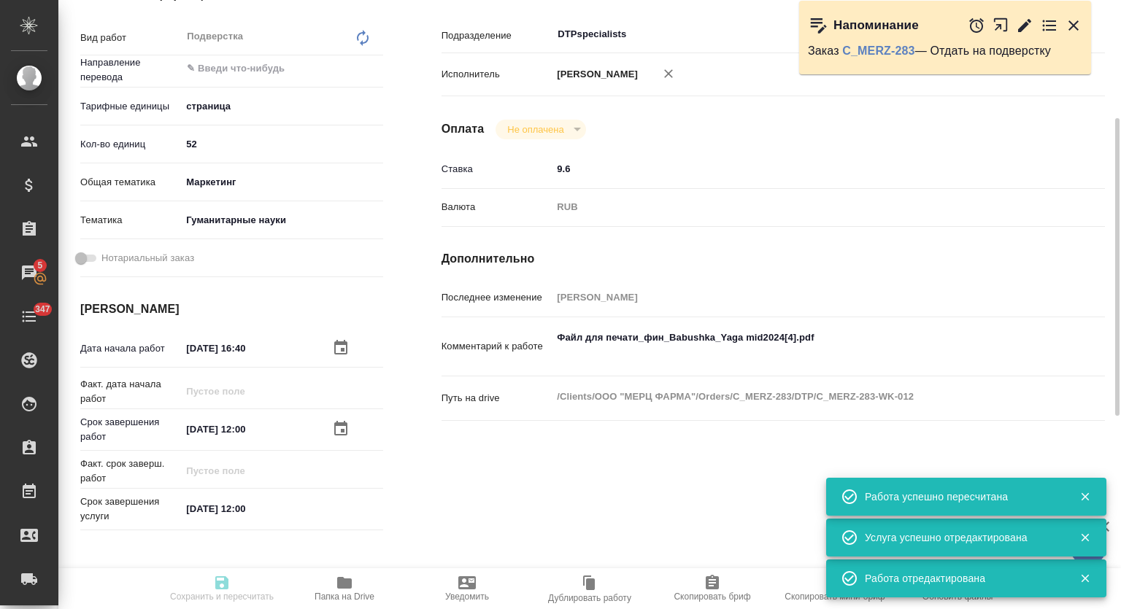
type textarea "x"
type textarea "можно сдать просто в ворде Первый приоритет сказки книги Сиалореи (дата сдачи -…"
type textarea "x"
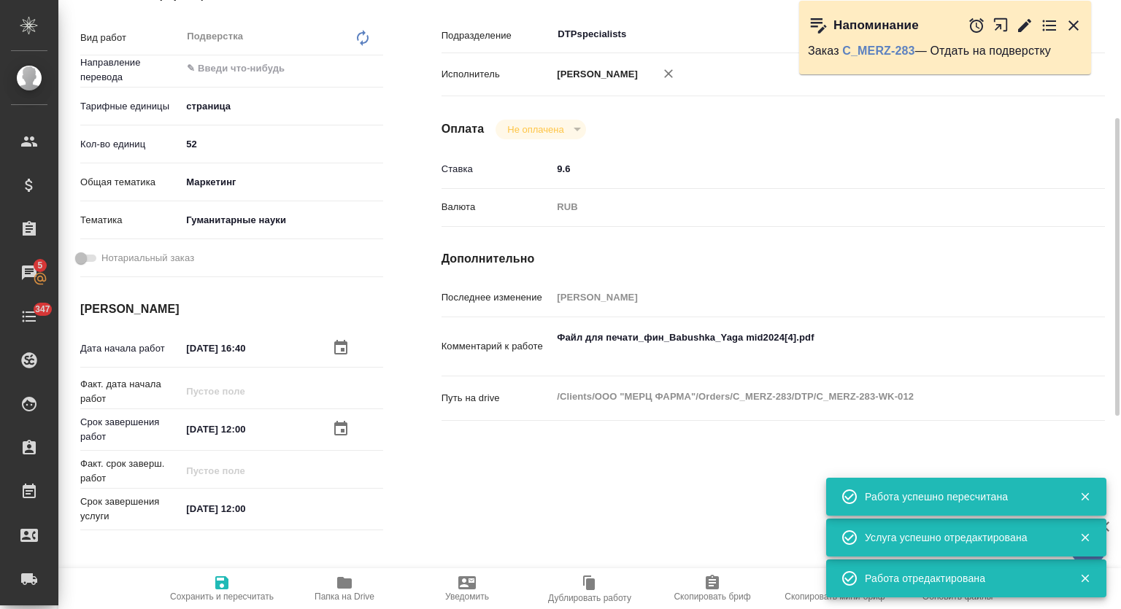
type textarea "x"
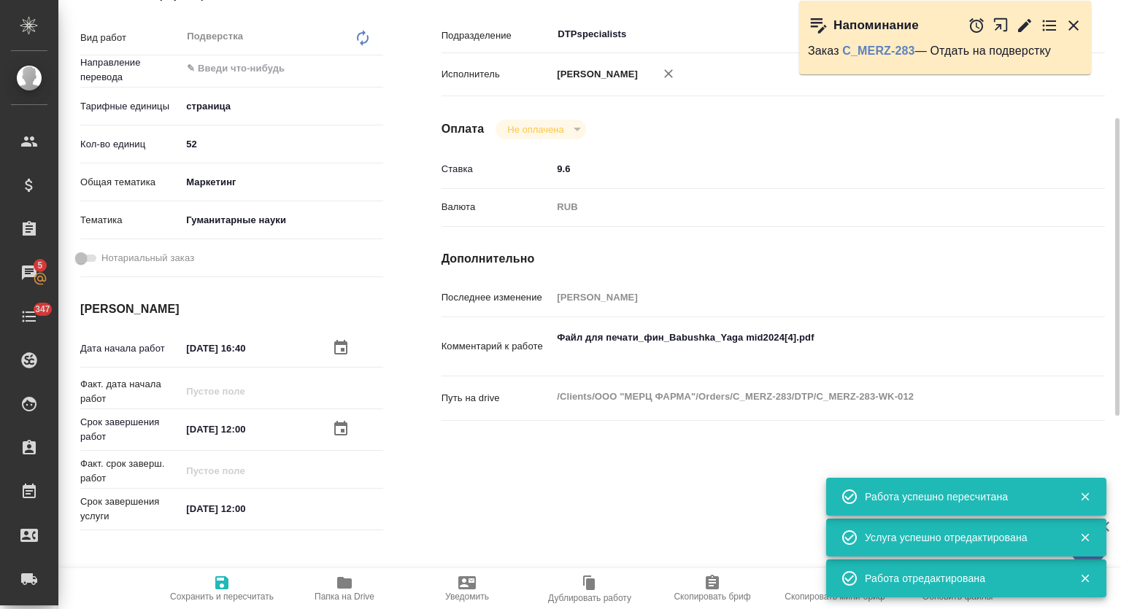
type textarea "x"
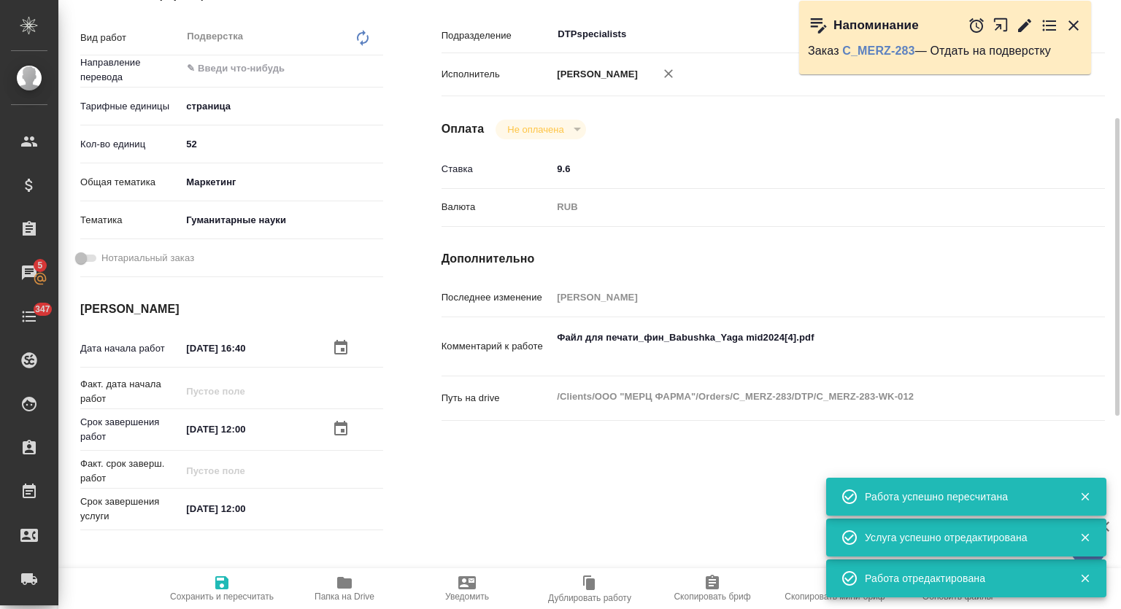
type textarea "x"
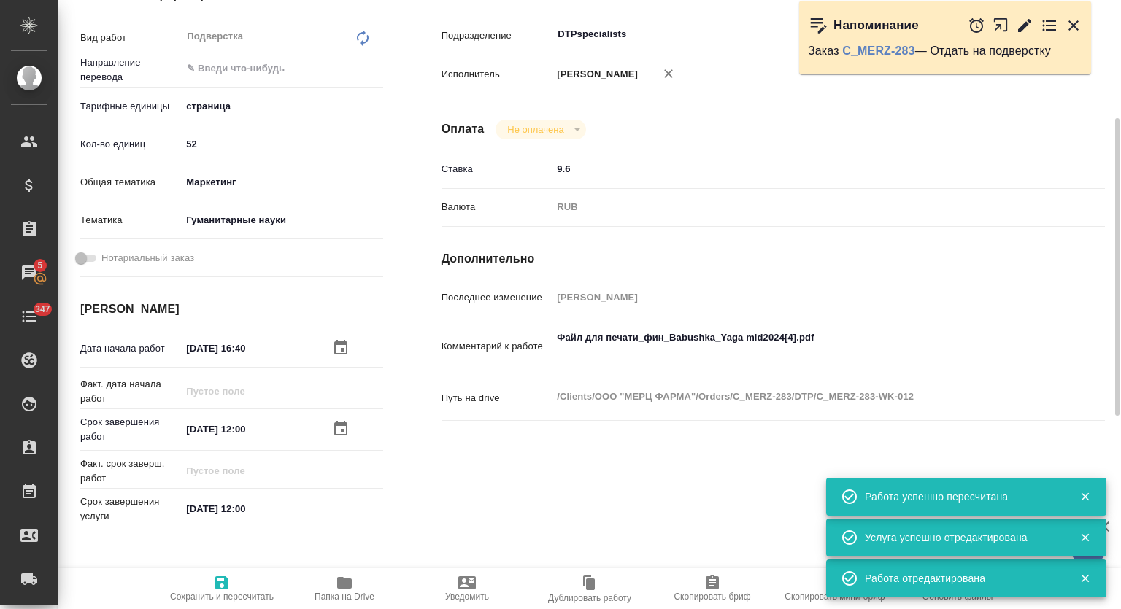
type textarea "x"
click at [625, 365] on textarea "Файл для печати_фин_Babushka_Yaga mid2024[4].pdf" at bounding box center [801, 344] width 498 height 39
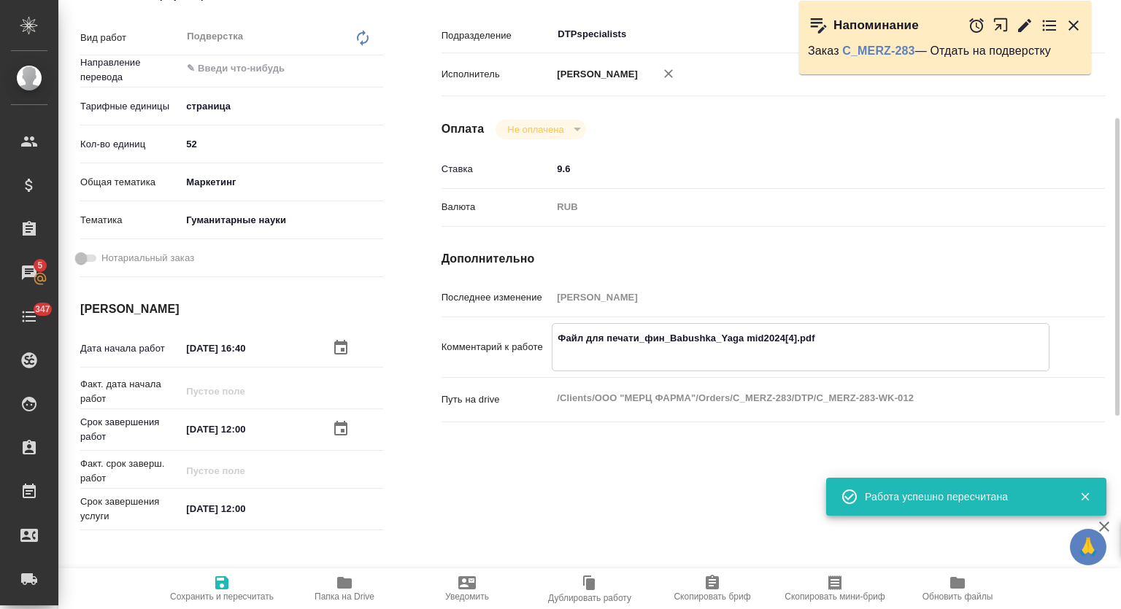
paste textarea "https://drive.awatera.com/s/MbyXTcRQe4GNiri"
type textarea "x"
type textarea "Файл для печати_фин_Babushka_Yaga mid2024[4].pdf https://drive.awatera.com/s/Mb…"
type textarea "x"
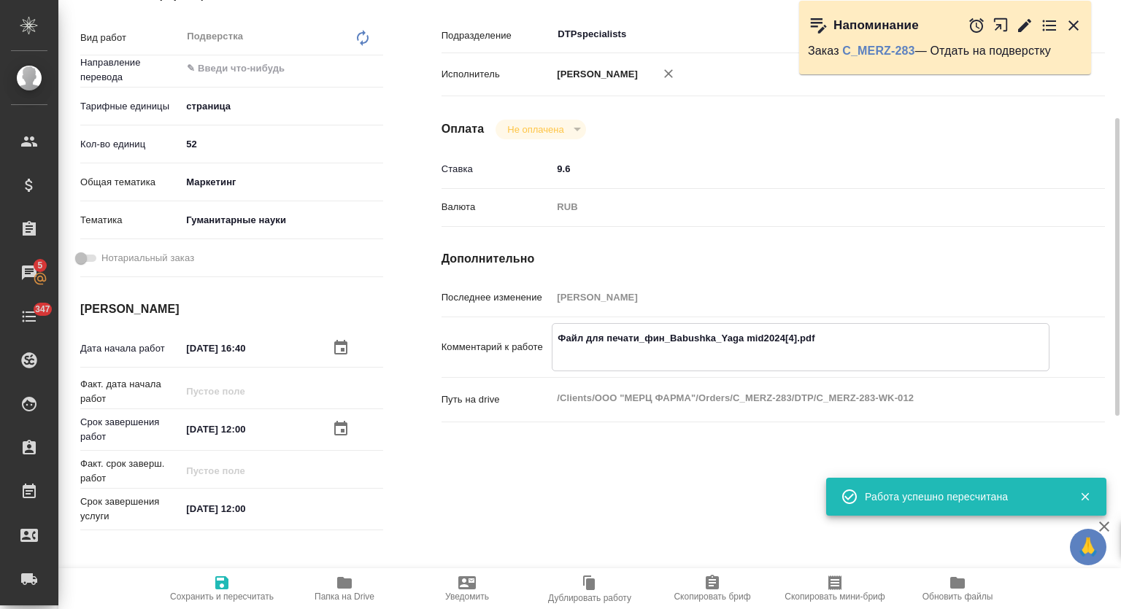
type textarea "x"
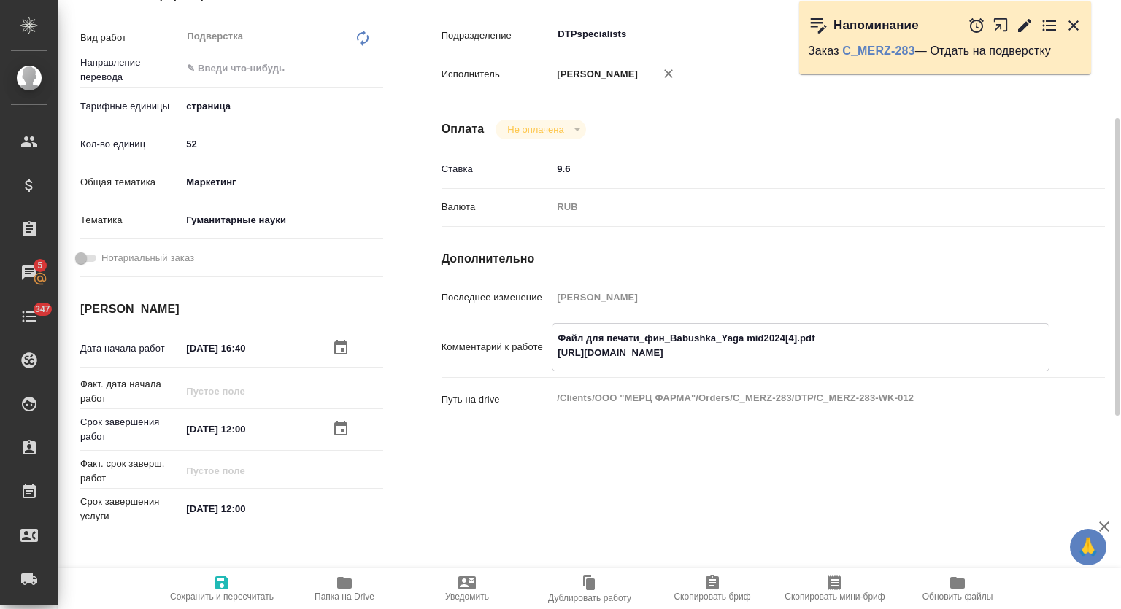
type textarea "Файл для печати_фин_Babushka_Yaga mid2024[4].pdf https://drive.awatera.com/s/Mb…"
type textarea "x"
click at [229, 579] on icon "button" at bounding box center [222, 583] width 18 height 18
type textarea "x"
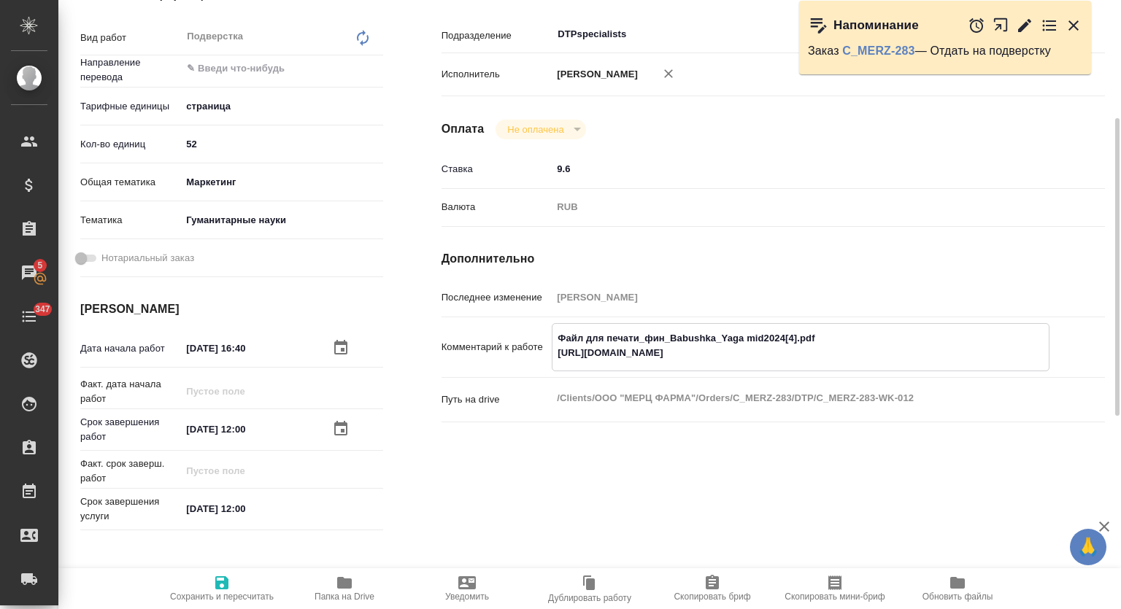
type textarea "x"
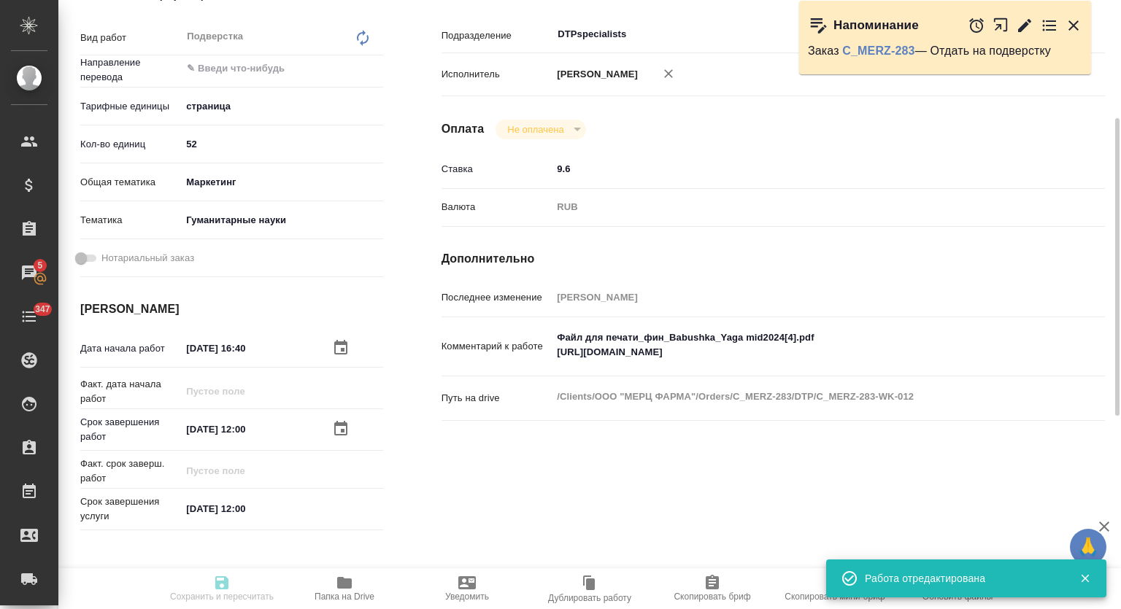
type textarea "x"
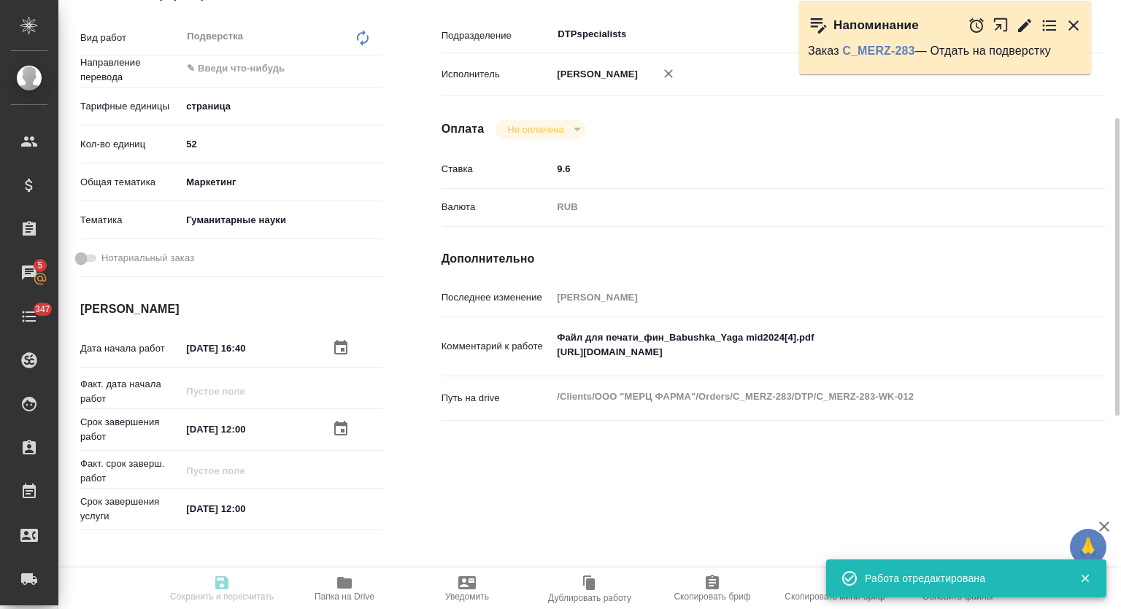
type input "pending"
type textarea "Подверстка"
type textarea "x"
type input "5a8b1489cc6b4906c91bfdb2"
type input "52"
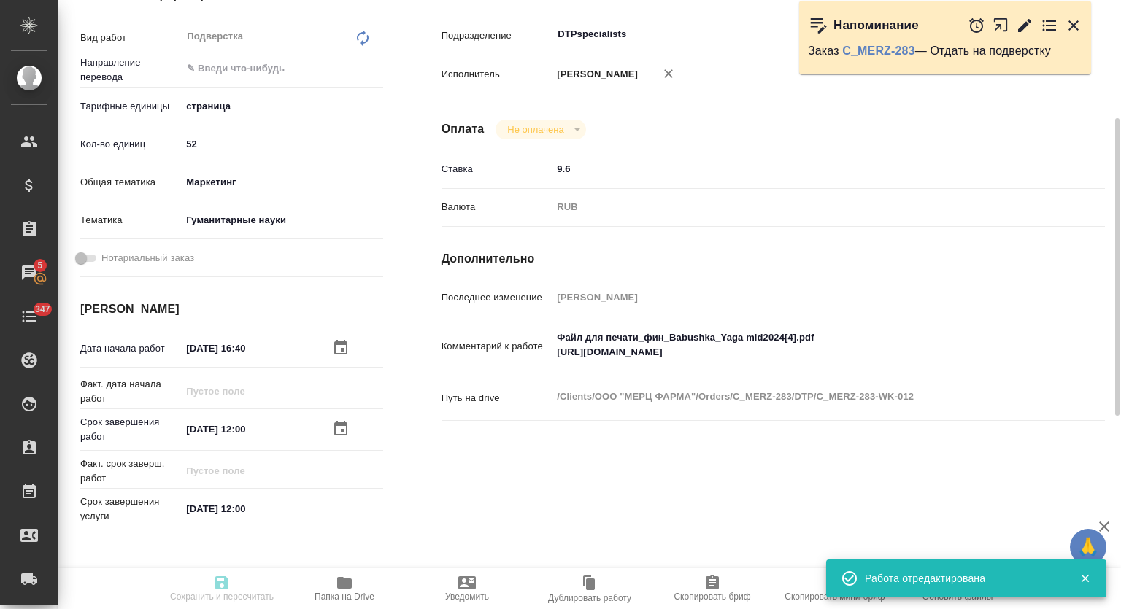
type input "marketing"
type input "5a8b8b956a9677013d343e07"
type input "19.08.2025 16:40"
type input "20.08.2025 12:00"
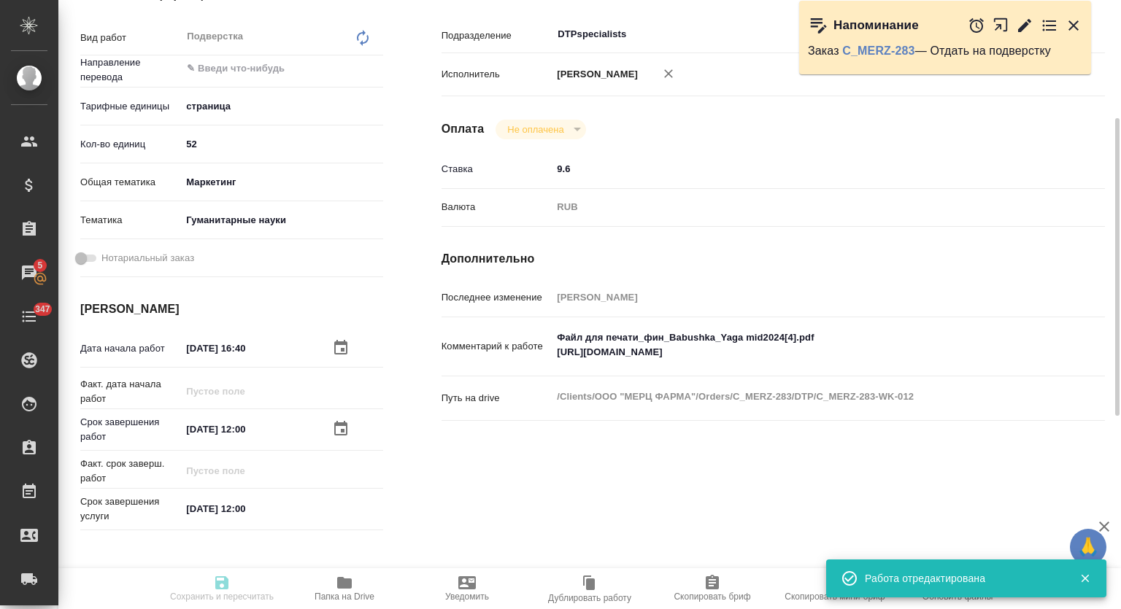
type input "DTPspecialists"
type input "notPayed"
type input "9.6"
type input "RUB"
type input "Оксютович Ирина"
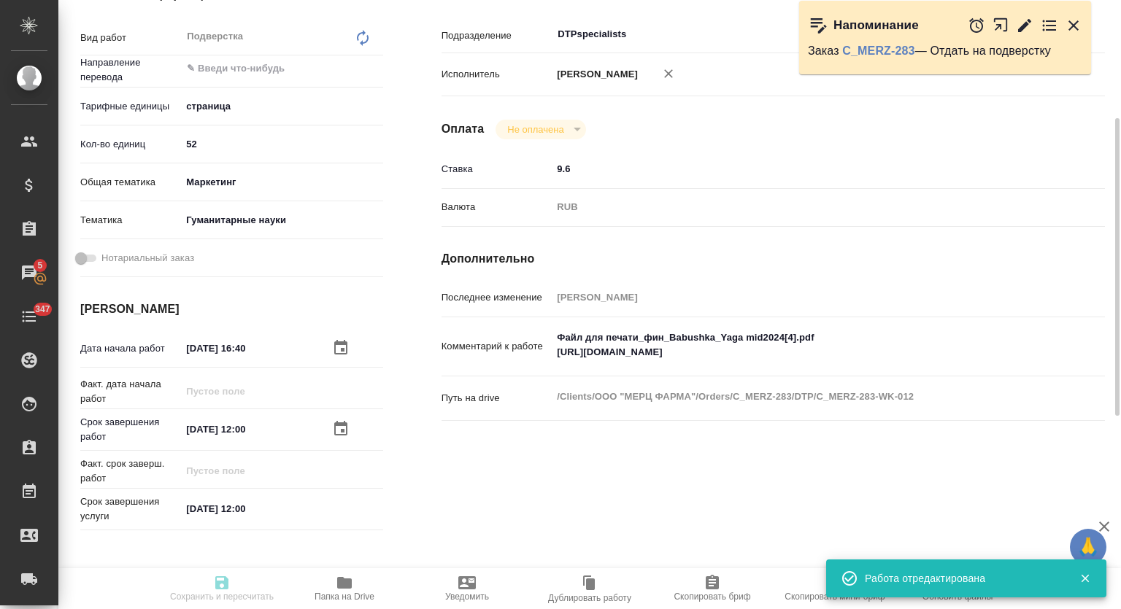
type textarea "Файл для печати_фин_Babushka_Yaga mid2024[4].pdf https://drive.awatera.com/s/Mb…"
type textarea "x"
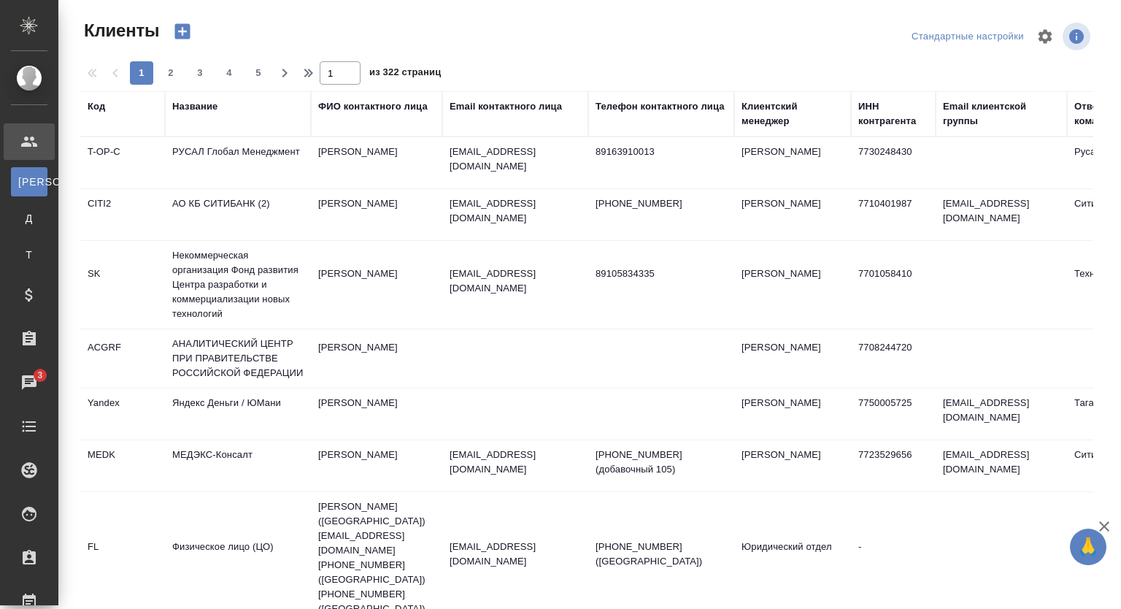
select select "RU"
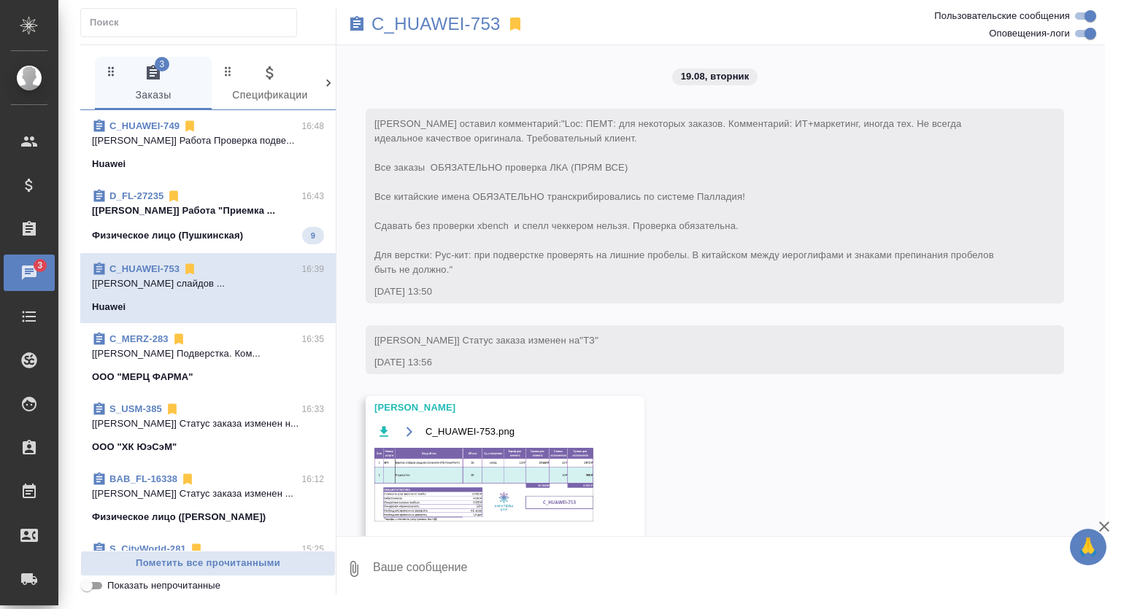
scroll to position [3115, 0]
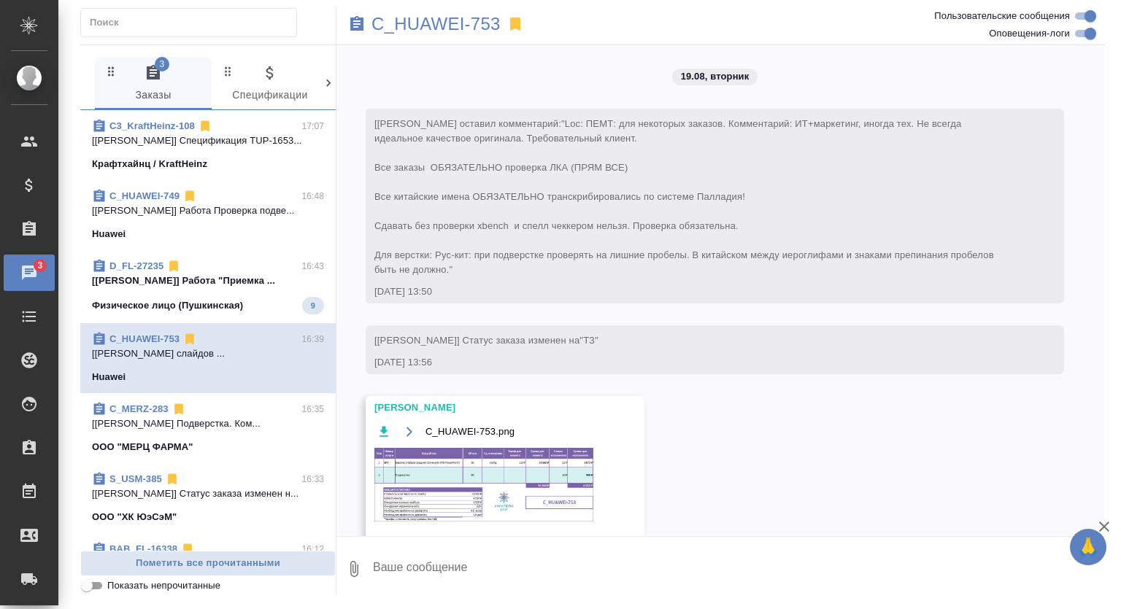
scroll to position [3115, 0]
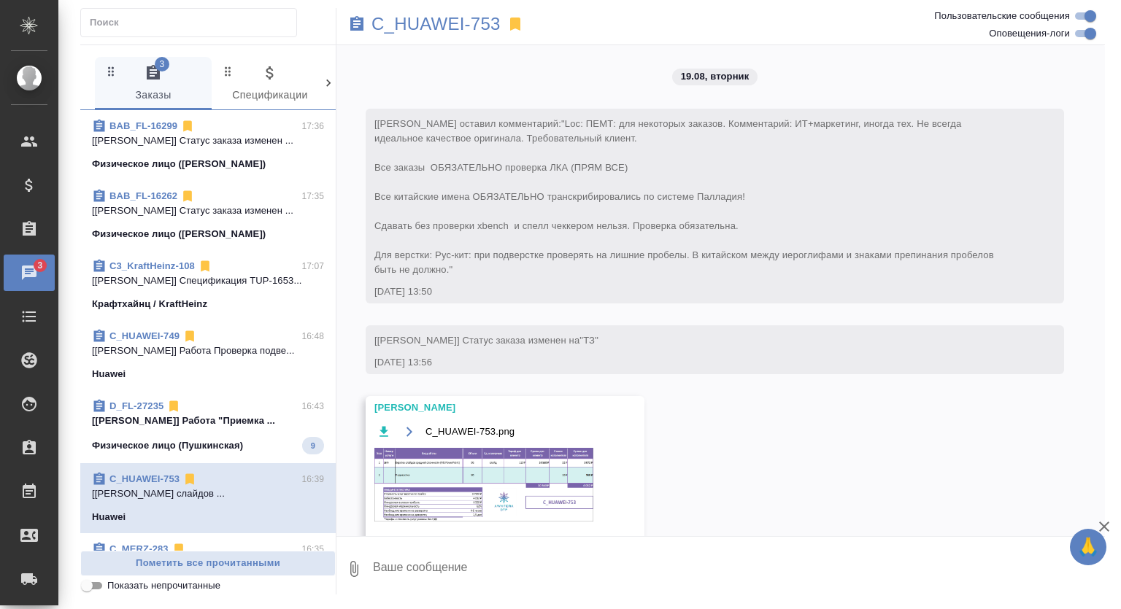
scroll to position [3115, 0]
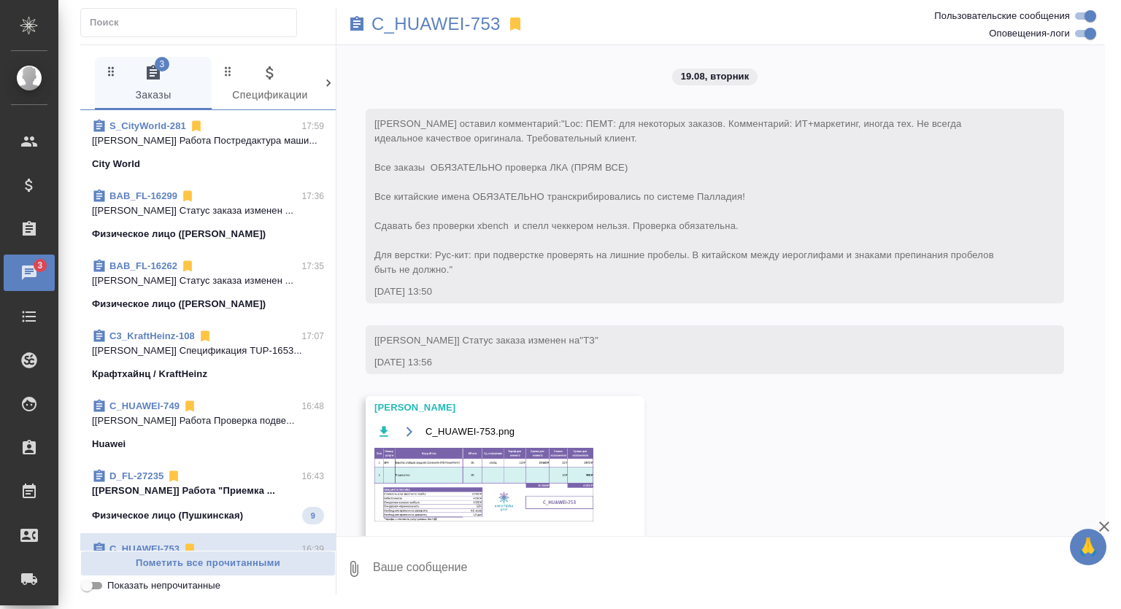
scroll to position [3115, 0]
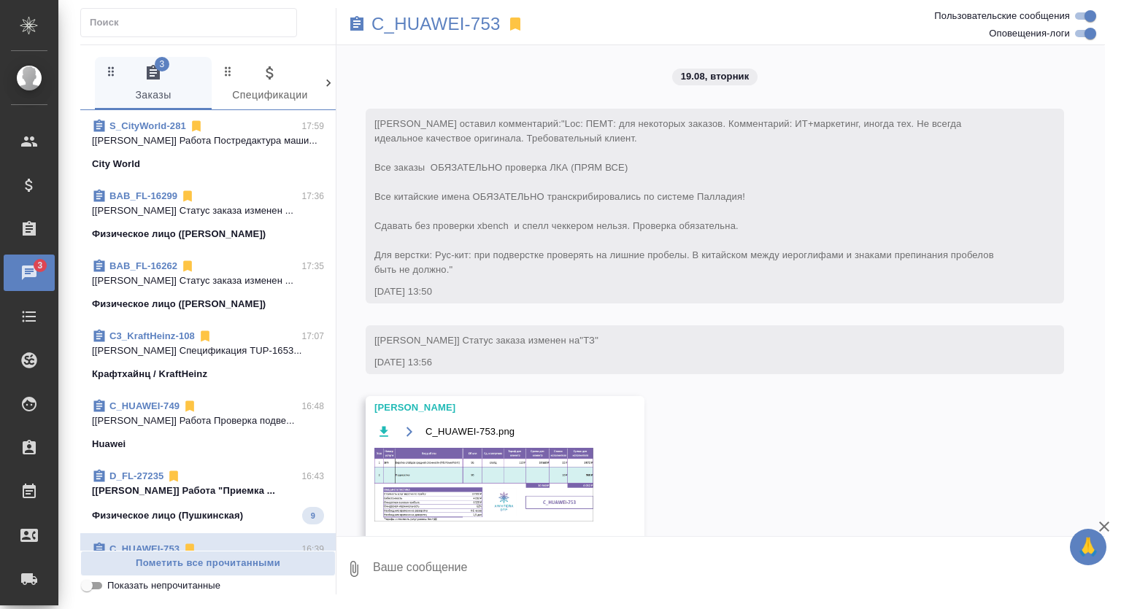
scroll to position [3115, 0]
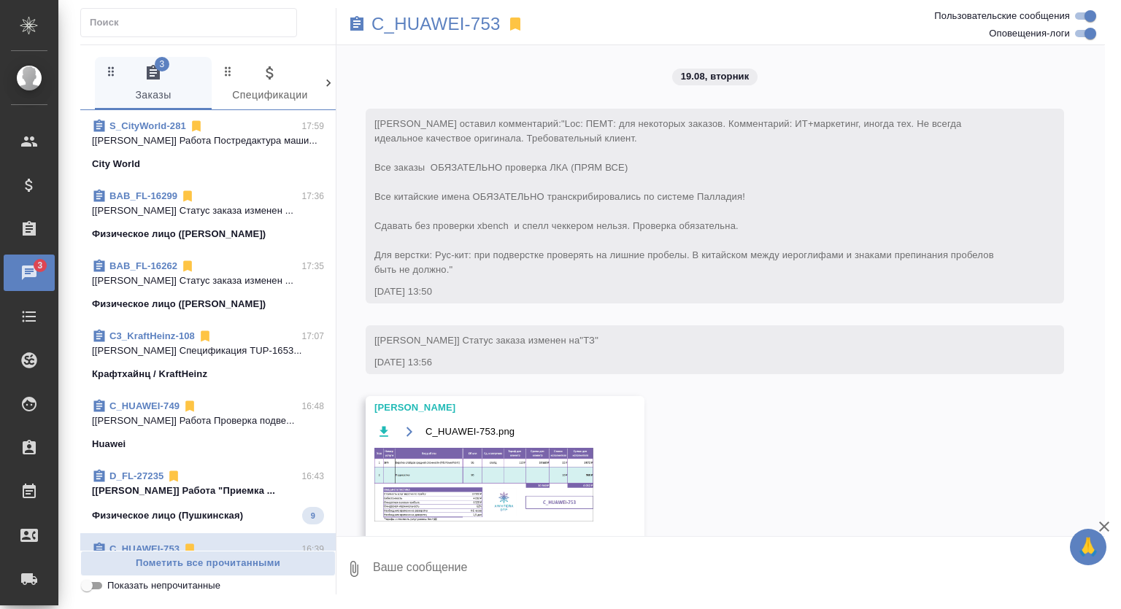
scroll to position [3115, 0]
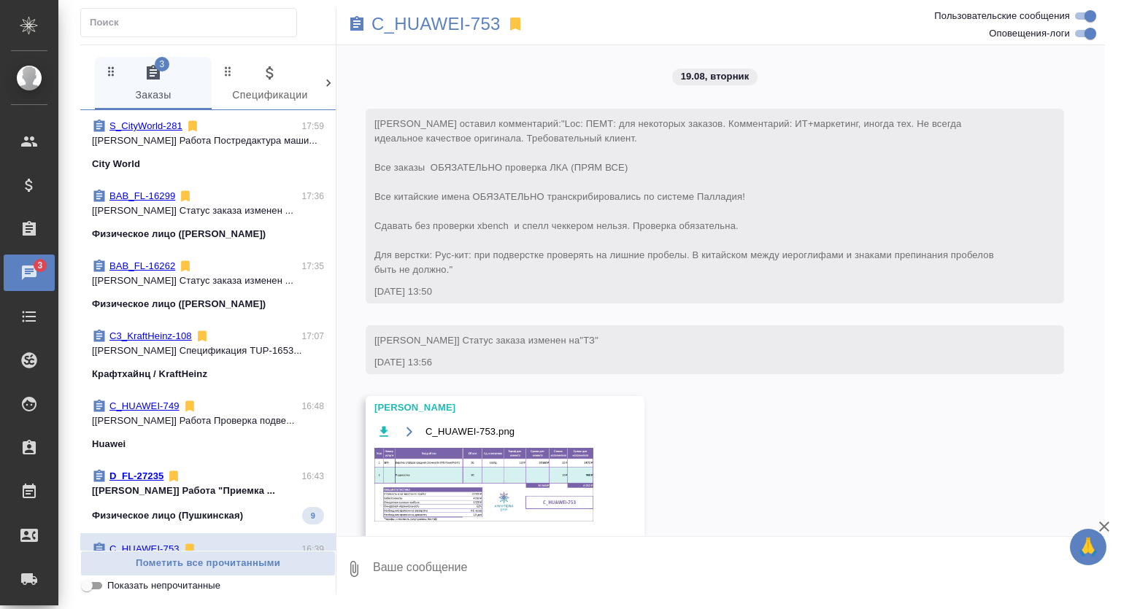
scroll to position [3115, 0]
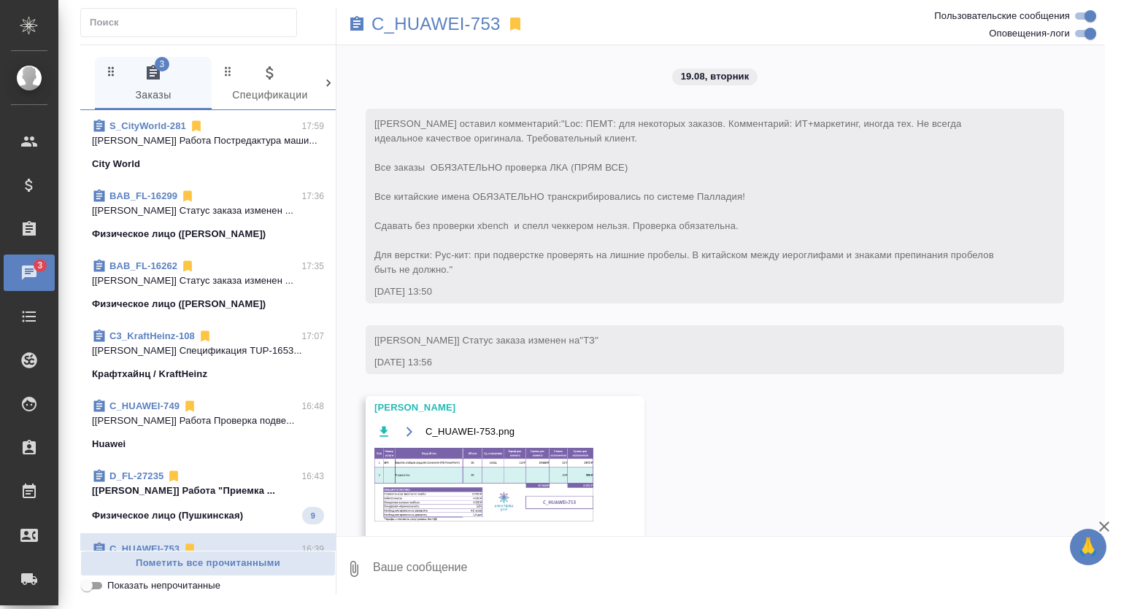
scroll to position [3115, 0]
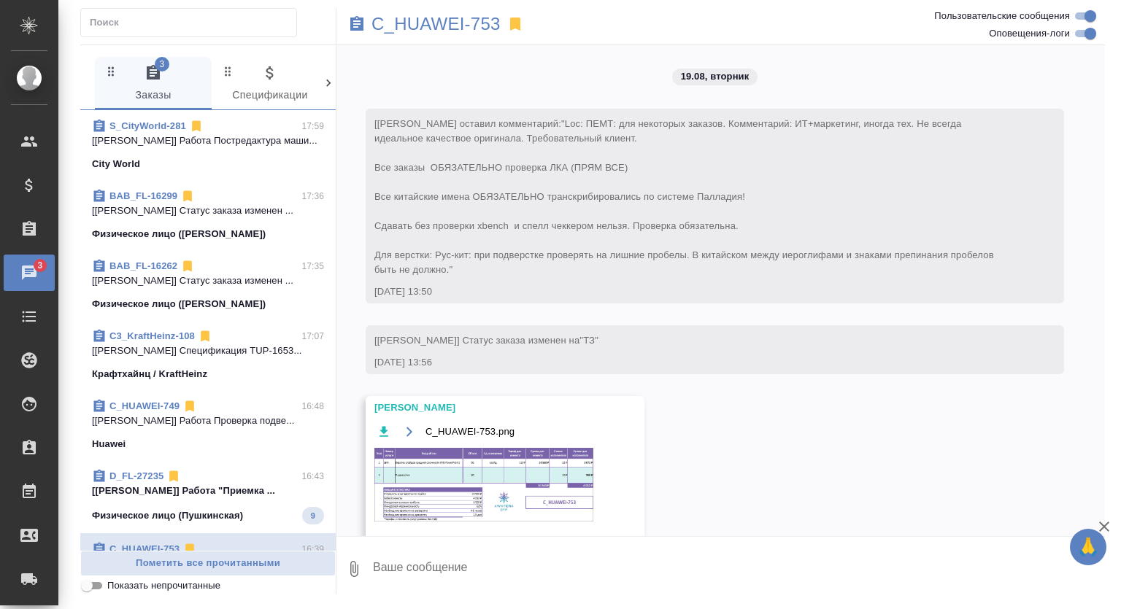
scroll to position [3115, 0]
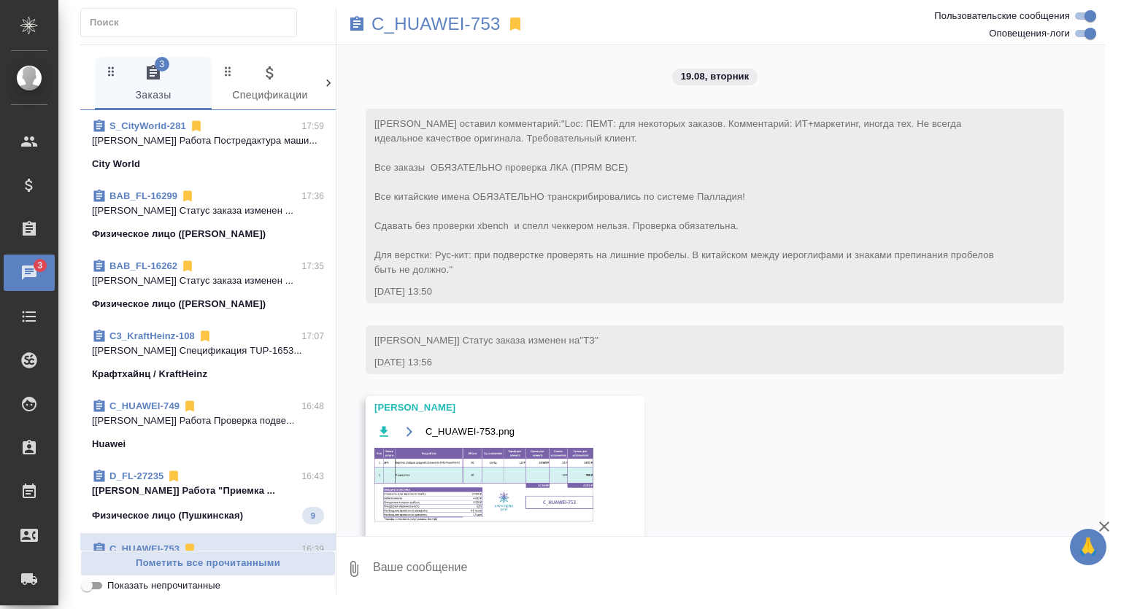
scroll to position [3115, 0]
